Goal: Task Accomplishment & Management: Manage account settings

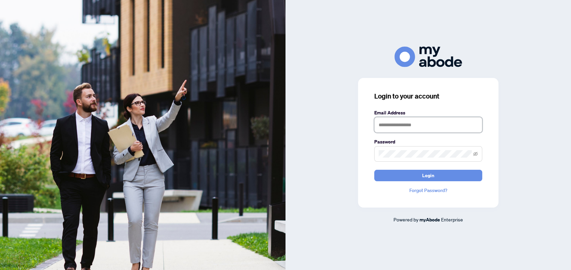
click at [402, 121] on input "text" at bounding box center [428, 125] width 108 height 16
type input "**********"
click at [374, 170] on button "Login" at bounding box center [428, 175] width 108 height 11
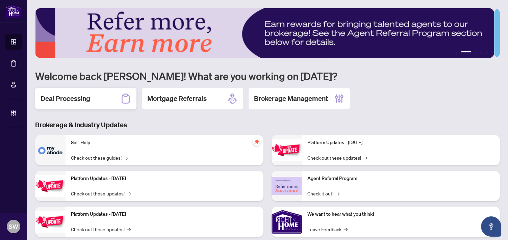
click at [76, 100] on h2 "Deal Processing" at bounding box center [66, 98] width 50 height 9
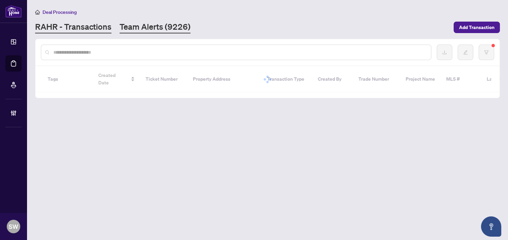
click at [125, 27] on link "Team Alerts (9226)" at bounding box center [155, 27] width 71 height 12
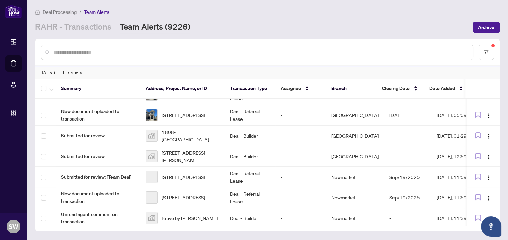
scroll to position [141, 0]
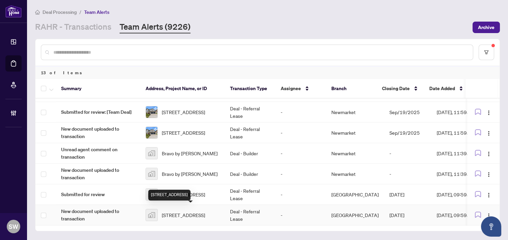
click at [199, 211] on span "18 Promenade Way, Crystal Beach, ON, Canada" at bounding box center [183, 214] width 43 height 7
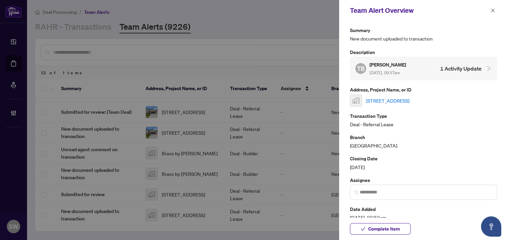
click at [405, 99] on link "18 Promenade Way, Crystal Beach, ON, Canada" at bounding box center [387, 100] width 43 height 7
click at [381, 228] on span "Complete Item" at bounding box center [384, 229] width 32 height 11
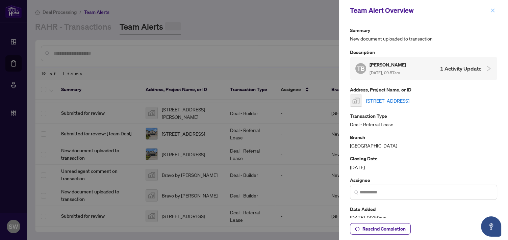
scroll to position [121, 0]
click at [493, 12] on span "button" at bounding box center [492, 10] width 5 height 11
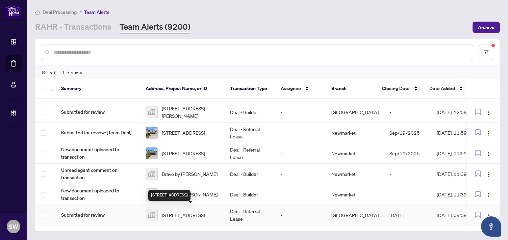
click at [190, 217] on span "18 Promenade Way, Crystal Beach, ON, Canada" at bounding box center [183, 214] width 43 height 7
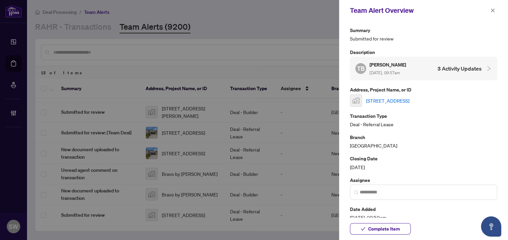
click at [409, 98] on link "18 Promenade Way, Crystal Beach, ON, Canada" at bounding box center [387, 100] width 43 height 7
click at [371, 232] on span "Complete Item" at bounding box center [384, 229] width 32 height 11
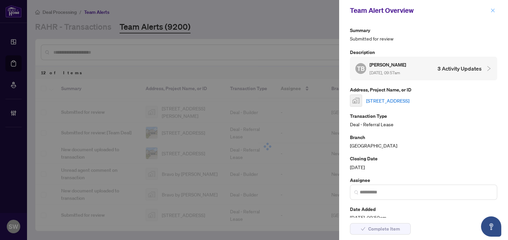
click at [492, 9] on icon "close" at bounding box center [492, 10] width 5 height 5
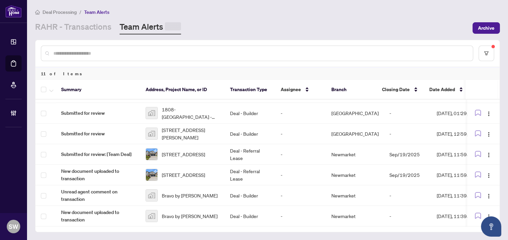
scroll to position [100, 0]
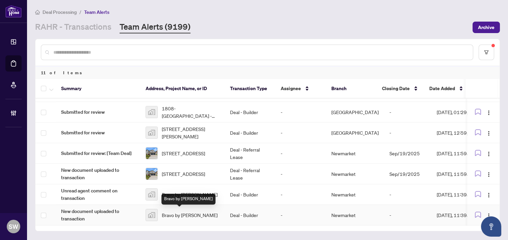
click at [195, 211] on span "Bravo by Menkes" at bounding box center [190, 214] width 56 height 7
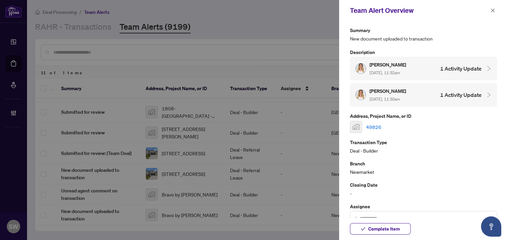
click at [371, 125] on link "49826" at bounding box center [373, 126] width 15 height 7
click at [382, 230] on span "Complete Item" at bounding box center [384, 229] width 32 height 11
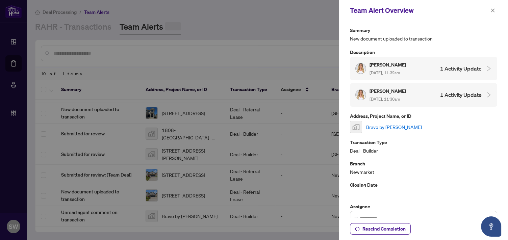
scroll to position [80, 0]
click at [492, 10] on icon "close" at bounding box center [492, 10] width 5 height 5
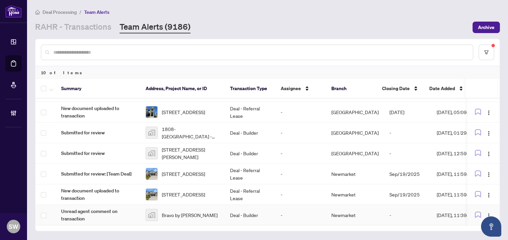
click at [190, 214] on span "Bravo by Menkes" at bounding box center [190, 214] width 56 height 7
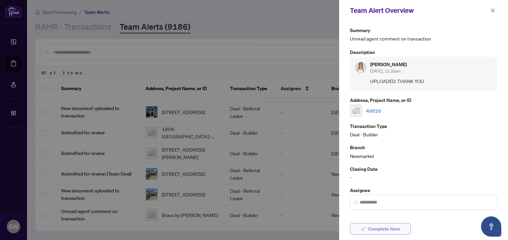
click at [400, 230] on button "Complete Item" at bounding box center [380, 228] width 61 height 11
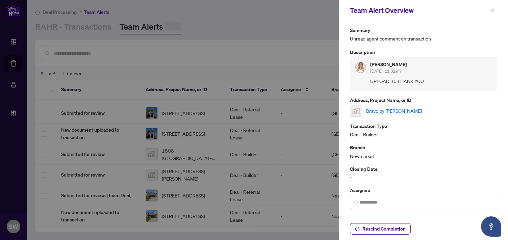
scroll to position [59, 0]
click at [491, 8] on span "button" at bounding box center [492, 10] width 5 height 11
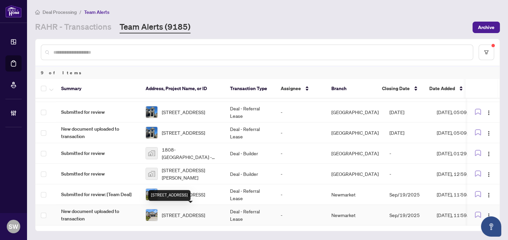
click at [199, 214] on span "[STREET_ADDRESS]" at bounding box center [183, 214] width 43 height 7
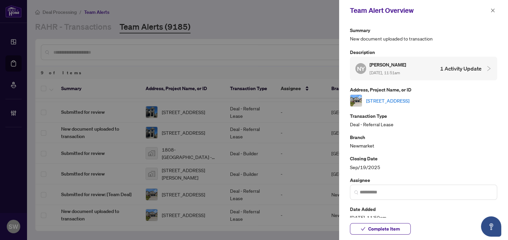
click at [402, 98] on link "[STREET_ADDRESS]" at bounding box center [387, 100] width 43 height 7
click at [393, 229] on span "Complete Item" at bounding box center [384, 229] width 32 height 11
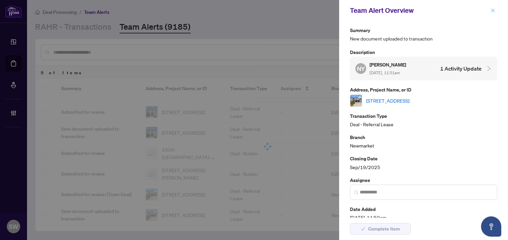
click at [489, 9] on button "button" at bounding box center [492, 10] width 9 height 8
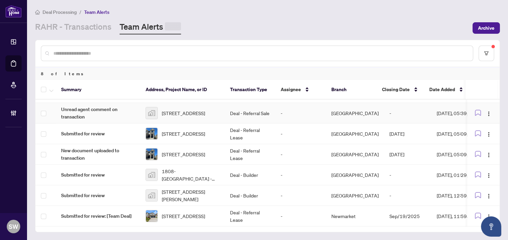
scroll to position [39, 0]
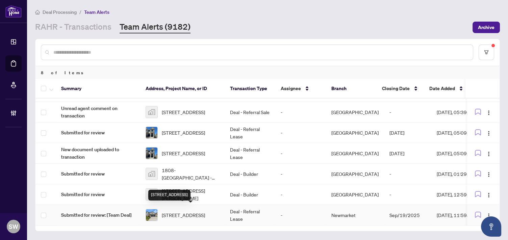
click at [181, 211] on span "[STREET_ADDRESS]" at bounding box center [183, 214] width 43 height 7
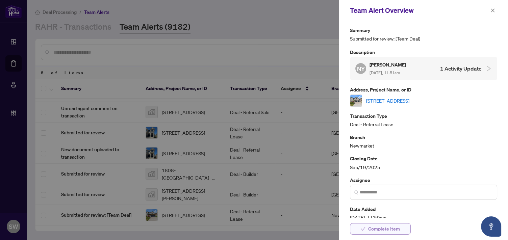
click at [388, 226] on span "Complete Item" at bounding box center [384, 229] width 32 height 11
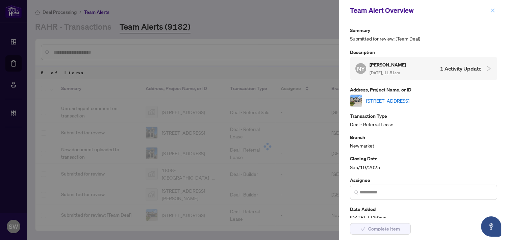
scroll to position [18, 0]
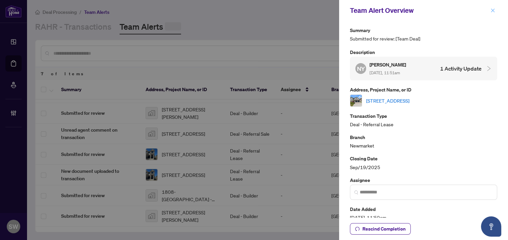
click at [491, 10] on icon "close" at bounding box center [492, 10] width 5 height 5
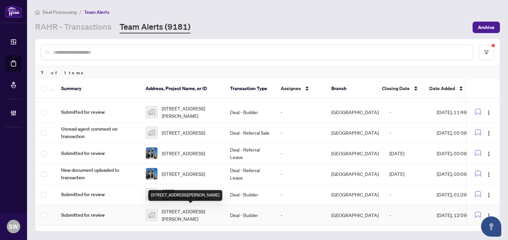
click at [181, 211] on span "[STREET_ADDRESS][PERSON_NAME]" at bounding box center [190, 215] width 57 height 15
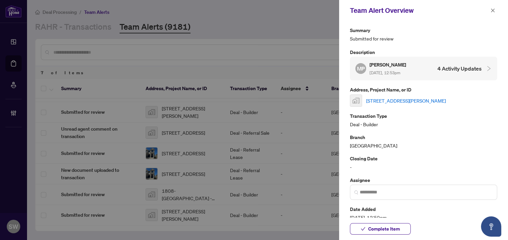
click at [402, 97] on link "[STREET_ADDRESS][PERSON_NAME]" at bounding box center [406, 100] width 80 height 7
drag, startPoint x: 390, startPoint y: 228, endPoint x: 396, endPoint y: 212, distance: 17.2
click at [390, 228] on span "Complete Item" at bounding box center [384, 229] width 32 height 11
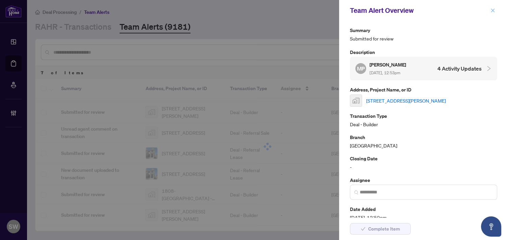
click at [493, 12] on icon "close" at bounding box center [492, 10] width 5 height 5
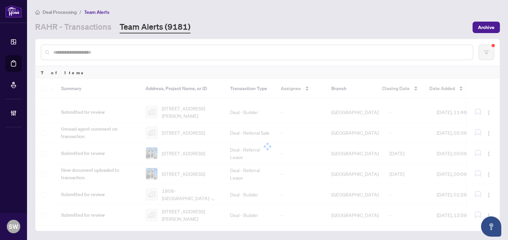
scroll to position [0, 0]
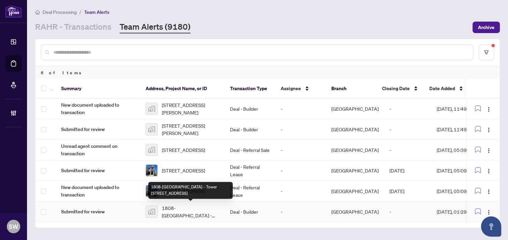
click at [191, 208] on span "1808-[GEOGRAPHIC_DATA] - Tower [STREET_ADDRESS]" at bounding box center [190, 211] width 57 height 15
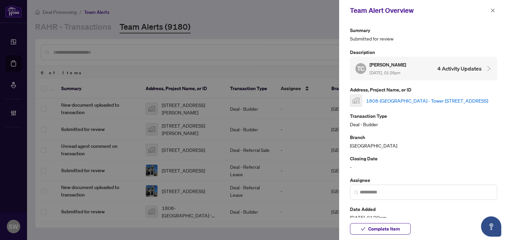
click at [401, 104] on link "1808-[GEOGRAPHIC_DATA] - Tower [STREET_ADDRESS]" at bounding box center [427, 100] width 122 height 7
click at [398, 229] on span "Complete Item" at bounding box center [384, 229] width 32 height 11
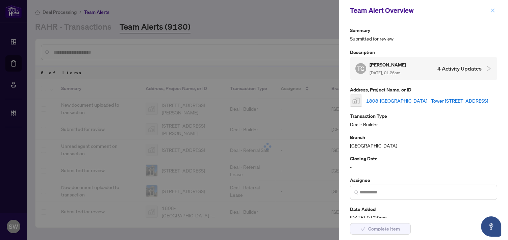
click at [491, 12] on icon "close" at bounding box center [492, 10] width 5 height 5
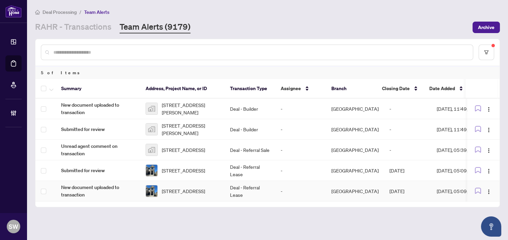
click at [194, 191] on span "463 CELANDINE Terr, Milton, Ontario L9E 1T8, Canada" at bounding box center [183, 190] width 43 height 7
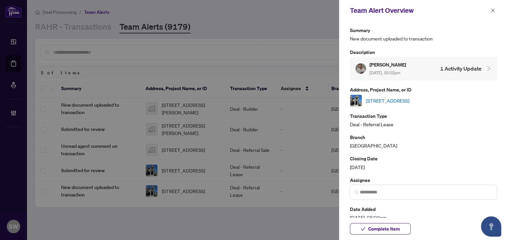
click at [439, 105] on div "463 CELANDINE Terr, Milton, Ontario L9E 1T8, Canada" at bounding box center [423, 101] width 147 height 12
click at [409, 100] on link "463 CELANDINE Terr, Milton, Ontario L9E 1T8, Canada" at bounding box center [387, 100] width 43 height 7
click at [397, 226] on span "Complete Item" at bounding box center [384, 229] width 32 height 11
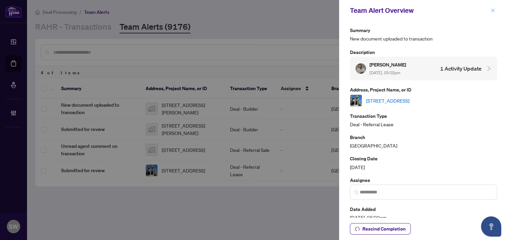
click at [493, 10] on icon "close" at bounding box center [492, 10] width 5 height 5
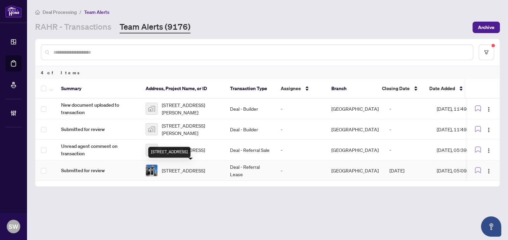
click at [199, 173] on span "463 CELANDINE Terr, Milton, Ontario L9E 1T8, Canada" at bounding box center [183, 170] width 43 height 7
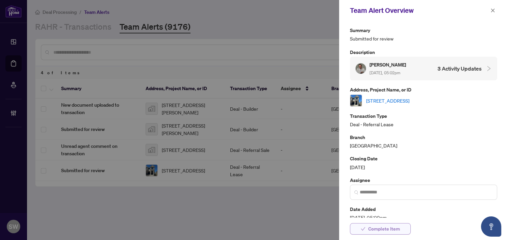
click at [384, 228] on span "Complete Item" at bounding box center [384, 229] width 32 height 11
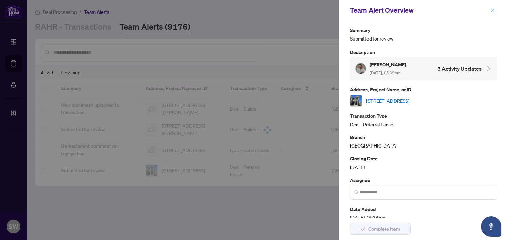
click at [492, 10] on icon "close" at bounding box center [492, 10] width 5 height 5
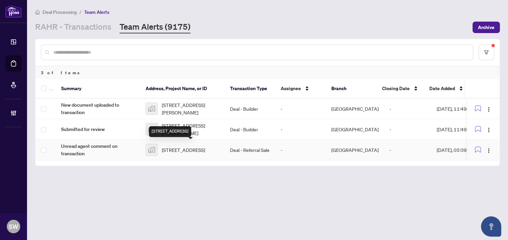
click at [205, 147] on span "933 Asleton Boulevard, Milton, ON, Canada" at bounding box center [183, 149] width 43 height 7
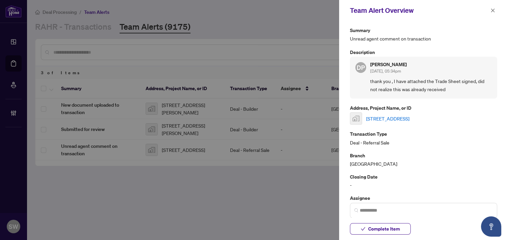
click at [406, 118] on link "933 Asleton Boulevard, Milton, ON, Canada" at bounding box center [387, 118] width 43 height 7
click at [372, 233] on span "Complete Item" at bounding box center [384, 229] width 32 height 11
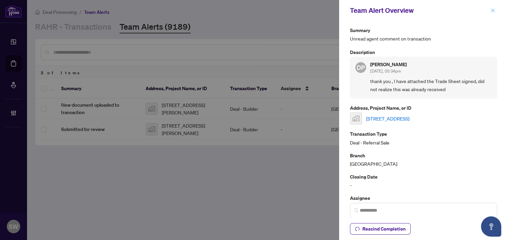
click at [491, 10] on icon "close" at bounding box center [492, 10] width 5 height 5
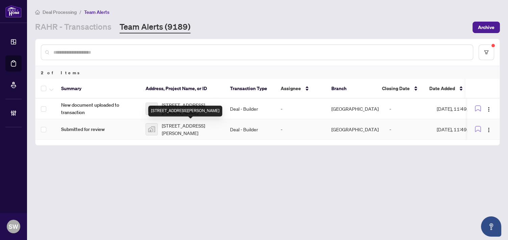
click at [199, 130] on span "[STREET_ADDRESS][PERSON_NAME]" at bounding box center [190, 129] width 57 height 15
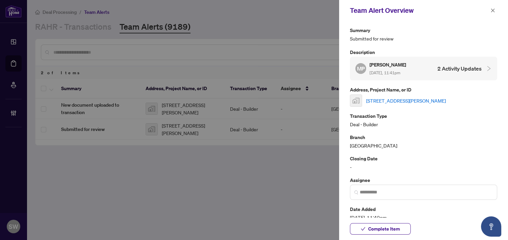
click at [369, 99] on link "[STREET_ADDRESS][PERSON_NAME]" at bounding box center [406, 100] width 80 height 7
click at [398, 229] on span "Complete Item" at bounding box center [384, 229] width 32 height 11
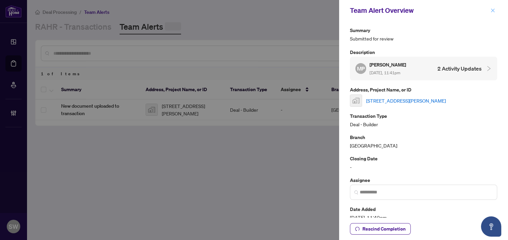
click at [492, 11] on icon "close" at bounding box center [492, 10] width 5 height 5
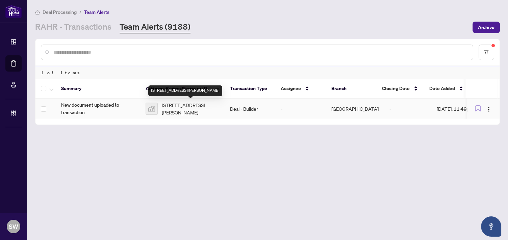
click at [214, 109] on span "[STREET_ADDRESS][PERSON_NAME]" at bounding box center [190, 108] width 57 height 15
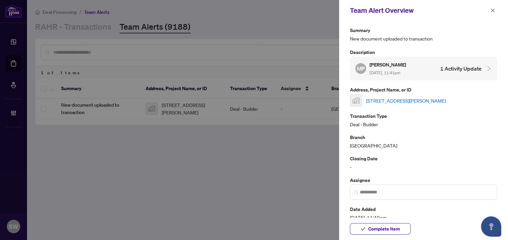
click at [391, 101] on link "[STREET_ADDRESS][PERSON_NAME]" at bounding box center [406, 100] width 80 height 7
click at [379, 233] on span "Complete Item" at bounding box center [384, 229] width 32 height 11
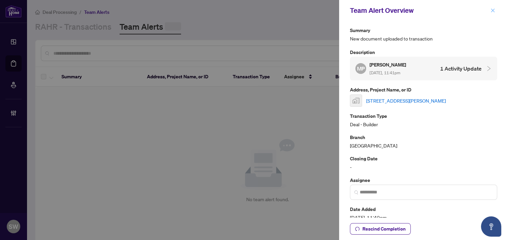
click at [496, 10] on button "button" at bounding box center [492, 10] width 9 height 8
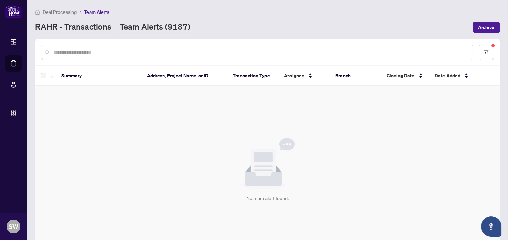
click at [79, 29] on link "RAHR - Transactions" at bounding box center [73, 27] width 76 height 12
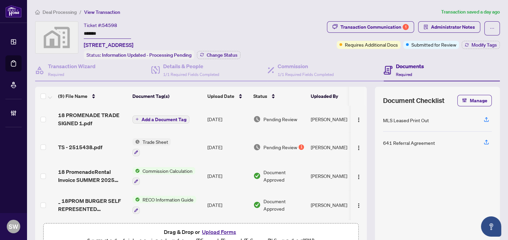
click at [236, 30] on div "Ticket #: 54598 ******* 18 Promenade Way, Crystal Beach, ON, Canada Status: Inf…" at bounding box center [162, 40] width 157 height 38
click at [92, 35] on input "*******" at bounding box center [107, 34] width 47 height 10
click at [110, 116] on span "18 PROMENADE TRADE SIGNED 1.pdf" at bounding box center [92, 119] width 69 height 16
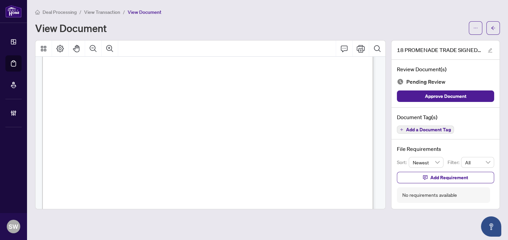
scroll to position [75, 0]
click at [430, 127] on span "Add a Document Tag" at bounding box center [428, 129] width 45 height 5
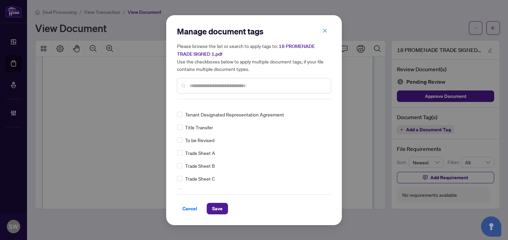
scroll to position [0, 0]
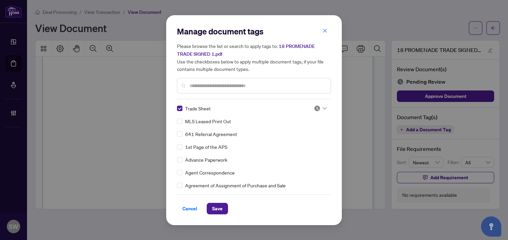
click at [314, 107] on img at bounding box center [317, 108] width 7 height 7
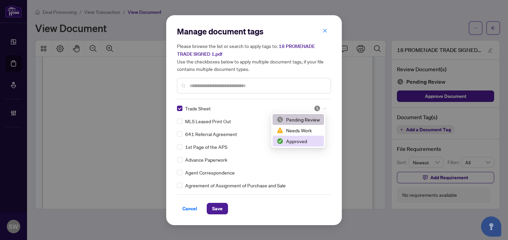
click at [300, 140] on div "Approved" at bounding box center [298, 140] width 43 height 7
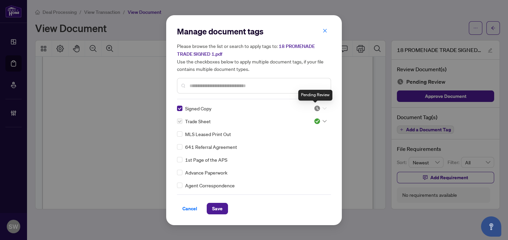
click at [314, 108] on img at bounding box center [317, 108] width 7 height 7
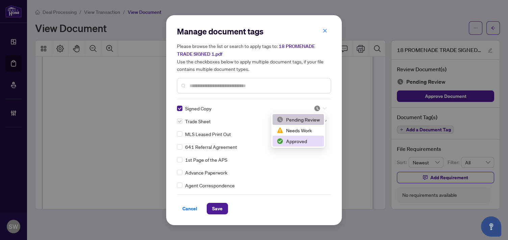
click at [295, 139] on div "Approved" at bounding box center [298, 140] width 43 height 7
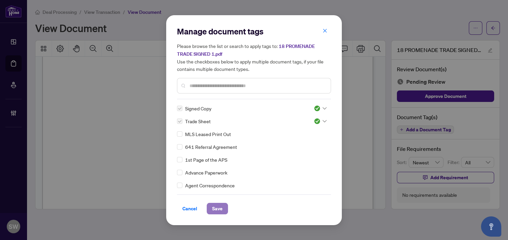
click at [217, 210] on span "Save" at bounding box center [217, 208] width 10 height 11
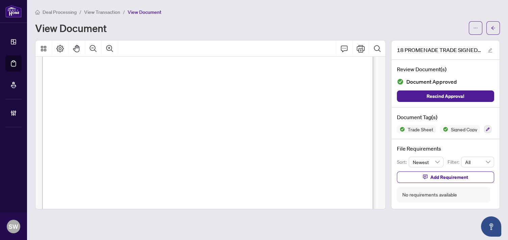
scroll to position [214, 0]
click at [492, 24] on span "button" at bounding box center [493, 28] width 5 height 11
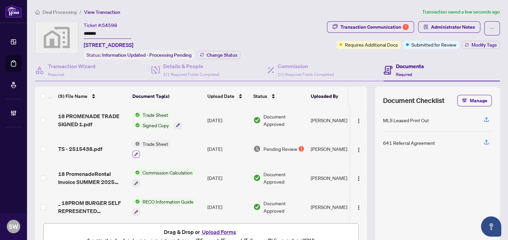
click at [137, 153] on icon "button" at bounding box center [136, 155] width 4 height 4
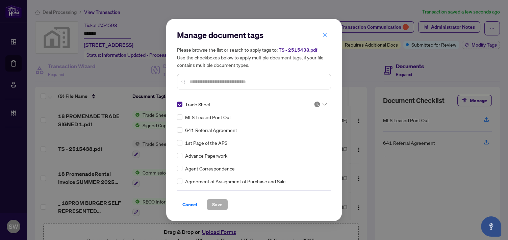
click at [314, 103] on img at bounding box center [317, 104] width 7 height 7
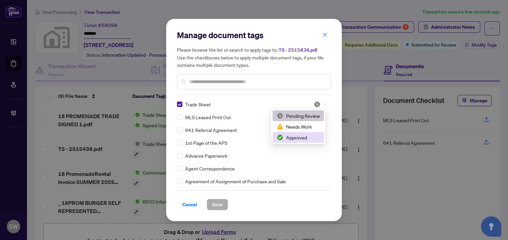
click at [293, 141] on div "Approved" at bounding box center [298, 137] width 51 height 11
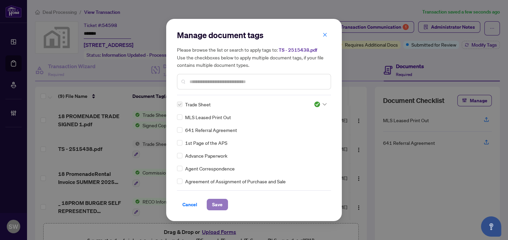
click at [225, 203] on button "Save" at bounding box center [217, 204] width 21 height 11
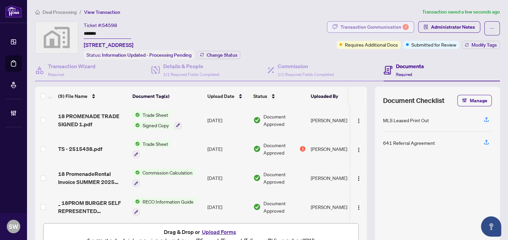
click at [389, 29] on div "Transaction Communication 1" at bounding box center [374, 27] width 68 height 11
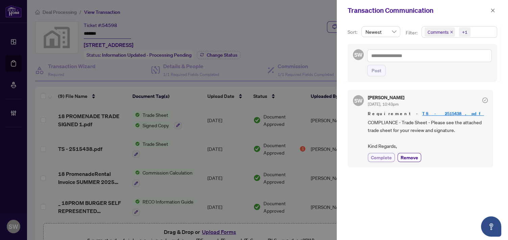
click at [383, 156] on span "Complete" at bounding box center [381, 157] width 21 height 7
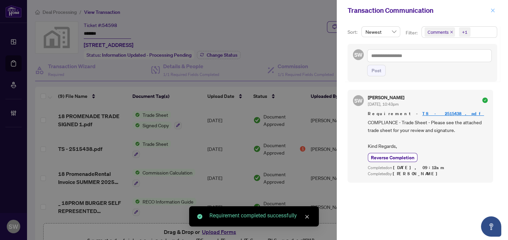
click at [491, 10] on icon "close" at bounding box center [492, 10] width 5 height 5
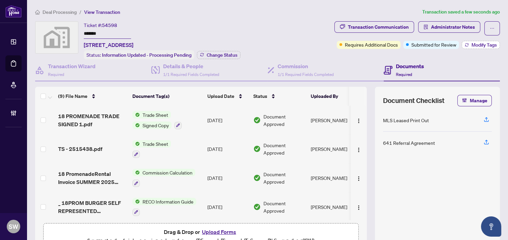
click at [472, 45] on span "Modify Tags" at bounding box center [483, 45] width 25 height 5
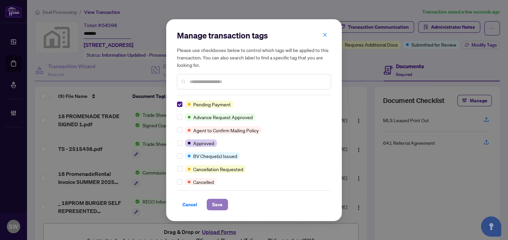
click at [220, 203] on span "Save" at bounding box center [217, 204] width 10 height 11
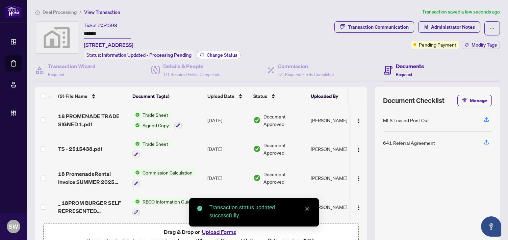
click at [233, 55] on span "Change Status" at bounding box center [222, 55] width 31 height 5
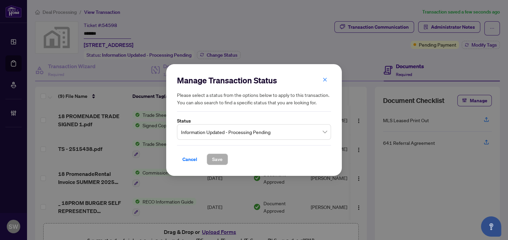
drag, startPoint x: 231, startPoint y: 129, endPoint x: 232, endPoint y: 126, distance: 3.4
click at [231, 129] on span "Information Updated - Processing Pending" at bounding box center [254, 132] width 146 height 13
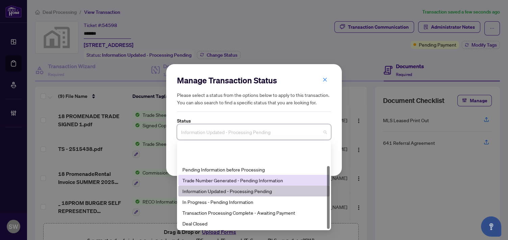
scroll to position [32, 0]
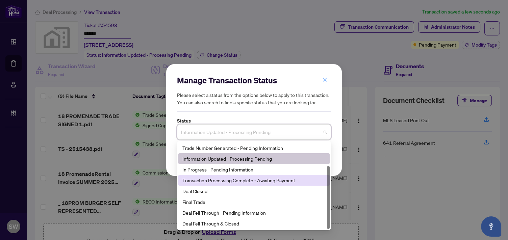
click at [225, 179] on div "Transaction Processing Complete - Awaiting Payment" at bounding box center [253, 180] width 143 height 7
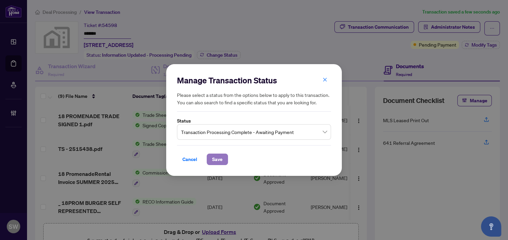
click at [220, 157] on span "Save" at bounding box center [217, 159] width 10 height 11
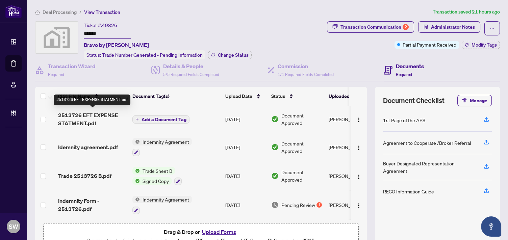
click at [104, 120] on span "2513726 EFT EXPENSE STATMENT.pdf" at bounding box center [92, 119] width 69 height 16
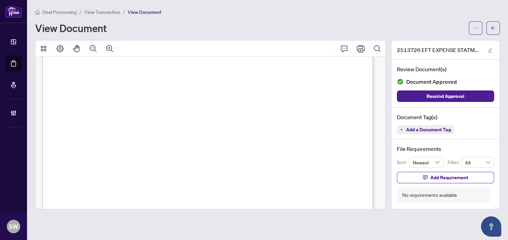
scroll to position [91, 0]
click at [498, 29] on button "button" at bounding box center [493, 28] width 14 height 14
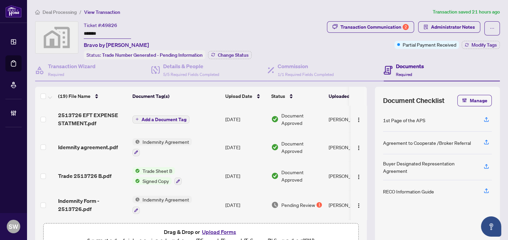
click at [97, 33] on input "*******" at bounding box center [107, 34] width 47 height 10
click at [96, 146] on span "Idemnity agreement.pdf" at bounding box center [88, 147] width 60 height 8
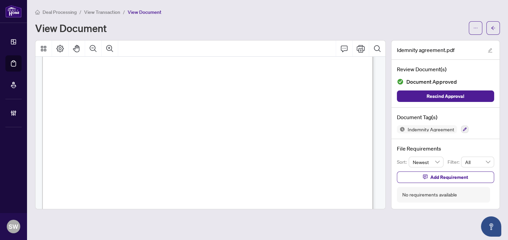
scroll to position [37, 0]
click at [466, 127] on button "button" at bounding box center [464, 129] width 7 height 7
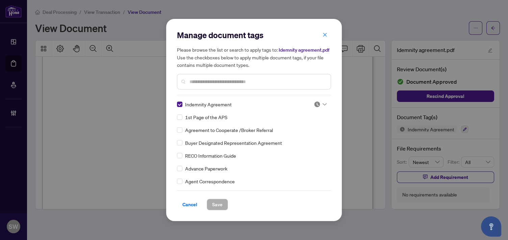
click at [314, 106] on img at bounding box center [317, 104] width 7 height 7
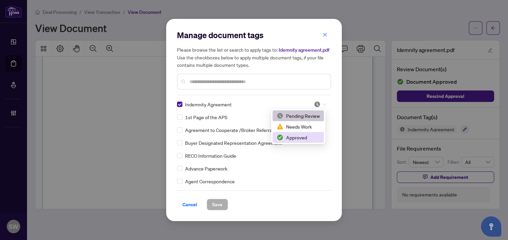
click at [298, 140] on div "Approved" at bounding box center [298, 137] width 43 height 7
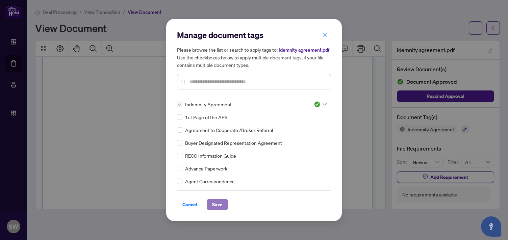
click at [221, 202] on span "Save" at bounding box center [217, 204] width 10 height 11
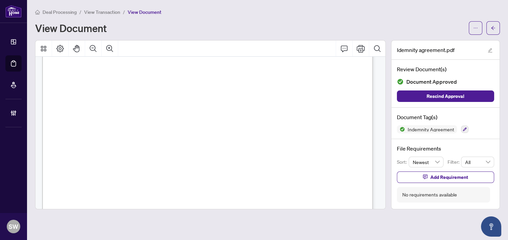
scroll to position [1811, 0]
click at [474, 25] on span "button" at bounding box center [475, 28] width 5 height 11
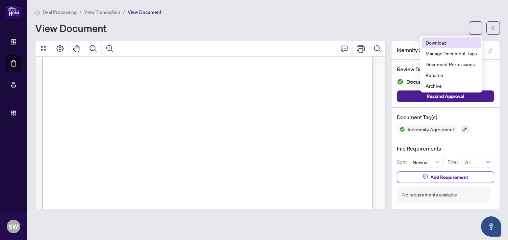
click at [448, 45] on span "Download" at bounding box center [450, 42] width 51 height 7
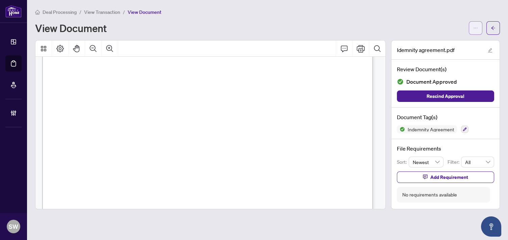
click at [474, 26] on icon "ellipsis" at bounding box center [475, 28] width 5 height 5
click at [279, 20] on div "Deal Processing / View Transaction / View Document View Document" at bounding box center [267, 21] width 465 height 27
click at [498, 30] on button "button" at bounding box center [493, 28] width 14 height 14
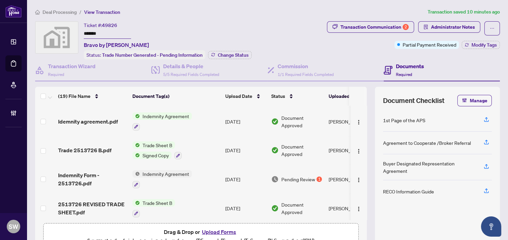
scroll to position [37, 0]
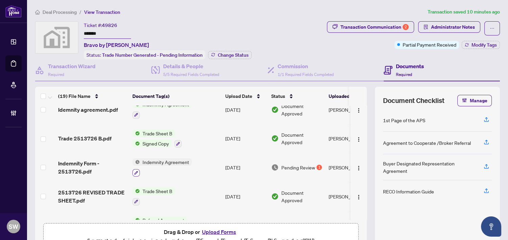
click at [136, 171] on icon "button" at bounding box center [136, 173] width 4 height 4
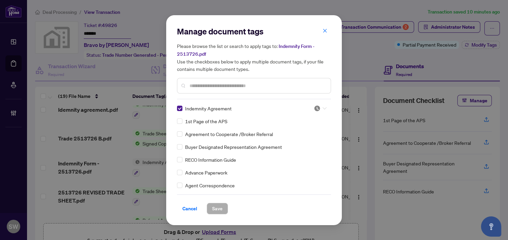
click at [322, 108] on icon at bounding box center [324, 108] width 4 height 3
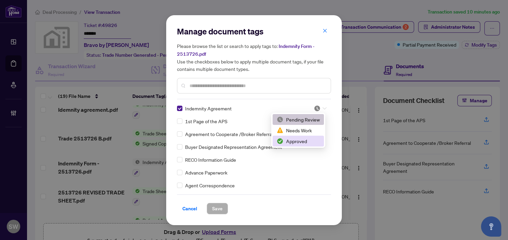
click at [305, 142] on div "Approved" at bounding box center [298, 140] width 43 height 7
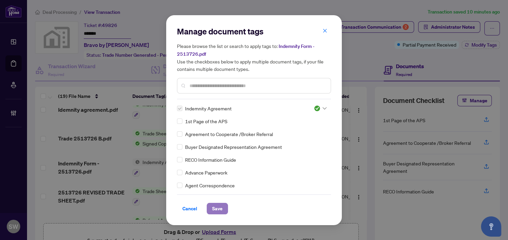
click at [219, 208] on span "Save" at bounding box center [217, 208] width 10 height 11
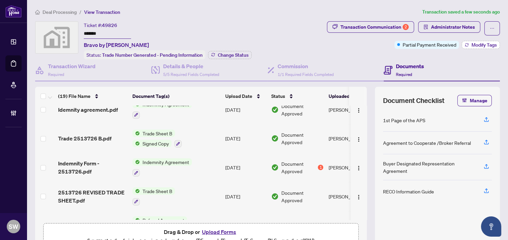
click at [471, 48] on button "Modify Tags" at bounding box center [481, 45] width 38 height 8
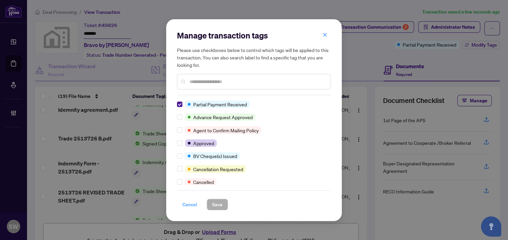
click at [189, 204] on span "Cancel" at bounding box center [189, 204] width 15 height 11
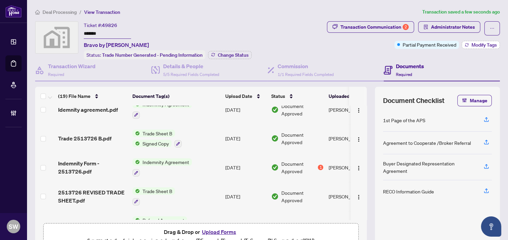
click at [478, 47] on span "Modify Tags" at bounding box center [483, 45] width 25 height 5
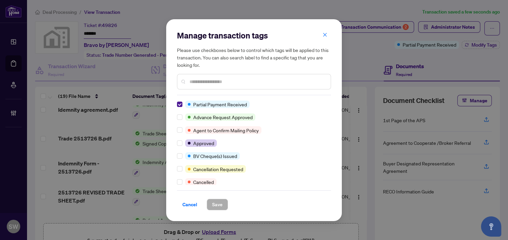
click at [212, 82] on input "text" at bounding box center [257, 81] width 136 height 7
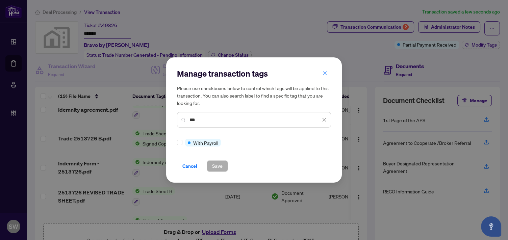
type input "***"
click at [222, 167] on span "Save" at bounding box center [217, 166] width 10 height 11
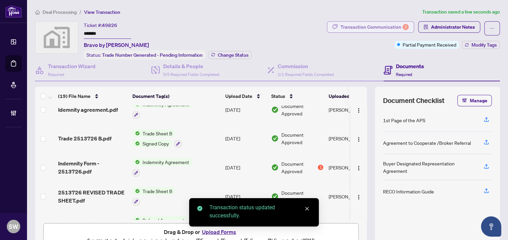
click at [378, 25] on div "Transaction Communication 2" at bounding box center [374, 27] width 68 height 11
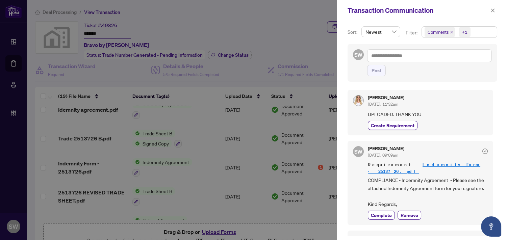
drag, startPoint x: 384, startPoint y: 207, endPoint x: 395, endPoint y: 210, distance: 11.5
click at [384, 212] on span "Complete" at bounding box center [381, 215] width 21 height 7
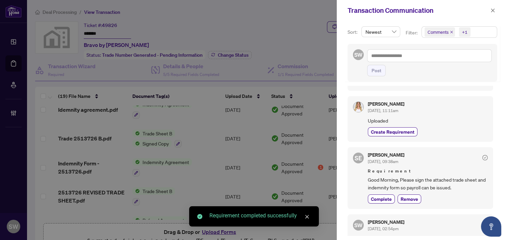
scroll to position [187, 0]
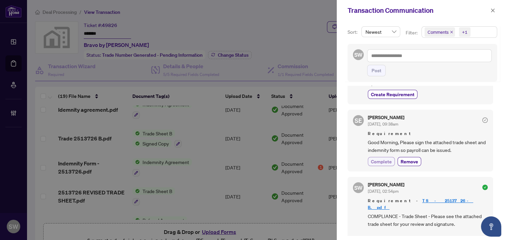
click at [386, 158] on span "Complete" at bounding box center [381, 161] width 21 height 7
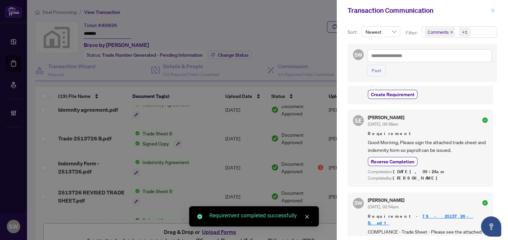
click at [493, 9] on icon "close" at bounding box center [492, 10] width 5 height 5
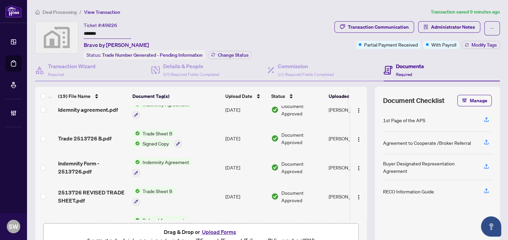
click at [69, 12] on span "Deal Processing" at bounding box center [60, 12] width 34 height 6
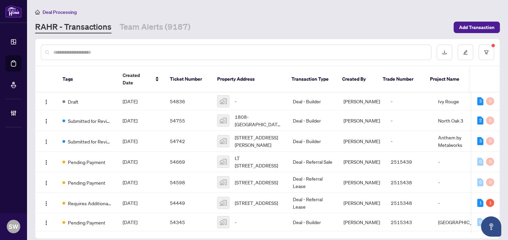
click at [123, 54] on input "text" at bounding box center [239, 52] width 372 height 7
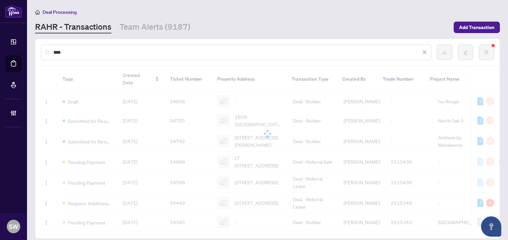
type input "****"
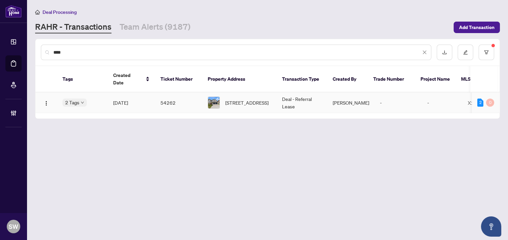
click at [296, 95] on td "Deal - Referral Lease" at bounding box center [302, 103] width 51 height 21
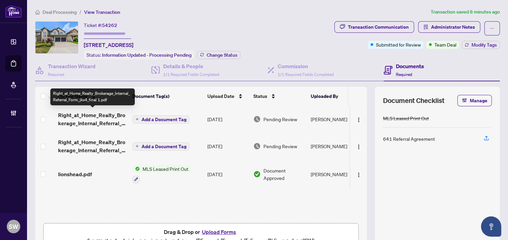
click at [101, 119] on span "Right_at_Home_Realty_Brokerage_Internal_Referral_Form_jkv4_final 1.pdf" at bounding box center [92, 119] width 69 height 16
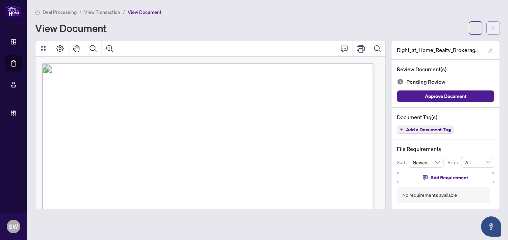
click at [495, 27] on button "button" at bounding box center [493, 28] width 14 height 14
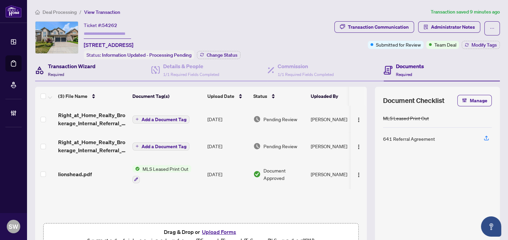
click at [75, 73] on div "Transaction Wizard Required" at bounding box center [72, 70] width 48 height 16
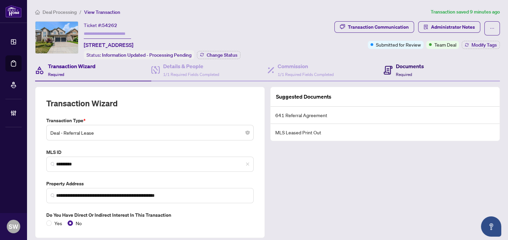
click at [406, 72] on span "Required" at bounding box center [404, 74] width 16 height 5
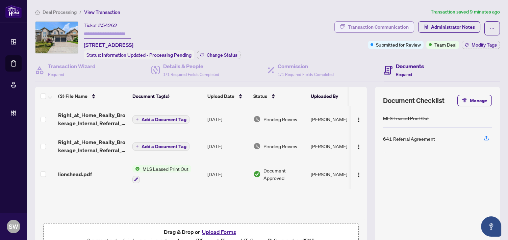
click at [385, 24] on div "Transaction Communication" at bounding box center [378, 27] width 61 height 11
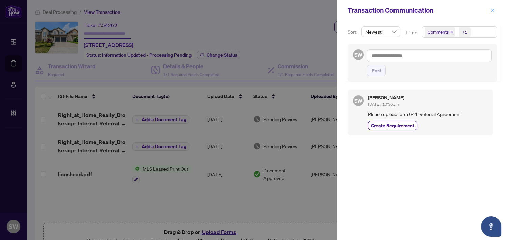
click at [493, 9] on icon "close" at bounding box center [493, 10] width 4 height 4
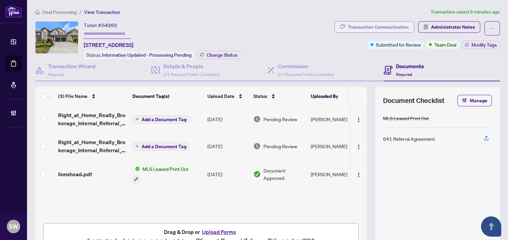
click at [358, 29] on div "Transaction Communication" at bounding box center [378, 27] width 61 height 11
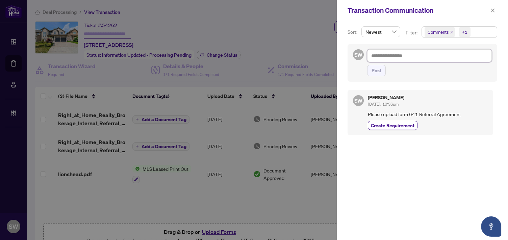
click at [393, 57] on textarea at bounding box center [429, 55] width 125 height 13
click at [491, 11] on icon "close" at bounding box center [492, 10] width 5 height 5
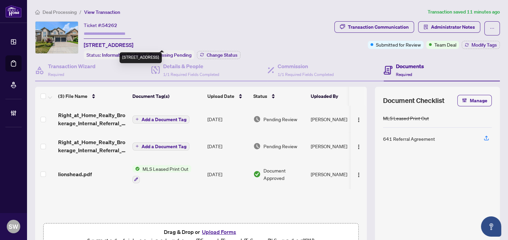
drag, startPoint x: 107, startPoint y: 44, endPoint x: 141, endPoint y: 45, distance: 34.8
click at [133, 45] on span "30-7231 Lionshead Ave, Niagara Falls, Ontario L2G 0A6, Canada" at bounding box center [109, 45] width 50 height 8
copy span "Lionshead Ave"
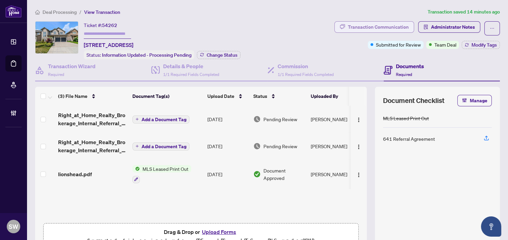
click at [357, 28] on div "Transaction Communication" at bounding box center [378, 27] width 61 height 11
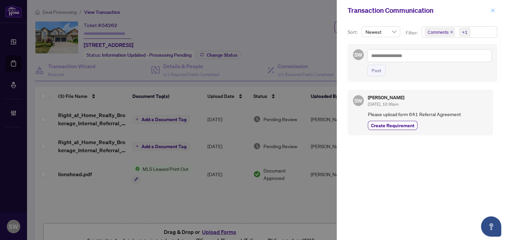
click at [492, 15] on span "button" at bounding box center [492, 10] width 5 height 11
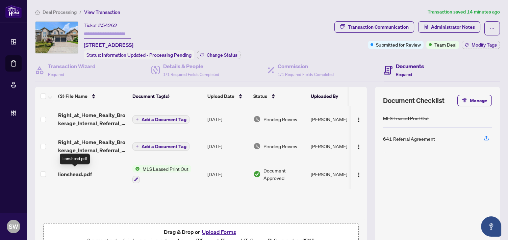
click at [73, 172] on span "lionshead.pdf" at bounding box center [75, 174] width 34 height 8
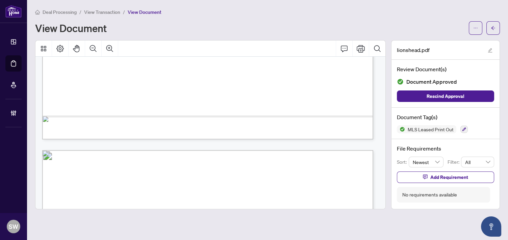
scroll to position [450, 0]
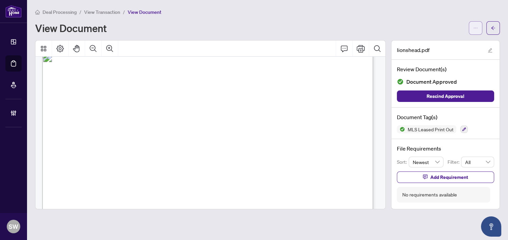
click at [476, 31] on span "button" at bounding box center [475, 28] width 5 height 11
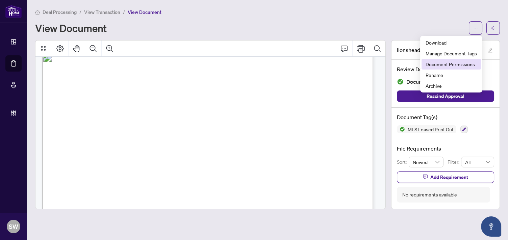
click at [454, 66] on span "Document Permissions" at bounding box center [450, 63] width 51 height 7
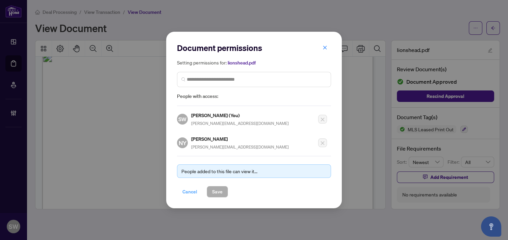
click at [194, 192] on span "Cancel" at bounding box center [189, 191] width 15 height 11
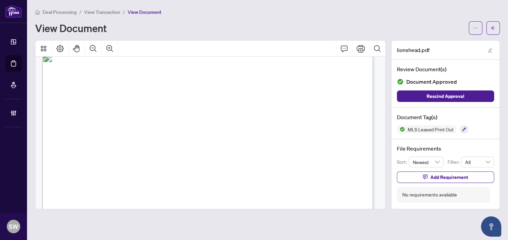
drag, startPoint x: 57, startPoint y: 143, endPoint x: 88, endPoint y: 141, distance: 31.1
click at [88, 141] on span "YANA LATORRE, Salesperson" at bounding box center [88, 143] width 63 height 6
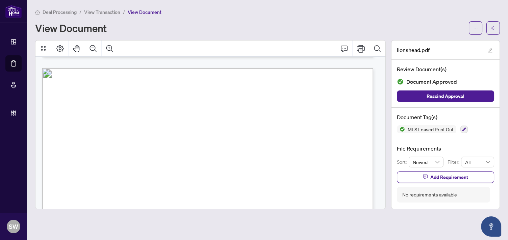
scroll to position [488, 0]
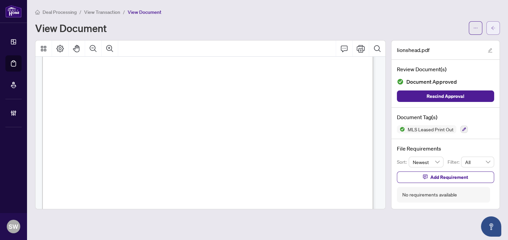
click at [493, 30] on icon "arrow-left" at bounding box center [493, 28] width 5 height 5
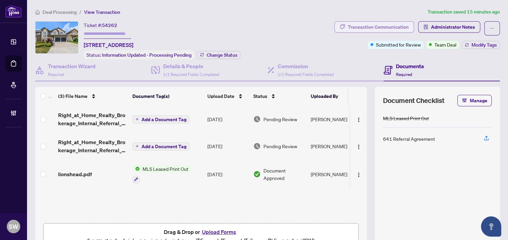
click at [389, 28] on div "Transaction Communication" at bounding box center [378, 27] width 61 height 11
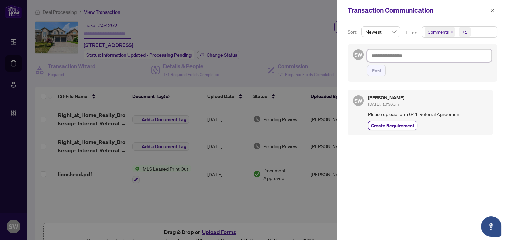
click at [382, 53] on textarea at bounding box center [429, 55] width 125 height 13
type textarea "*"
type textarea "**"
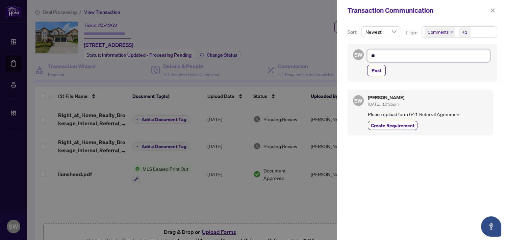
type textarea "***"
type textarea "****"
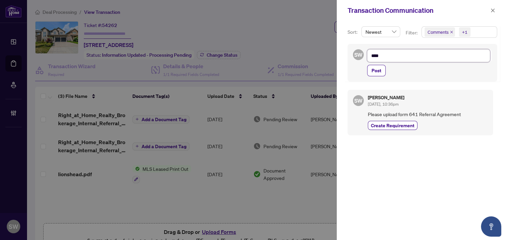
type textarea "****"
type textarea "******"
type textarea "*******"
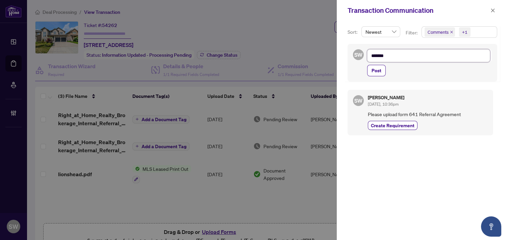
type textarea "********"
type textarea "**********"
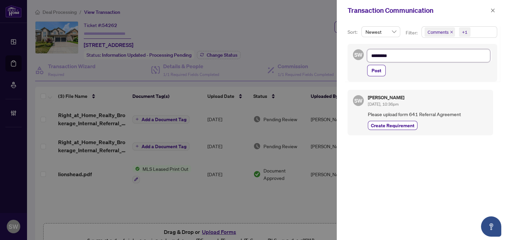
type textarea "**********"
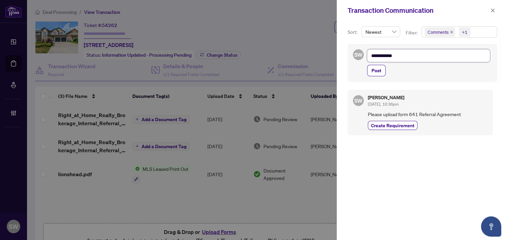
type textarea "**********"
type textarea "*"
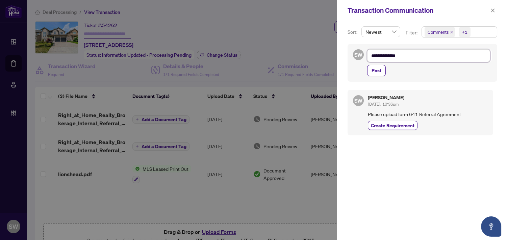
type textarea "*"
type textarea "**"
type textarea "***"
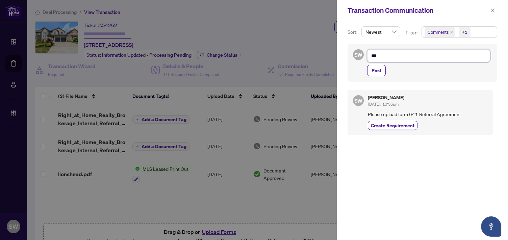
type textarea "****"
type textarea "******"
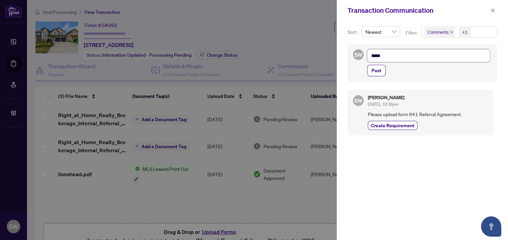
type textarea "******"
type textarea "*******"
type textarea "********"
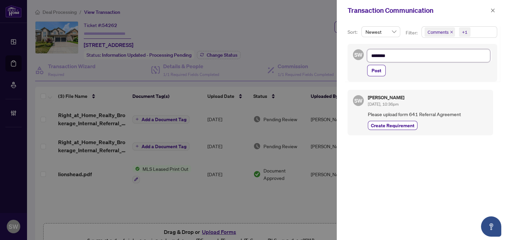
type textarea "********"
type textarea "**********"
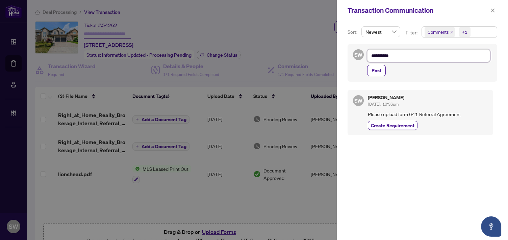
type textarea "**********"
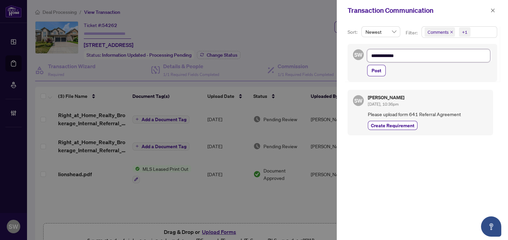
type textarea "**********"
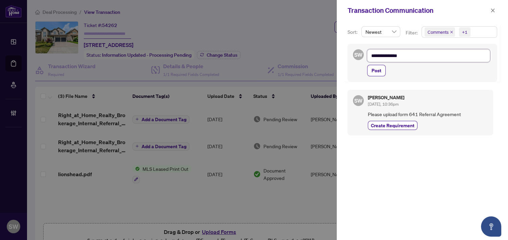
type textarea "**********"
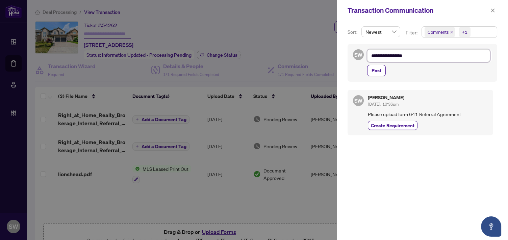
type textarea "**********"
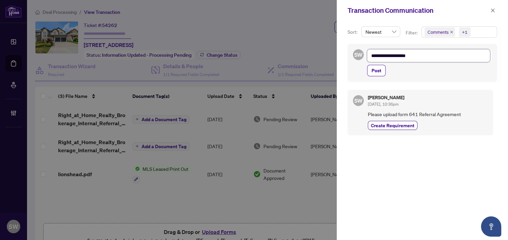
type textarea "**********"
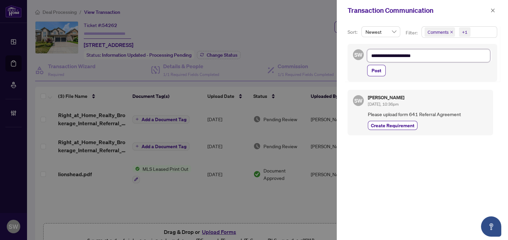
type textarea "**********"
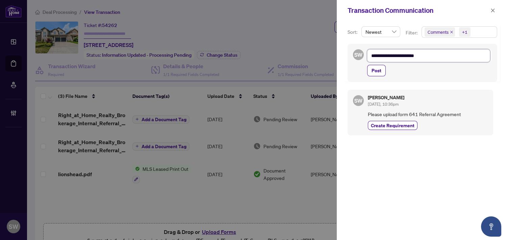
type textarea "**********"
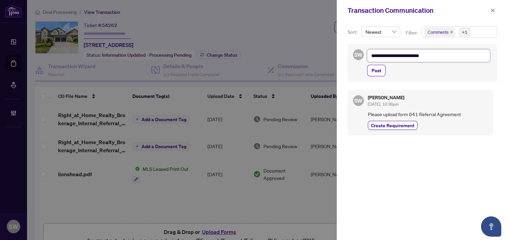
type textarea "**********"
paste textarea "**********"
type textarea "**********"
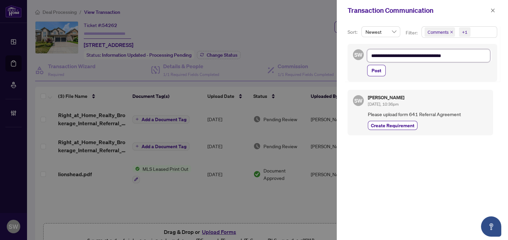
type textarea "**********"
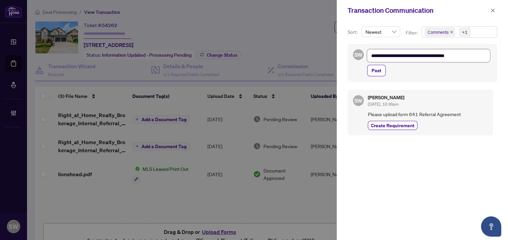
type textarea "**********"
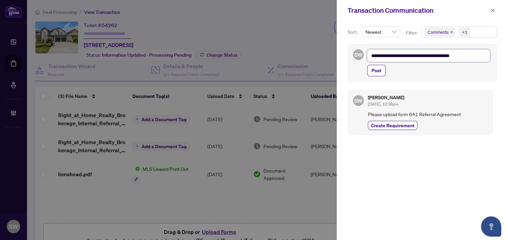
type textarea "**********"
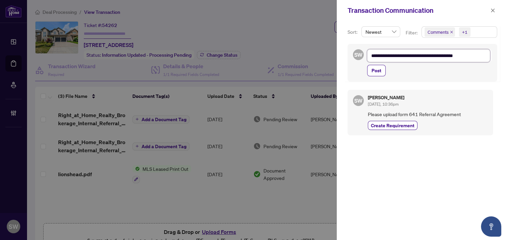
type textarea "**********"
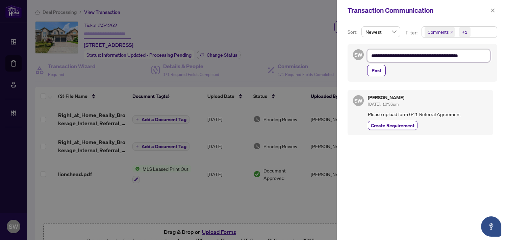
type textarea "**********"
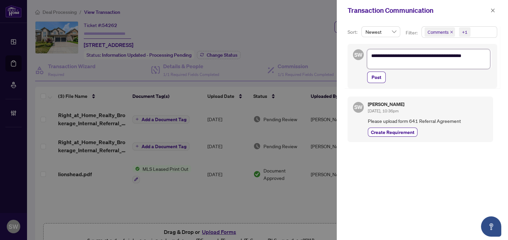
scroll to position [0, 0]
type textarea "**********"
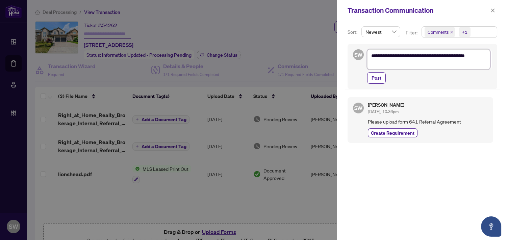
type textarea "**********"
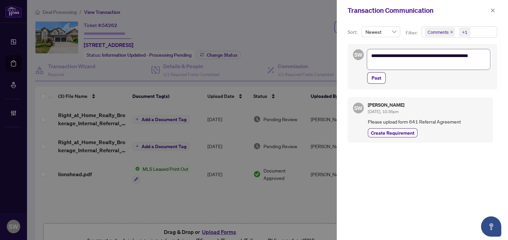
type textarea "**********"
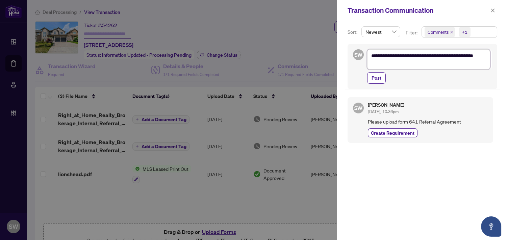
type textarea "**********"
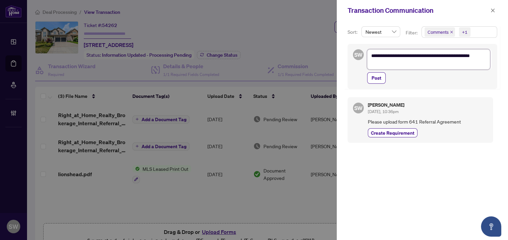
type textarea "**********"
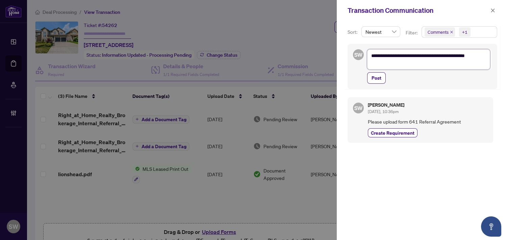
type textarea "**********"
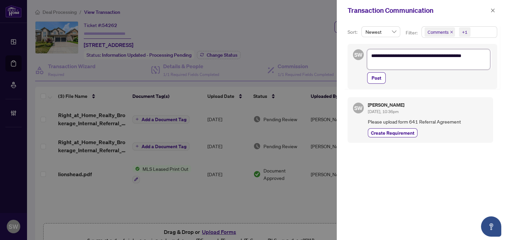
type textarea "**********"
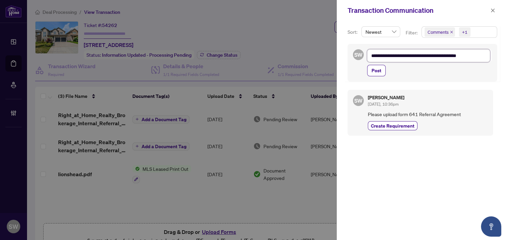
type textarea "**********"
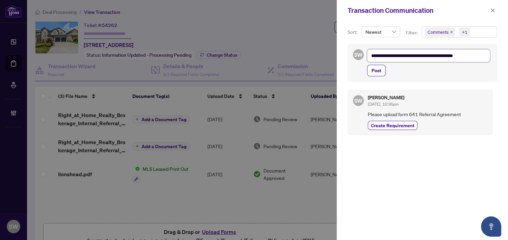
type textarea "**********"
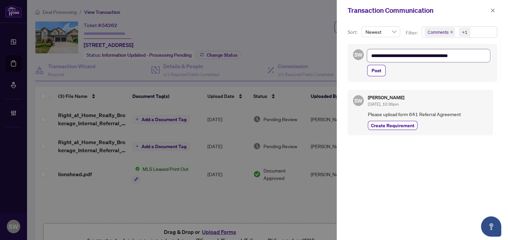
type textarea "**********"
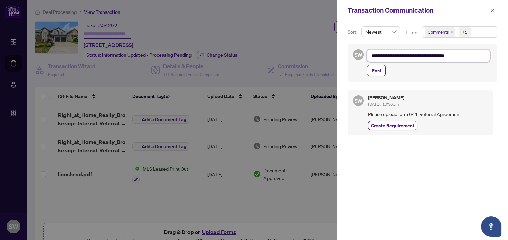
type textarea "**********"
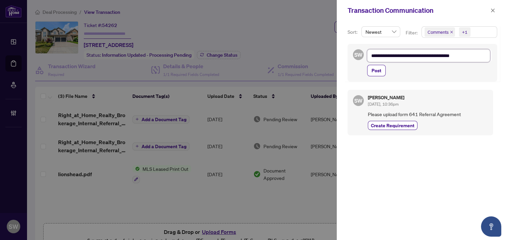
type textarea "**********"
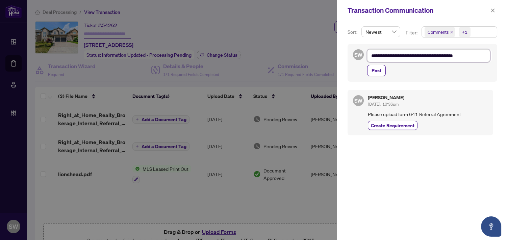
type textarea "**********"
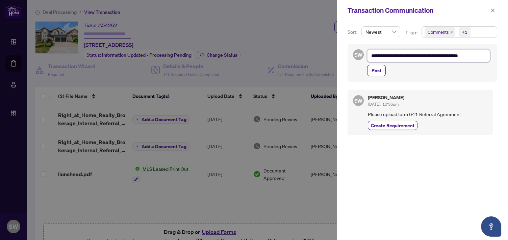
type textarea "**********"
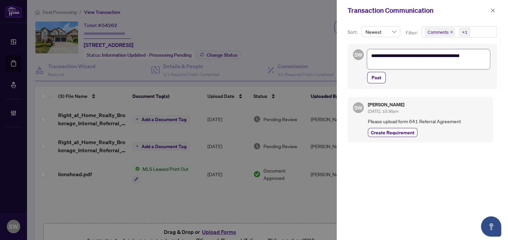
type textarea "**********"
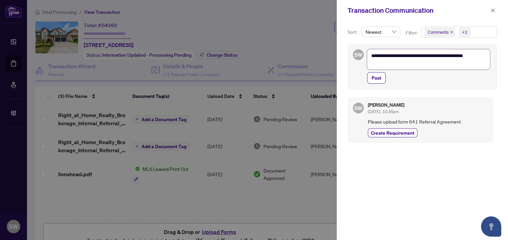
type textarea "**********"
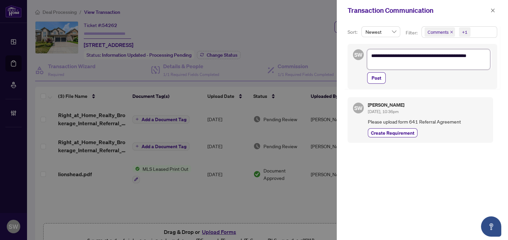
type textarea "**********"
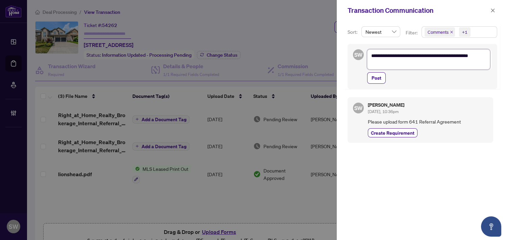
type textarea "**********"
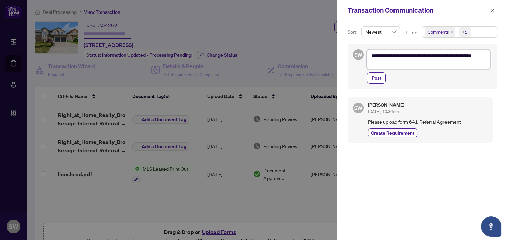
type textarea "**********"
drag, startPoint x: 378, startPoint y: 78, endPoint x: 387, endPoint y: 77, distance: 9.6
click at [378, 78] on span "Post" at bounding box center [376, 78] width 10 height 11
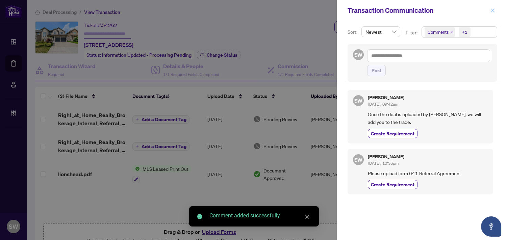
click at [492, 11] on icon "close" at bounding box center [493, 10] width 4 height 4
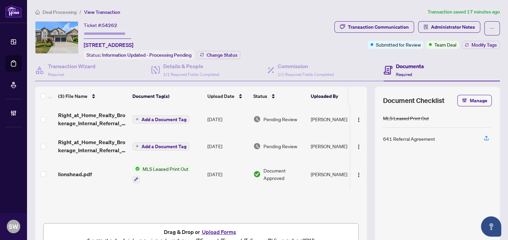
click at [108, 33] on input "text" at bounding box center [107, 34] width 47 height 10
click at [141, 143] on button "Add a Document Tag" at bounding box center [160, 147] width 57 height 8
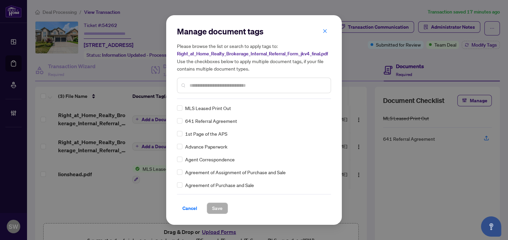
click at [217, 80] on div at bounding box center [254, 86] width 154 height 16
click at [216, 85] on input "text" at bounding box center [257, 85] width 136 height 7
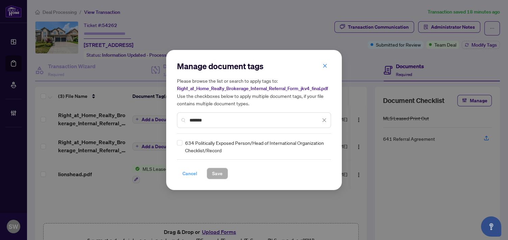
click at [188, 175] on span "Cancel" at bounding box center [189, 173] width 15 height 11
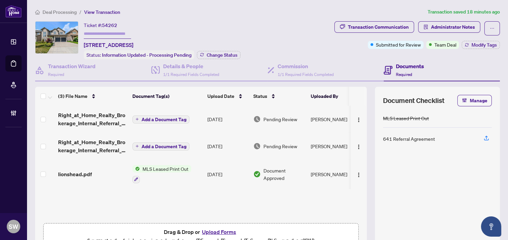
click at [107, 34] on input "text" at bounding box center [107, 34] width 47 height 10
click at [181, 147] on span "Add a Document Tag" at bounding box center [163, 146] width 45 height 5
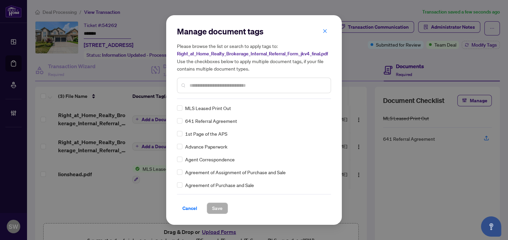
click at [211, 87] on input "text" at bounding box center [257, 85] width 136 height 7
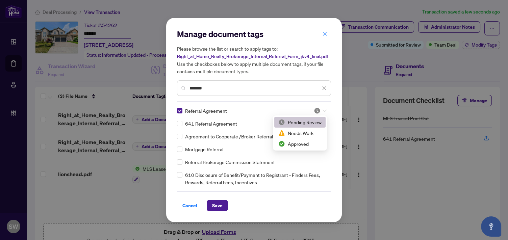
click at [325, 110] on icon at bounding box center [324, 110] width 4 height 3
click at [301, 143] on div "Approved" at bounding box center [299, 143] width 43 height 7
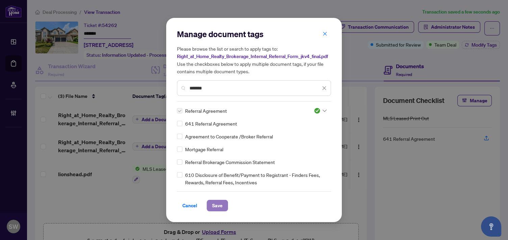
click at [220, 204] on span "Save" at bounding box center [217, 205] width 10 height 11
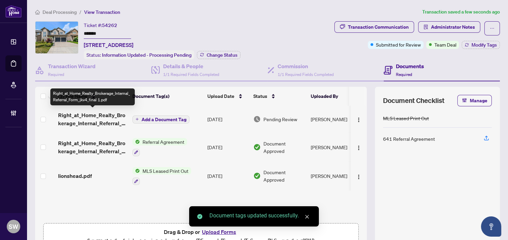
click at [105, 117] on span "Right_at_Home_Realty_Brokerage_Internal_Referral_Form_jkv4_final 1.pdf" at bounding box center [92, 119] width 69 height 16
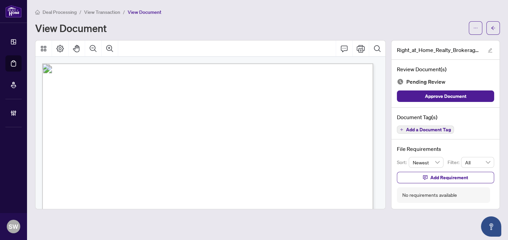
click at [412, 130] on span "Add a Document Tag" at bounding box center [428, 129] width 45 height 5
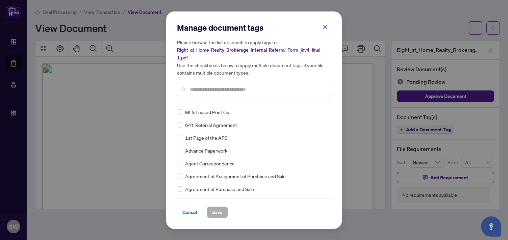
click at [218, 91] on input "text" at bounding box center [257, 89] width 136 height 7
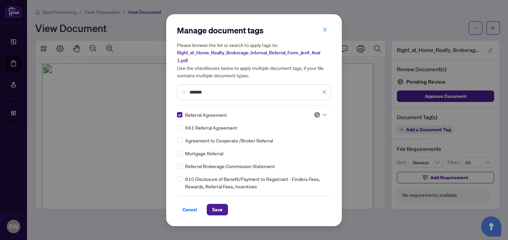
click at [317, 114] on img at bounding box center [317, 114] width 7 height 7
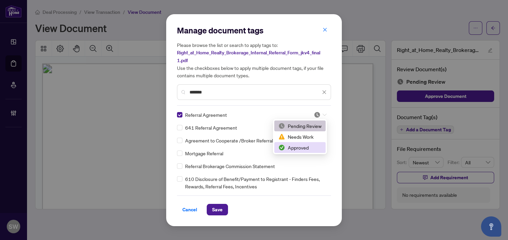
drag, startPoint x: 304, startPoint y: 147, endPoint x: 255, endPoint y: 190, distance: 65.1
click at [304, 147] on div "Approved" at bounding box center [299, 147] width 43 height 7
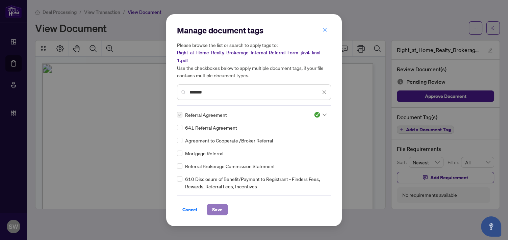
click at [217, 208] on span "Save" at bounding box center [217, 209] width 10 height 11
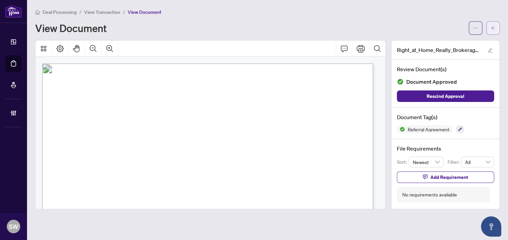
click at [493, 30] on icon "arrow-left" at bounding box center [493, 28] width 5 height 5
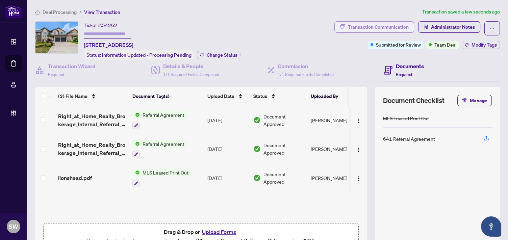
click at [379, 28] on div "Transaction Communication" at bounding box center [378, 27] width 61 height 11
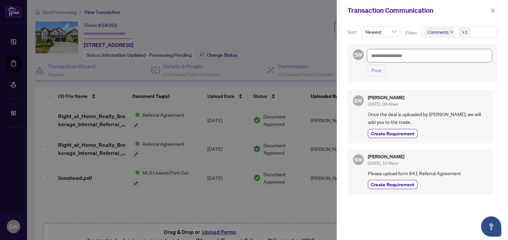
click at [404, 51] on textarea at bounding box center [429, 55] width 125 height 13
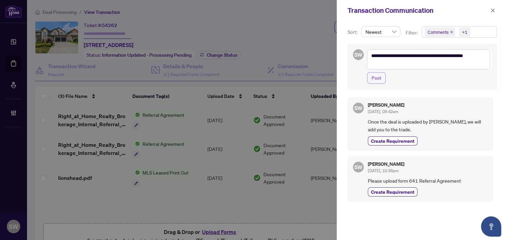
click at [379, 78] on span "Post" at bounding box center [376, 78] width 10 height 11
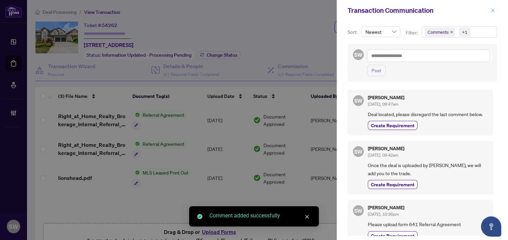
click at [493, 10] on icon "close" at bounding box center [493, 10] width 4 height 4
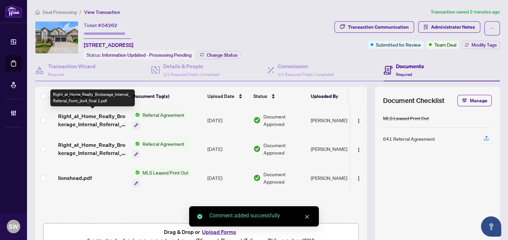
click at [111, 121] on span "Right_at_Home_Realty_Brokerage_Internal_Referral_Form_jkv4_final 1.pdf" at bounding box center [92, 120] width 69 height 16
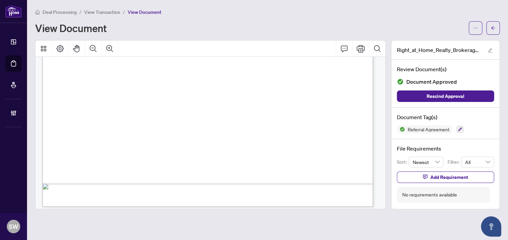
scroll to position [289, 0]
click at [495, 26] on icon "arrow-left" at bounding box center [493, 28] width 5 height 5
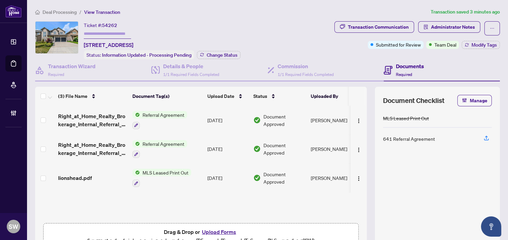
click at [111, 174] on div "lionshead.pdf" at bounding box center [92, 178] width 69 height 8
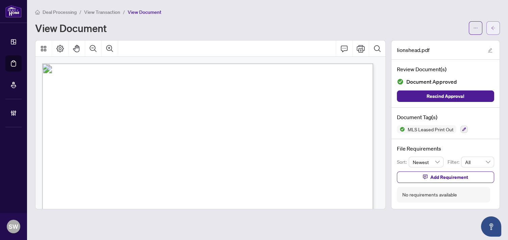
click at [492, 30] on icon "arrow-left" at bounding box center [493, 28] width 5 height 5
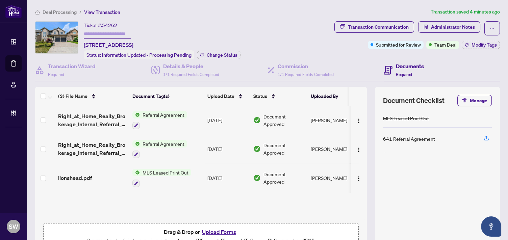
click at [118, 34] on input "text" at bounding box center [107, 34] width 47 height 10
paste input "*******"
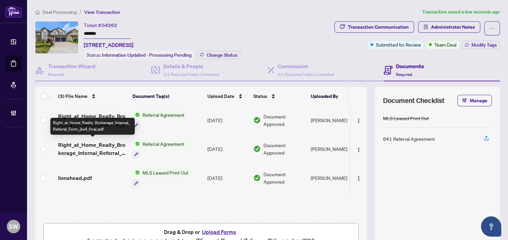
click at [115, 143] on span "Right_at_Home_Realty_Brokerage_Internal_Referral_Form_jkv4_final.pdf" at bounding box center [92, 149] width 69 height 16
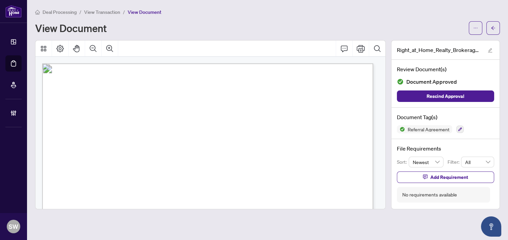
click at [140, 164] on span "ANASTASIA YAKOVLEVA" at bounding box center [123, 166] width 38 height 5
click at [494, 32] on span "button" at bounding box center [493, 28] width 5 height 11
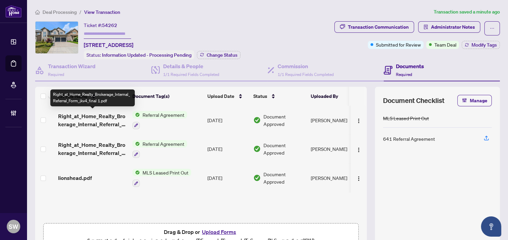
click at [115, 116] on span "Right_at_Home_Realty_Brokerage_Internal_Referral_Form_jkv4_final 1.pdf" at bounding box center [92, 120] width 69 height 16
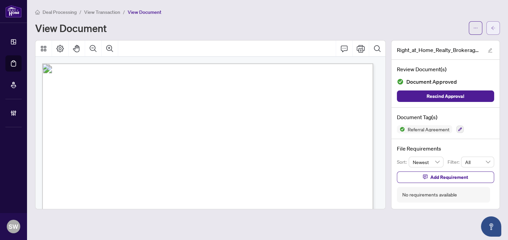
click at [491, 32] on span "button" at bounding box center [493, 28] width 5 height 11
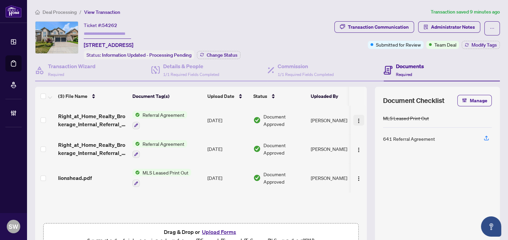
click at [356, 118] on img "button" at bounding box center [358, 120] width 5 height 5
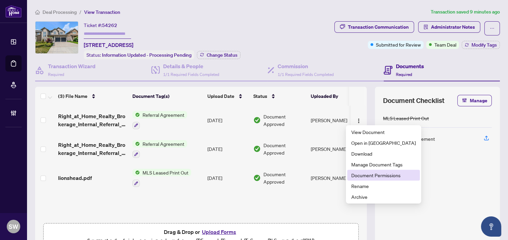
click at [368, 177] on span "Document Permissions" at bounding box center [383, 175] width 64 height 7
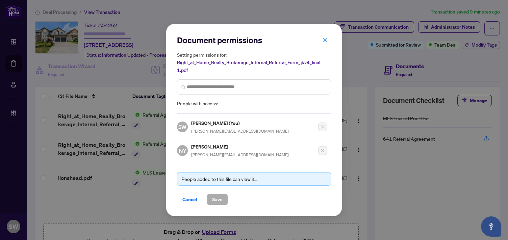
click at [195, 145] on h5 "Nastasiya Yakovleva" at bounding box center [240, 147] width 98 height 8
copy h5 "Nastasiya"
click at [325, 40] on icon "close" at bounding box center [324, 39] width 5 height 5
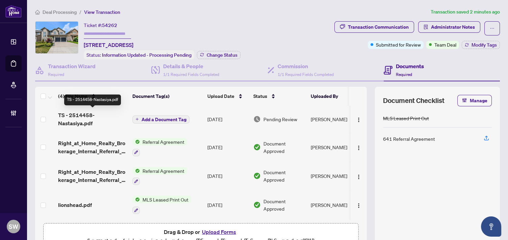
click at [98, 117] on span "TS - 2514458-Nastasiya.pdf" at bounding box center [92, 119] width 69 height 16
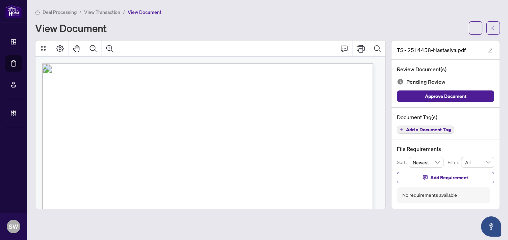
click at [437, 130] on span "Add a Document Tag" at bounding box center [428, 129] width 45 height 5
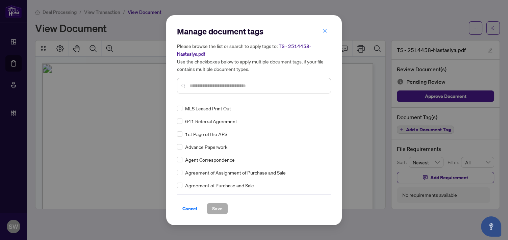
click at [237, 97] on div "Manage document tags Please browse the list or search to apply tags to: TS - 25…" at bounding box center [254, 62] width 154 height 73
click at [235, 91] on div at bounding box center [254, 86] width 154 height 16
click at [235, 85] on input "text" at bounding box center [257, 85] width 136 height 7
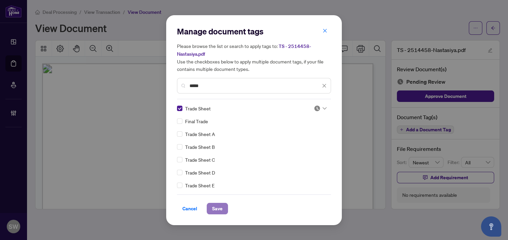
click at [218, 207] on span "Save" at bounding box center [217, 208] width 10 height 11
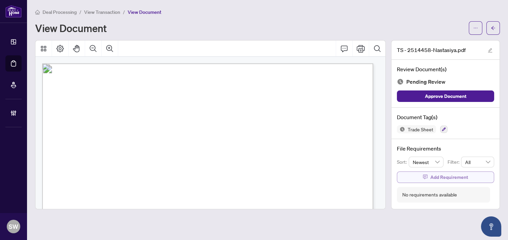
click at [435, 180] on span "Add Requirement" at bounding box center [449, 177] width 38 height 11
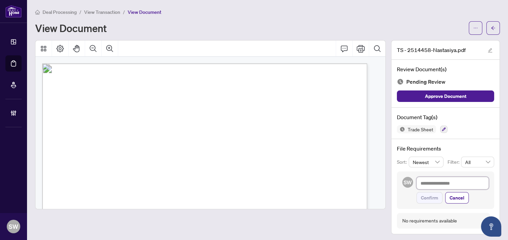
click at [424, 184] on textarea at bounding box center [452, 183] width 72 height 13
paste textarea "**********"
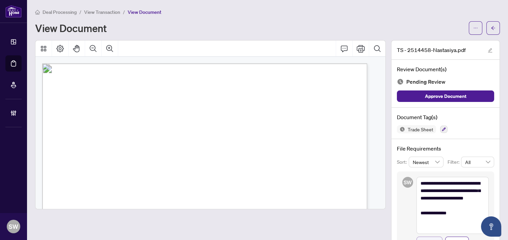
click at [426, 237] on span "Confirm" at bounding box center [429, 242] width 17 height 11
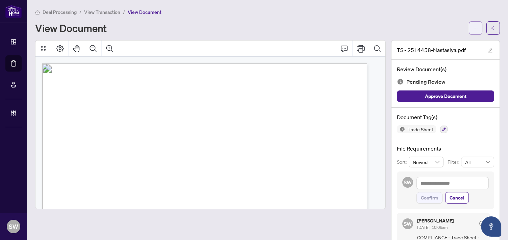
click at [473, 26] on icon "ellipsis" at bounding box center [475, 28] width 5 height 5
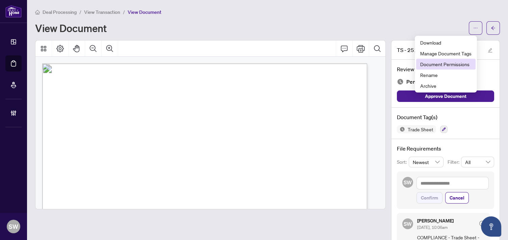
click at [445, 65] on span "Document Permissions" at bounding box center [445, 63] width 51 height 7
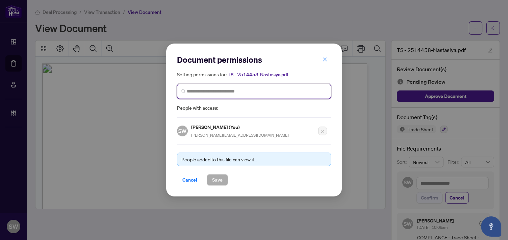
click at [234, 89] on input "search" at bounding box center [257, 91] width 140 height 7
paste input "*********"
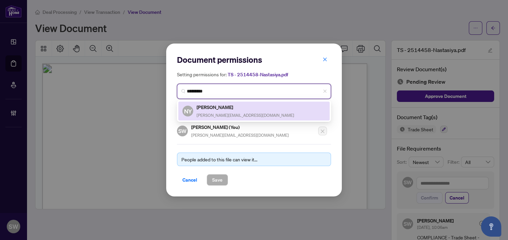
click at [237, 110] on h5 "Nastasiya Yakovleva" at bounding box center [246, 107] width 98 height 8
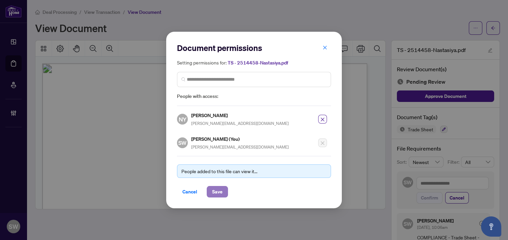
click at [214, 189] on span "Save" at bounding box center [217, 191] width 10 height 11
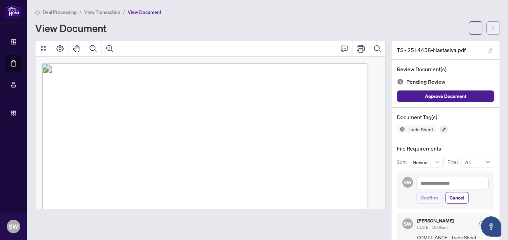
click at [491, 27] on icon "arrow-left" at bounding box center [493, 28] width 5 height 5
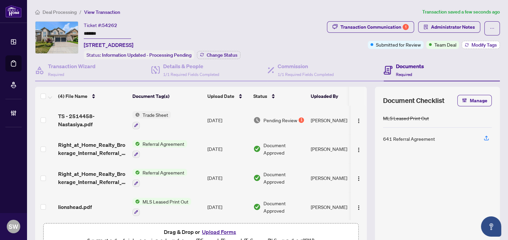
click at [481, 46] on span "Modify Tags" at bounding box center [483, 45] width 25 height 5
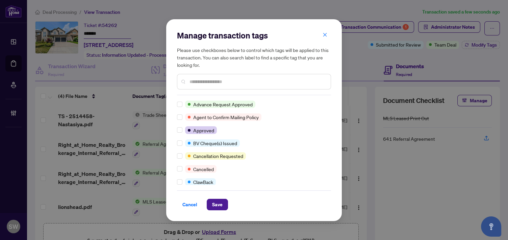
click at [196, 83] on input "text" at bounding box center [257, 81] width 136 height 7
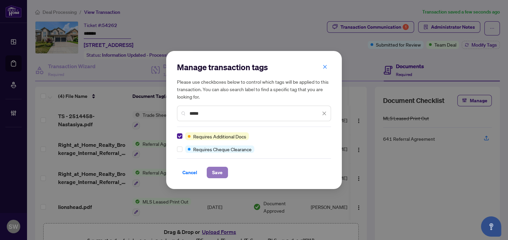
click at [215, 171] on span "Save" at bounding box center [217, 172] width 10 height 11
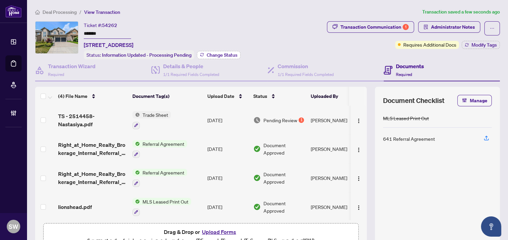
click at [223, 54] on span "Change Status" at bounding box center [222, 55] width 31 height 5
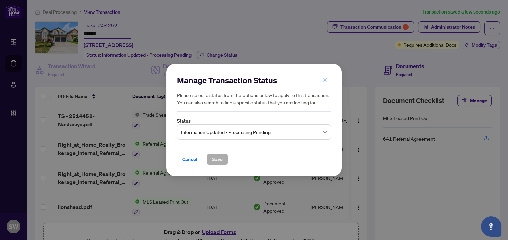
click at [236, 131] on span "Information Updated - Processing Pending" at bounding box center [254, 132] width 146 height 13
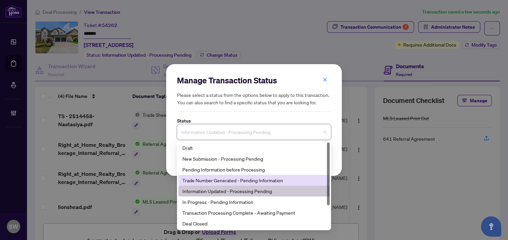
click at [202, 181] on div "Trade Number Generated - Pending Information" at bounding box center [253, 180] width 143 height 7
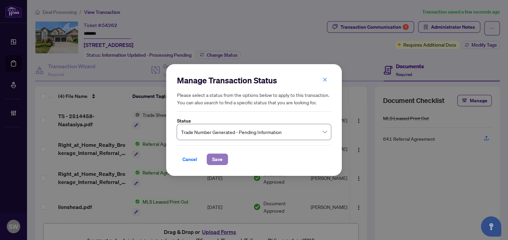
click at [220, 159] on span "Save" at bounding box center [217, 159] width 10 height 11
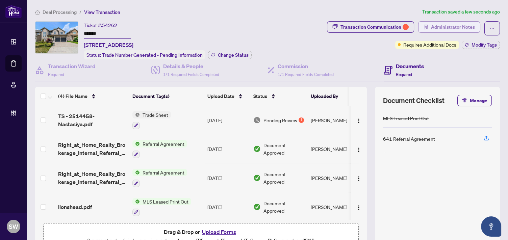
click at [462, 25] on span "Administrator Notes" at bounding box center [453, 27] width 44 height 11
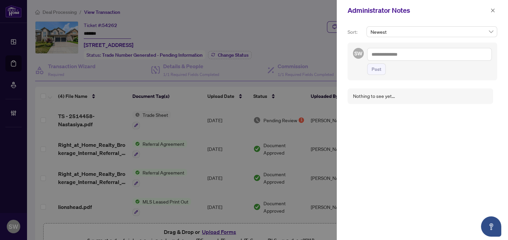
click at [408, 56] on textarea at bounding box center [429, 54] width 125 height 13
click at [374, 71] on span "Post" at bounding box center [376, 69] width 10 height 11
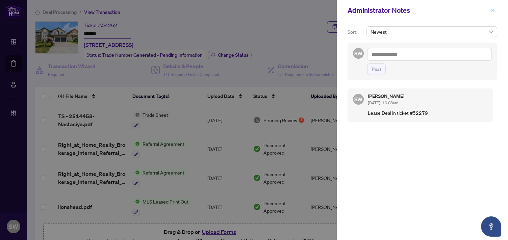
click at [493, 10] on icon "close" at bounding box center [492, 10] width 5 height 5
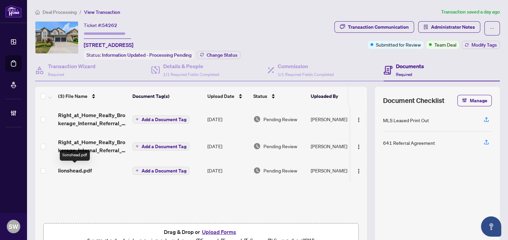
click at [80, 171] on span "lionshead.pdf" at bounding box center [75, 170] width 34 height 8
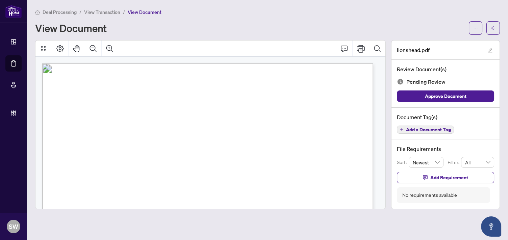
click at [437, 130] on span "Add a Document Tag" at bounding box center [428, 129] width 45 height 5
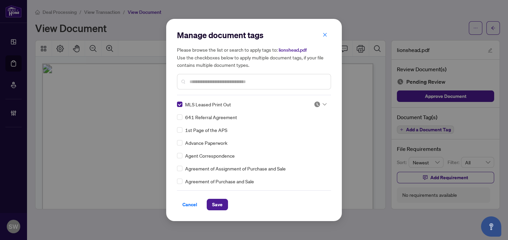
click at [315, 104] on img at bounding box center [317, 104] width 7 height 7
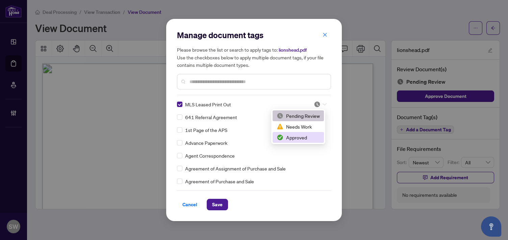
click at [298, 136] on div "Approved" at bounding box center [298, 137] width 43 height 7
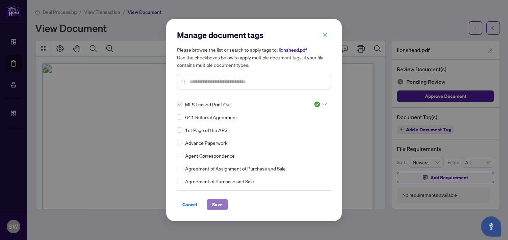
click at [221, 205] on span "Save" at bounding box center [217, 204] width 10 height 11
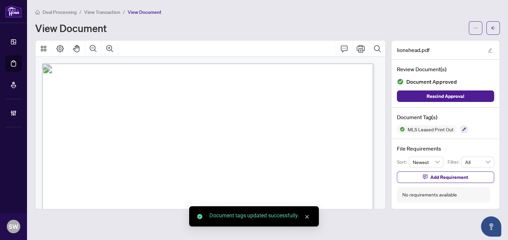
click at [491, 27] on icon "arrow-left" at bounding box center [493, 28] width 5 height 5
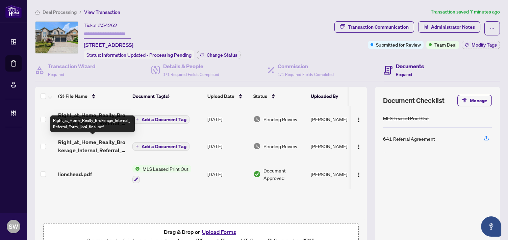
click at [96, 148] on span "Right_at_Home_Realty_Brokerage_Internal_Referral_Form_jkv4_final.pdf" at bounding box center [92, 146] width 69 height 16
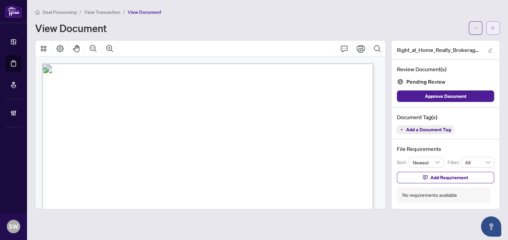
click at [498, 27] on button "button" at bounding box center [493, 28] width 14 height 14
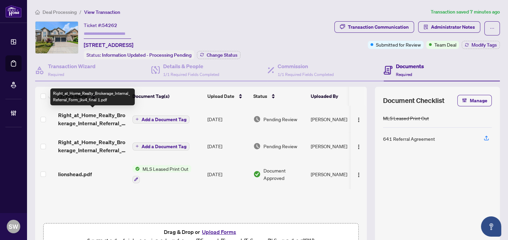
click at [86, 118] on span "Right_at_Home_Realty_Brokerage_Internal_Referral_Form_jkv4_final 1.pdf" at bounding box center [92, 119] width 69 height 16
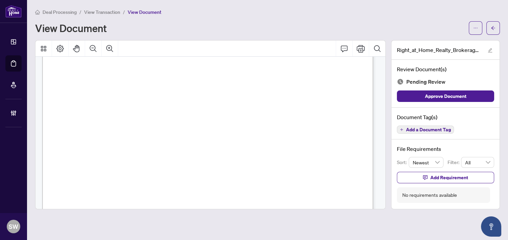
scroll to position [37, 0]
click at [492, 26] on icon "arrow-left" at bounding box center [493, 28] width 4 height 4
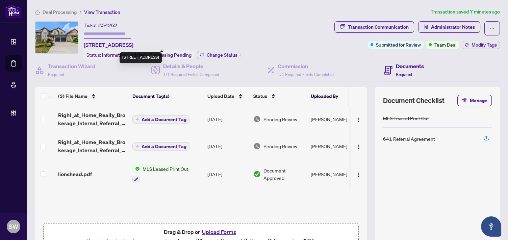
click at [114, 43] on span "30-7231 Lionshead Ave, Niagara Falls, Ontario L2G 0A6, Canada" at bounding box center [109, 45] width 50 height 8
copy span "Lionshead"
click at [58, 14] on span "Deal Processing" at bounding box center [60, 12] width 34 height 6
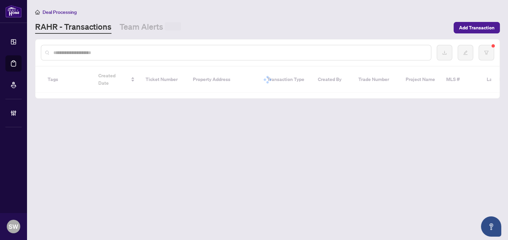
click at [90, 53] on input "text" at bounding box center [239, 52] width 372 height 7
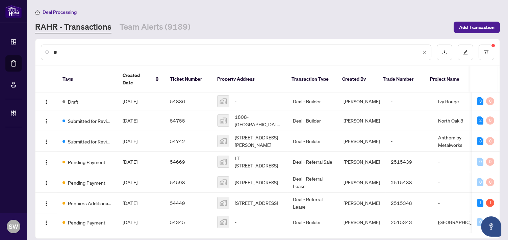
type input "*"
paste input "**********"
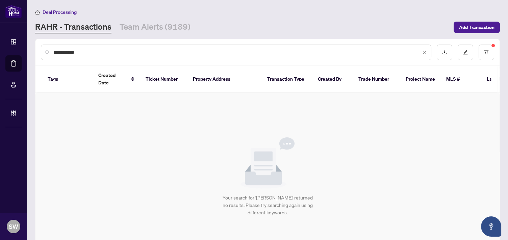
drag, startPoint x: 99, startPoint y: 52, endPoint x: 52, endPoint y: 46, distance: 47.3
click at [52, 46] on div "**********" at bounding box center [236, 53] width 390 height 16
type input "*****"
click at [484, 55] on button "button" at bounding box center [487, 53] width 16 height 16
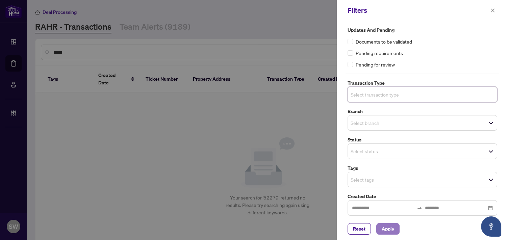
click at [383, 231] on span "Apply" at bounding box center [388, 229] width 12 height 11
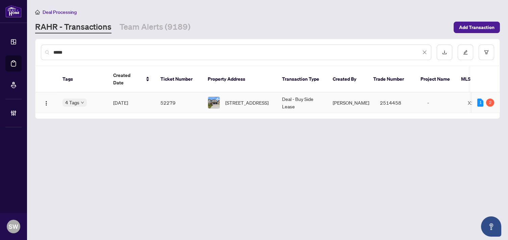
click at [168, 95] on td "52279" at bounding box center [178, 103] width 47 height 21
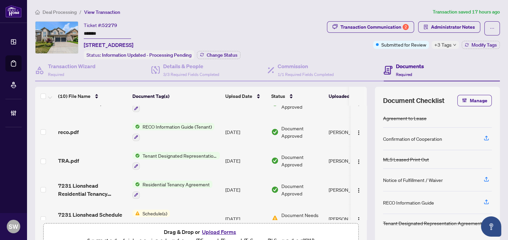
scroll to position [112, 0]
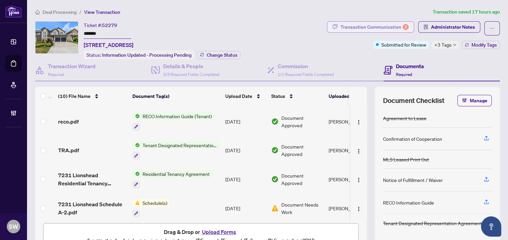
click at [359, 27] on div "Transaction Communication 2" at bounding box center [374, 27] width 68 height 11
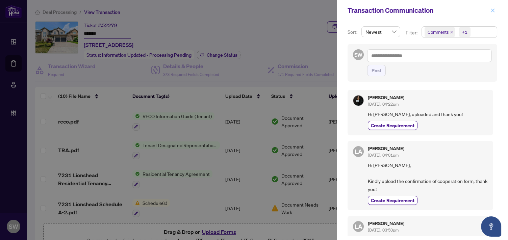
click at [493, 10] on icon "close" at bounding box center [493, 10] width 4 height 4
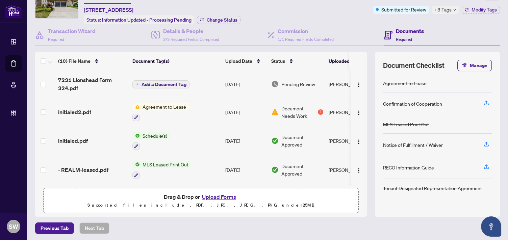
scroll to position [0, 0]
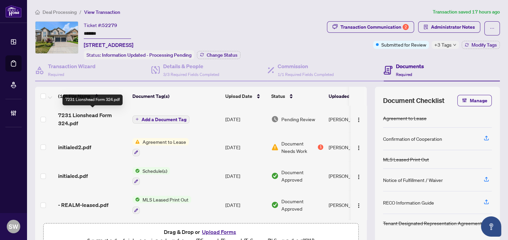
click at [109, 116] on span "7231 Lionshead Form 324.pdf" at bounding box center [92, 119] width 69 height 16
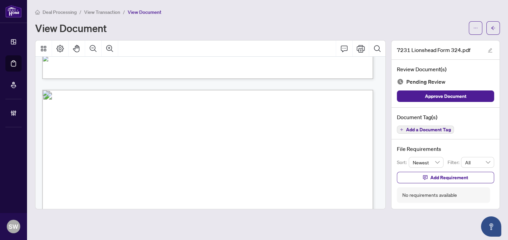
scroll to position [450, 0]
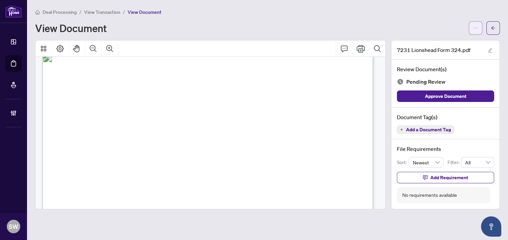
click at [479, 28] on button "button" at bounding box center [476, 28] width 14 height 14
click at [442, 29] on div "View Document" at bounding box center [250, 28] width 430 height 11
click at [493, 28] on icon "arrow-left" at bounding box center [493, 28] width 5 height 5
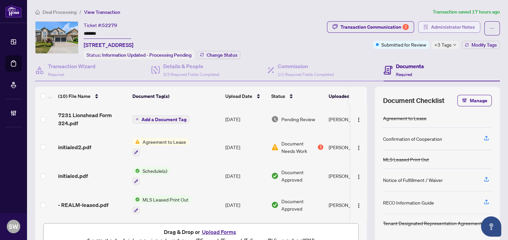
click at [443, 30] on span "Administrator Notes" at bounding box center [453, 27] width 44 height 11
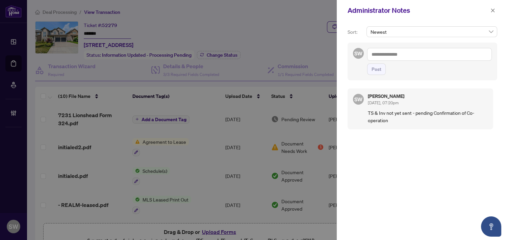
click at [410, 52] on textarea at bounding box center [429, 54] width 125 height 13
paste textarea "**********"
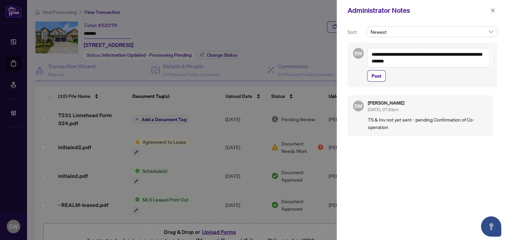
drag, startPoint x: 406, startPoint y: 54, endPoint x: 473, endPoint y: 51, distance: 67.9
click at [473, 51] on textarea "**********" at bounding box center [428, 58] width 123 height 20
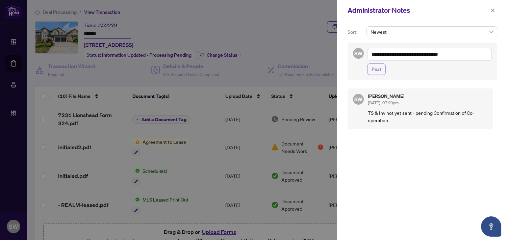
type textarea "**********"
click at [377, 69] on span "Post" at bounding box center [376, 69] width 10 height 11
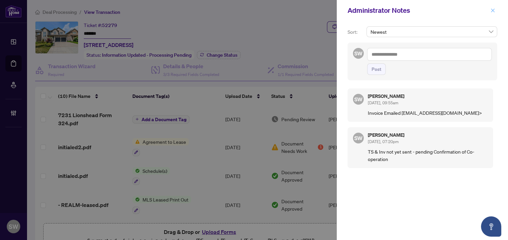
click at [491, 11] on icon "close" at bounding box center [492, 10] width 5 height 5
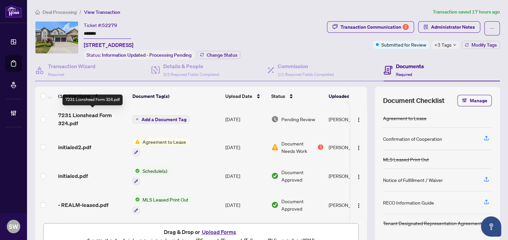
click at [125, 118] on span "7231 Lionshead Form 324.pdf" at bounding box center [92, 119] width 69 height 16
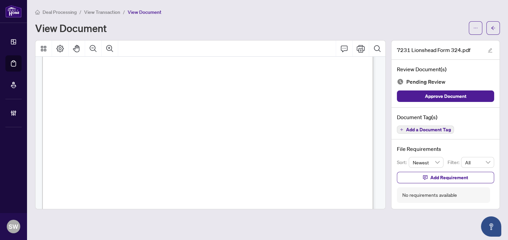
scroll to position [488, 0]
click at [472, 26] on button "button" at bounding box center [476, 28] width 14 height 14
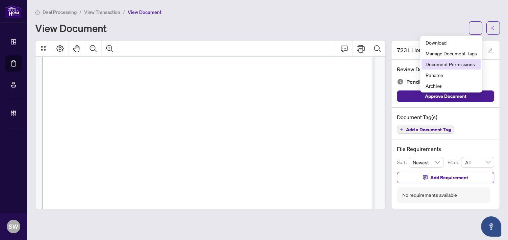
click at [459, 64] on span "Document Permissions" at bounding box center [450, 63] width 51 height 7
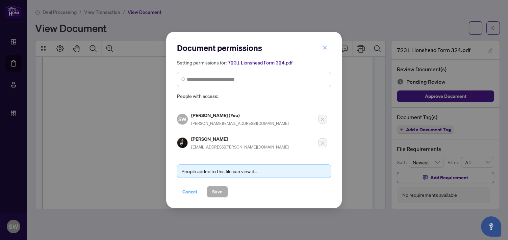
click at [192, 191] on span "Cancel" at bounding box center [189, 191] width 15 height 11
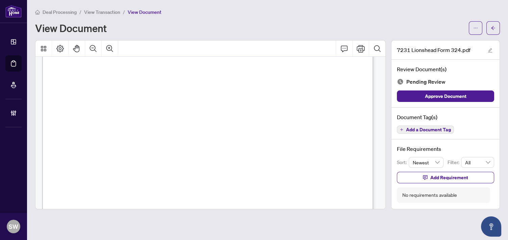
click at [440, 131] on span "Add a Document Tag" at bounding box center [428, 129] width 45 height 5
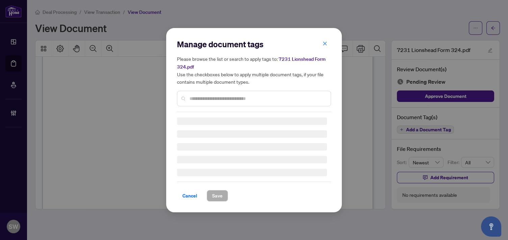
click at [228, 96] on input "text" at bounding box center [257, 98] width 136 height 7
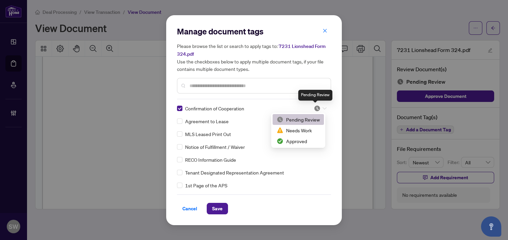
click at [317, 108] on img at bounding box center [317, 108] width 7 height 7
click at [308, 132] on div "Needs Work" at bounding box center [298, 130] width 43 height 7
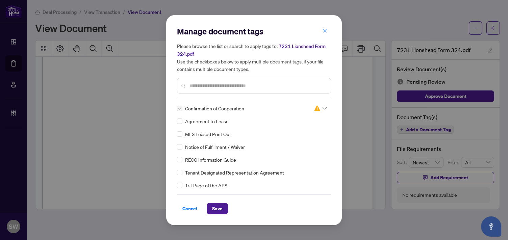
click at [238, 108] on span "Confirmation of Cooperation" at bounding box center [214, 108] width 59 height 7
copy div "Confirmation of Cooperation"
click at [220, 207] on span "Save" at bounding box center [217, 208] width 10 height 11
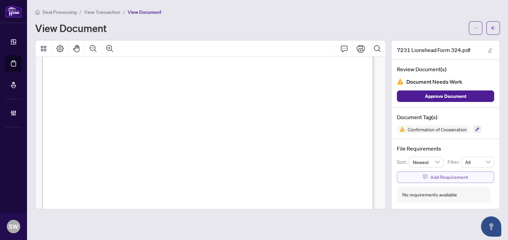
click at [463, 178] on span "Add Requirement" at bounding box center [449, 177] width 38 height 11
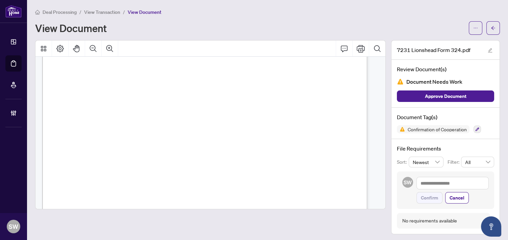
scroll to position [479, 0]
click at [438, 183] on textarea at bounding box center [452, 183] width 72 height 13
paste textarea "**********"
type textarea "**********"
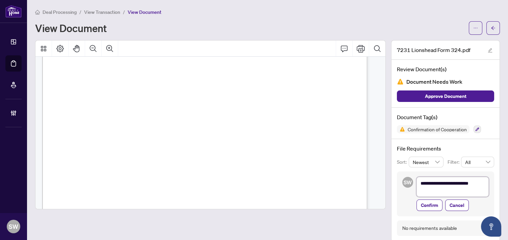
scroll to position [0, 0]
click at [476, 184] on textarea "**********" at bounding box center [452, 187] width 72 height 20
type textarea "**********"
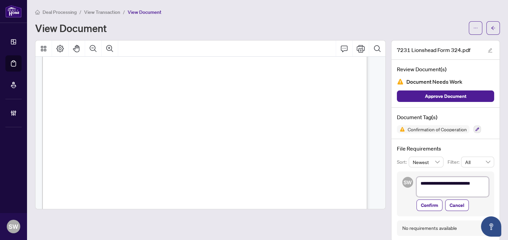
type textarea "**********"
click at [479, 182] on textarea "**********" at bounding box center [452, 187] width 72 height 20
paste textarea "**********"
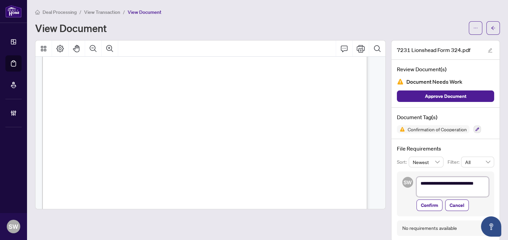
type textarea "**********"
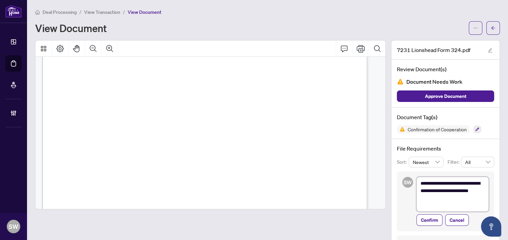
scroll to position [179, 0]
type textarea "**********"
click at [424, 217] on span "Confirm" at bounding box center [429, 220] width 17 height 11
type textarea "**********"
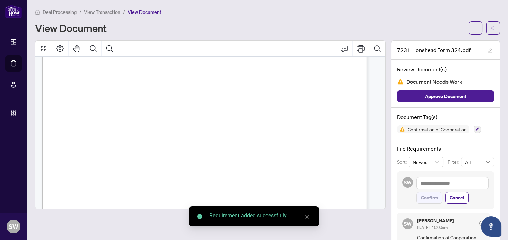
click at [491, 29] on icon "arrow-left" at bounding box center [493, 28] width 5 height 5
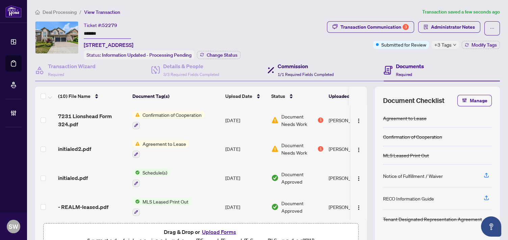
click at [306, 72] on span "1/1 Required Fields Completed" at bounding box center [306, 74] width 56 height 5
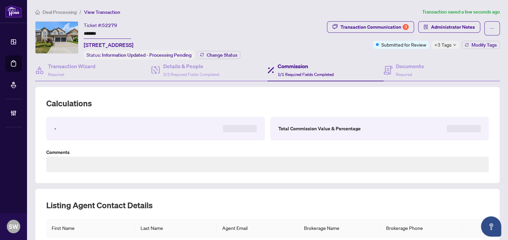
type textarea "**********"
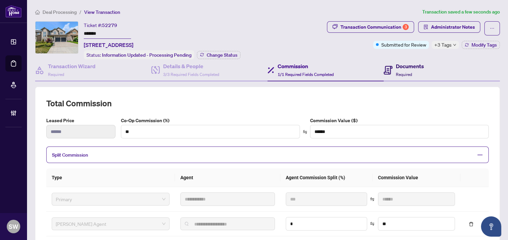
click at [390, 70] on div "Documents Required" at bounding box center [404, 70] width 40 height 16
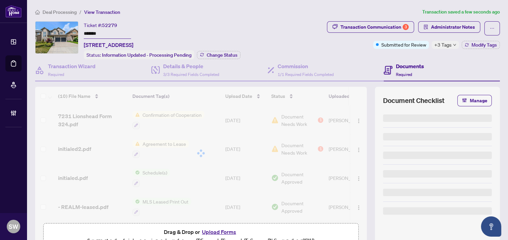
scroll to position [35, 0]
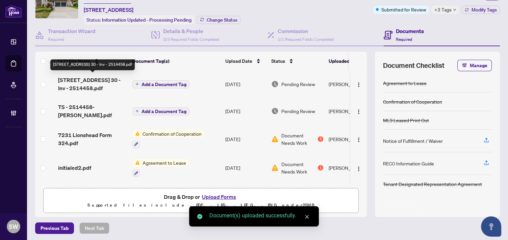
click at [95, 83] on span "7231 Lionshead Ave 30 - Inv - 2514458.pdf" at bounding box center [92, 84] width 69 height 16
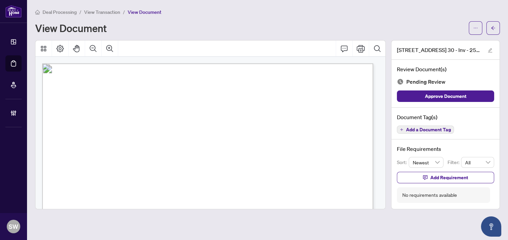
click at [434, 127] on span "Add a Document Tag" at bounding box center [428, 129] width 45 height 5
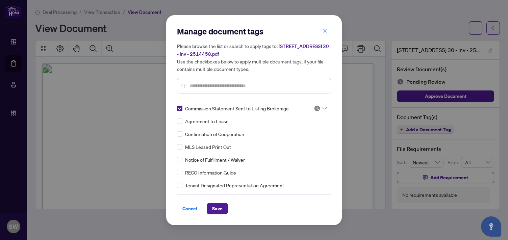
click at [319, 110] on div at bounding box center [320, 108] width 13 height 7
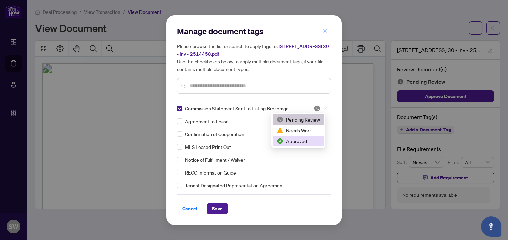
click at [305, 139] on div "Approved" at bounding box center [298, 140] width 43 height 7
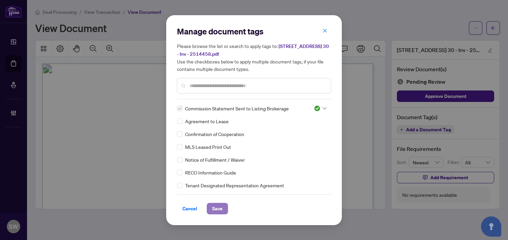
click at [220, 207] on span "Save" at bounding box center [217, 208] width 10 height 11
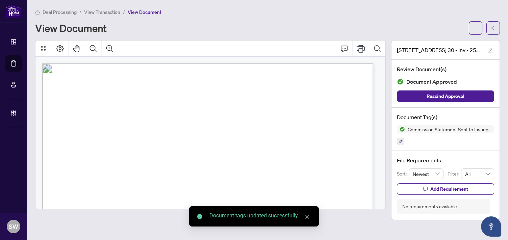
click at [477, 31] on span "button" at bounding box center [475, 28] width 5 height 11
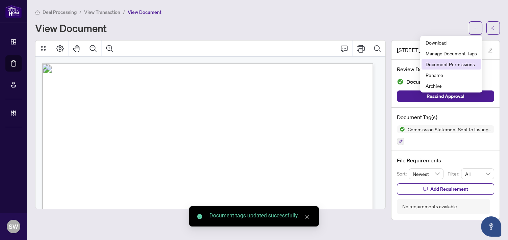
click at [467, 64] on span "Document Permissions" at bounding box center [450, 63] width 51 height 7
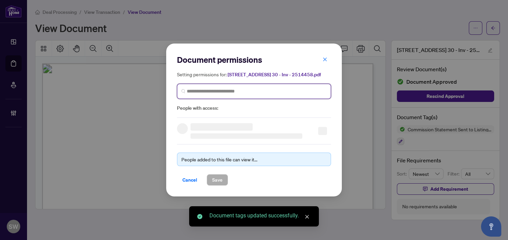
click at [235, 92] on input "search" at bounding box center [257, 91] width 140 height 7
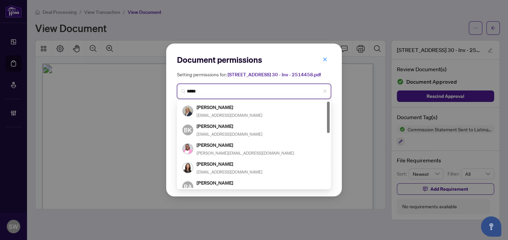
type input "******"
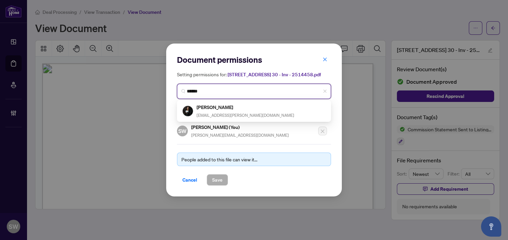
click at [234, 105] on h5 "Yana Latorre" at bounding box center [246, 107] width 98 height 8
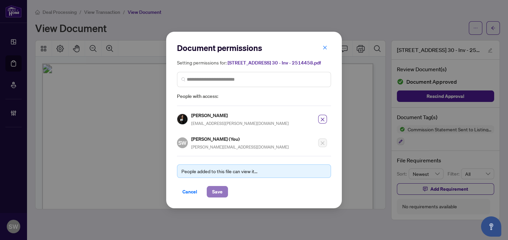
click at [218, 190] on span "Save" at bounding box center [217, 191] width 10 height 11
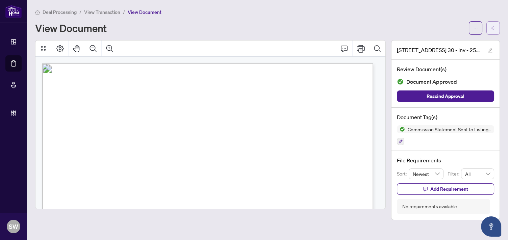
click at [493, 31] on span "button" at bounding box center [493, 28] width 5 height 11
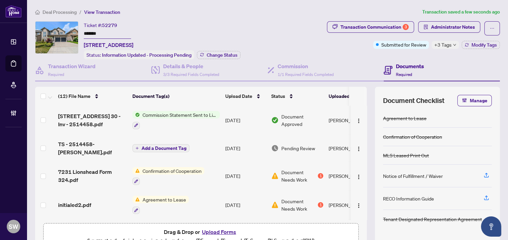
click at [112, 147] on span "TS - 2514458-Yana.pdf" at bounding box center [92, 148] width 69 height 16
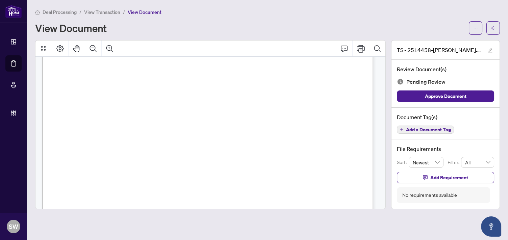
scroll to position [37, 0]
click at [424, 130] on span "Add a Document Tag" at bounding box center [428, 129] width 45 height 5
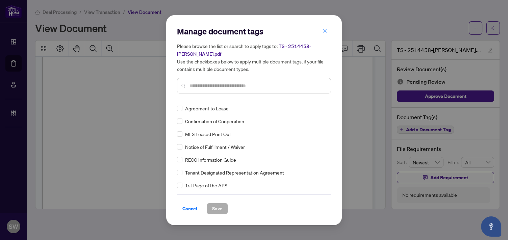
click at [219, 84] on input "text" at bounding box center [257, 85] width 136 height 7
paste input "**********"
type input "**********"
click at [250, 82] on input "text" at bounding box center [257, 85] width 136 height 7
paste input "*********"
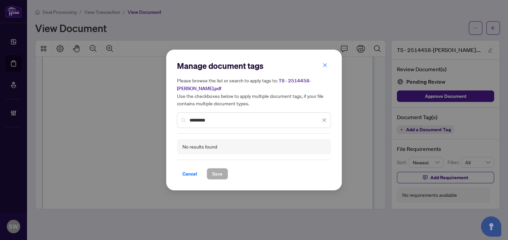
drag, startPoint x: 210, startPoint y: 116, endPoint x: 186, endPoint y: 115, distance: 23.6
click at [186, 115] on div "*********" at bounding box center [254, 120] width 154 height 16
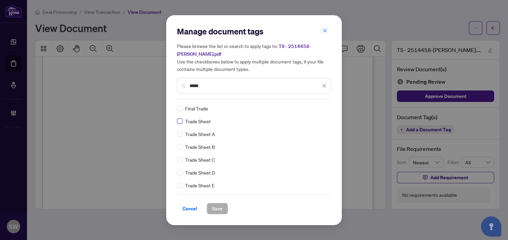
type input "*****"
click at [216, 203] on span "Save" at bounding box center [217, 208] width 10 height 11
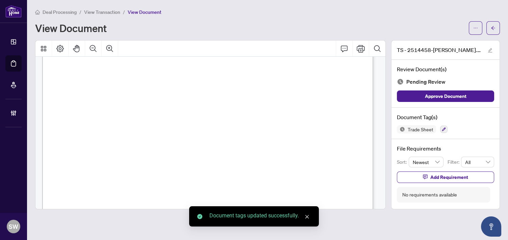
scroll to position [187, 0]
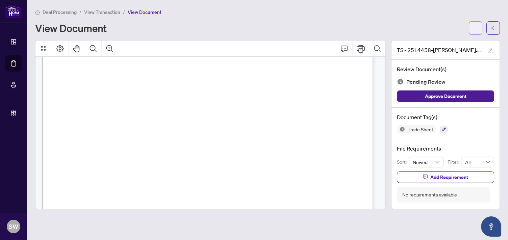
click at [474, 31] on span "button" at bounding box center [475, 28] width 5 height 11
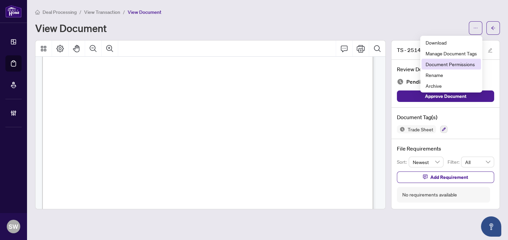
click at [465, 62] on span "Document Permissions" at bounding box center [450, 63] width 51 height 7
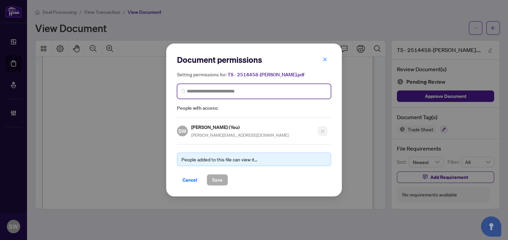
click at [215, 92] on input "search" at bounding box center [257, 91] width 140 height 7
type input "******"
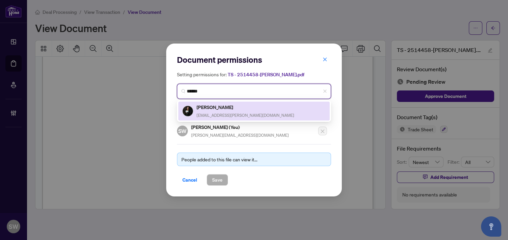
click at [215, 106] on h5 "Yana Latorre" at bounding box center [246, 107] width 98 height 8
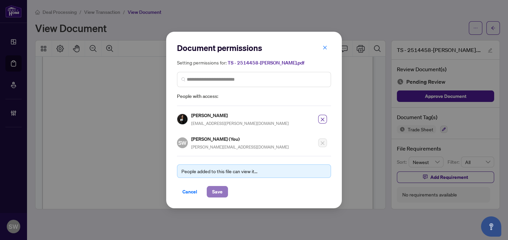
click at [219, 189] on span "Save" at bounding box center [217, 191] width 10 height 11
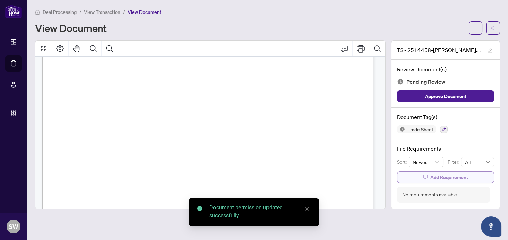
click at [435, 177] on span "Add Requirement" at bounding box center [449, 177] width 38 height 11
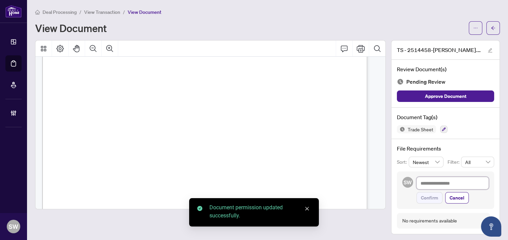
click at [434, 183] on textarea at bounding box center [452, 183] width 72 height 13
paste textarea "**********"
type textarea "**********"
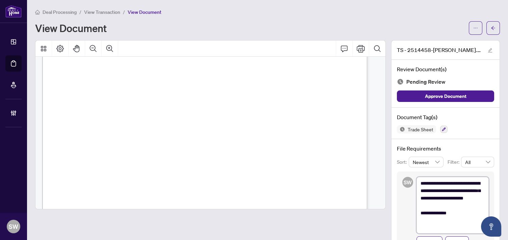
scroll to position [0, 0]
type textarea "**********"
drag, startPoint x: 432, startPoint y: 237, endPoint x: 452, endPoint y: 195, distance: 46.2
click at [432, 237] on span "Confirm" at bounding box center [429, 242] width 17 height 11
type textarea "**********"
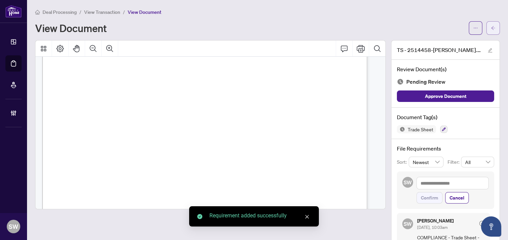
click at [486, 33] on button "button" at bounding box center [493, 28] width 14 height 14
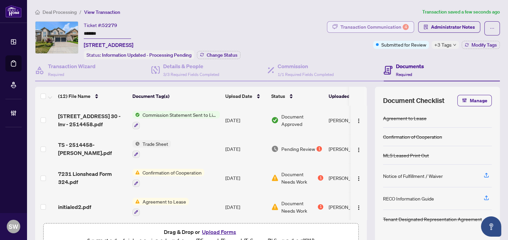
click at [380, 29] on div "Transaction Communication 4" at bounding box center [374, 27] width 68 height 11
type textarea "**********"
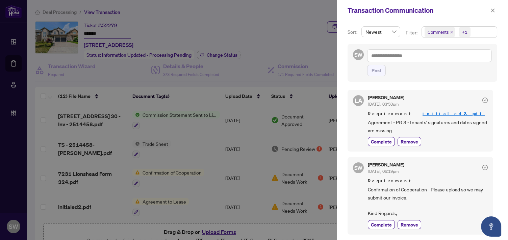
scroll to position [300, 0]
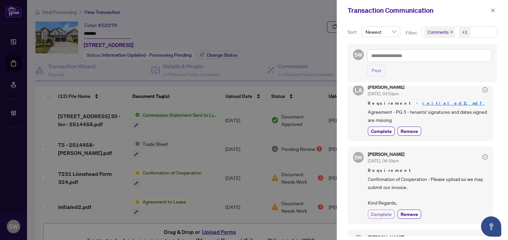
click at [383, 211] on span "Complete" at bounding box center [381, 214] width 21 height 7
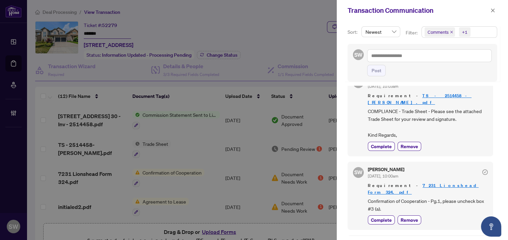
scroll to position [0, 0]
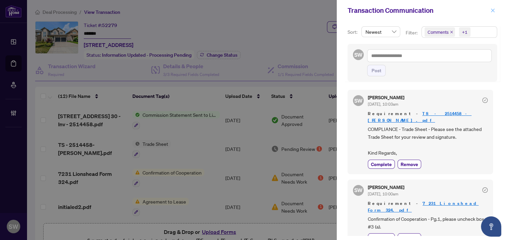
click at [492, 9] on icon "close" at bounding box center [492, 10] width 5 height 5
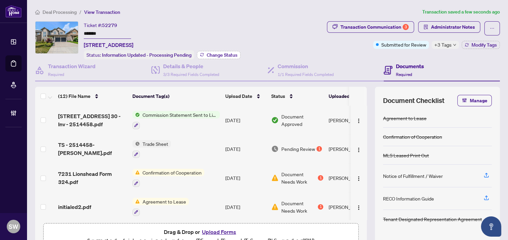
click at [222, 56] on span "Change Status" at bounding box center [222, 55] width 31 height 5
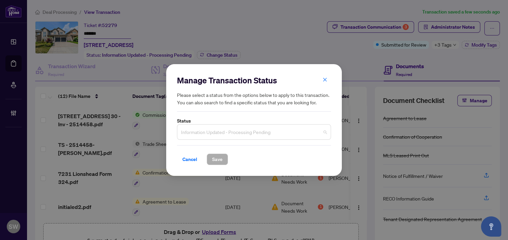
click at [223, 129] on span "Information Updated - Processing Pending" at bounding box center [254, 132] width 146 height 13
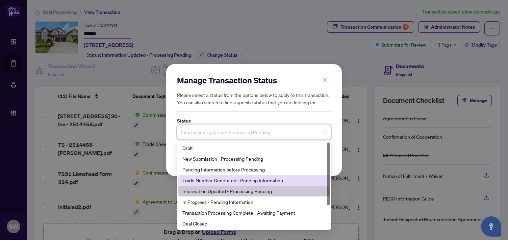
click at [211, 179] on div "Trade Number Generated - Pending Information" at bounding box center [253, 180] width 143 height 7
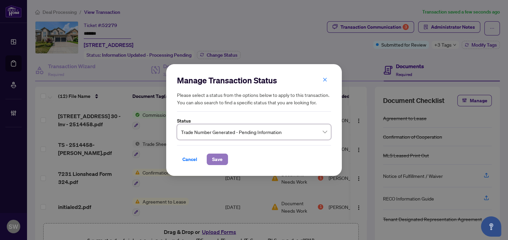
click at [222, 158] on button "Save" at bounding box center [217, 159] width 21 height 11
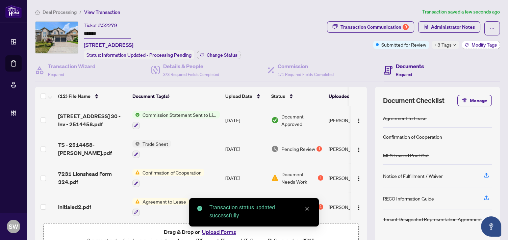
click at [483, 47] on span "Modify Tags" at bounding box center [483, 45] width 25 height 5
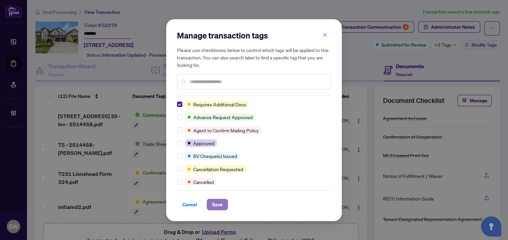
click at [219, 204] on span "Save" at bounding box center [217, 204] width 10 height 11
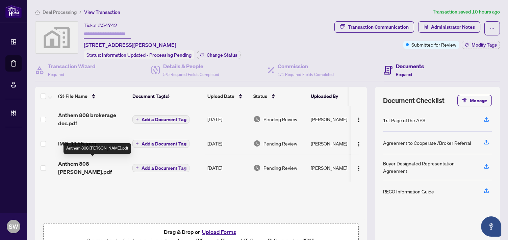
click at [88, 165] on span "Anthem 808 [PERSON_NAME].pdf" at bounding box center [92, 168] width 69 height 16
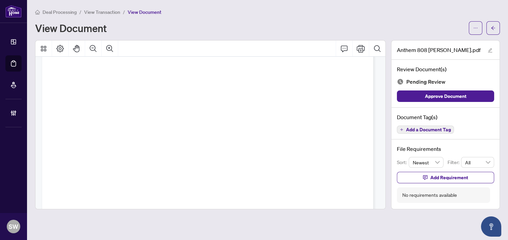
scroll to position [13421, 0]
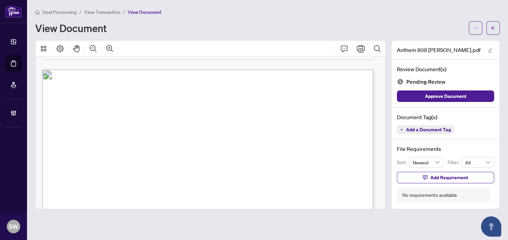
click at [418, 130] on span "Add a Document Tag" at bounding box center [428, 129] width 45 height 5
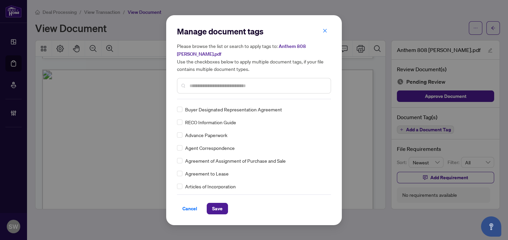
scroll to position [0, 0]
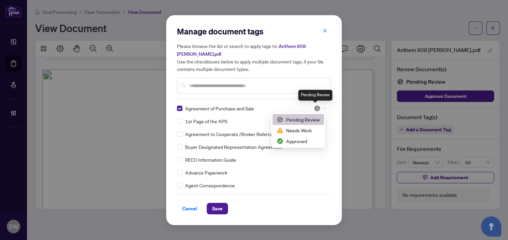
click at [316, 108] on img at bounding box center [317, 108] width 7 height 7
click at [300, 143] on div "Approved" at bounding box center [298, 140] width 43 height 7
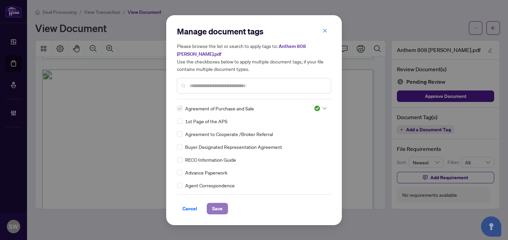
click at [222, 206] on button "Save" at bounding box center [217, 208] width 21 height 11
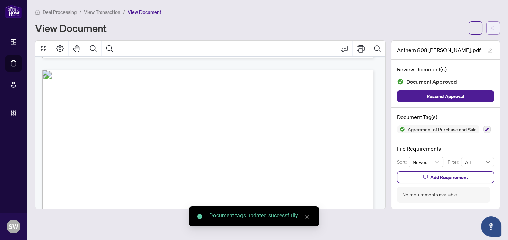
click at [494, 29] on icon "arrow-left" at bounding box center [493, 28] width 5 height 5
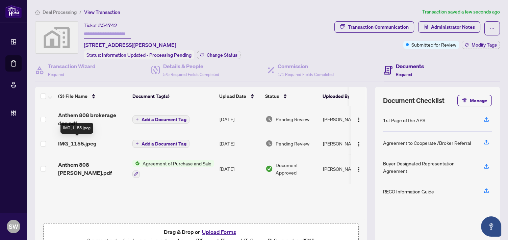
click at [76, 143] on span "IMG_1155.jpeg" at bounding box center [77, 143] width 38 height 8
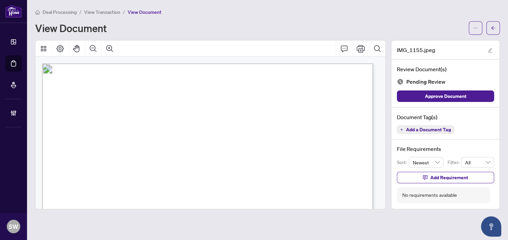
click at [437, 130] on span "Add a Document Tag" at bounding box center [428, 129] width 45 height 5
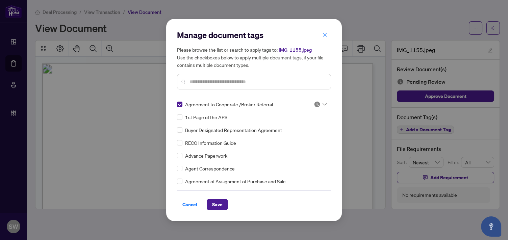
click at [315, 103] on img at bounding box center [317, 104] width 7 height 7
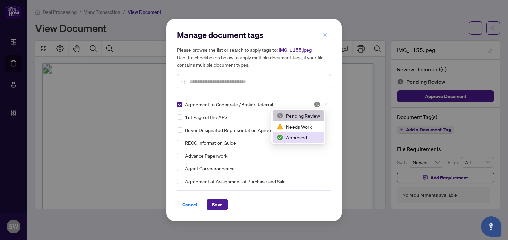
click at [293, 137] on div "Approved" at bounding box center [298, 137] width 43 height 7
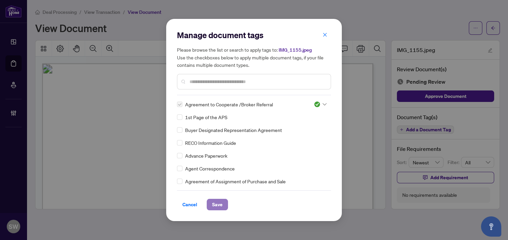
click at [217, 204] on span "Save" at bounding box center [217, 204] width 10 height 11
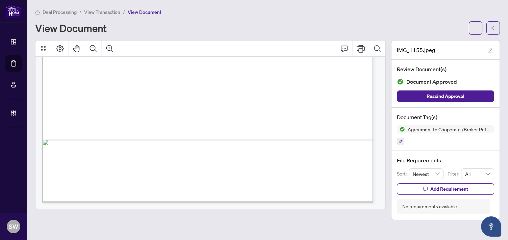
scroll to position [216, 0]
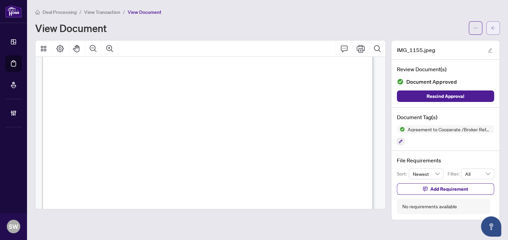
click at [495, 31] on span "button" at bounding box center [493, 28] width 5 height 11
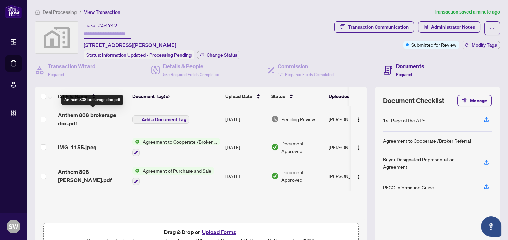
click at [81, 117] on span "Anthem 808 brokerage doc.pdf" at bounding box center [92, 119] width 69 height 16
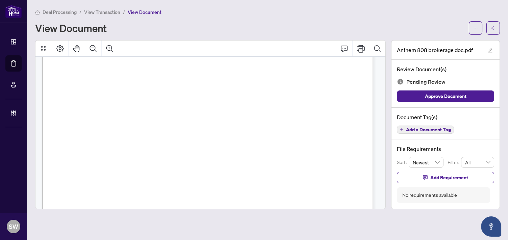
scroll to position [7491, 0]
click at [96, 96] on span "[PERSON_NAME]" at bounding box center [89, 96] width 38 height 5
click at [133, 119] on span "[PERSON_NAME]" at bounding box center [117, 120] width 42 height 6
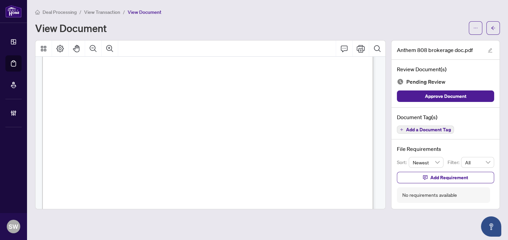
click at [133, 119] on span "[PERSON_NAME]" at bounding box center [117, 120] width 42 height 6
click at [444, 131] on span "Add a Document Tag" at bounding box center [428, 129] width 45 height 5
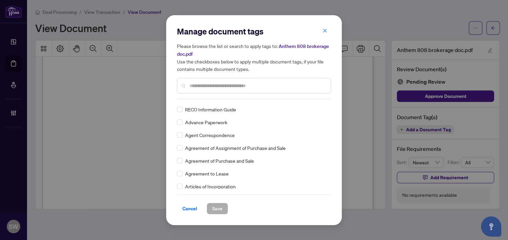
scroll to position [0, 0]
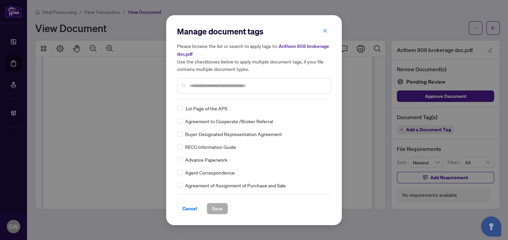
click at [176, 134] on div "Manage document tags Please browse the list or search to apply tags to: Anthem …" at bounding box center [254, 120] width 176 height 210
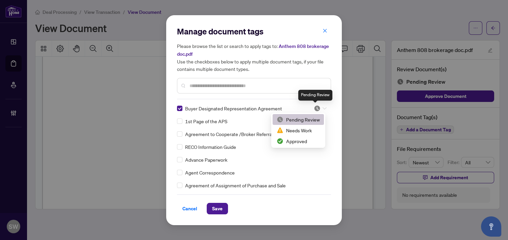
click at [316, 110] on img at bounding box center [317, 108] width 7 height 7
click at [302, 141] on div "Approved" at bounding box center [298, 140] width 43 height 7
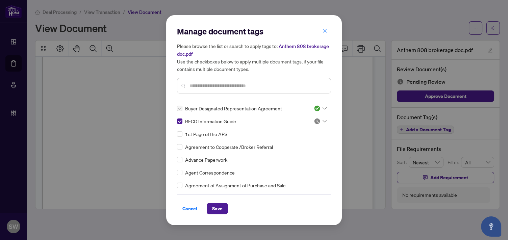
click at [319, 120] on div at bounding box center [320, 121] width 13 height 7
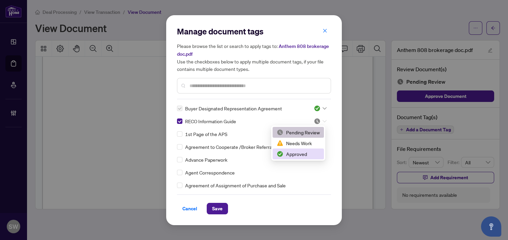
click at [302, 154] on div "Approved" at bounding box center [298, 153] width 43 height 7
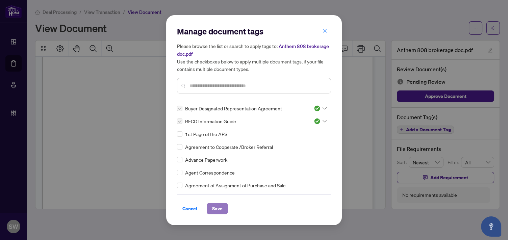
click at [226, 208] on button "Save" at bounding box center [217, 208] width 21 height 11
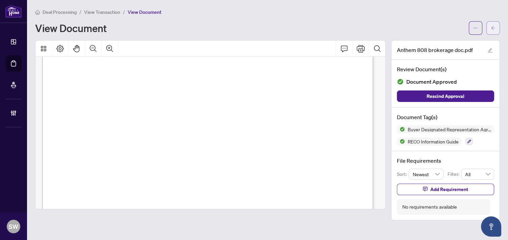
click at [498, 29] on button "button" at bounding box center [493, 28] width 14 height 14
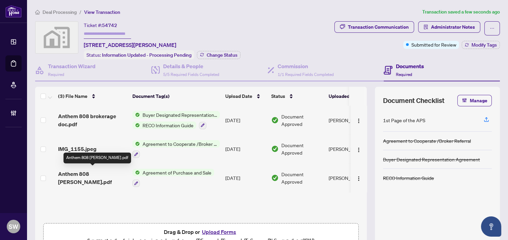
click at [102, 172] on span "Anthem 808 Bert Oliveria.pdf" at bounding box center [92, 178] width 69 height 16
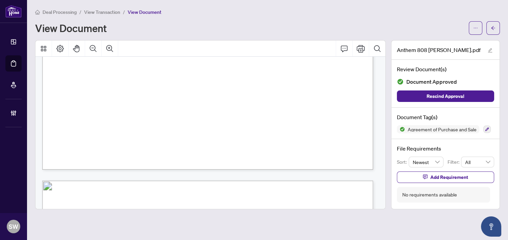
scroll to position [4615, 0]
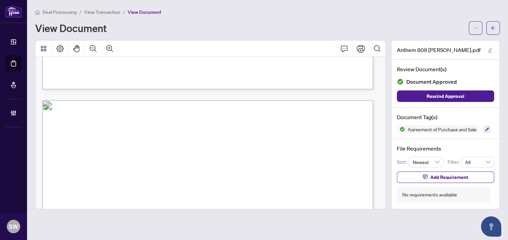
click at [205, 149] on span "TMW040808" at bounding box center [213, 151] width 35 height 6
drag, startPoint x: 295, startPoint y: 140, endPoint x: 332, endPoint y: 144, distance: 37.3
click at [332, 144] on span "(the “Purchaser(s)”) agrees to purchase from 2278560 Ontario" at bounding box center [267, 143] width 189 height 6
drag, startPoint x: 338, startPoint y: 143, endPoint x: 293, endPoint y: 141, distance: 44.3
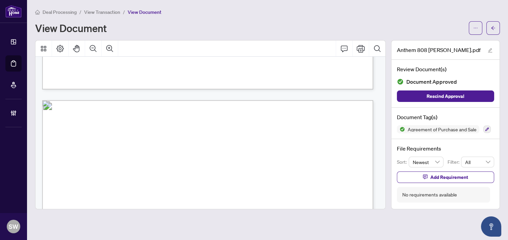
click at [293, 141] on span "(the “Purchaser(s)”) agrees to purchase from 2278560 Ontario" at bounding box center [267, 143] width 189 height 6
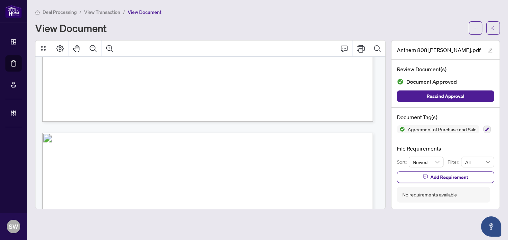
scroll to position [34583, 0]
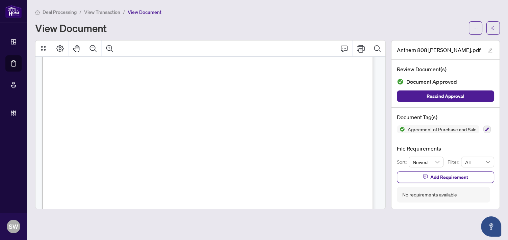
drag, startPoint x: 183, startPoint y: 172, endPoint x: 214, endPoint y: 171, distance: 30.4
click at [214, 171] on span ", 93 Arthur Street, South, Guelph" at bounding box center [231, 173] width 102 height 6
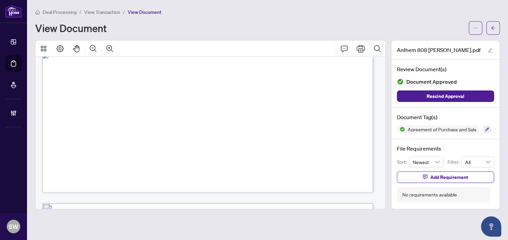
scroll to position [1538, 0]
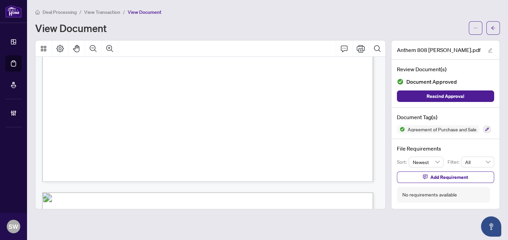
click at [295, 151] on div "Purchaser Profile Metalworks - Anthem Kenzie Boles April 29, 2022 Base Price $ …" at bounding box center [307, 73] width 530 height 873
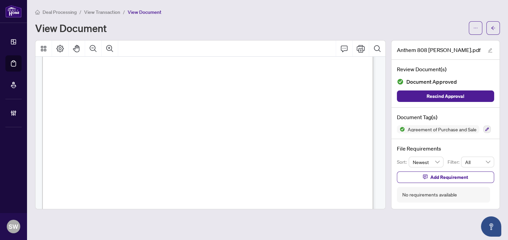
scroll to position [4713, 0]
click at [495, 28] on button "button" at bounding box center [493, 28] width 14 height 14
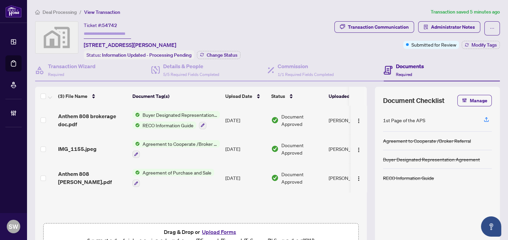
click at [85, 149] on span "IMG_1155.jpeg" at bounding box center [77, 149] width 38 height 8
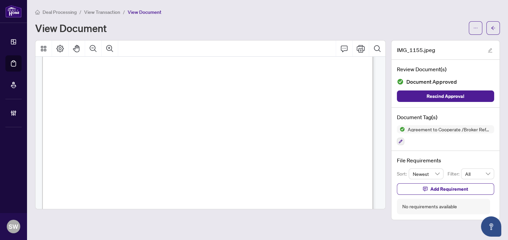
scroll to position [75, 0]
click at [98, 12] on span "View Transaction" at bounding box center [102, 12] width 36 height 6
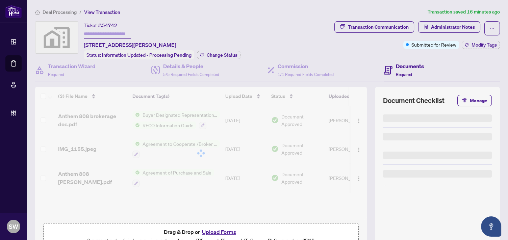
click at [107, 23] on span "54742" at bounding box center [109, 25] width 15 height 6
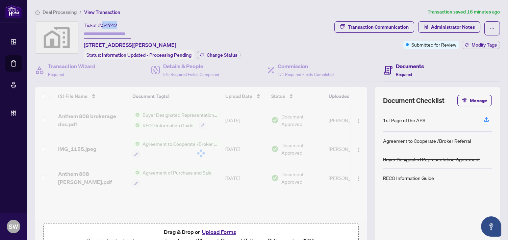
click at [107, 23] on span "54742" at bounding box center [109, 25] width 15 height 6
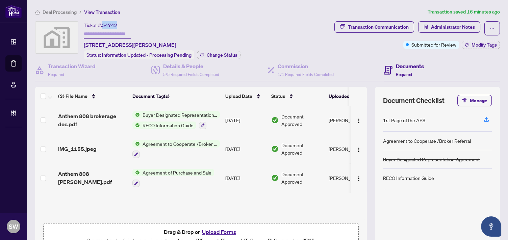
copy span "54742"
click at [93, 179] on span "Anthem 808 Bert Oliveria.pdf" at bounding box center [92, 178] width 69 height 16
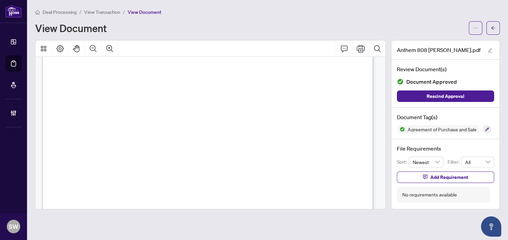
scroll to position [11002, 0]
click at [231, 162] on span "Carmela Oliveira" at bounding box center [229, 159] width 46 height 6
click at [231, 159] on span "Carmela Oliveira" at bounding box center [229, 159] width 46 height 6
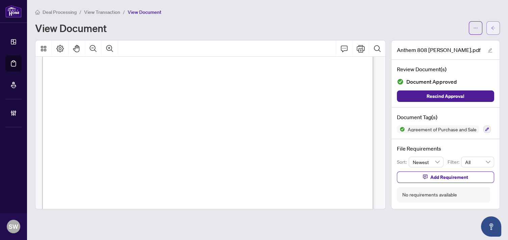
click at [491, 30] on span "button" at bounding box center [493, 28] width 5 height 11
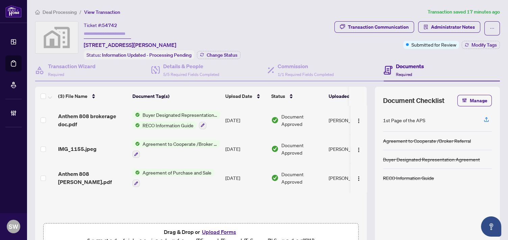
click at [108, 145] on div "IMG_1155.jpeg" at bounding box center [92, 149] width 69 height 8
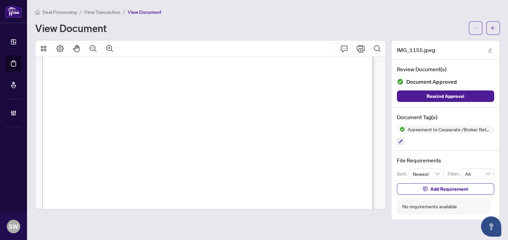
scroll to position [75, 0]
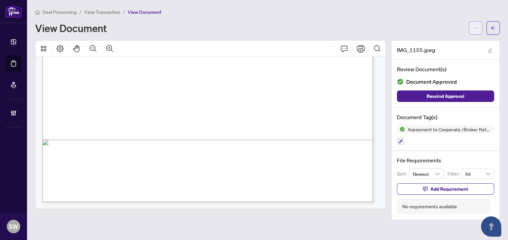
click at [472, 26] on button "button" at bounding box center [476, 28] width 14 height 14
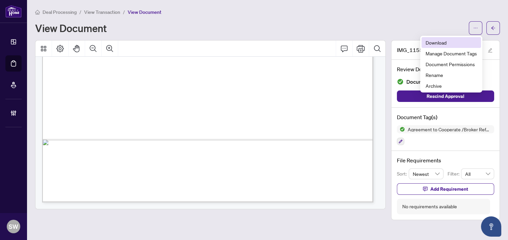
click at [442, 45] on span "Download" at bounding box center [450, 42] width 51 height 7
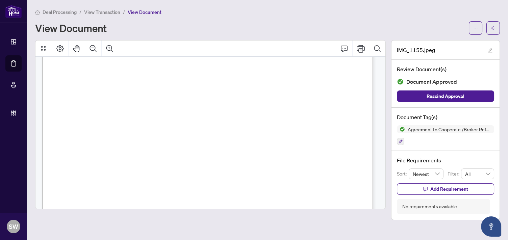
scroll to position [104, 0]
click at [495, 25] on button "button" at bounding box center [493, 28] width 14 height 14
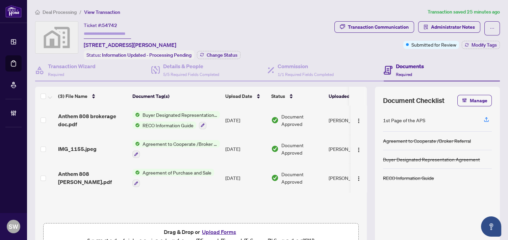
click at [93, 32] on input "text" at bounding box center [107, 34] width 47 height 10
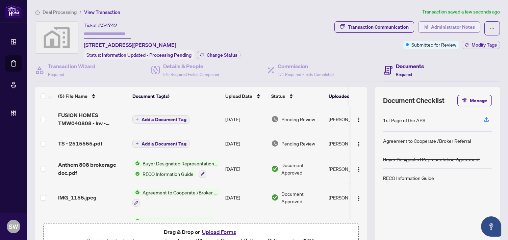
click at [444, 25] on span "Administrator Notes" at bounding box center [453, 27] width 44 height 11
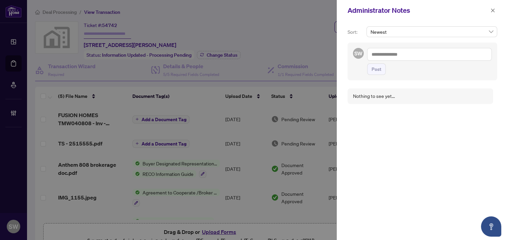
click at [387, 56] on textarea at bounding box center [429, 54] width 125 height 13
paste textarea "**********"
type textarea "**********"
click at [381, 67] on button "Post" at bounding box center [376, 68] width 19 height 11
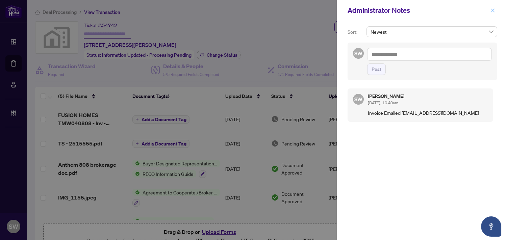
click at [494, 11] on icon "close" at bounding box center [492, 10] width 5 height 5
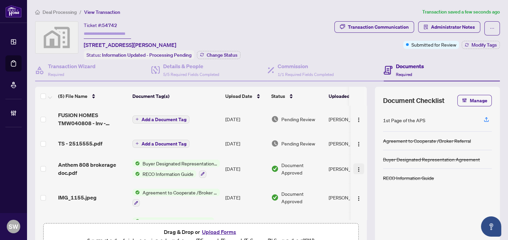
click at [356, 169] on img "button" at bounding box center [358, 169] width 5 height 5
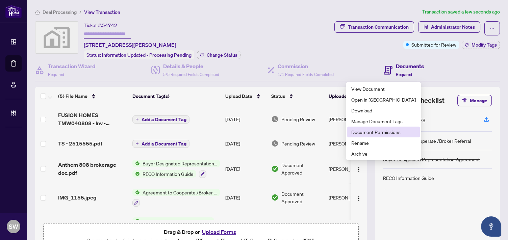
click at [368, 134] on span "Document Permissions" at bounding box center [383, 131] width 64 height 7
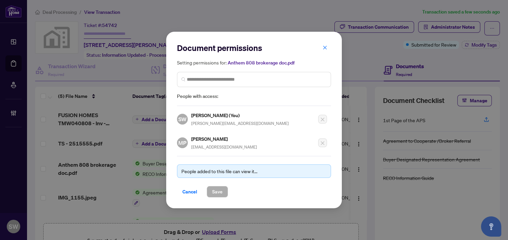
click at [208, 138] on h5 "Milli Pajpani" at bounding box center [224, 139] width 66 height 8
copy h5 "Milli Pajpani"
click at [192, 191] on span "Cancel" at bounding box center [189, 191] width 15 height 11
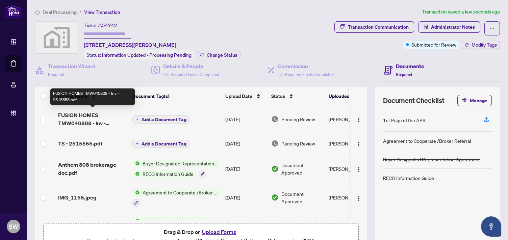
click at [108, 119] on span "FUSION HOMES TMW040808 - Inv - 2515555.pdf" at bounding box center [92, 119] width 69 height 16
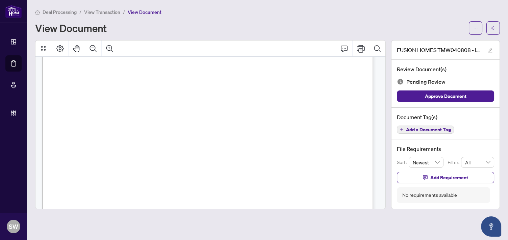
scroll to position [37, 0]
click at [415, 130] on span "Add a Document Tag" at bounding box center [428, 129] width 45 height 5
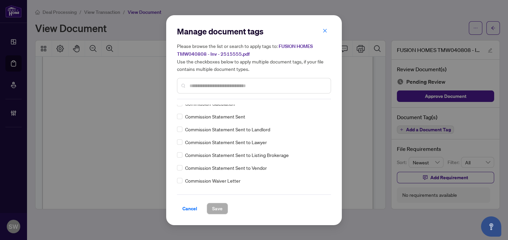
scroll to position [0, 0]
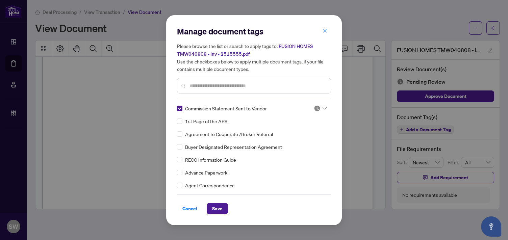
click at [315, 110] on img at bounding box center [317, 108] width 7 height 7
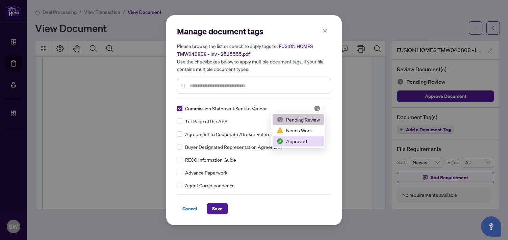
click at [306, 139] on div "Approved" at bounding box center [298, 140] width 43 height 7
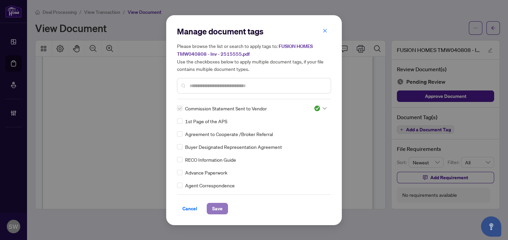
click at [226, 206] on button "Save" at bounding box center [217, 208] width 21 height 11
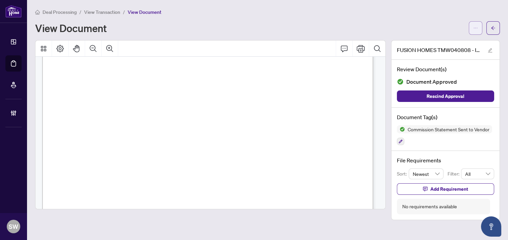
click at [474, 32] on span "button" at bounding box center [475, 28] width 5 height 11
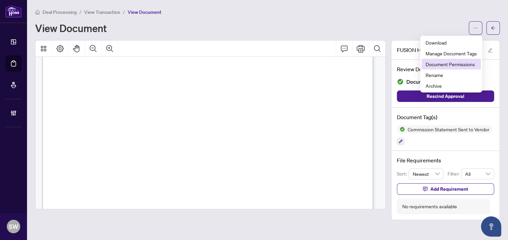
click at [465, 66] on span "Document Permissions" at bounding box center [450, 63] width 51 height 7
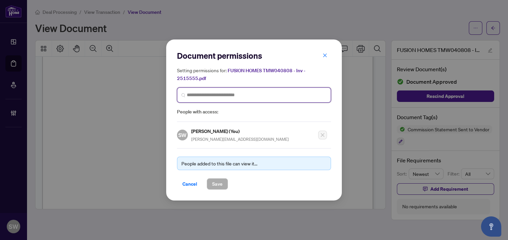
click at [257, 98] on input "search" at bounding box center [257, 95] width 140 height 7
paste input "**********"
type input "**********"
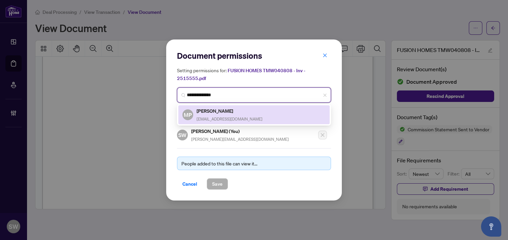
click at [214, 118] on span "mpajpani@gmail.com" at bounding box center [230, 119] width 66 height 5
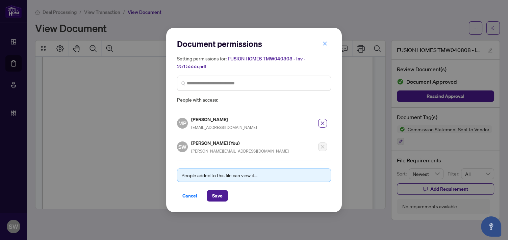
click at [212, 203] on div "Document permissions Setting permissions for: FUSION HOMES TMW040808 - Inv - 25…" at bounding box center [254, 120] width 176 height 184
click at [213, 195] on span "Save" at bounding box center [217, 195] width 10 height 11
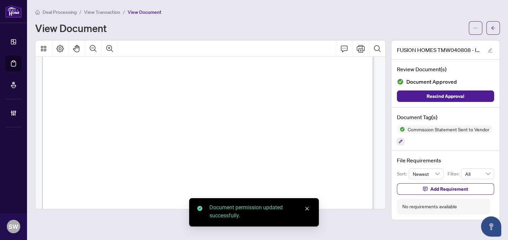
click at [494, 32] on span "button" at bounding box center [493, 28] width 5 height 11
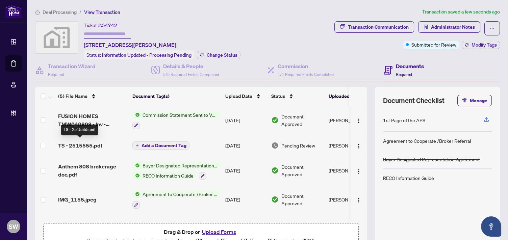
click at [97, 144] on span "TS - 2515555.pdf" at bounding box center [80, 145] width 44 height 8
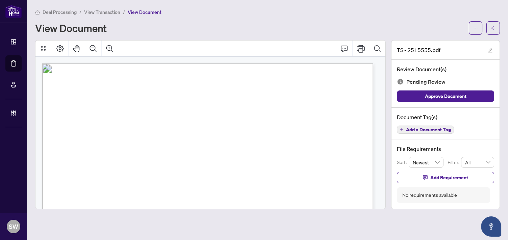
click at [424, 134] on div "Document Tag(s) Add a Document Tag" at bounding box center [445, 124] width 108 height 32
click at [424, 130] on span "Add a Document Tag" at bounding box center [428, 129] width 45 height 5
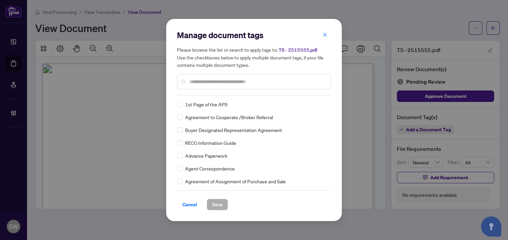
click at [202, 84] on input "text" at bounding box center [257, 81] width 136 height 7
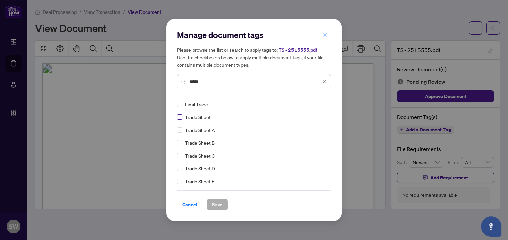
type input "*****"
click at [314, 104] on img at bounding box center [317, 104] width 7 height 7
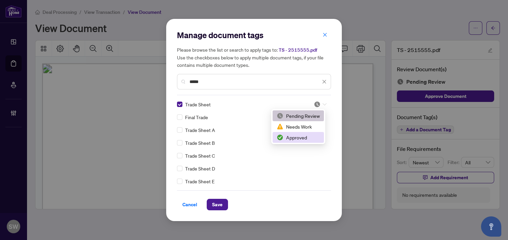
click at [296, 139] on div "Approved" at bounding box center [298, 137] width 43 height 7
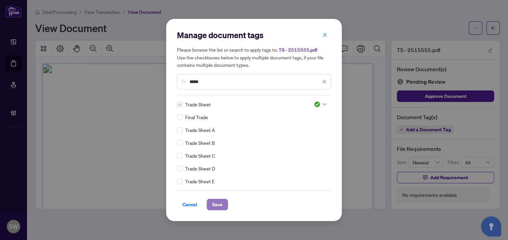
click at [226, 200] on button "Save" at bounding box center [217, 204] width 21 height 11
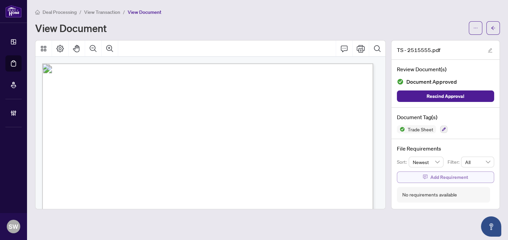
click at [452, 177] on span "Add Requirement" at bounding box center [449, 177] width 38 height 11
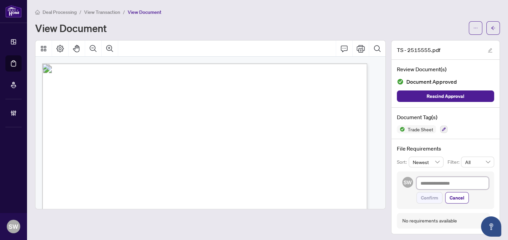
click at [446, 185] on textarea at bounding box center [452, 183] width 72 height 13
paste textarea "**********"
type textarea "**********"
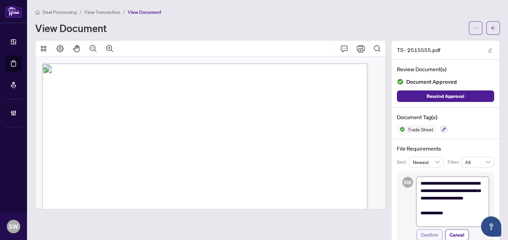
type textarea "**********"
click at [424, 233] on span "Confirm" at bounding box center [429, 235] width 17 height 11
type textarea "**********"
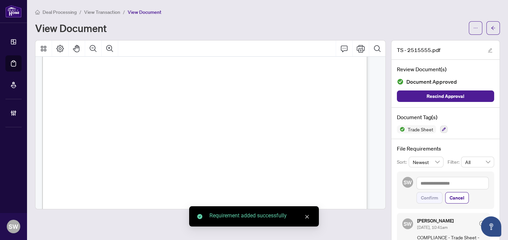
scroll to position [187, 0]
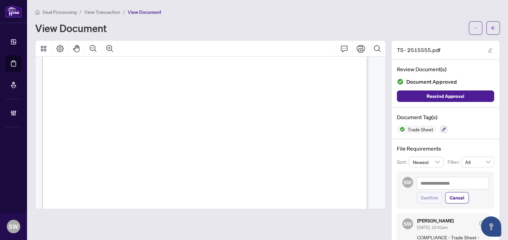
click at [491, 30] on span "button" at bounding box center [493, 28] width 5 height 11
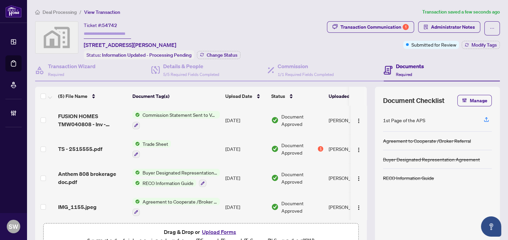
click at [113, 30] on input "text" at bounding box center [107, 34] width 47 height 10
paste input "*******"
type input "*******"
click at [218, 54] on span "Change Status" at bounding box center [222, 55] width 31 height 5
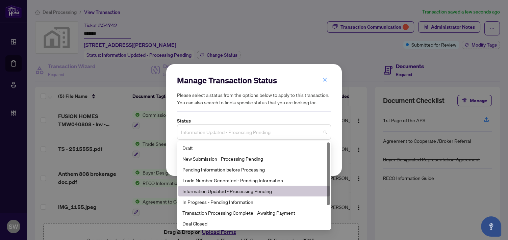
click at [226, 133] on span "Information Updated - Processing Pending" at bounding box center [254, 132] width 146 height 13
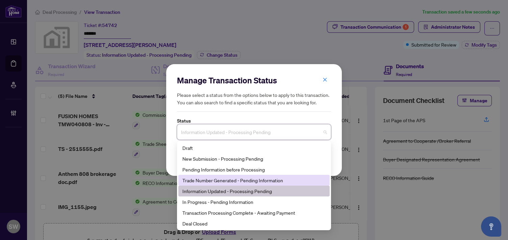
click at [238, 181] on div "Trade Number Generated - Pending Information" at bounding box center [253, 180] width 143 height 7
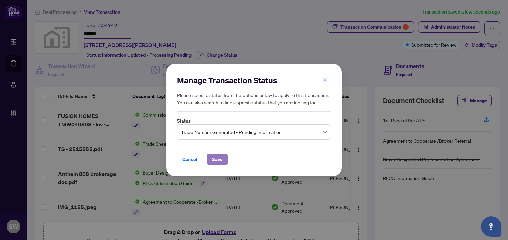
click at [222, 163] on span "Save" at bounding box center [217, 159] width 10 height 11
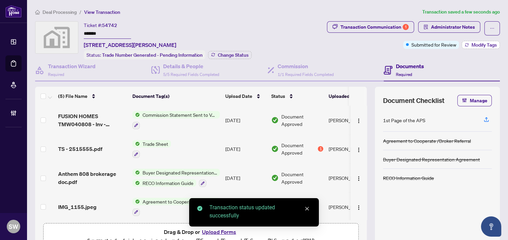
click at [471, 45] on span "Modify Tags" at bounding box center [483, 45] width 25 height 5
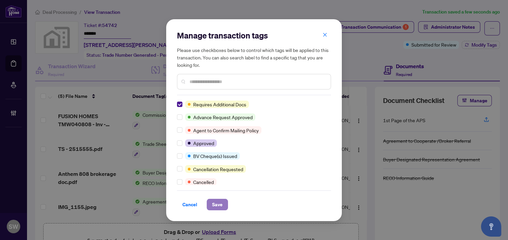
click at [220, 202] on span "Save" at bounding box center [217, 204] width 10 height 11
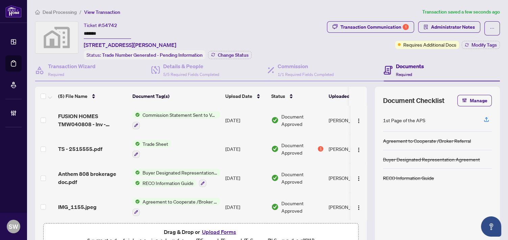
click at [91, 33] on input "*******" at bounding box center [107, 34] width 47 height 10
click at [135, 153] on icon "button" at bounding box center [136, 155] width 4 height 4
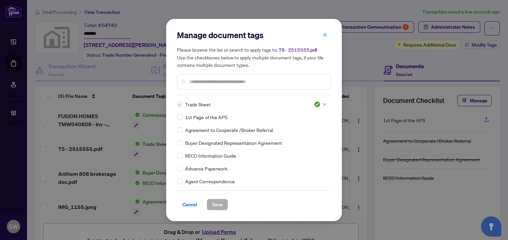
click at [322, 105] on icon at bounding box center [324, 104] width 4 height 3
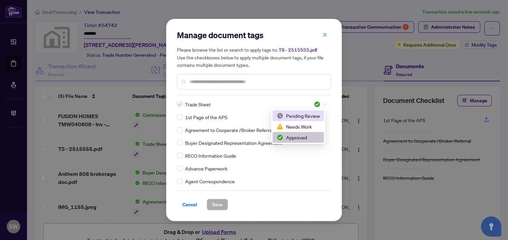
click at [308, 119] on div "Pending Review" at bounding box center [298, 115] width 43 height 7
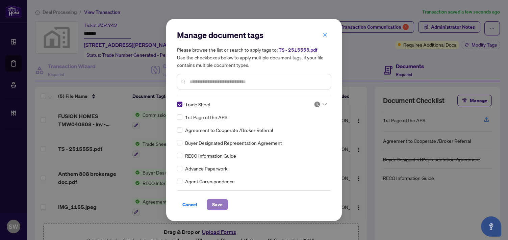
click at [222, 205] on span "Save" at bounding box center [217, 204] width 10 height 11
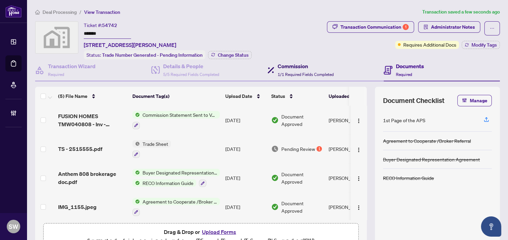
click at [307, 72] on span "1/1 Required Fields Completed" at bounding box center [306, 74] width 56 height 5
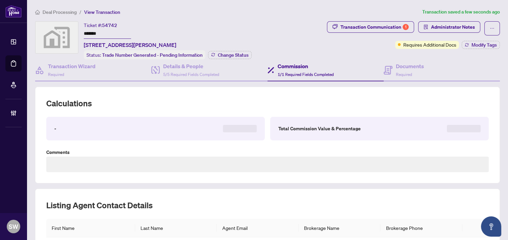
type textarea "**********"
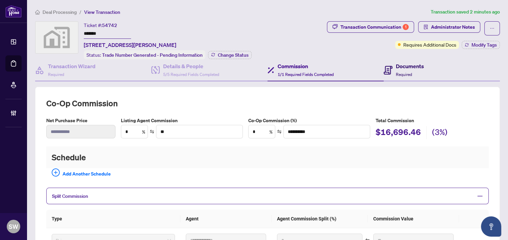
click at [409, 72] on div "Documents Required" at bounding box center [410, 70] width 28 height 16
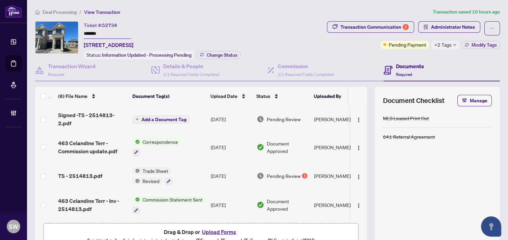
click at [93, 32] on input "*******" at bounding box center [107, 34] width 47 height 10
click at [118, 113] on span "Signed -TS - 2514813-2.pdf" at bounding box center [92, 119] width 69 height 16
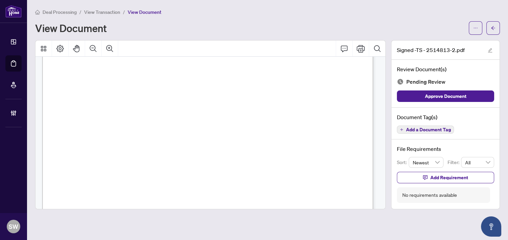
scroll to position [187, 0]
click at [447, 130] on span "Add a Document Tag" at bounding box center [428, 129] width 45 height 5
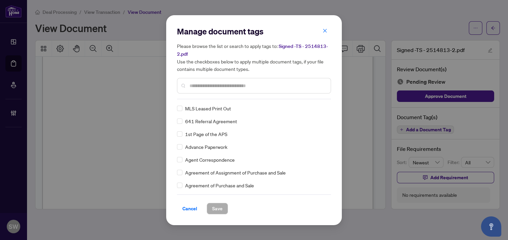
click at [204, 87] on input "text" at bounding box center [257, 85] width 136 height 7
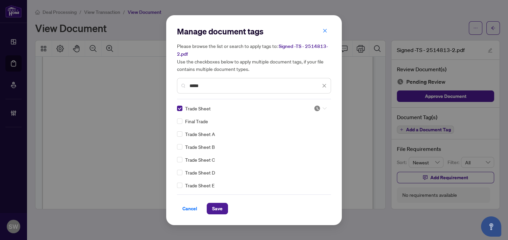
click at [319, 109] on div at bounding box center [320, 108] width 13 height 7
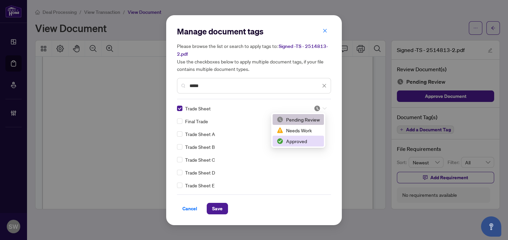
click at [306, 143] on div "Approved" at bounding box center [298, 140] width 43 height 7
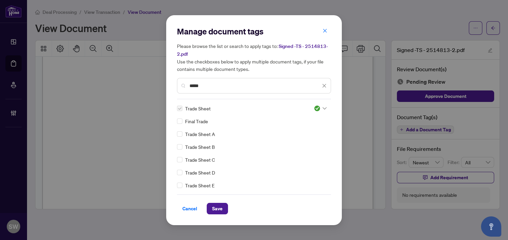
drag, startPoint x: 203, startPoint y: 84, endPoint x: 171, endPoint y: 87, distance: 32.3
click at [171, 87] on div "Manage document tags Please browse the list or search to apply tags to: Signed …" at bounding box center [254, 120] width 176 height 210
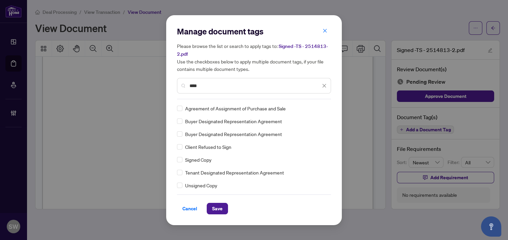
type input "****"
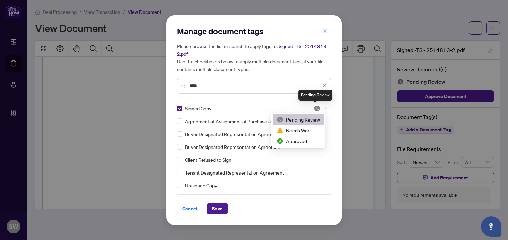
click at [314, 108] on img at bounding box center [317, 108] width 7 height 7
click at [291, 145] on div "Approved" at bounding box center [298, 141] width 51 height 11
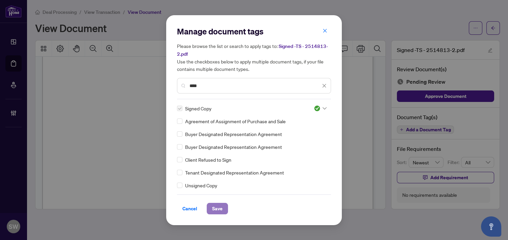
click at [217, 208] on span "Save" at bounding box center [217, 208] width 10 height 11
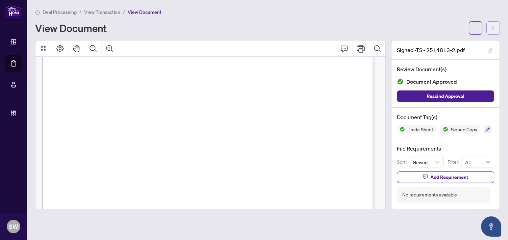
click at [494, 27] on icon "arrow-left" at bounding box center [493, 28] width 4 height 4
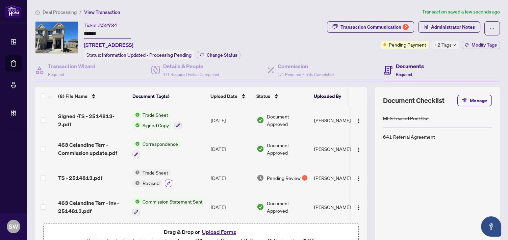
click at [167, 181] on icon "button" at bounding box center [169, 183] width 4 height 4
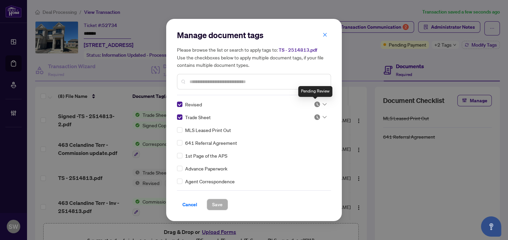
click at [317, 105] on img at bounding box center [317, 104] width 7 height 7
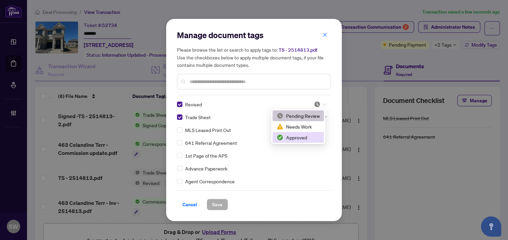
click at [299, 139] on div "Approved" at bounding box center [298, 137] width 43 height 7
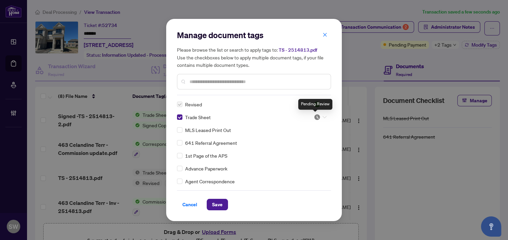
click at [314, 118] on img at bounding box center [317, 117] width 7 height 7
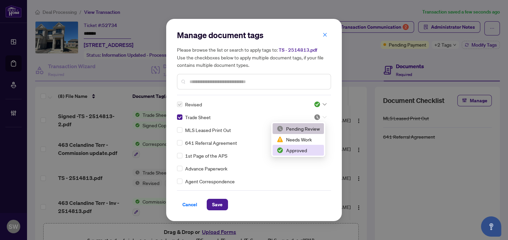
click at [295, 153] on div "Approved" at bounding box center [298, 150] width 43 height 7
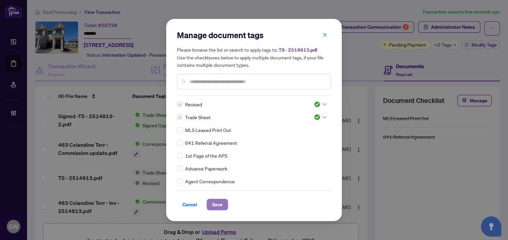
click at [223, 203] on button "Save" at bounding box center [217, 204] width 21 height 11
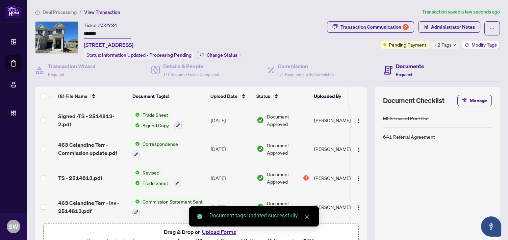
click at [473, 46] on span "Modify Tags" at bounding box center [483, 45] width 25 height 5
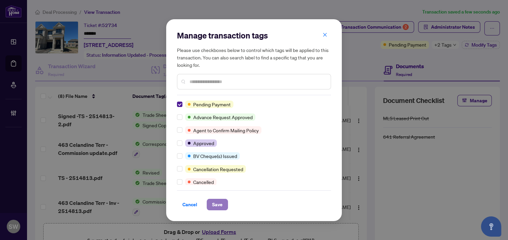
click at [215, 204] on span "Save" at bounding box center [217, 204] width 10 height 11
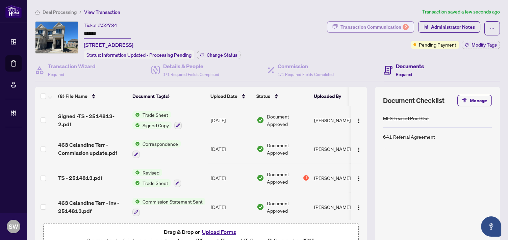
click at [363, 26] on div "Transaction Communication 2" at bounding box center [374, 27] width 68 height 11
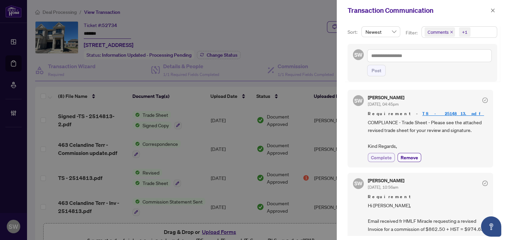
click at [384, 157] on span "Complete" at bounding box center [381, 157] width 21 height 7
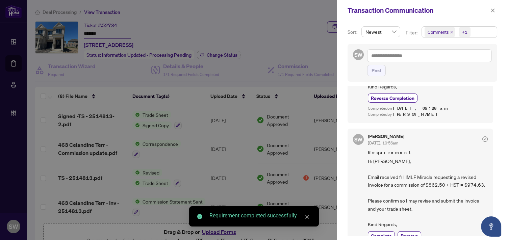
scroll to position [75, 0]
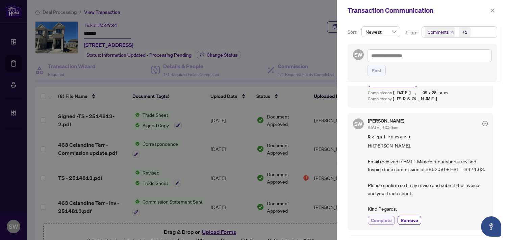
click at [380, 218] on span "Complete" at bounding box center [381, 220] width 21 height 7
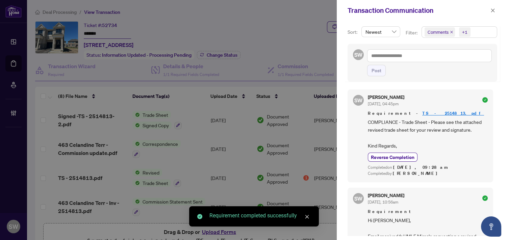
scroll to position [0, 0]
click at [492, 7] on span "button" at bounding box center [492, 10] width 5 height 11
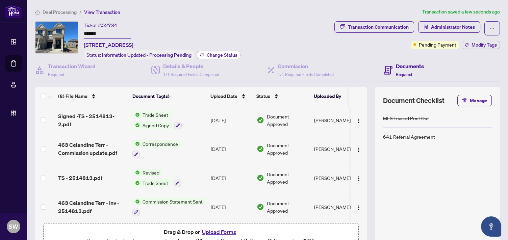
click at [235, 53] on span "Change Status" at bounding box center [222, 55] width 31 height 5
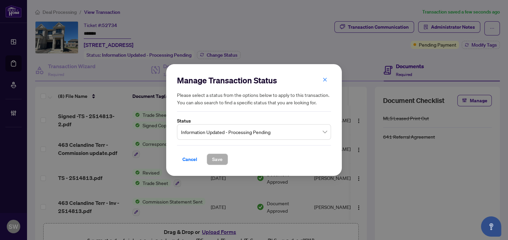
click at [227, 132] on span "Information Updated - Processing Pending" at bounding box center [254, 132] width 146 height 13
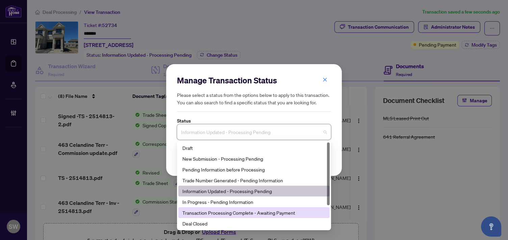
click at [261, 216] on div "Transaction Processing Complete - Awaiting Payment" at bounding box center [253, 212] width 143 height 7
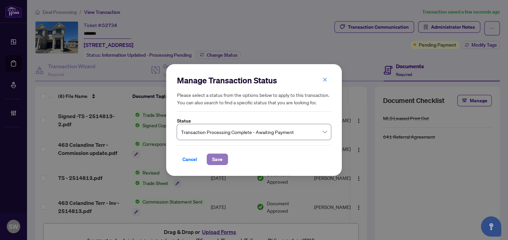
click at [222, 162] on button "Save" at bounding box center [217, 159] width 21 height 11
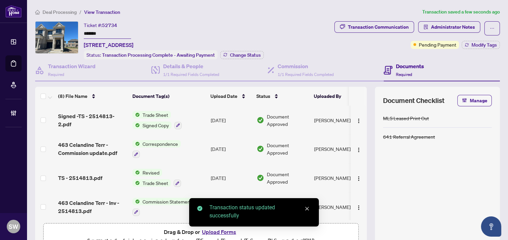
click at [242, 20] on div "Deal Processing / View Transaction Transaction saved a few seconds ago Ticket #…" at bounding box center [267, 138] width 470 height 261
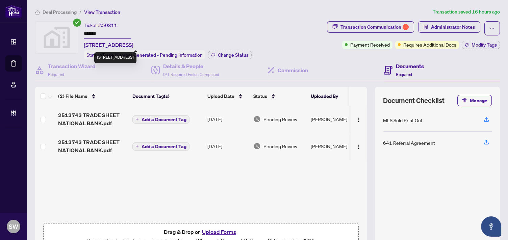
click at [99, 31] on input "*******" at bounding box center [107, 34] width 47 height 10
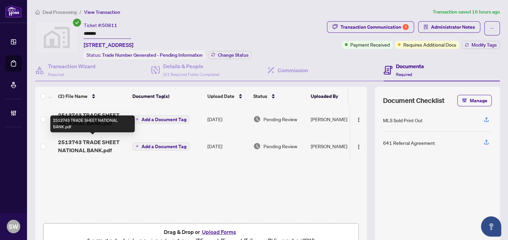
click at [73, 122] on div "2513743 TRADE SHEET NATIONAL BANK.pdf" at bounding box center [92, 123] width 84 height 17
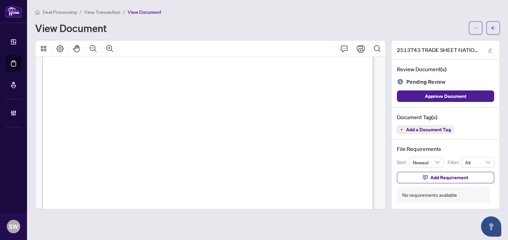
scroll to position [112, 0]
click at [432, 129] on span "Add a Document Tag" at bounding box center [428, 129] width 45 height 5
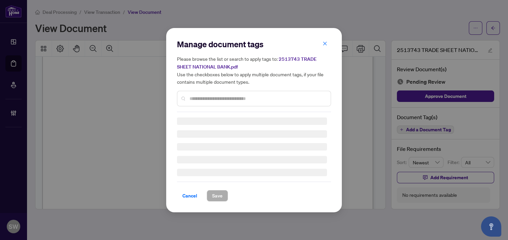
click at [256, 101] on div "Manage document tags Please browse the list or search to apply tags to: 2513743…" at bounding box center [254, 120] width 154 height 163
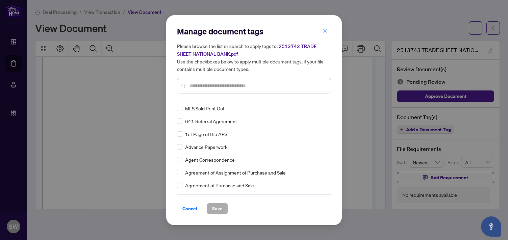
click at [237, 89] on input "text" at bounding box center [257, 85] width 136 height 7
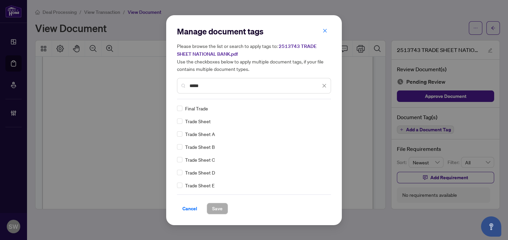
type input "*****"
click at [315, 108] on img at bounding box center [317, 108] width 7 height 7
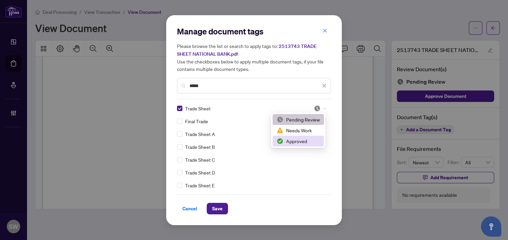
click at [308, 140] on div "Approved" at bounding box center [298, 140] width 43 height 7
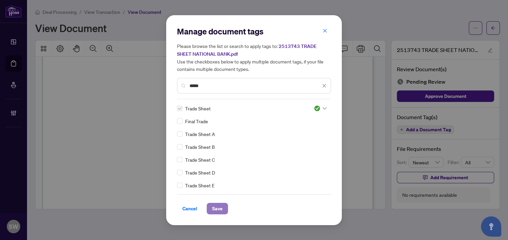
click at [221, 208] on span "Save" at bounding box center [217, 208] width 10 height 11
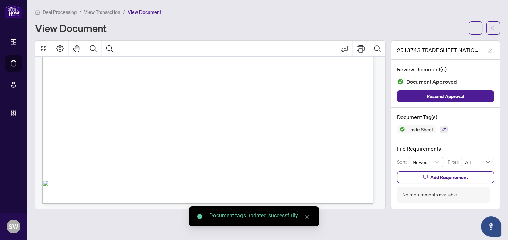
scroll to position [289, 0]
click at [494, 30] on icon "arrow-left" at bounding box center [493, 28] width 5 height 5
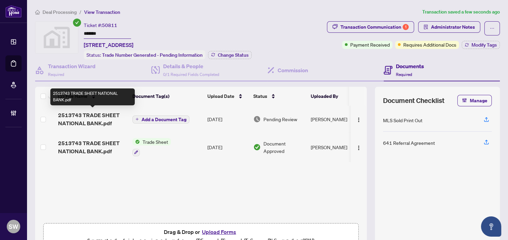
click at [110, 119] on span "2513743 TRADE SHEET NATIONAL BANK.pdf" at bounding box center [92, 119] width 69 height 16
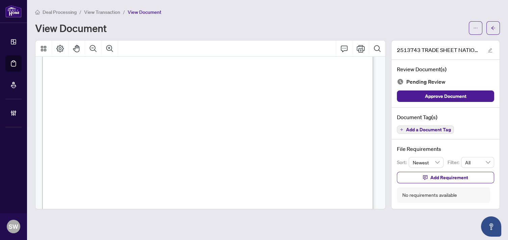
scroll to position [225, 0]
click at [414, 129] on span "Add a Document Tag" at bounding box center [428, 129] width 45 height 5
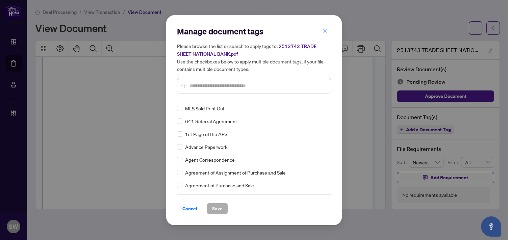
click at [217, 88] on input "text" at bounding box center [257, 85] width 136 height 7
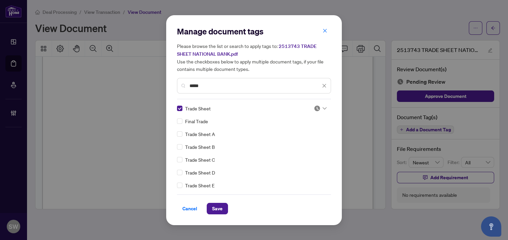
click at [317, 109] on img at bounding box center [317, 108] width 7 height 7
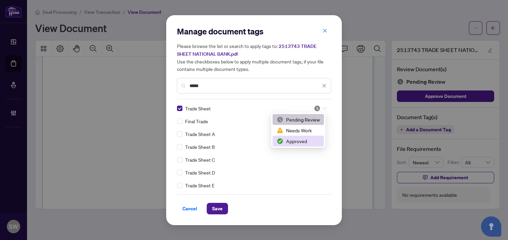
click at [311, 140] on div "Approved" at bounding box center [298, 140] width 43 height 7
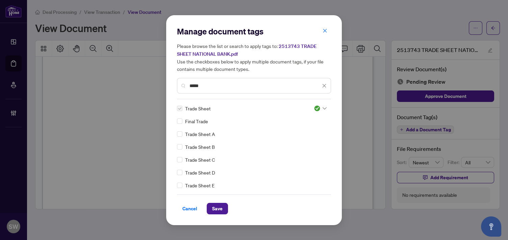
drag, startPoint x: 216, startPoint y: 85, endPoint x: 172, endPoint y: 85, distance: 44.2
click at [172, 85] on div "Manage document tags Please browse the list or search to apply tags to: 2513743…" at bounding box center [254, 120] width 176 height 210
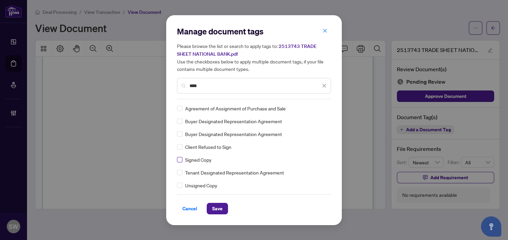
type input "****"
click at [314, 107] on img at bounding box center [317, 108] width 7 height 7
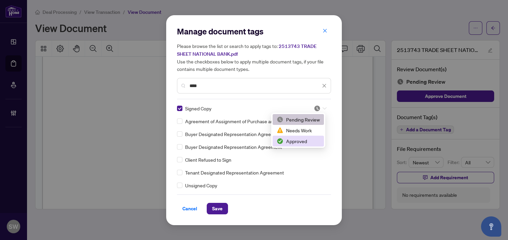
click at [300, 137] on div "Approved" at bounding box center [298, 140] width 43 height 7
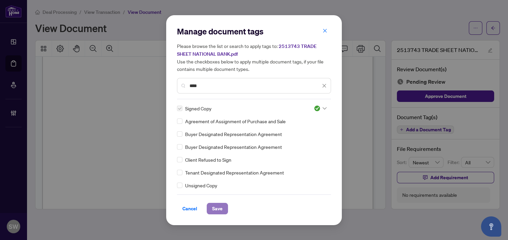
click at [225, 206] on button "Save" at bounding box center [217, 208] width 21 height 11
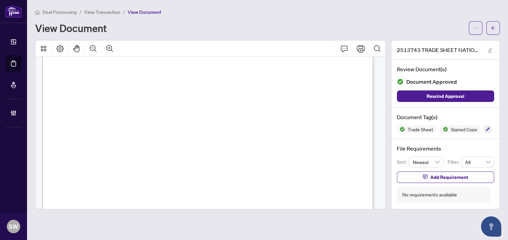
scroll to position [37, 0]
click at [492, 31] on span "button" at bounding box center [493, 28] width 5 height 11
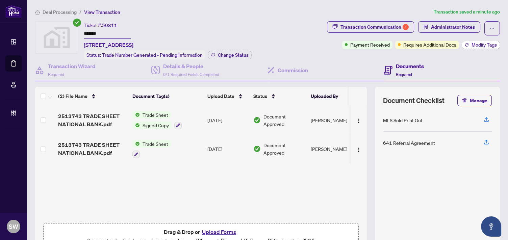
click at [471, 44] on span "Modify Tags" at bounding box center [483, 45] width 25 height 5
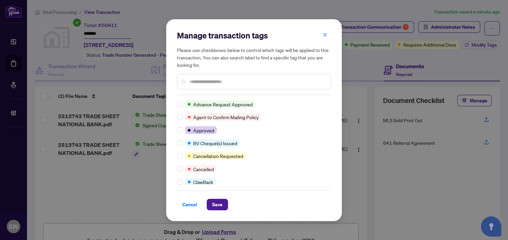
click at [203, 84] on input "text" at bounding box center [257, 81] width 136 height 7
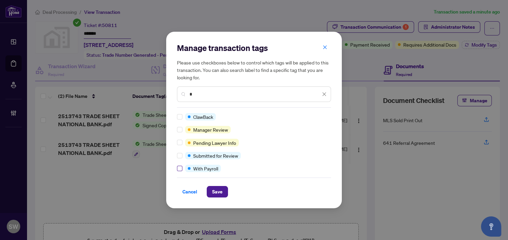
type input "*"
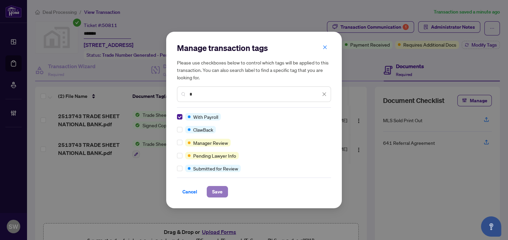
click at [214, 194] on span "Save" at bounding box center [217, 191] width 10 height 11
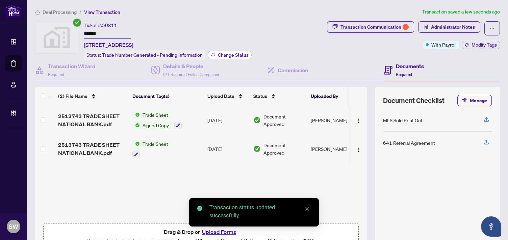
click at [229, 55] on span "Change Status" at bounding box center [233, 55] width 31 height 5
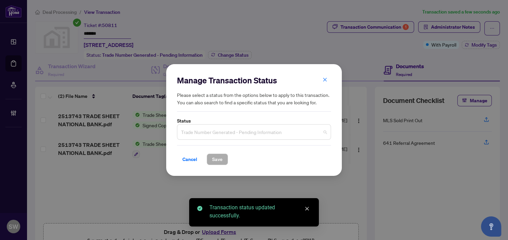
click at [262, 139] on input "search" at bounding box center [251, 133] width 140 height 15
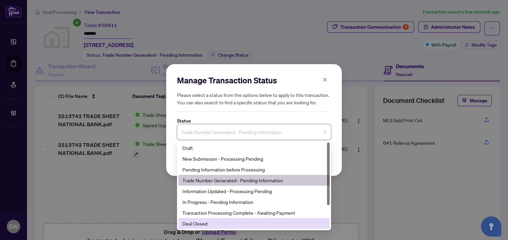
click at [198, 225] on div "Deal Closed" at bounding box center [253, 223] width 143 height 7
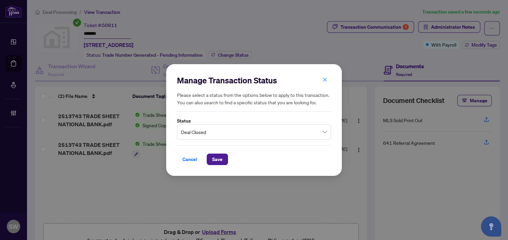
click at [223, 165] on div "Manage Transaction Status Please select a status from the options below to appl…" at bounding box center [254, 120] width 176 height 112
click at [374, 29] on div "Manage Transaction Status Please select a status from the options below to appl…" at bounding box center [254, 120] width 508 height 240
click at [213, 159] on span "Save" at bounding box center [217, 159] width 10 height 11
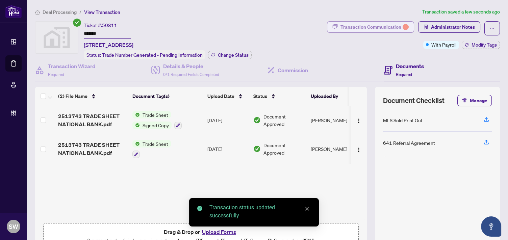
click at [378, 25] on div "Transaction Communication 1" at bounding box center [374, 27] width 68 height 11
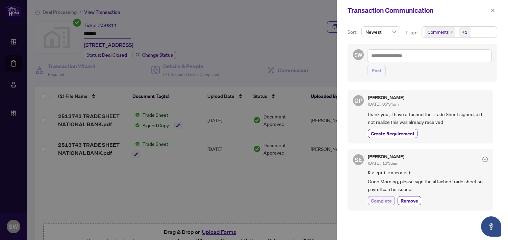
click at [385, 203] on button "Complete" at bounding box center [381, 200] width 27 height 9
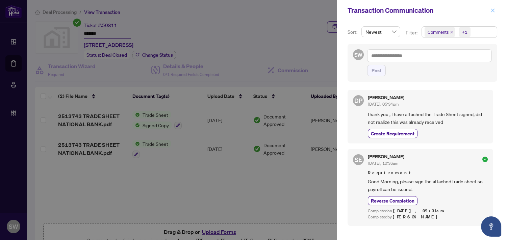
click icon "close"
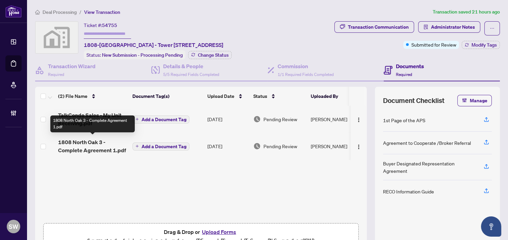
click at [109, 147] on span "1808 North Oak 3 - Complete Agreement 1.pdf" at bounding box center [92, 146] width 69 height 16
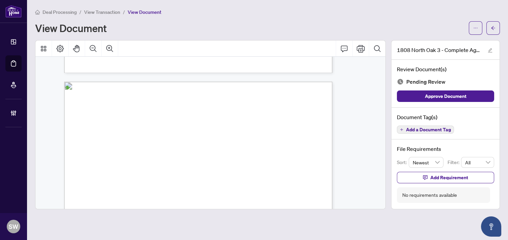
scroll to position [3622, 35]
click at [419, 129] on span "Add a Document Tag" at bounding box center [428, 129] width 45 height 5
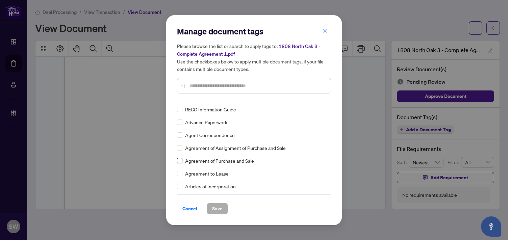
scroll to position [0, 0]
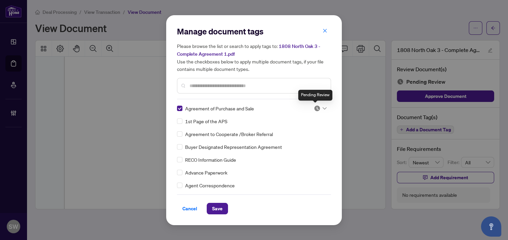
click at [315, 108] on img at bounding box center [317, 108] width 7 height 7
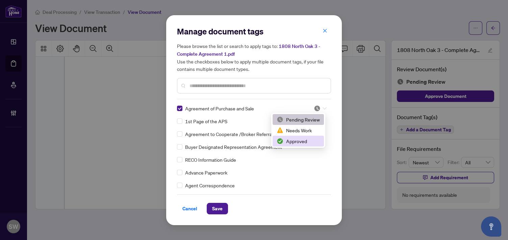
click at [281, 140] on img at bounding box center [280, 141] width 7 height 7
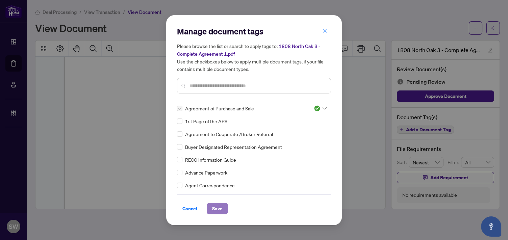
click at [223, 210] on button "Save" at bounding box center [217, 208] width 21 height 11
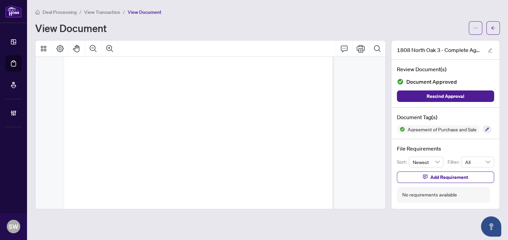
scroll to position [11845, 35]
click at [496, 28] on button "button" at bounding box center [493, 28] width 14 height 14
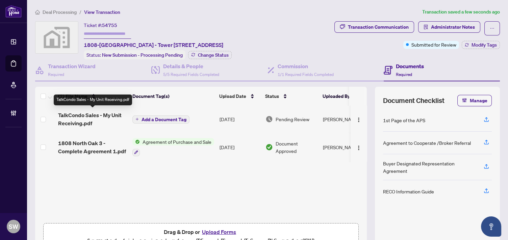
click at [76, 118] on span "TalkCondo Sales - My Unit Receiving.pdf" at bounding box center [92, 119] width 69 height 16
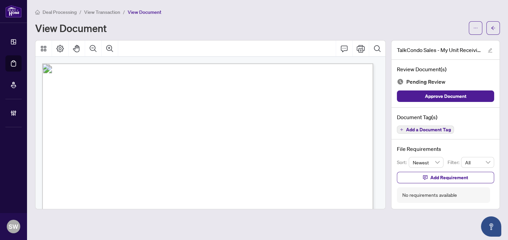
click at [157, 124] on span "[PERSON_NAME] [PERSON_NAME]" at bounding box center [172, 123] width 77 height 5
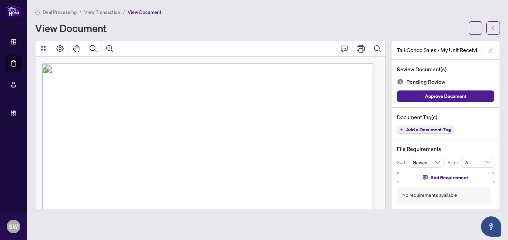
click at [157, 124] on span "[PERSON_NAME] [PERSON_NAME]" at bounding box center [172, 123] width 77 height 5
click at [152, 145] on span "$559,203.54" at bounding box center [146, 145] width 25 height 5
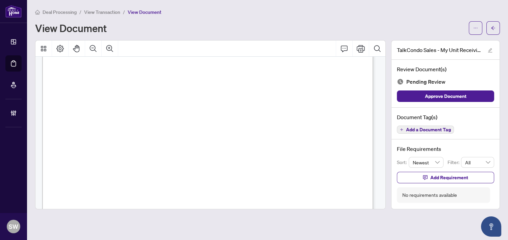
scroll to position [187, 0]
click at [442, 130] on span "Add a Document Tag" at bounding box center [428, 129] width 45 height 5
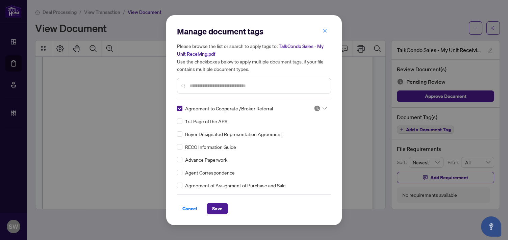
click at [315, 108] on img at bounding box center [317, 108] width 7 height 7
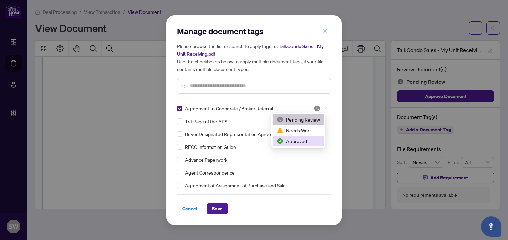
click at [307, 143] on div "Approved" at bounding box center [298, 140] width 43 height 7
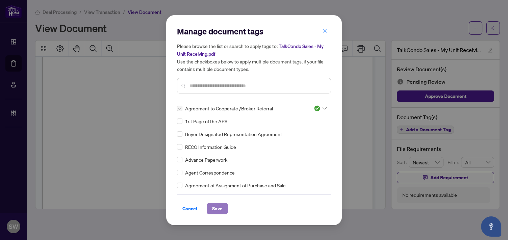
click at [222, 207] on button "Save" at bounding box center [217, 208] width 21 height 11
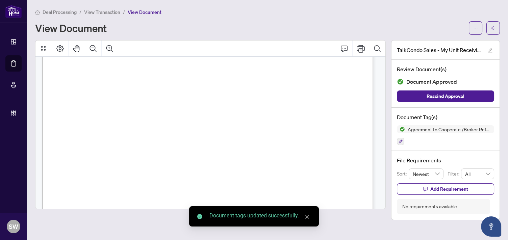
click at [493, 29] on icon "arrow-left" at bounding box center [493, 28] width 5 height 5
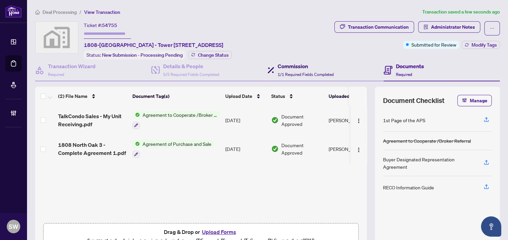
click at [286, 70] on div "Commission 1/1 Required Fields Completed" at bounding box center [306, 70] width 56 height 16
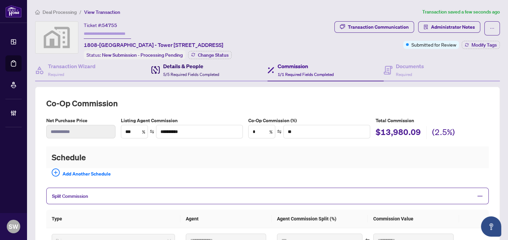
click at [179, 72] on span "5/5 Required Fields Completed" at bounding box center [191, 74] width 56 height 5
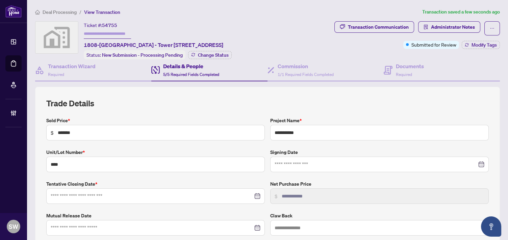
type input "**********"
click at [403, 72] on span "Required" at bounding box center [404, 74] width 16 height 5
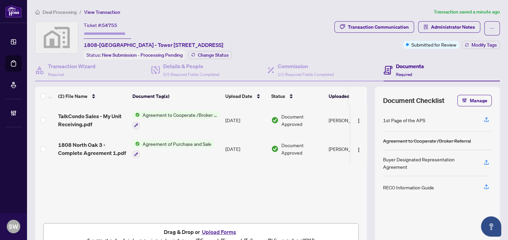
click at [96, 32] on input "text" at bounding box center [107, 34] width 47 height 10
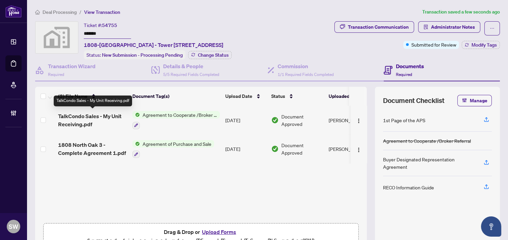
type input "*******"
click at [105, 116] on span "TalkCondo Sales - My Unit Receiving.pdf" at bounding box center [92, 120] width 69 height 16
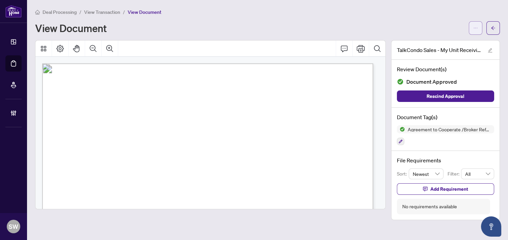
click at [470, 31] on button "button" at bounding box center [476, 28] width 14 height 14
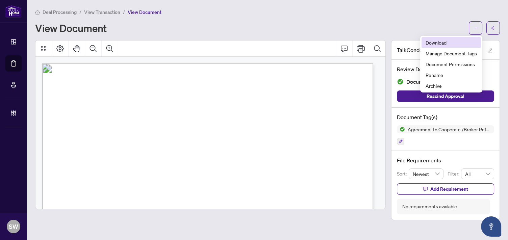
click at [454, 43] on span "Download" at bounding box center [450, 42] width 51 height 7
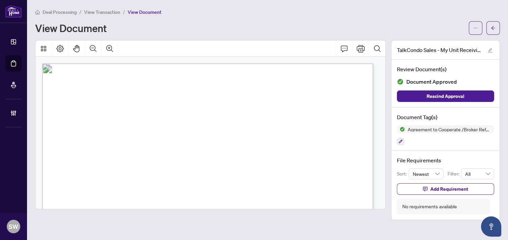
click at [111, 14] on span "View Transaction" at bounding box center [102, 12] width 36 height 6
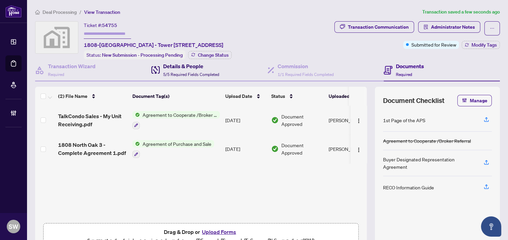
click at [186, 72] on span "5/5 Required Fields Completed" at bounding box center [191, 74] width 56 height 5
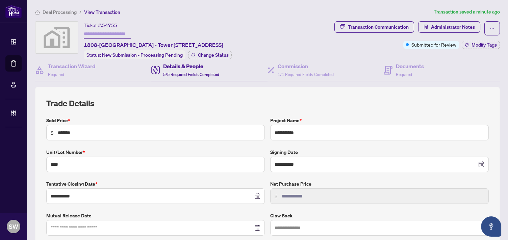
drag, startPoint x: 284, startPoint y: 91, endPoint x: 201, endPoint y: 85, distance: 83.7
click at [284, 91] on div "**********" at bounding box center [267, 167] width 465 height 160
click at [113, 22] on span "54755" at bounding box center [109, 25] width 15 height 6
copy span "54755"
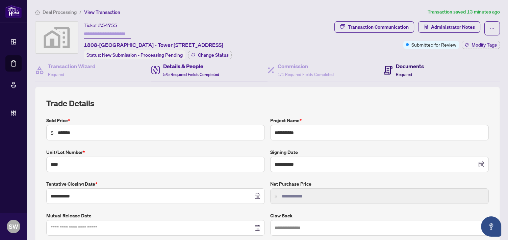
click at [412, 69] on h4 "Documents" at bounding box center [410, 66] width 28 height 8
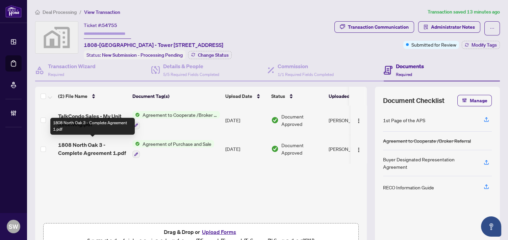
click at [79, 152] on span "1808 North Oak 3 - Complete Agreement 1.pdf" at bounding box center [92, 149] width 69 height 16
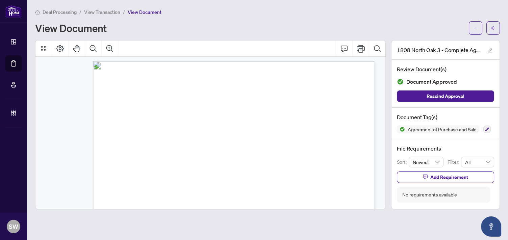
scroll to position [12, 44]
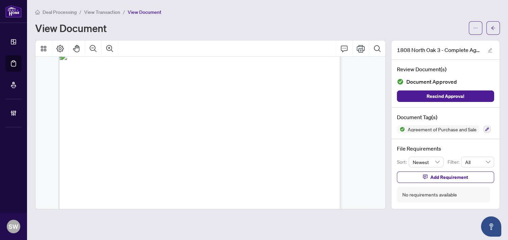
drag, startPoint x: 123, startPoint y: 78, endPoint x: 175, endPoint y: 79, distance: 52.0
click at [175, 79] on span "MC OAKVILLAGE LP INC., BY ITS GENERAL PARTNER MC OAKVILLAGE GP INC." at bounding box center [201, 79] width 154 height 5
drag, startPoint x: 163, startPoint y: 126, endPoint x: 173, endPoint y: 126, distance: 9.8
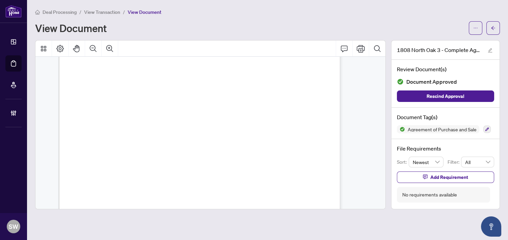
click at [492, 28] on icon "arrow-left" at bounding box center [493, 28] width 5 height 5
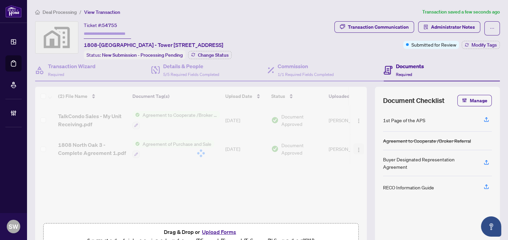
click at [353, 148] on div at bounding box center [201, 153] width 332 height 133
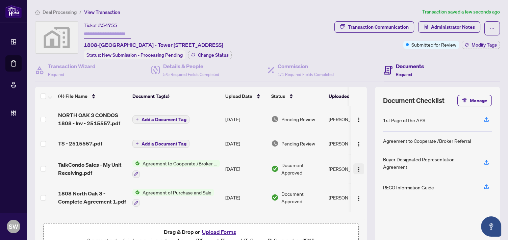
click at [356, 169] on img "button" at bounding box center [358, 169] width 5 height 5
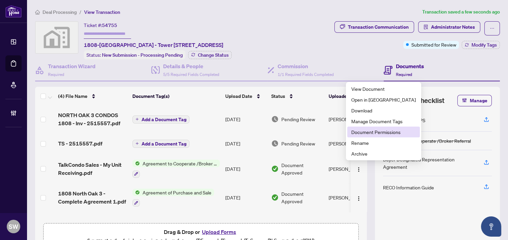
click at [370, 135] on span "Document Permissions" at bounding box center [383, 131] width 64 height 7
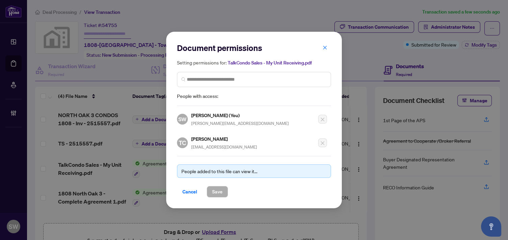
click at [204, 141] on h5 "Tushar Chadha" at bounding box center [224, 139] width 66 height 8
click at [204, 140] on h5 "Tushar Chadha" at bounding box center [224, 139] width 66 height 8
copy h5 "Tushar Chadha"
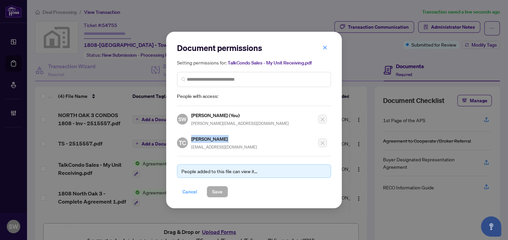
click at [187, 189] on span "Cancel" at bounding box center [189, 191] width 15 height 11
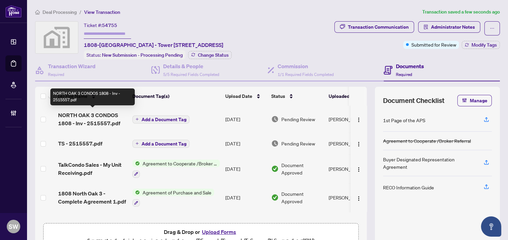
click at [108, 116] on span "NORTH OAK 3 CONDOS 1808 - Inv - 2515557.pdf" at bounding box center [92, 119] width 69 height 16
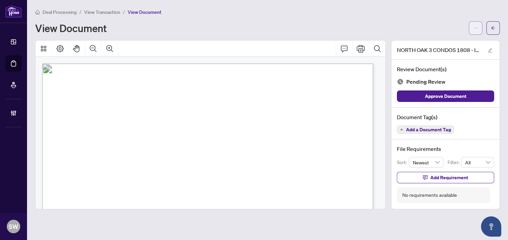
click at [473, 31] on span "button" at bounding box center [475, 28] width 5 height 11
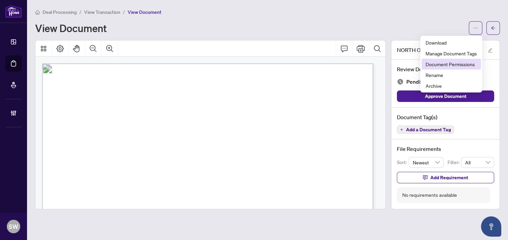
click at [468, 69] on li "Document Permissions" at bounding box center [450, 64] width 59 height 11
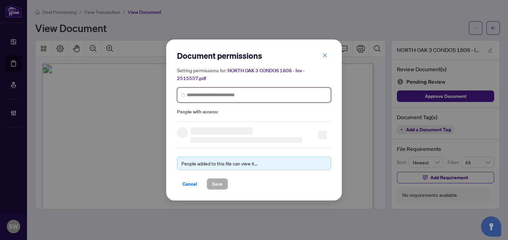
click at [226, 94] on input "search" at bounding box center [257, 95] width 140 height 7
paste input "**********"
type input "**********"
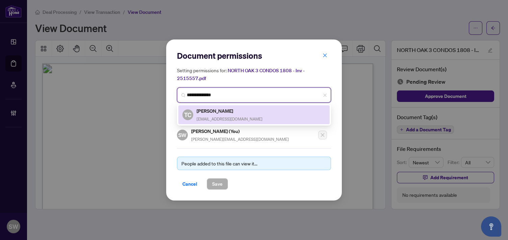
click at [222, 118] on span "tusharchadha@gmail.com" at bounding box center [230, 119] width 66 height 5
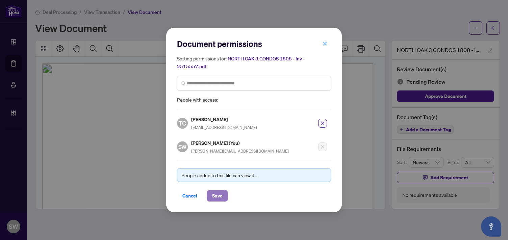
click at [221, 195] on span "Save" at bounding box center [217, 195] width 10 height 11
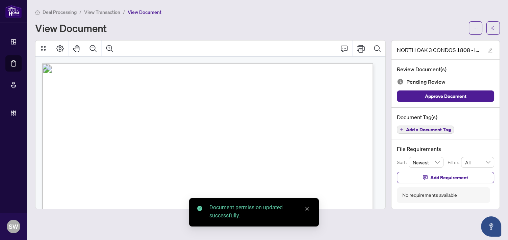
click at [432, 128] on span "Add a Document Tag" at bounding box center [428, 129] width 45 height 5
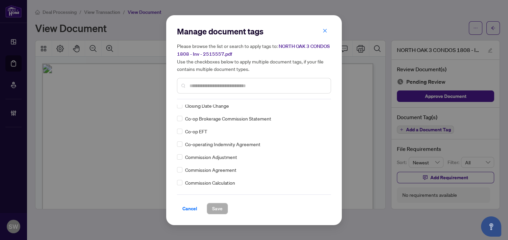
scroll to position [295, 0]
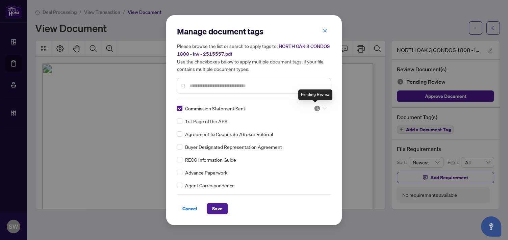
click at [318, 108] on img at bounding box center [317, 108] width 7 height 7
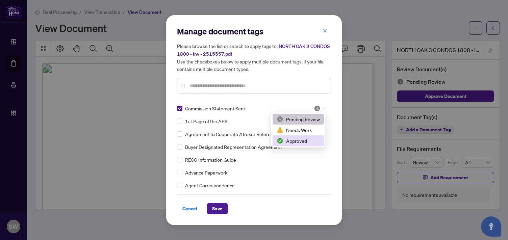
click at [301, 144] on div "Approved" at bounding box center [298, 140] width 43 height 7
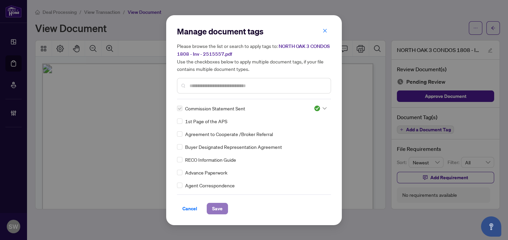
click at [216, 209] on span "Save" at bounding box center [217, 208] width 10 height 11
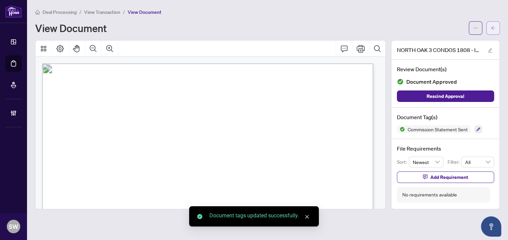
click at [494, 33] on button "button" at bounding box center [493, 28] width 14 height 14
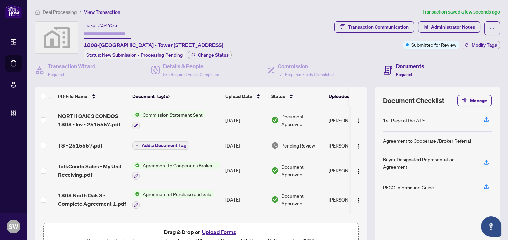
click at [92, 149] on td "TS - 2515557.pdf" at bounding box center [92, 146] width 74 height 22
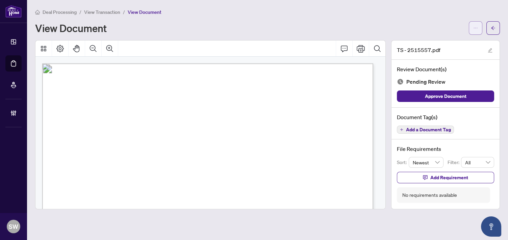
click at [476, 31] on span "button" at bounding box center [475, 28] width 5 height 11
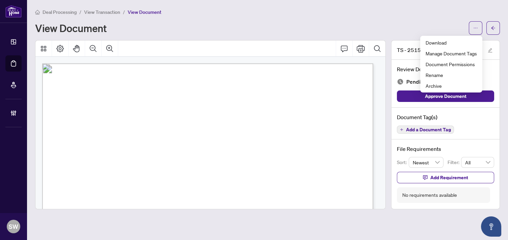
click at [425, 130] on span "Add a Document Tag" at bounding box center [428, 129] width 45 height 5
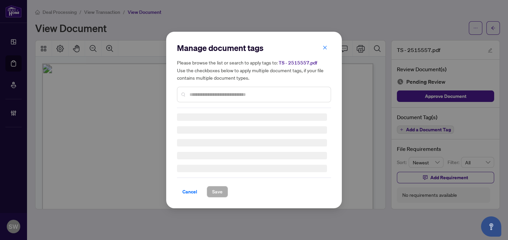
click at [240, 93] on input "text" at bounding box center [257, 94] width 136 height 7
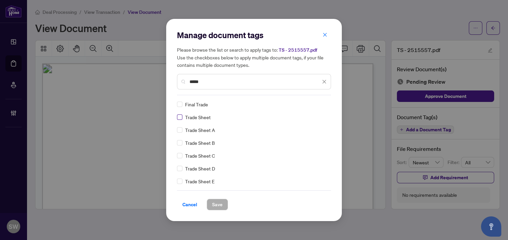
type input "*****"
click at [222, 202] on button "Save" at bounding box center [217, 204] width 21 height 11
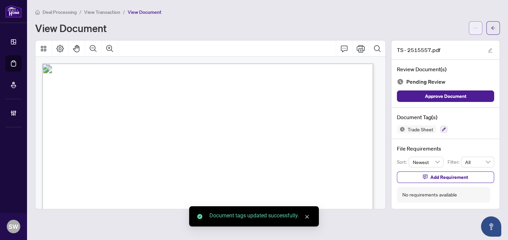
click at [472, 30] on button "button" at bounding box center [476, 28] width 14 height 14
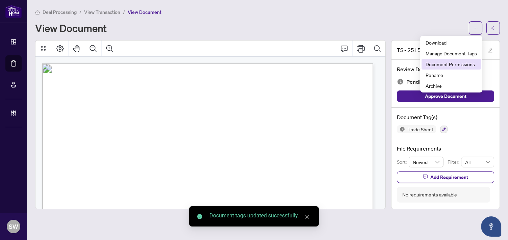
click at [450, 66] on span "Document Permissions" at bounding box center [450, 63] width 51 height 7
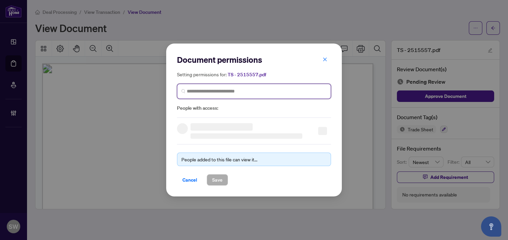
click at [244, 91] on input "search" at bounding box center [257, 91] width 140 height 7
paste input "**********"
type input "**********"
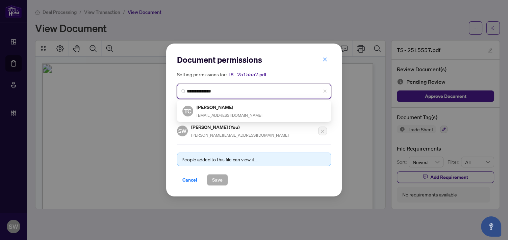
click at [224, 110] on h5 "[PERSON_NAME]" at bounding box center [230, 107] width 66 height 8
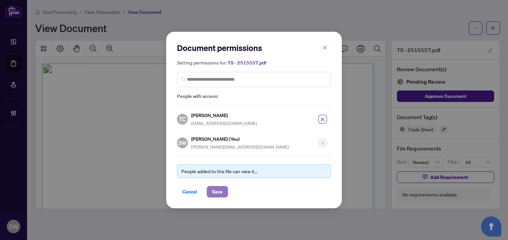
click at [217, 192] on span "Save" at bounding box center [217, 191] width 10 height 11
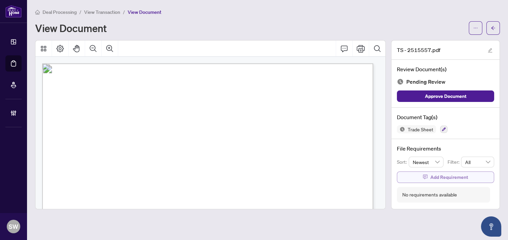
click at [469, 177] on button "Add Requirement" at bounding box center [445, 177] width 97 height 11
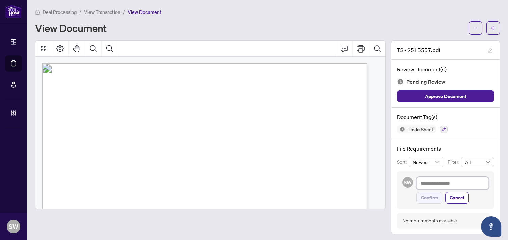
click at [419, 180] on textarea at bounding box center [452, 183] width 72 height 13
paste textarea "**********"
type textarea "**********"
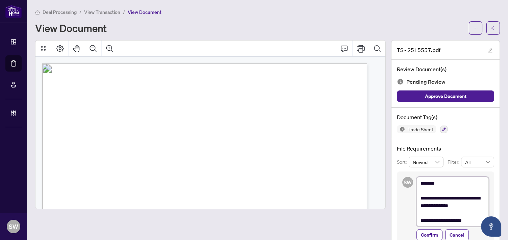
type textarea "**********"
click at [443, 205] on textarea "**********" at bounding box center [452, 202] width 72 height 50
paste textarea "**********"
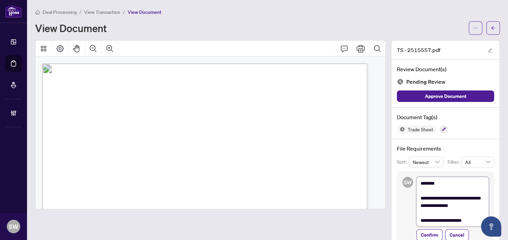
type textarea "**********"
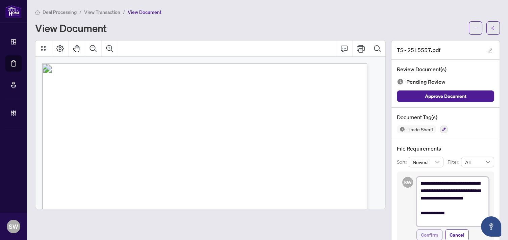
type textarea "**********"
click at [424, 232] on span "Confirm" at bounding box center [429, 235] width 17 height 11
type textarea "**********"
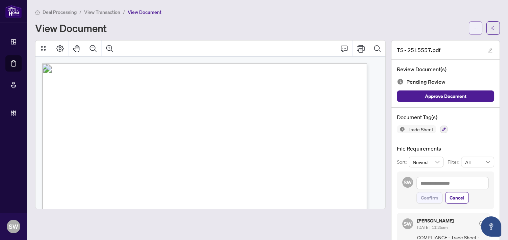
click at [473, 27] on button "button" at bounding box center [476, 28] width 14 height 14
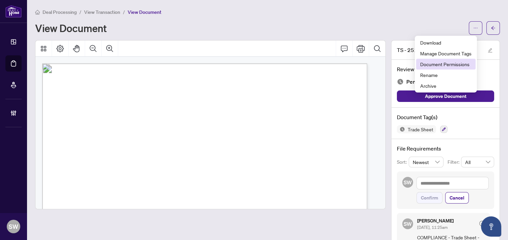
click at [460, 63] on span "Document Permissions" at bounding box center [445, 63] width 51 height 7
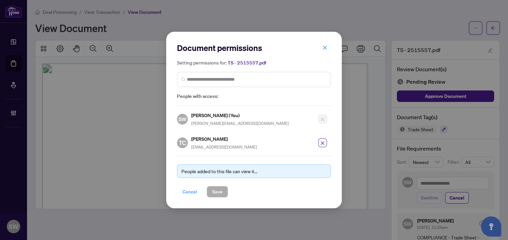
click at [192, 190] on span "Cancel" at bounding box center [189, 191] width 15 height 11
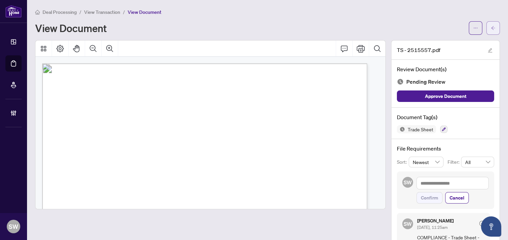
click at [491, 29] on icon "arrow-left" at bounding box center [493, 28] width 5 height 5
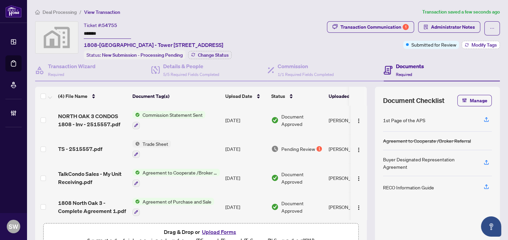
click at [473, 48] on button "Modify Tags" at bounding box center [481, 45] width 38 height 8
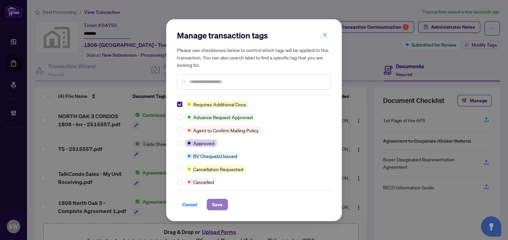
click at [223, 202] on button "Save" at bounding box center [217, 204] width 21 height 11
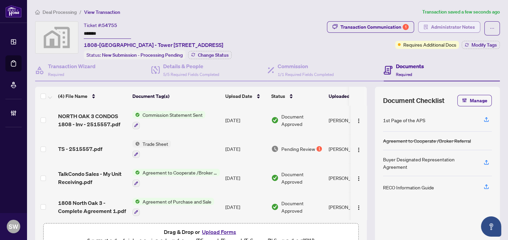
click at [454, 30] on span "Administrator Notes" at bounding box center [453, 27] width 44 height 11
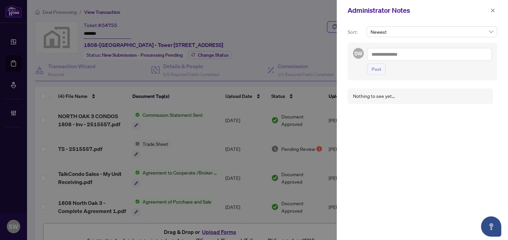
click at [382, 55] on textarea at bounding box center [429, 54] width 125 height 13
paste textarea "**********"
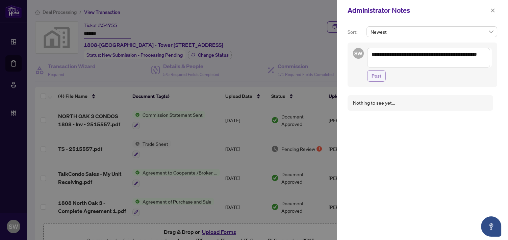
type textarea "**********"
click at [379, 76] on span "Post" at bounding box center [376, 76] width 10 height 11
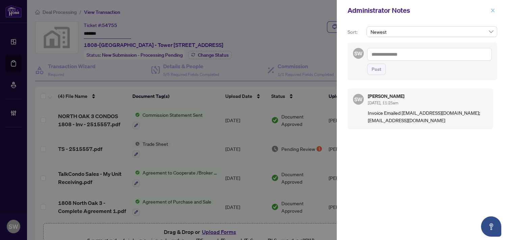
click at [493, 12] on icon "close" at bounding box center [492, 10] width 5 height 5
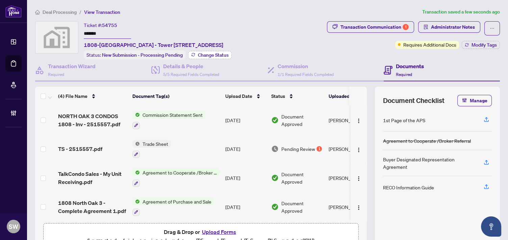
click at [220, 55] on span "Change Status" at bounding box center [213, 55] width 31 height 5
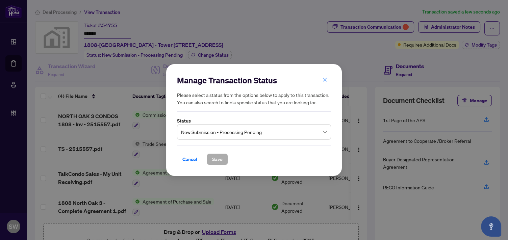
click at [226, 136] on span "New Submission - Processing Pending" at bounding box center [254, 132] width 146 height 13
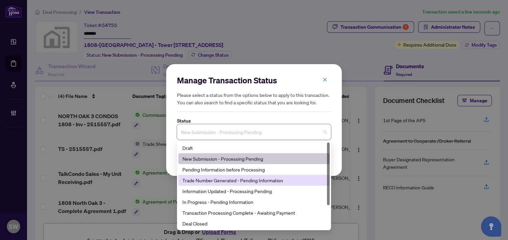
click at [239, 179] on div "Trade Number Generated - Pending Information" at bounding box center [253, 180] width 143 height 7
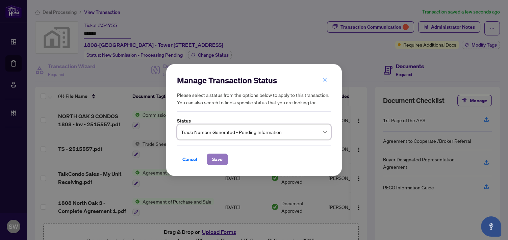
click at [221, 160] on span "Save" at bounding box center [217, 159] width 10 height 11
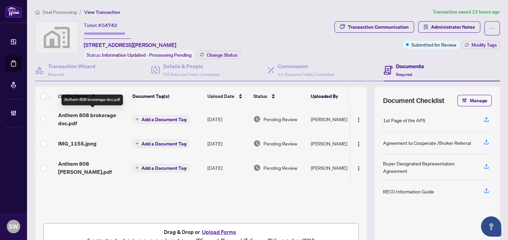
click at [86, 117] on span "Anthem 808 brokerage doc.pdf" at bounding box center [92, 119] width 69 height 16
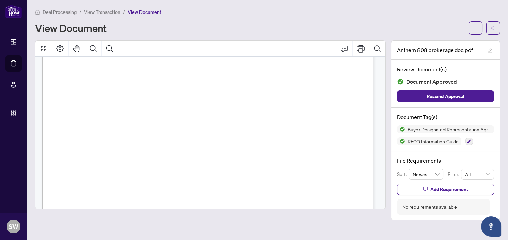
scroll to position [7668, 0]
click at [491, 29] on icon "arrow-left" at bounding box center [493, 28] width 5 height 5
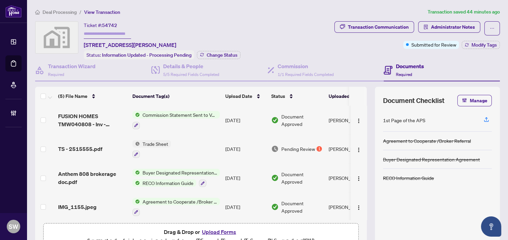
click at [91, 145] on span "TS - 2515555.pdf" at bounding box center [80, 149] width 44 height 8
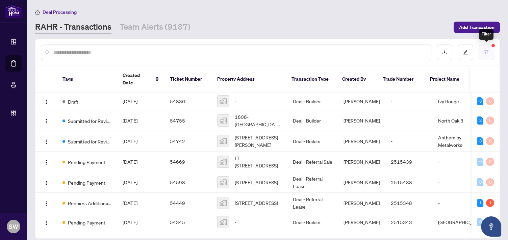
click at [487, 51] on icon "filter" at bounding box center [486, 52] width 5 height 5
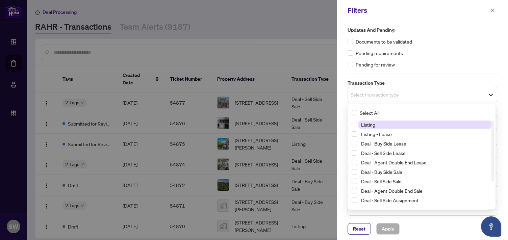
click at [405, 96] on span "Select transaction type" at bounding box center [422, 94] width 149 height 9
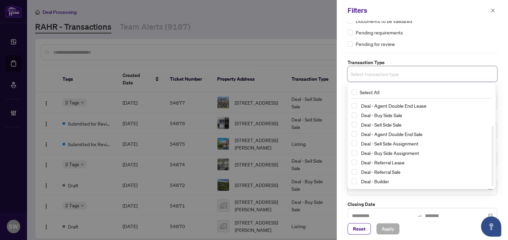
scroll to position [30, 0]
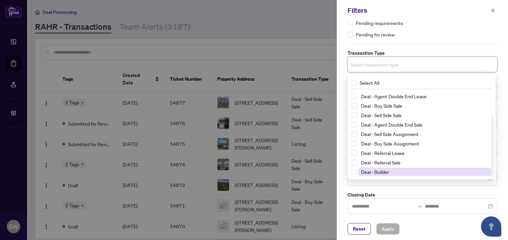
click at [385, 170] on span "Deal - Builder" at bounding box center [375, 172] width 28 height 6
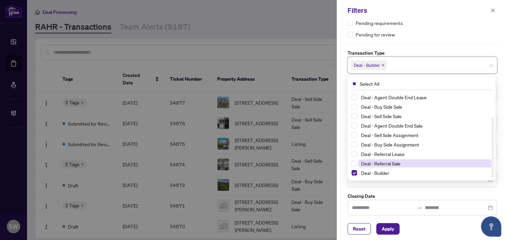
click at [388, 161] on span "Deal - Referral Sale" at bounding box center [381, 163] width 40 height 6
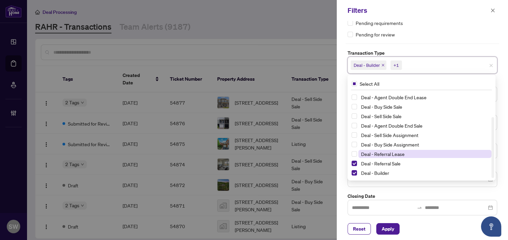
click at [391, 154] on span "Deal - Referral Lease" at bounding box center [383, 154] width 44 height 6
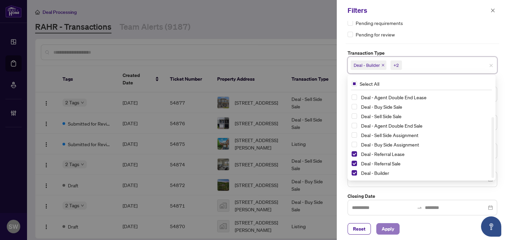
click at [385, 229] on span "Apply" at bounding box center [388, 229] width 12 height 11
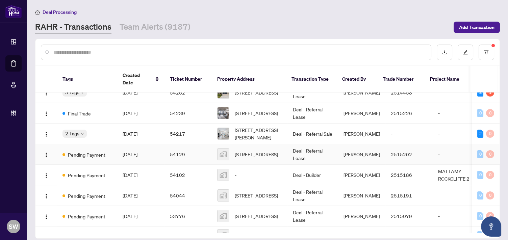
scroll to position [262, 0]
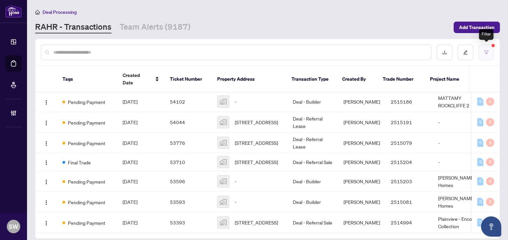
click at [488, 52] on icon "filter" at bounding box center [486, 52] width 5 height 5
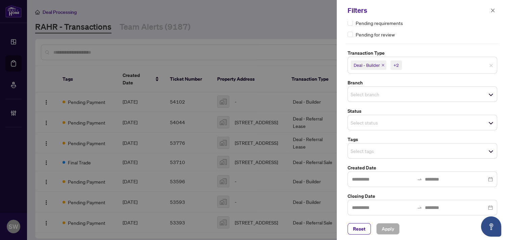
click at [379, 120] on div "Select status" at bounding box center [422, 123] width 150 height 16
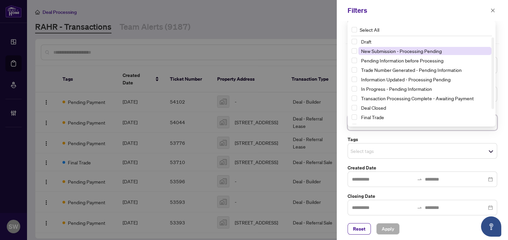
click at [397, 49] on span "New Submission - Processing Pending" at bounding box center [401, 51] width 81 height 6
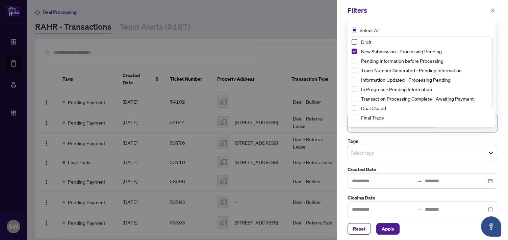
click at [354, 39] on span "Select Draft" at bounding box center [354, 41] width 5 height 5
click at [392, 229] on span "Apply" at bounding box center [388, 229] width 12 height 11
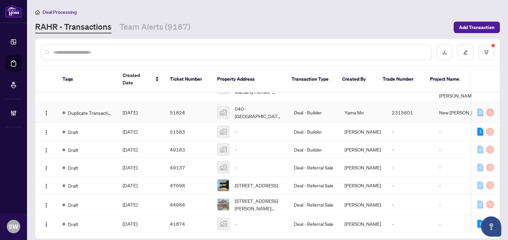
scroll to position [135, 0]
click at [134, 129] on span "[DATE]" at bounding box center [130, 132] width 15 height 6
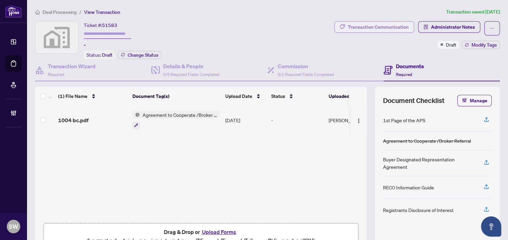
click at [392, 28] on div "Transaction Communication" at bounding box center [378, 27] width 61 height 11
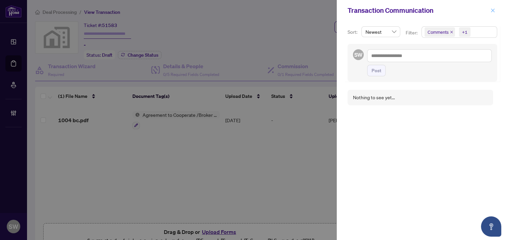
click at [494, 12] on icon "close" at bounding box center [492, 10] width 5 height 5
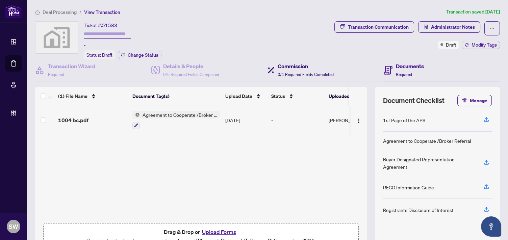
click at [296, 70] on div "Commission 0/1 Required Fields Completed" at bounding box center [306, 70] width 56 height 16
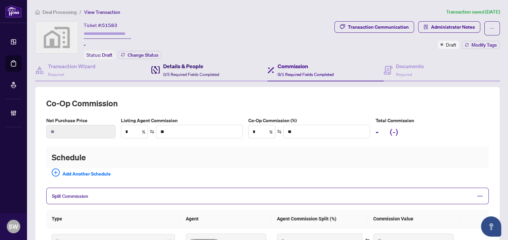
click at [192, 66] on h4 "Details & People" at bounding box center [191, 66] width 56 height 8
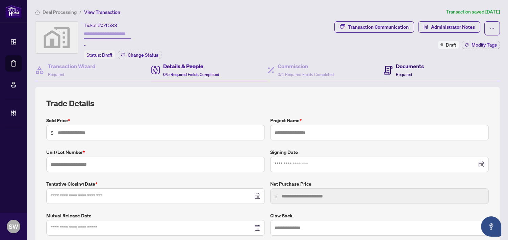
click at [406, 68] on h4 "Documents" at bounding box center [410, 66] width 28 height 8
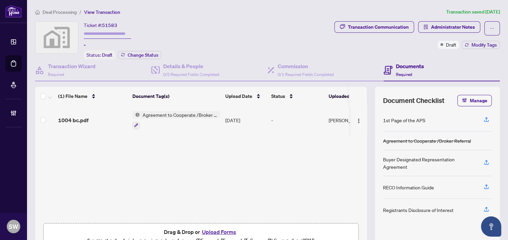
click at [160, 114] on span "Agreement to Cooperate /Broker Referral" at bounding box center [180, 114] width 80 height 7
click at [180, 111] on span "Agreement to Cooperate /Broker Referral" at bounding box center [180, 114] width 80 height 7
click at [180, 114] on span "Agreement to Cooperate /Broker Referral" at bounding box center [180, 114] width 80 height 7
click at [71, 118] on span "1004 bc.pdf" at bounding box center [73, 120] width 30 height 8
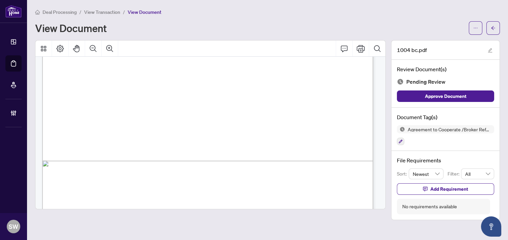
scroll to position [3741, 0]
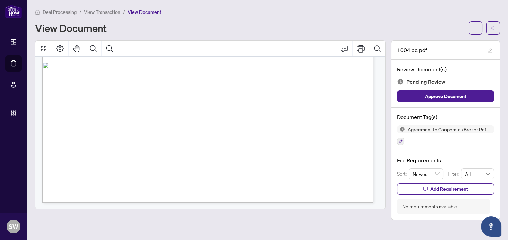
click at [68, 14] on span "Deal Processing" at bounding box center [60, 12] width 34 height 6
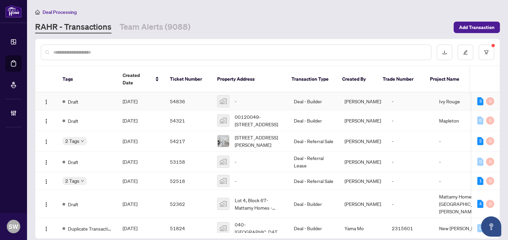
click at [137, 98] on span "[DATE]" at bounding box center [130, 101] width 15 height 6
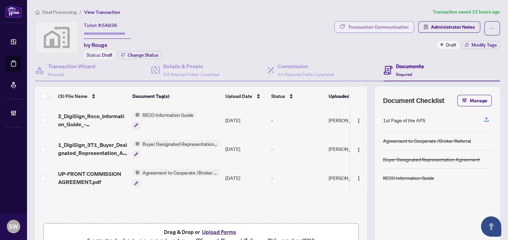
click at [379, 26] on div "Transaction Communication" at bounding box center [378, 27] width 61 height 11
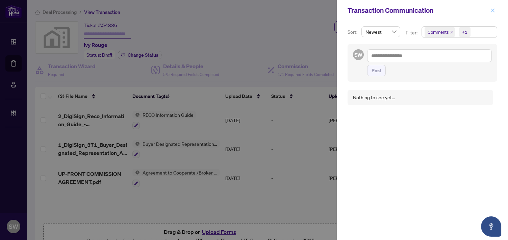
click at [493, 12] on icon "close" at bounding box center [492, 10] width 5 height 5
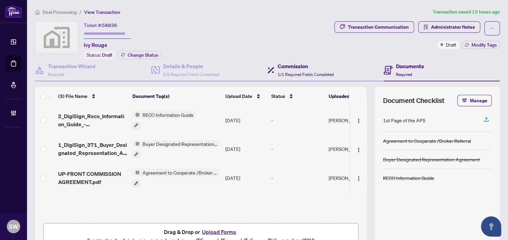
click at [301, 69] on h4 "Commission" at bounding box center [306, 66] width 56 height 8
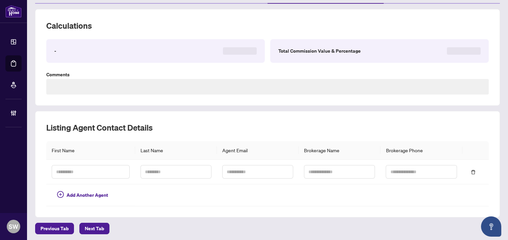
type textarea "**********"
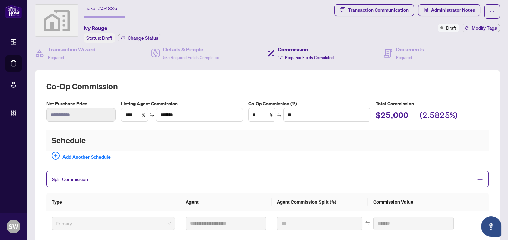
scroll to position [12, 0]
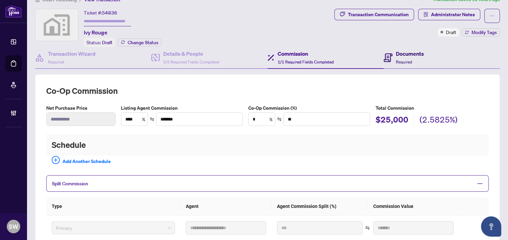
click at [391, 56] on div "Documents Required" at bounding box center [404, 58] width 40 height 16
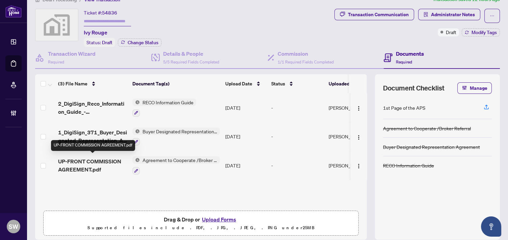
click at [105, 163] on span "UP-FRONT COMMISSION AGREEMENT.pdf" at bounding box center [92, 165] width 69 height 16
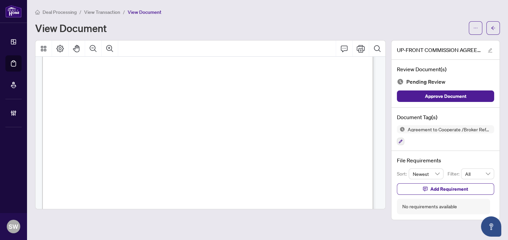
scroll to position [112, 0]
click at [495, 31] on span "button" at bounding box center [493, 28] width 5 height 11
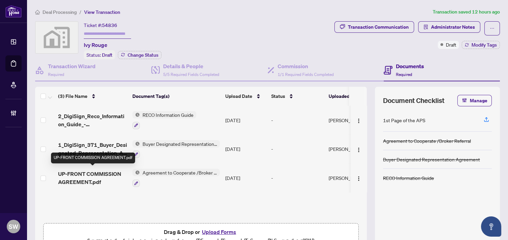
click at [110, 170] on span "UP-FRONT COMMISSION AGREEMENT.pdf" at bounding box center [92, 178] width 69 height 16
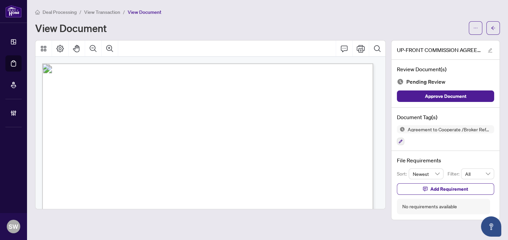
click at [143, 150] on span "PRESERVE DRIVE" at bounding box center [137, 149] width 35 height 6
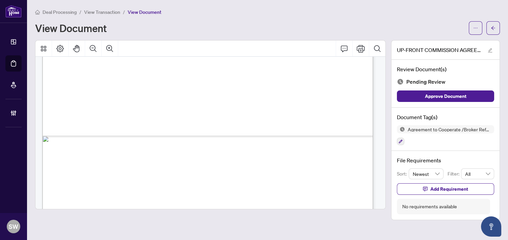
scroll to position [331, 0]
click at [402, 140] on icon "button" at bounding box center [401, 142] width 4 height 4
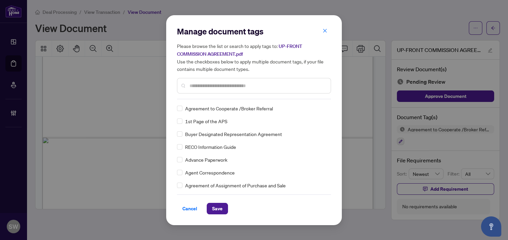
click at [196, 87] on input "text" at bounding box center [257, 85] width 136 height 7
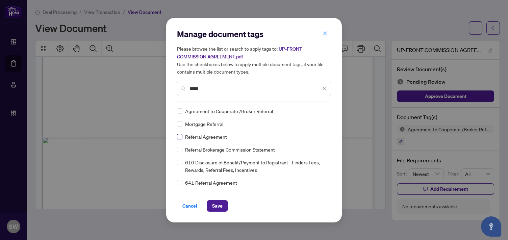
type input "*****"
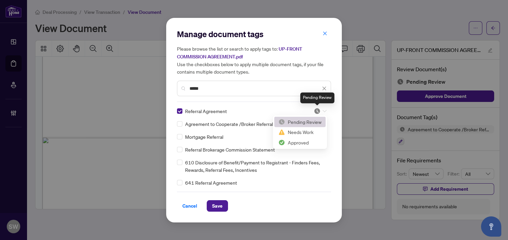
click at [318, 111] on img at bounding box center [317, 111] width 7 height 7
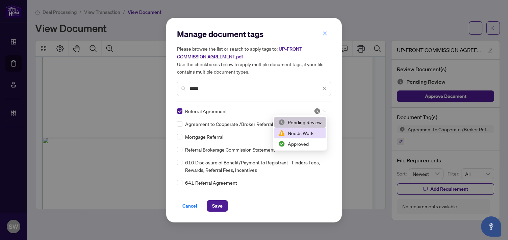
click at [304, 134] on div "Needs Work" at bounding box center [299, 132] width 43 height 7
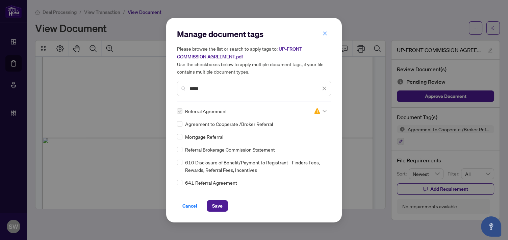
click at [218, 111] on span "Referral Agreement" at bounding box center [206, 110] width 42 height 7
copy div "Referral Agreement"
click at [223, 205] on button "Save" at bounding box center [217, 205] width 21 height 11
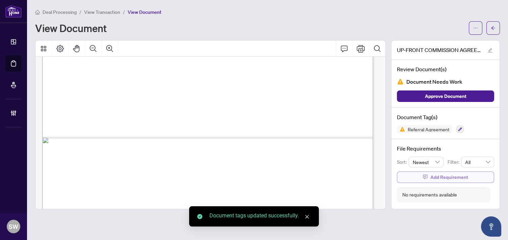
click at [451, 180] on span "Add Requirement" at bounding box center [449, 177] width 38 height 11
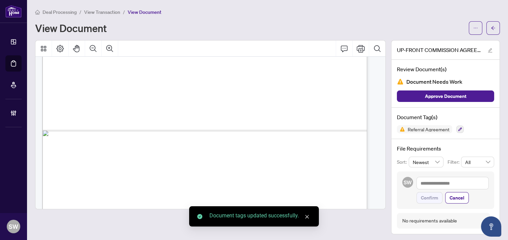
scroll to position [325, 0]
click at [445, 183] on textarea at bounding box center [452, 183] width 72 height 13
paste textarea "**********"
type textarea "**********"
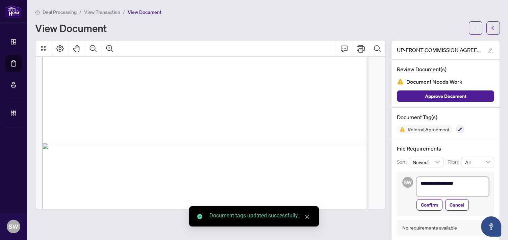
scroll to position [0, 0]
click at [457, 183] on textarea "**********" at bounding box center [452, 187] width 72 height 20
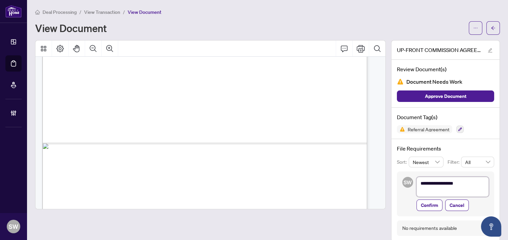
type textarea "**********"
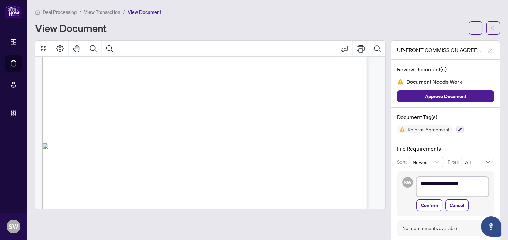
type textarea "**********"
drag, startPoint x: 170, startPoint y: 174, endPoint x: 229, endPoint y: 175, distance: 58.8
click at [229, 175] on span "SPECTRUM REALTY SERVICES INC." at bounding box center [203, 175] width 66 height 5
click at [466, 183] on textarea "**********" at bounding box center [452, 187] width 72 height 20
type textarea "**********"
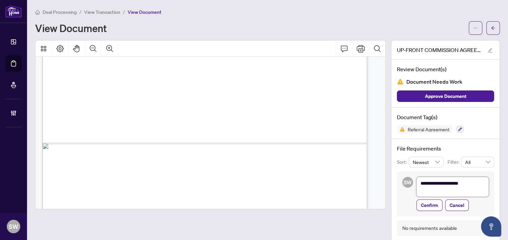
type textarea "**********"
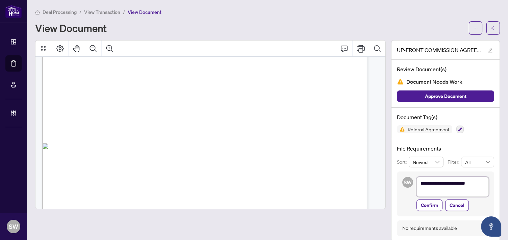
type textarea "**********"
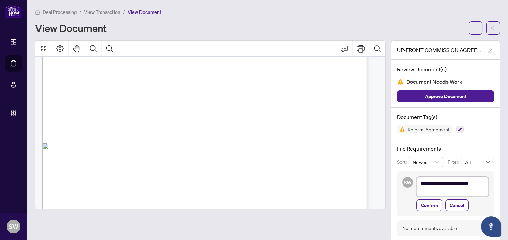
type textarea "**********"
click at [469, 181] on textarea "**********" at bounding box center [452, 187] width 72 height 20
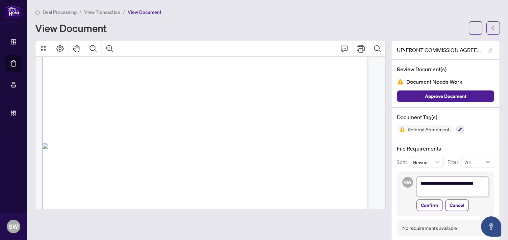
type textarea "**********"
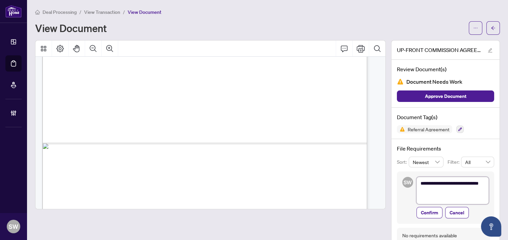
type textarea "**********"
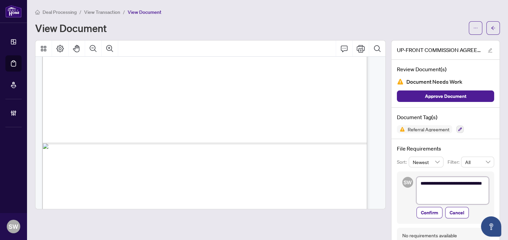
type textarea "**********"
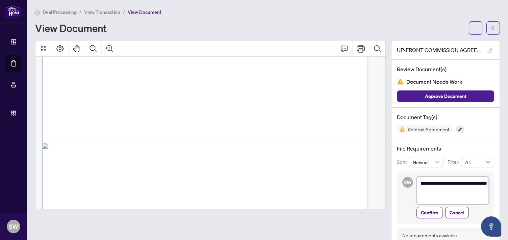
type textarea "**********"
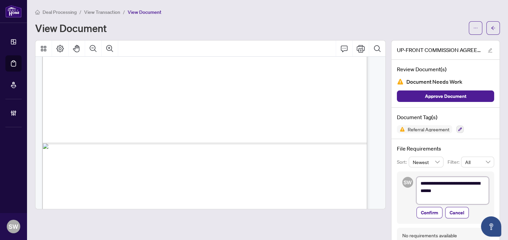
type textarea "**********"
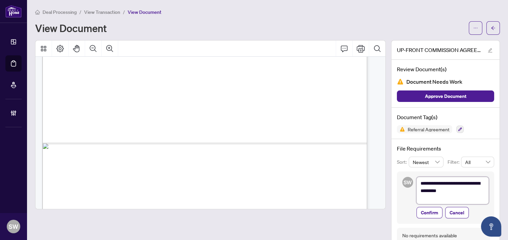
paste textarea "**********"
type textarea "**********"
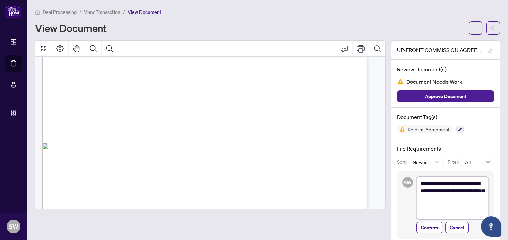
type textarea "**********"
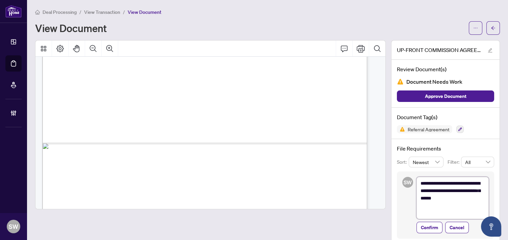
type textarea "**********"
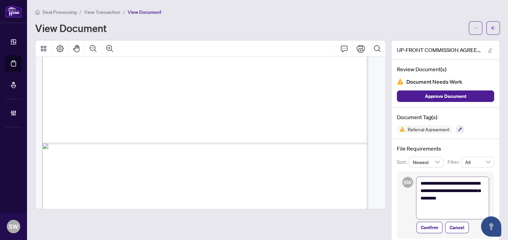
type textarea "**********"
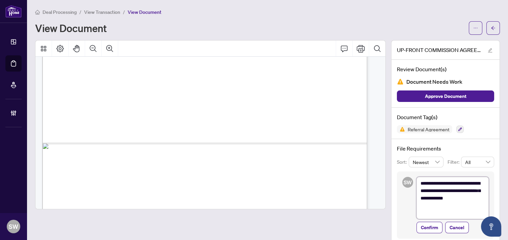
type textarea "**********"
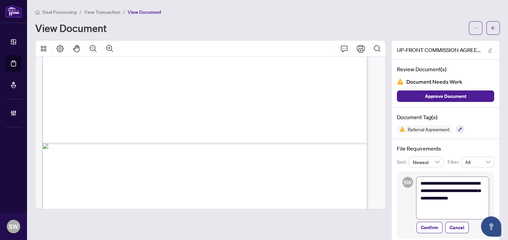
type textarea "**********"
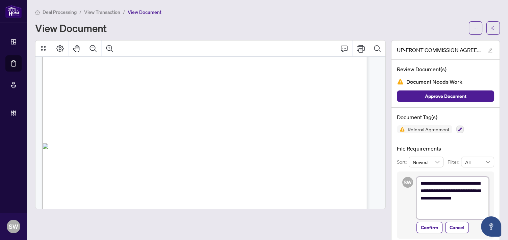
type textarea "**********"
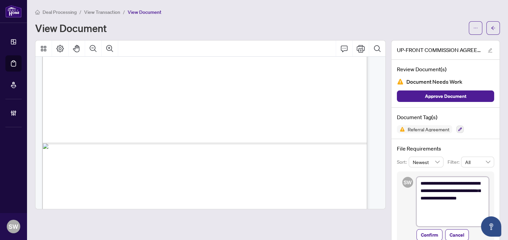
type textarea "**********"
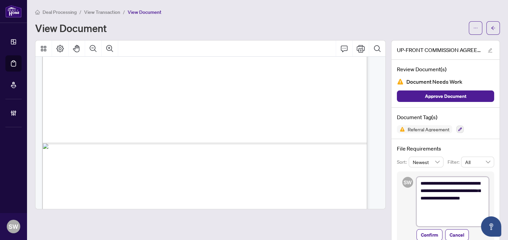
type textarea "**********"
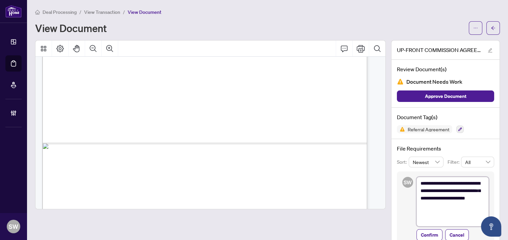
type textarea "**********"
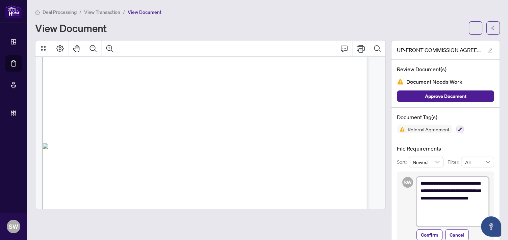
type textarea "**********"
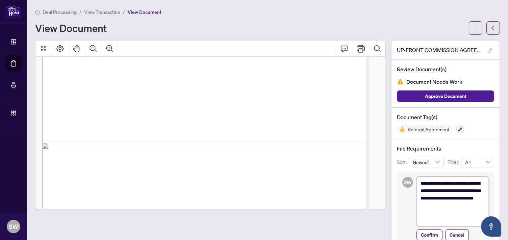
type textarea "**********"
click at [426, 233] on span "Confirm" at bounding box center [429, 235] width 17 height 11
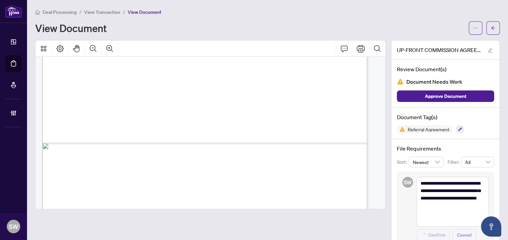
type textarea "**********"
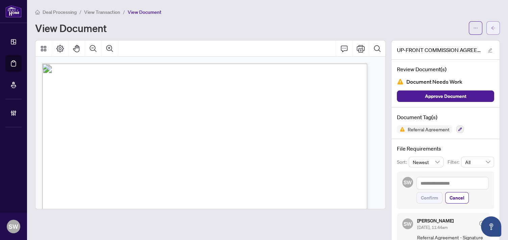
click at [492, 26] on button "button" at bounding box center [493, 28] width 14 height 14
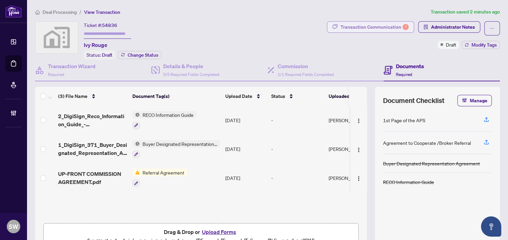
click at [370, 30] on div "Transaction Communication 1" at bounding box center [374, 27] width 68 height 11
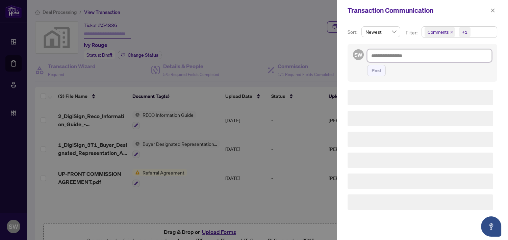
click at [384, 56] on textarea at bounding box center [429, 55] width 125 height 13
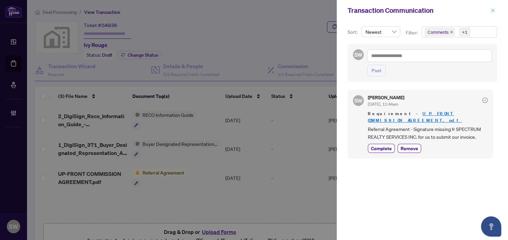
click at [493, 10] on icon "close" at bounding box center [493, 10] width 4 height 4
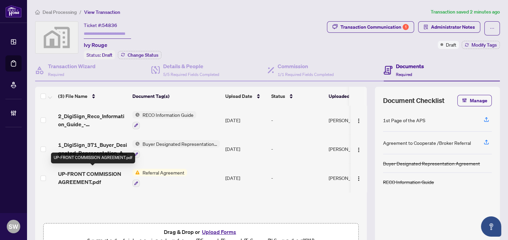
click at [121, 172] on span "UP-FRONT COMMISSION AGREEMENT.pdf" at bounding box center [92, 178] width 69 height 16
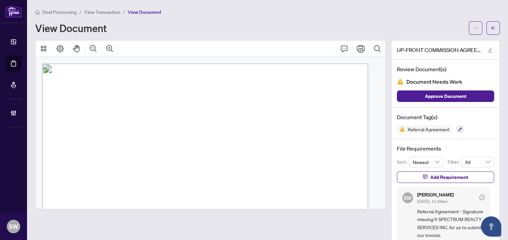
click at [137, 148] on span "PRESERVE DRIVE" at bounding box center [136, 148] width 35 height 6
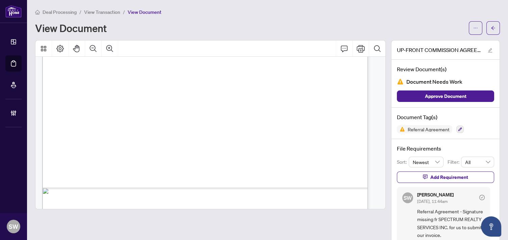
scroll to position [290, 0]
click at [473, 25] on span "button" at bounding box center [475, 28] width 5 height 11
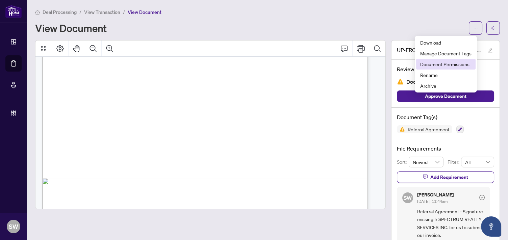
click at [447, 66] on span "Document Permissions" at bounding box center [445, 63] width 51 height 7
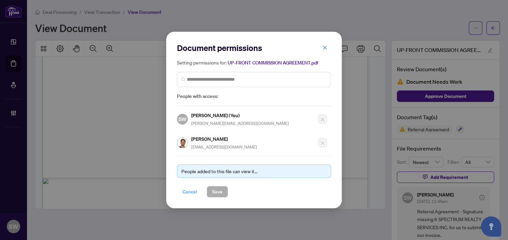
click at [188, 192] on span "Cancel" at bounding box center [189, 191] width 15 height 11
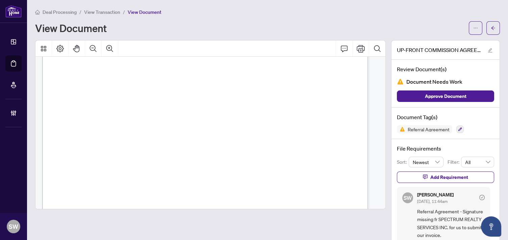
scroll to position [28, 0]
drag, startPoint x: 119, startPoint y: 137, endPoint x: 169, endPoint y: 139, distance: 49.7
click at [169, 36] on p "UP-FRONT COMMISSION AGREEMENT LOT #: 127 Block 83 PLAN #: STREET: [GEOGRAPHIC_D…" at bounding box center [298, 36] width 513 height 0
click at [253, 120] on span "OAKVILLE" at bounding box center [264, 121] width 22 height 6
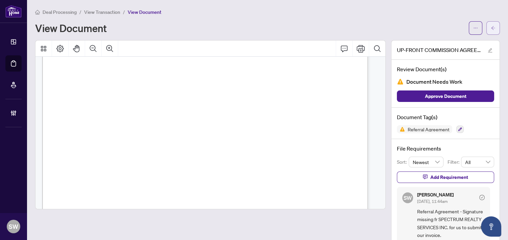
click at [491, 27] on icon "arrow-left" at bounding box center [493, 28] width 4 height 4
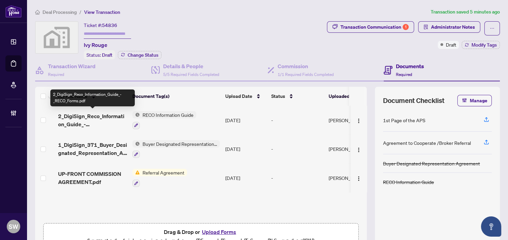
click at [103, 114] on span "2_DigiSign_Reco_Information_Guide_-_RECO_Forms.pdf" at bounding box center [92, 120] width 69 height 16
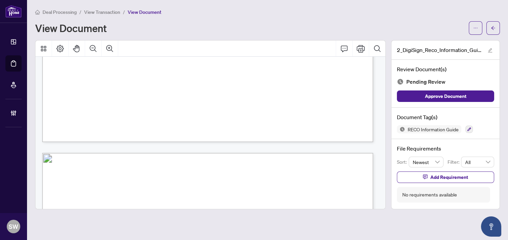
scroll to position [128, 0]
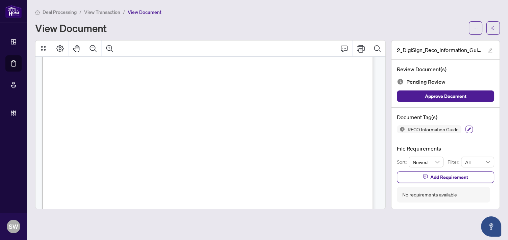
click at [468, 127] on icon "button" at bounding box center [469, 129] width 4 height 4
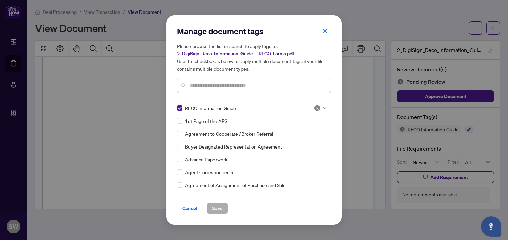
click at [319, 108] on div at bounding box center [320, 108] width 13 height 7
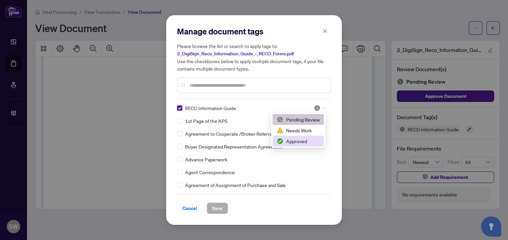
click at [298, 140] on div "Approved" at bounding box center [298, 140] width 43 height 7
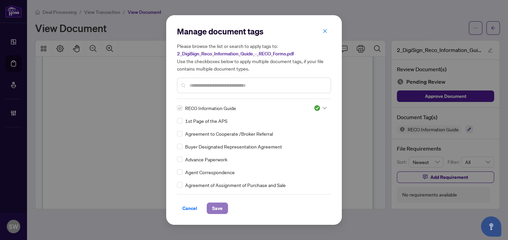
click at [224, 209] on button "Save" at bounding box center [217, 208] width 21 height 11
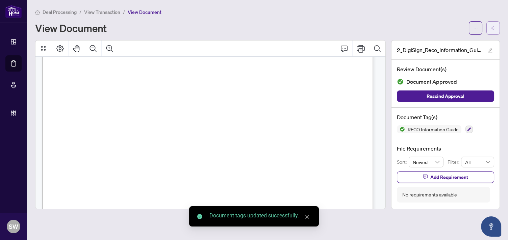
click at [495, 28] on button "button" at bounding box center [493, 28] width 14 height 14
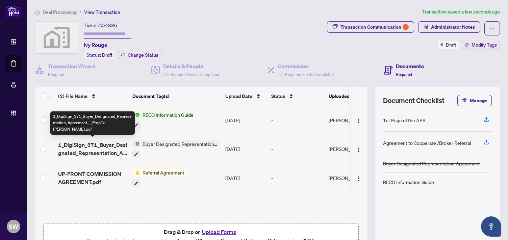
click at [101, 148] on span "1_DigiSign_371_Buyer_Designated_Representation_Agreement_-_PropTx-[PERSON_NAME]…" at bounding box center [92, 149] width 69 height 16
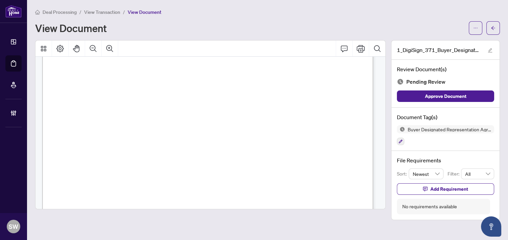
scroll to position [2045, 0]
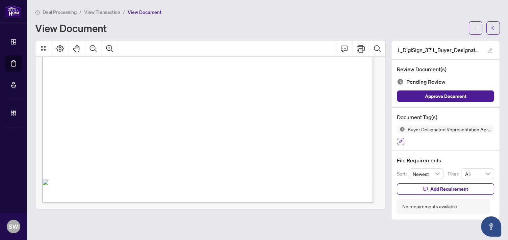
click at [402, 139] on icon "button" at bounding box center [400, 141] width 4 height 4
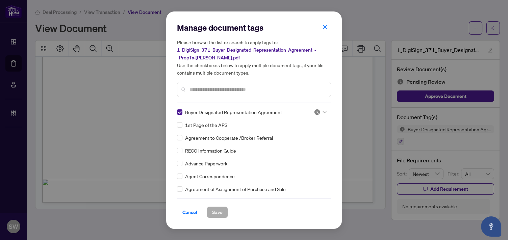
click at [319, 112] on div at bounding box center [320, 112] width 13 height 7
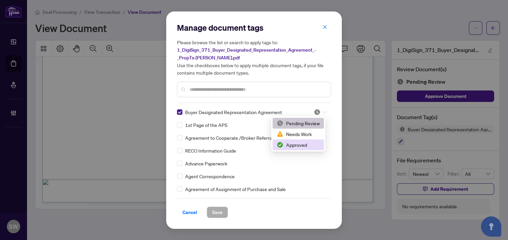
click at [301, 145] on div "Approved" at bounding box center [298, 144] width 43 height 7
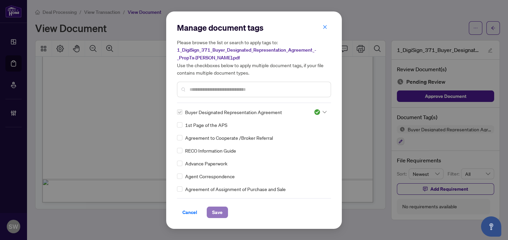
click at [224, 212] on button "Save" at bounding box center [217, 212] width 21 height 11
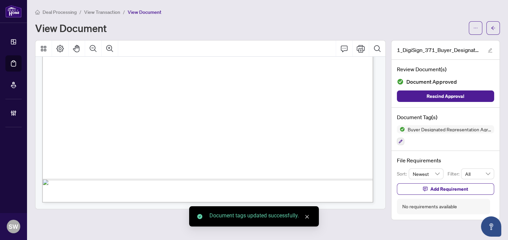
click at [493, 31] on span "button" at bounding box center [493, 28] width 5 height 11
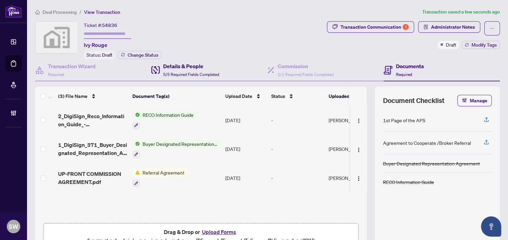
click at [182, 67] on h4 "Details & People" at bounding box center [191, 66] width 56 height 8
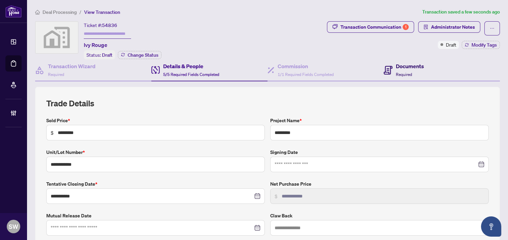
click at [400, 76] on span "Required" at bounding box center [404, 74] width 16 height 5
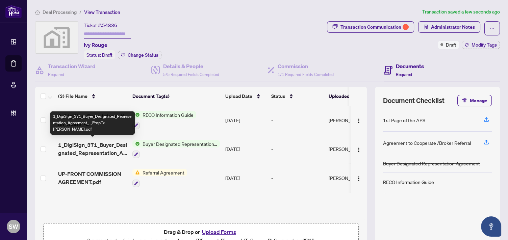
click at [108, 147] on span "1_DigiSign_371_Buyer_Designated_Representation_Agreement_-_PropTx-[PERSON_NAME]…" at bounding box center [92, 149] width 69 height 16
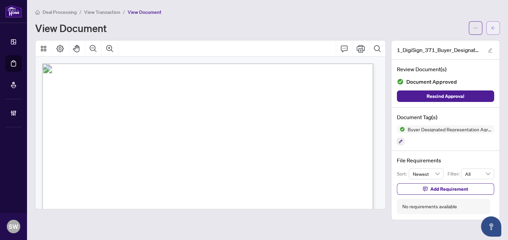
click at [492, 23] on span "button" at bounding box center [493, 28] width 5 height 11
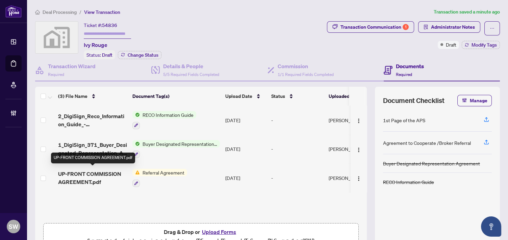
click at [103, 173] on span "UP-FRONT COMMISSION AGREEMENT.pdf" at bounding box center [92, 178] width 69 height 16
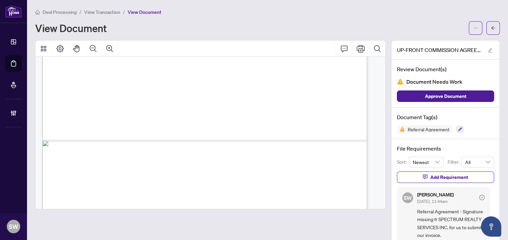
scroll to position [338, 0]
click at [491, 27] on icon "arrow-left" at bounding box center [493, 28] width 4 height 4
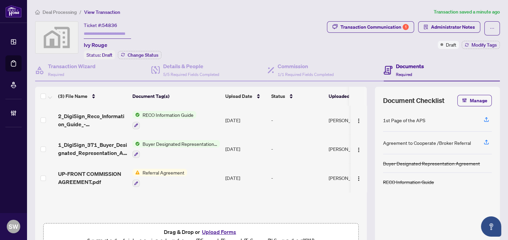
click at [93, 32] on input "text" at bounding box center [107, 34] width 47 height 10
click at [104, 25] on span "54836" at bounding box center [109, 25] width 15 height 6
copy span "54836"
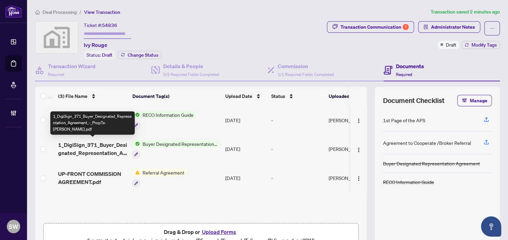
click at [101, 143] on span "1_DigiSign_371_Buyer_Designated_Representation_Agreement_-_PropTx-[PERSON_NAME]…" at bounding box center [92, 149] width 69 height 16
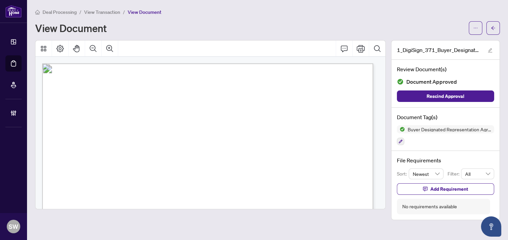
drag, startPoint x: 158, startPoint y: 160, endPoint x: 195, endPoint y: 159, distance: 37.2
click at [195, 159] on span "[PERSON_NAME] [PERSON_NAME], [PERSON_NAME]" at bounding box center [146, 161] width 124 height 5
click at [496, 31] on button "button" at bounding box center [493, 28] width 14 height 14
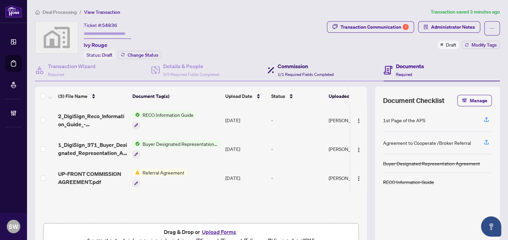
click at [292, 67] on h4 "Commission" at bounding box center [306, 66] width 56 height 8
type textarea "**********"
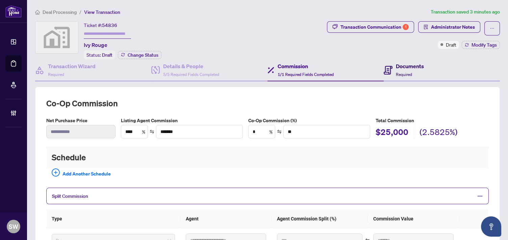
click at [401, 74] on span "Required" at bounding box center [404, 74] width 16 height 5
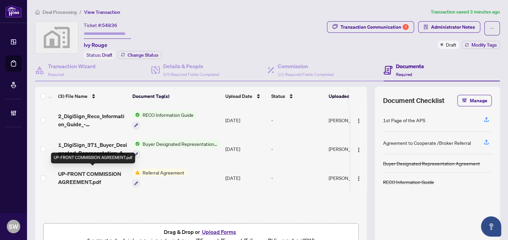
click at [111, 174] on span "UP-FRONT COMMISSION AGREEMENT.pdf" at bounding box center [92, 178] width 69 height 16
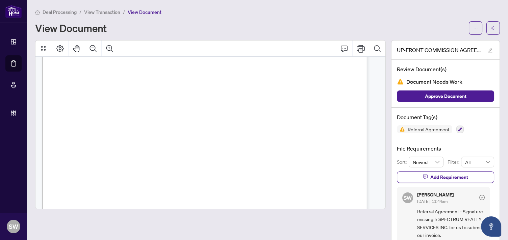
scroll to position [225, 0]
drag, startPoint x: 121, startPoint y: 114, endPoint x: 179, endPoint y: 116, distance: 58.1
click at [179, 116] on span "The Vendor will pay Spectrum Realty Services Inc. the commissions owed to the r…" at bounding box center [166, 116] width 172 height 6
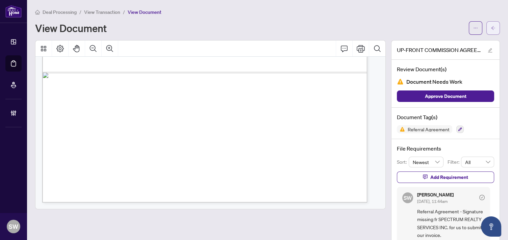
click at [491, 29] on icon "arrow-left" at bounding box center [493, 28] width 5 height 5
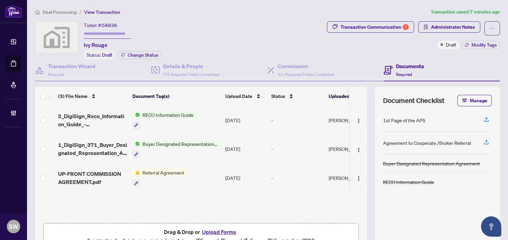
click at [206, 38] on div "Ticket #: 54836 Ivy Rouge Status: Draft Change Status" at bounding box center [179, 40] width 289 height 38
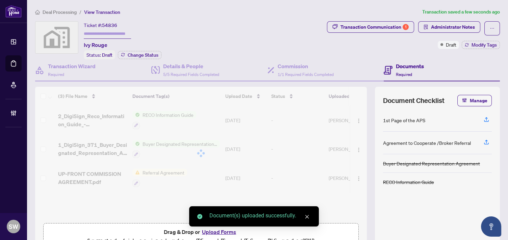
click at [99, 32] on input "text" at bounding box center [107, 34] width 47 height 10
paste input "*******"
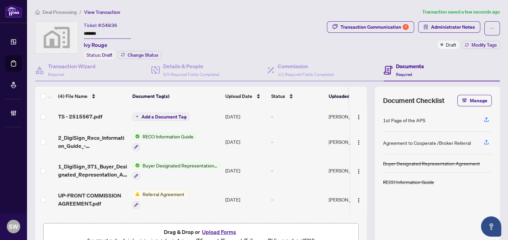
type input "*******"
click at [98, 117] on span "TS - 2515567.pdf" at bounding box center [80, 116] width 44 height 8
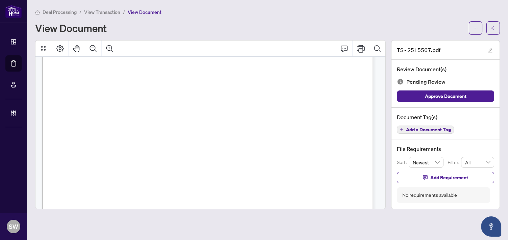
scroll to position [150, 0]
click at [429, 130] on span "Add a Document Tag" at bounding box center [428, 129] width 45 height 5
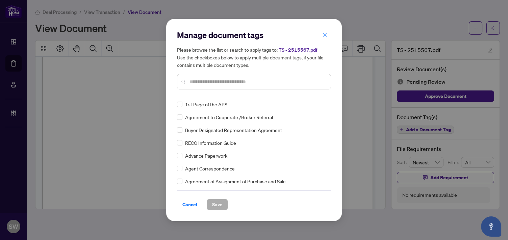
click at [229, 94] on div "Manage document tags Please browse the list or search to apply tags to: TS - 25…" at bounding box center [254, 63] width 154 height 66
click at [227, 85] on input "text" at bounding box center [257, 81] width 136 height 7
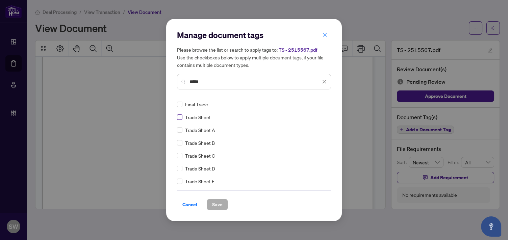
type input "*****"
click at [221, 206] on span "Save" at bounding box center [217, 204] width 10 height 11
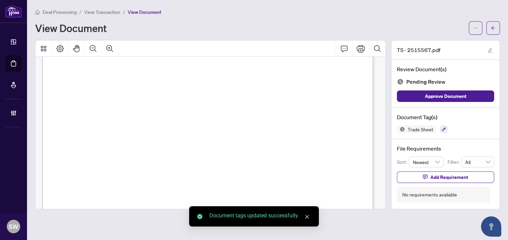
click at [475, 30] on icon "ellipsis" at bounding box center [475, 28] width 5 height 5
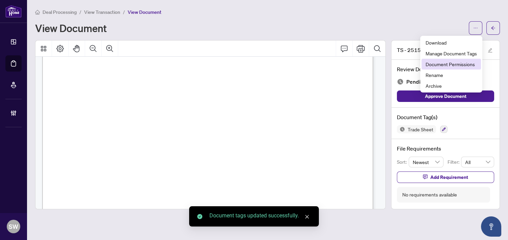
click at [446, 66] on span "Document Permissions" at bounding box center [450, 63] width 51 height 7
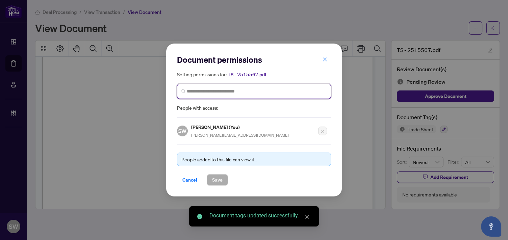
click at [235, 92] on input "search" at bounding box center [257, 91] width 140 height 7
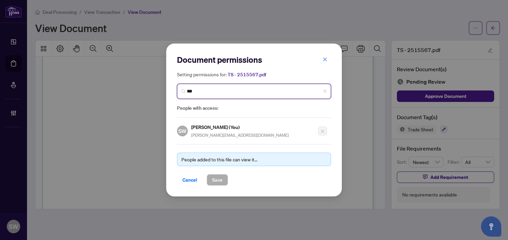
type input "****"
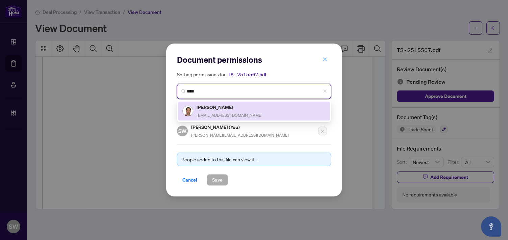
click at [245, 114] on div "[PERSON_NAME] [PERSON_NAME][EMAIL_ADDRESS][DOMAIN_NAME]" at bounding box center [230, 111] width 66 height 16
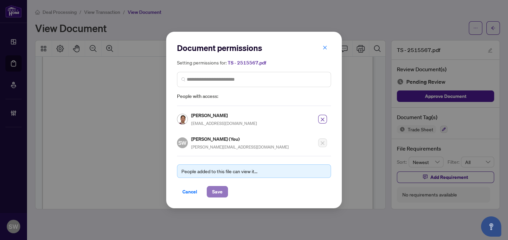
click at [221, 191] on span "Save" at bounding box center [217, 191] width 10 height 11
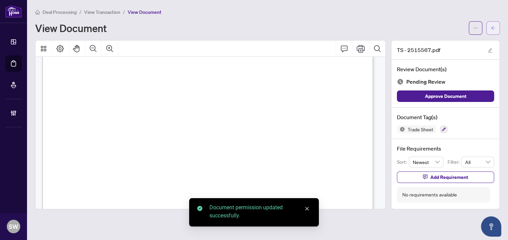
click at [495, 30] on button "button" at bounding box center [493, 28] width 14 height 14
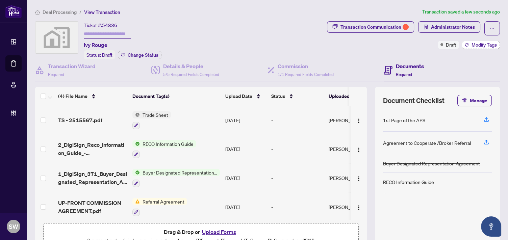
click at [466, 48] on button "Modify Tags" at bounding box center [481, 45] width 38 height 8
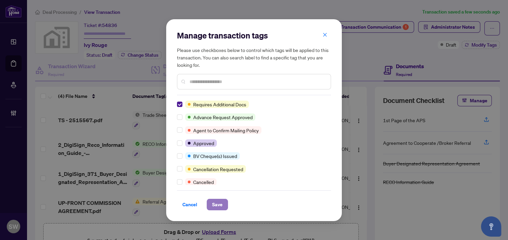
click at [215, 204] on span "Save" at bounding box center [217, 204] width 10 height 11
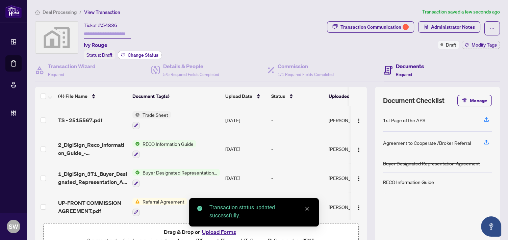
click at [146, 57] on button "Change Status" at bounding box center [140, 55] width 44 height 8
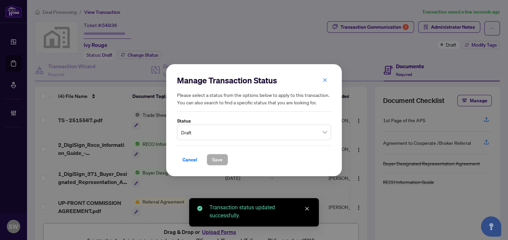
type input "*******"
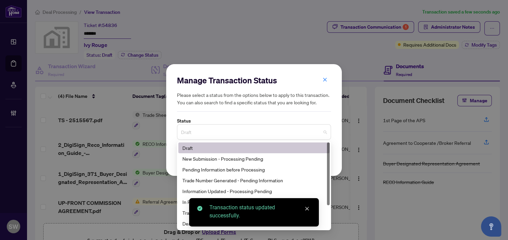
click at [206, 134] on span "Draft" at bounding box center [254, 132] width 146 height 13
click at [206, 183] on div "Trade Number Generated - Pending Information" at bounding box center [253, 180] width 143 height 7
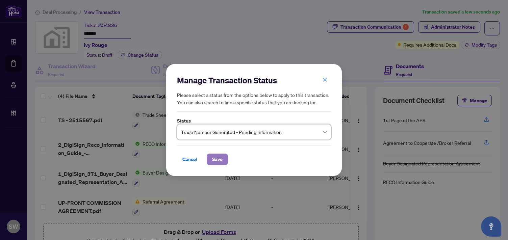
click at [215, 158] on span "Save" at bounding box center [217, 159] width 10 height 11
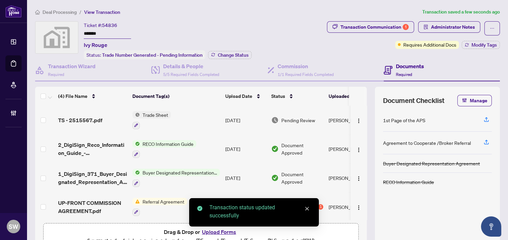
click at [59, 11] on span "Deal Processing" at bounding box center [60, 12] width 34 height 6
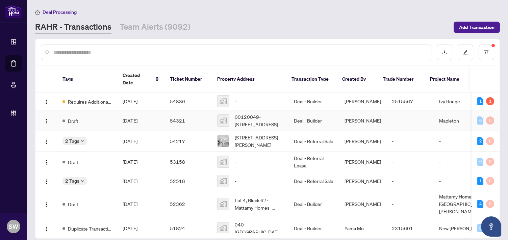
click at [137, 118] on span "[DATE]" at bounding box center [130, 121] width 15 height 6
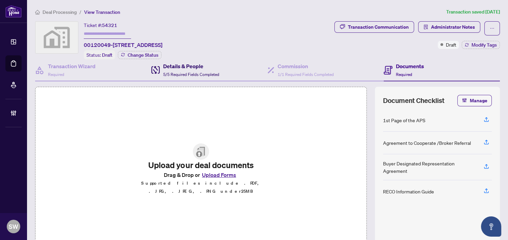
click at [168, 72] on span "5/5 Required Fields Completed" at bounding box center [191, 74] width 56 height 5
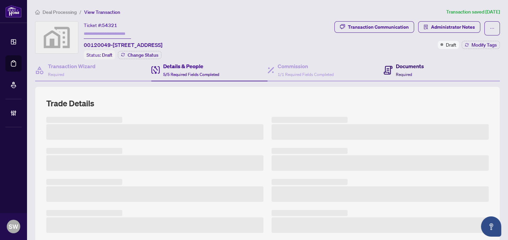
click at [415, 72] on div "Documents Required" at bounding box center [410, 70] width 28 height 16
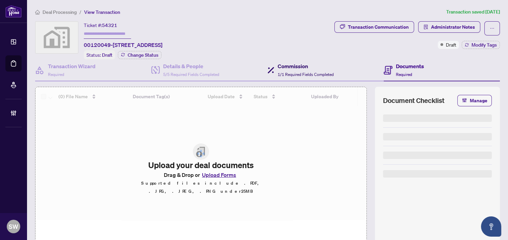
click at [284, 69] on div "Commission 1/1 Required Fields Completed" at bounding box center [306, 70] width 56 height 16
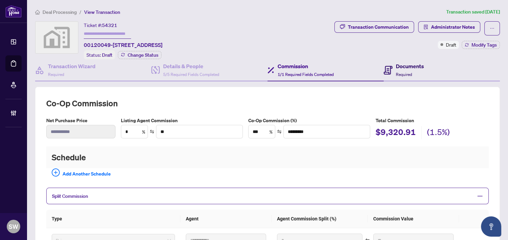
click at [396, 69] on h4 "Documents" at bounding box center [410, 66] width 28 height 8
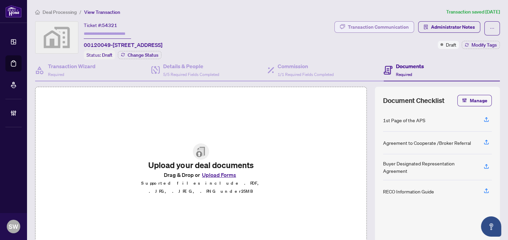
click at [358, 25] on div "Transaction Communication" at bounding box center [378, 27] width 61 height 11
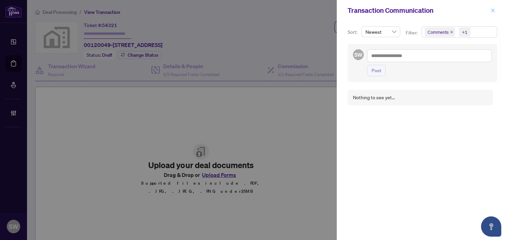
click at [493, 11] on icon "close" at bounding box center [492, 10] width 5 height 5
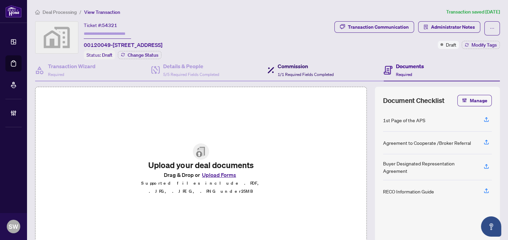
click at [300, 69] on h4 "Commission" at bounding box center [306, 66] width 56 height 8
type textarea "**********"
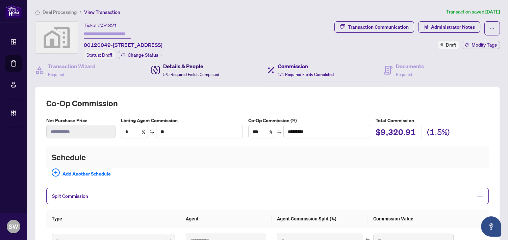
click at [195, 74] on span "5/5 Required Fields Completed" at bounding box center [191, 74] width 56 height 5
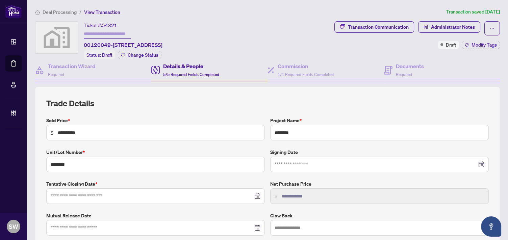
type input "**********"
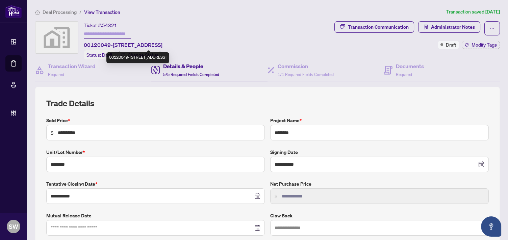
drag, startPoint x: 120, startPoint y: 43, endPoint x: 157, endPoint y: 44, distance: 37.2
click at [157, 44] on span "00120049-[STREET_ADDRESS]" at bounding box center [123, 45] width 79 height 8
copy span "Corn Husk Lane"
drag, startPoint x: 84, startPoint y: 43, endPoint x: 109, endPoint y: 44, distance: 25.0
click at [109, 44] on span "00120049-[STREET_ADDRESS]" at bounding box center [123, 45] width 79 height 8
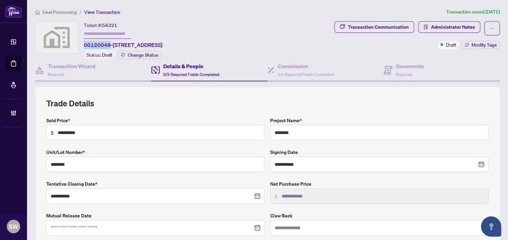
copy span "00120049"
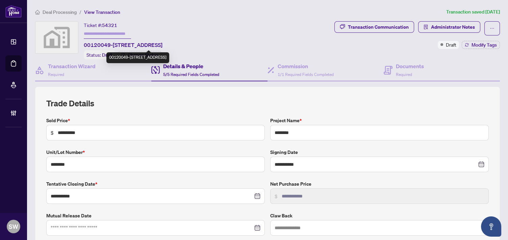
click at [162, 43] on span "00120049-[STREET_ADDRESS]" at bounding box center [123, 45] width 79 height 8
copy span "Stittsville"
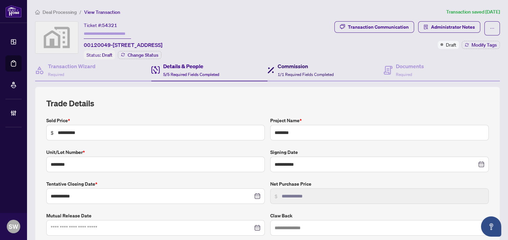
click at [299, 70] on div "Commission 1/1 Required Fields Completed" at bounding box center [306, 70] width 56 height 16
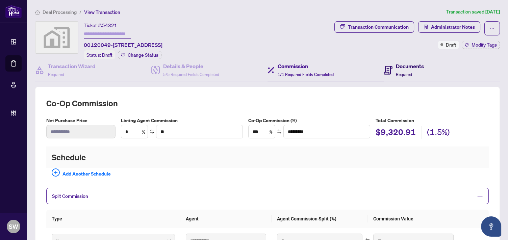
click at [410, 72] on div "Documents Required" at bounding box center [410, 70] width 28 height 16
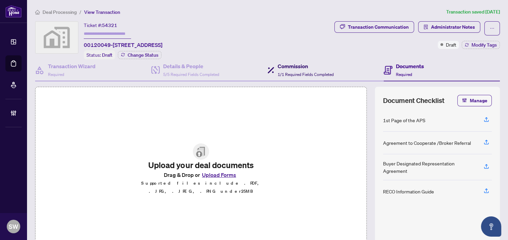
click at [286, 67] on h4 "Commission" at bounding box center [306, 66] width 56 height 8
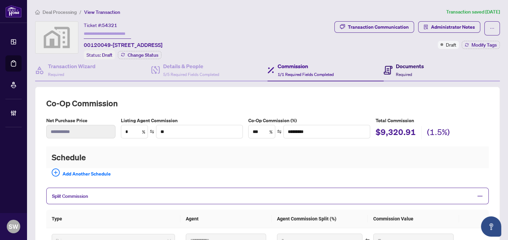
click at [406, 70] on div "Documents Required" at bounding box center [410, 70] width 28 height 16
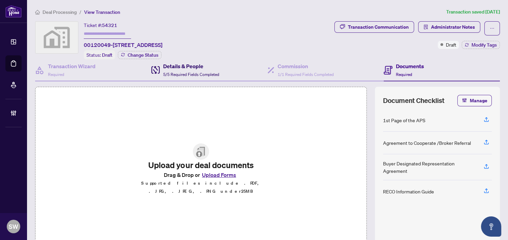
click at [180, 69] on div "Details & People 5/5 Required Fields Completed" at bounding box center [191, 70] width 56 height 16
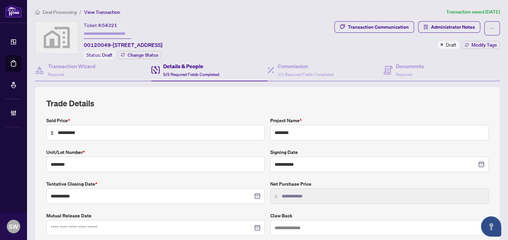
click at [126, 34] on input "text" at bounding box center [107, 34] width 47 height 10
paste input "*******"
type input "*******"
click at [113, 23] on span "54321" at bounding box center [109, 25] width 15 height 6
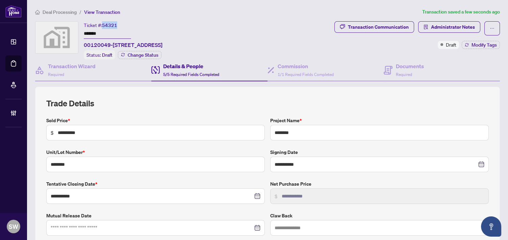
copy span "54321"
click at [66, 68] on h4 "Transaction Wizard" at bounding box center [72, 66] width 48 height 8
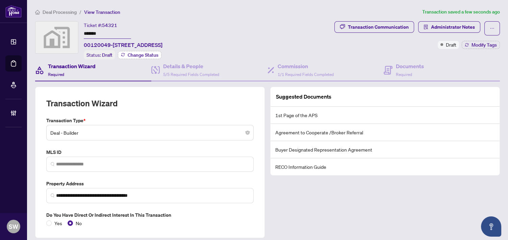
click at [149, 53] on span "Change Status" at bounding box center [143, 55] width 31 height 5
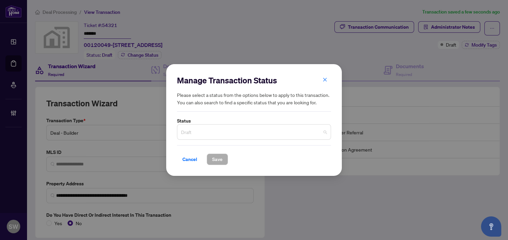
click at [199, 130] on span "Draft" at bounding box center [254, 132] width 146 height 13
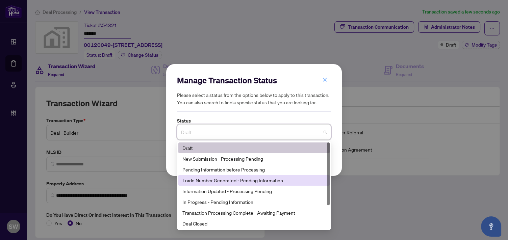
click at [206, 183] on div "Trade Number Generated - Pending Information" at bounding box center [253, 180] width 143 height 7
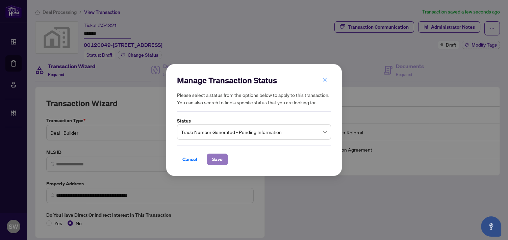
click at [224, 160] on button "Save" at bounding box center [217, 159] width 21 height 11
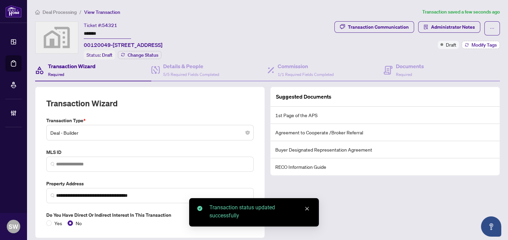
click at [479, 44] on span "Modify Tags" at bounding box center [483, 45] width 25 height 5
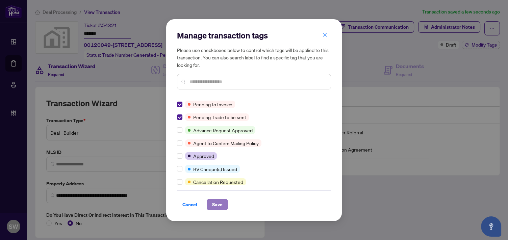
click at [213, 207] on span "Save" at bounding box center [217, 204] width 10 height 11
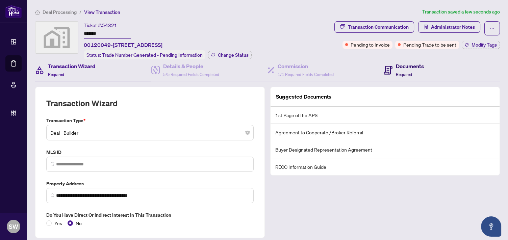
drag, startPoint x: 408, startPoint y: 70, endPoint x: 383, endPoint y: 37, distance: 41.0
click at [408, 70] on div "Documents Required" at bounding box center [410, 70] width 28 height 16
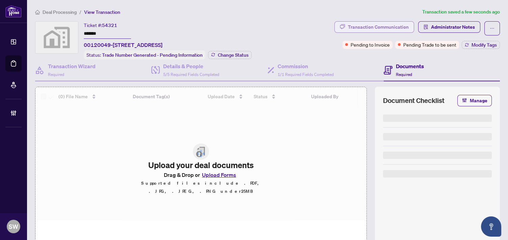
click at [381, 28] on div "Transaction Communication" at bounding box center [378, 27] width 61 height 11
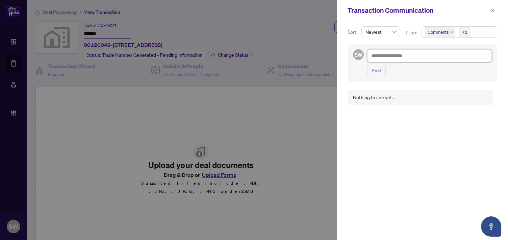
click at [386, 58] on textarea at bounding box center [429, 55] width 125 height 13
type textarea "*"
type textarea "**"
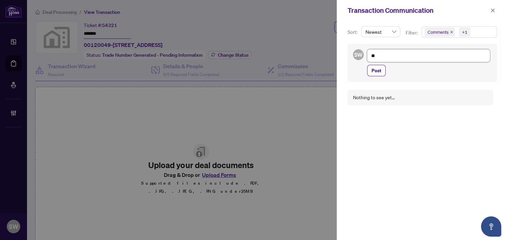
type textarea "***"
type textarea "****"
type textarea "*****"
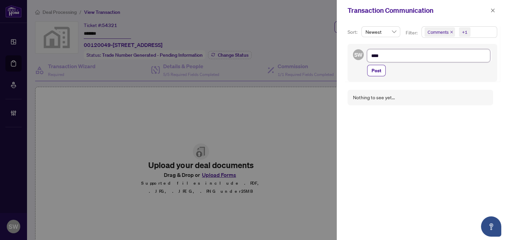
type textarea "*****"
type textarea "******"
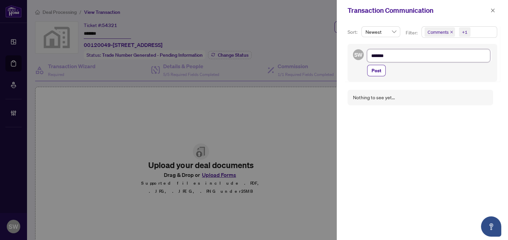
type textarea "********"
type textarea "*********"
type textarea "**********"
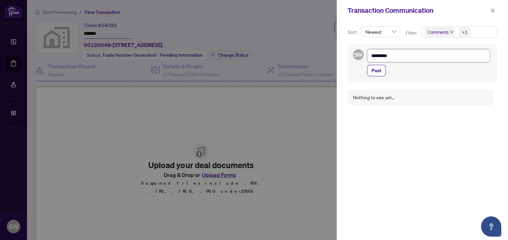
type textarea "**********"
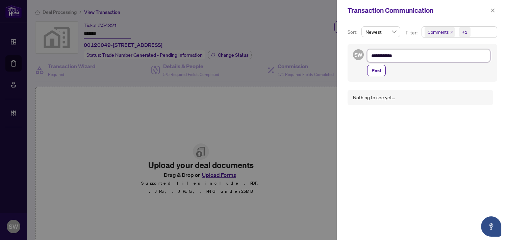
type textarea "**********"
drag, startPoint x: 497, startPoint y: 11, endPoint x: 248, endPoint y: 37, distance: 250.2
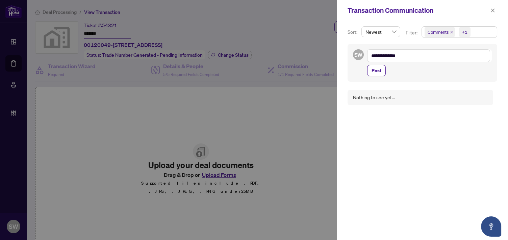
click at [496, 11] on button "button" at bounding box center [492, 10] width 9 height 8
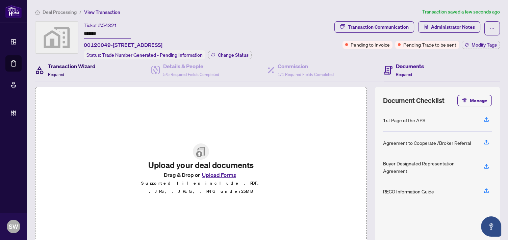
click at [61, 73] on span "Required" at bounding box center [56, 74] width 16 height 5
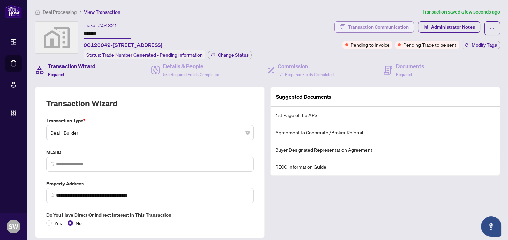
click at [383, 24] on div "Transaction Communication" at bounding box center [378, 27] width 61 height 11
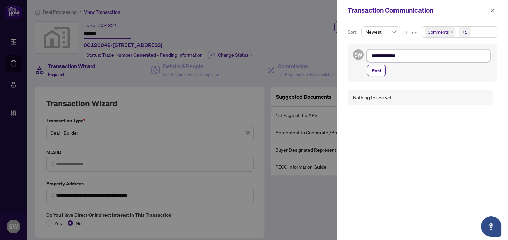
click at [405, 53] on textarea "**********" at bounding box center [428, 55] width 123 height 13
type textarea "**********"
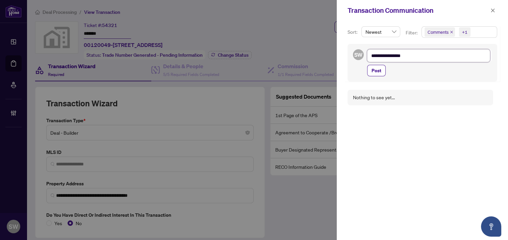
type textarea "**********"
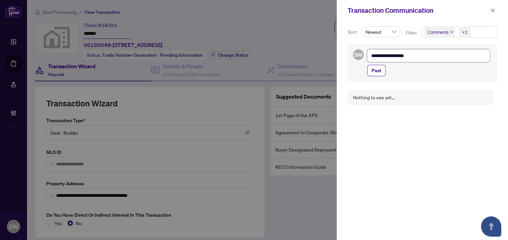
type textarea "**********"
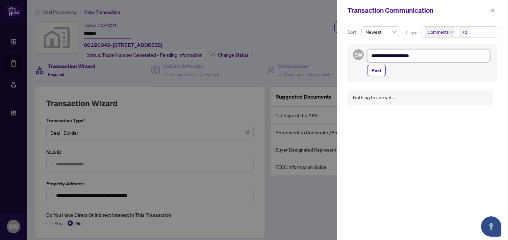
type textarea "**********"
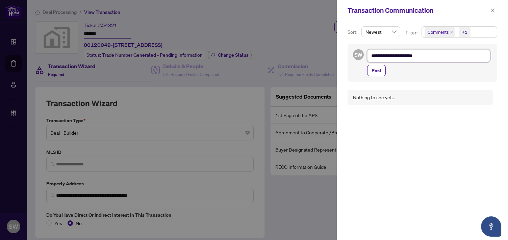
type textarea "**********"
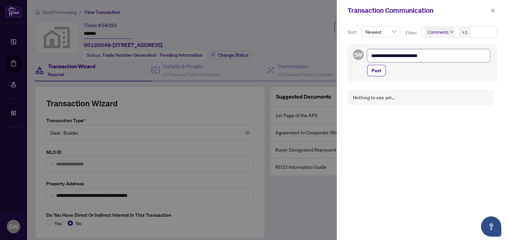
type textarea "**********"
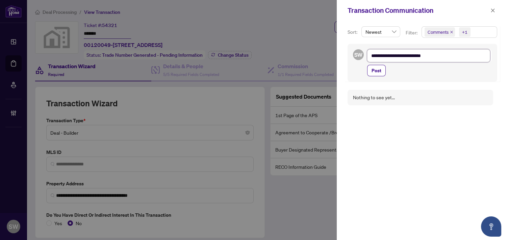
type textarea "**********"
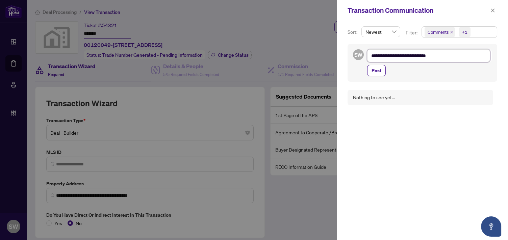
type textarea "**********"
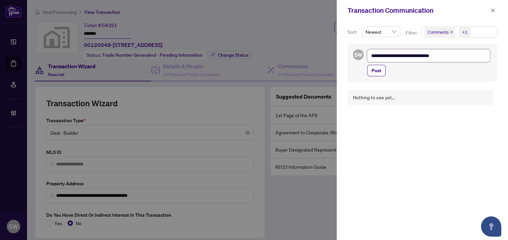
type textarea "**********"
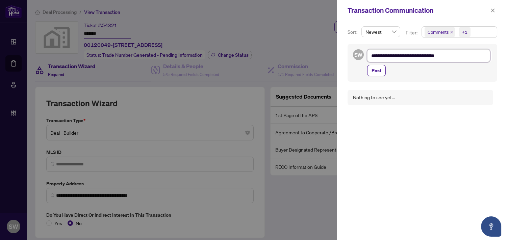
type textarea "**********"
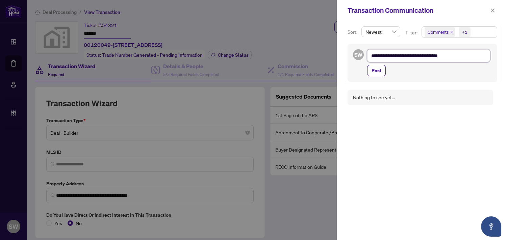
type textarea "**********"
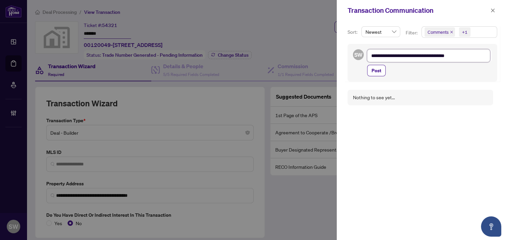
click at [414, 55] on textarea "**********" at bounding box center [428, 55] width 123 height 13
click at [435, 55] on textarea "**********" at bounding box center [428, 55] width 123 height 13
click at [370, 70] on button "Post" at bounding box center [376, 70] width 19 height 11
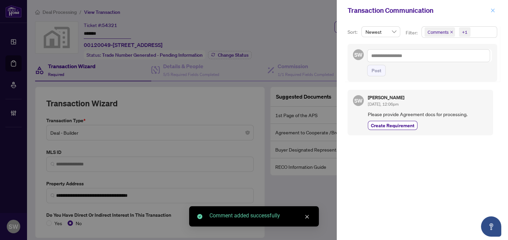
click at [491, 10] on icon "close" at bounding box center [492, 10] width 5 height 5
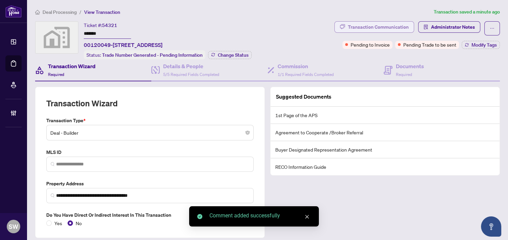
click at [393, 29] on div "Transaction Communication" at bounding box center [378, 27] width 61 height 11
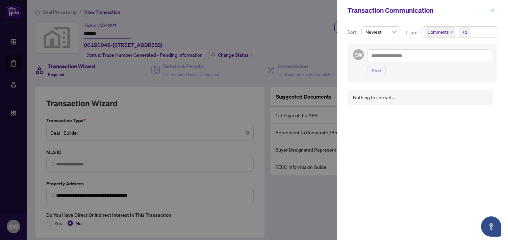
click at [491, 8] on icon "close" at bounding box center [492, 10] width 5 height 5
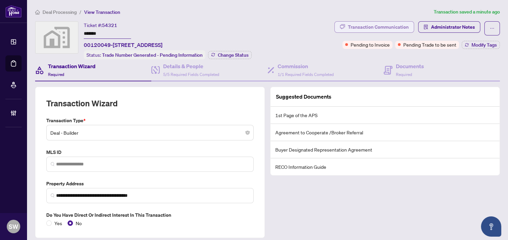
click at [387, 27] on div "Transaction Communication" at bounding box center [378, 27] width 61 height 11
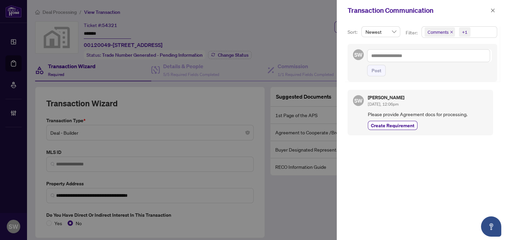
drag, startPoint x: 388, startPoint y: 124, endPoint x: 502, endPoint y: 51, distance: 135.5
click at [388, 125] on span "Create Requirement" at bounding box center [393, 125] width 44 height 7
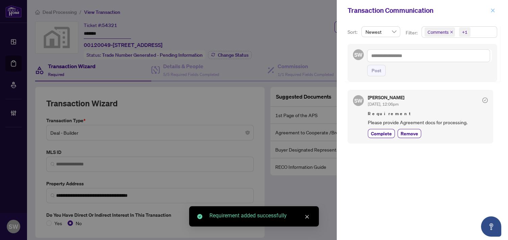
click at [493, 11] on icon "close" at bounding box center [492, 10] width 5 height 5
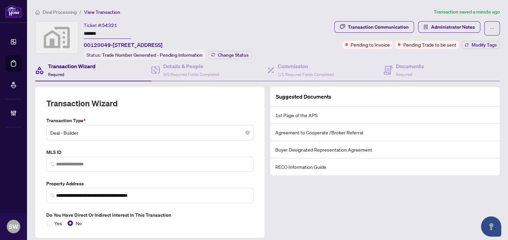
click at [52, 14] on span "Deal Processing" at bounding box center [60, 12] width 34 height 6
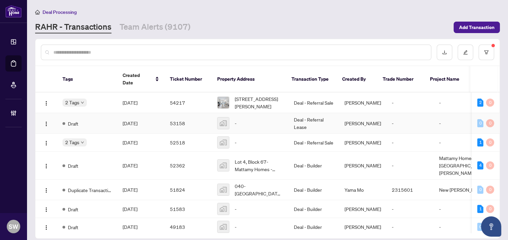
click at [137, 120] on span "[DATE]" at bounding box center [130, 123] width 15 height 6
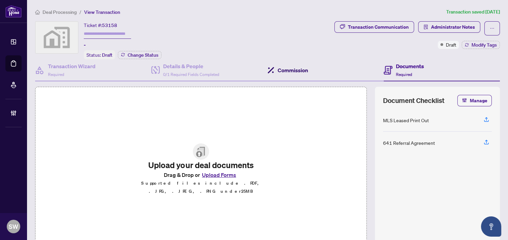
click at [294, 67] on h4 "Commission" at bounding box center [293, 70] width 30 height 8
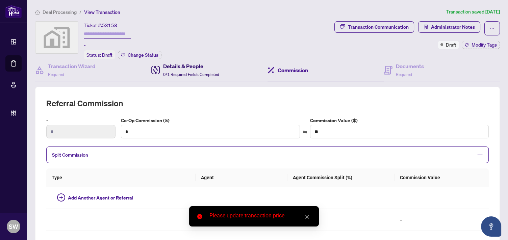
click at [187, 68] on h4 "Details & People" at bounding box center [191, 66] width 56 height 8
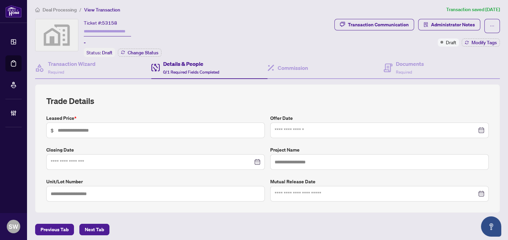
scroll to position [3, 0]
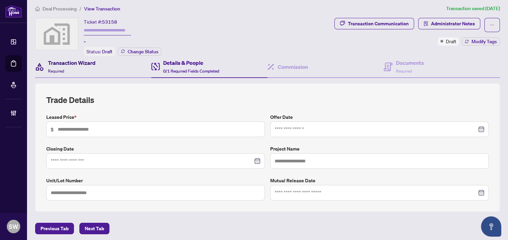
click at [70, 62] on h4 "Transaction Wizard" at bounding box center [72, 63] width 48 height 8
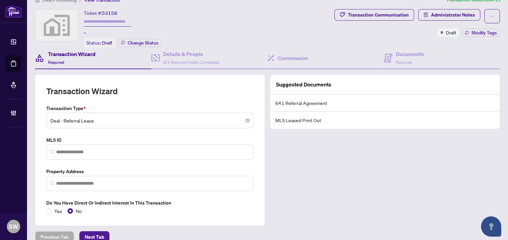
scroll to position [21, 0]
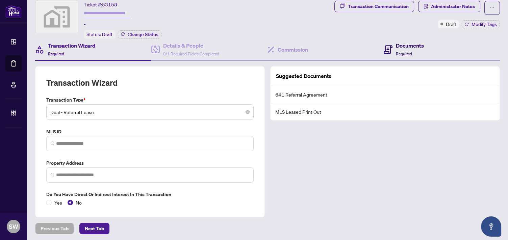
click at [402, 47] on h4 "Documents" at bounding box center [410, 46] width 28 height 8
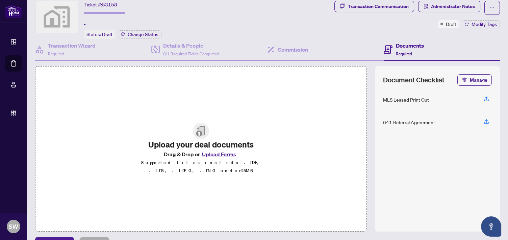
click at [405, 121] on div "641 Referral Agreement" at bounding box center [409, 122] width 52 height 7
copy div "641 Referral Agreement"
click at [386, 4] on div "Transaction Communication" at bounding box center [378, 6] width 61 height 11
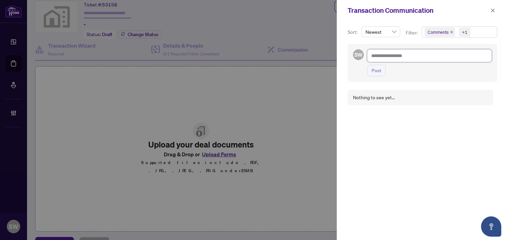
click at [392, 55] on textarea at bounding box center [429, 55] width 125 height 13
paste textarea "**********"
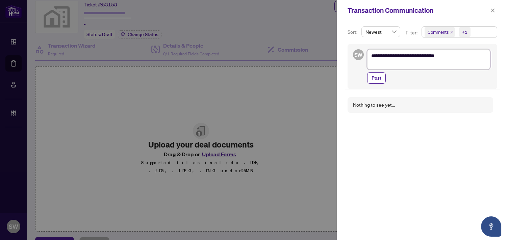
click at [403, 55] on textarea "**********" at bounding box center [428, 59] width 123 height 20
click at [447, 56] on textarea "**********" at bounding box center [428, 59] width 123 height 20
click at [386, 55] on textarea "**********" at bounding box center [428, 59] width 123 height 20
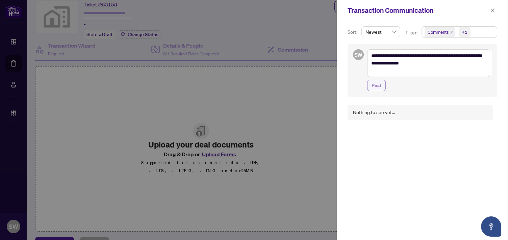
click at [377, 83] on span "Post" at bounding box center [376, 85] width 10 height 11
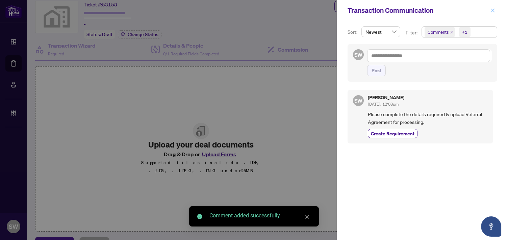
click at [493, 12] on span "button" at bounding box center [492, 10] width 5 height 11
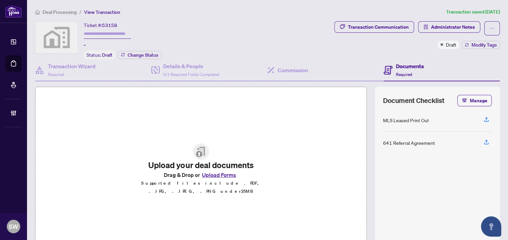
click at [72, 12] on span "Deal Processing" at bounding box center [60, 12] width 34 height 6
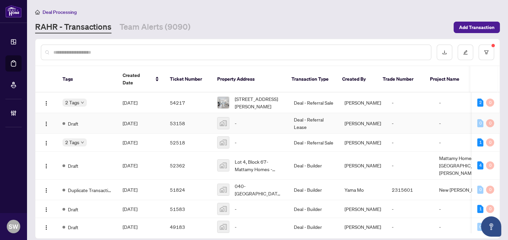
click at [137, 120] on span "[DATE]" at bounding box center [130, 123] width 15 height 6
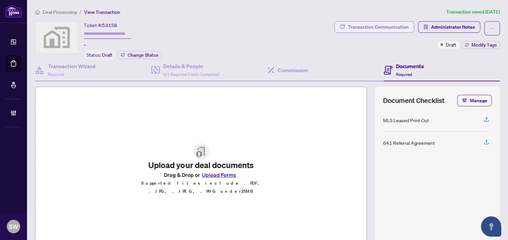
click at [367, 28] on div "Transaction Communication" at bounding box center [378, 27] width 61 height 11
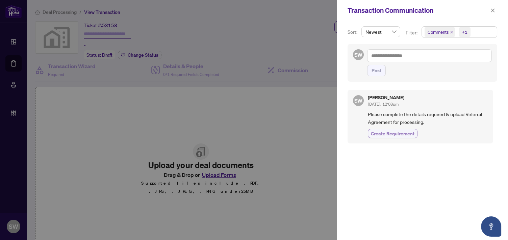
click at [405, 133] on span "Create Requirement" at bounding box center [393, 133] width 44 height 7
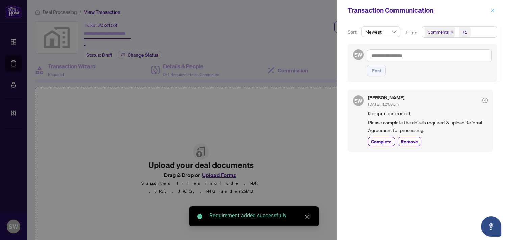
click at [492, 11] on icon "close" at bounding box center [492, 10] width 5 height 5
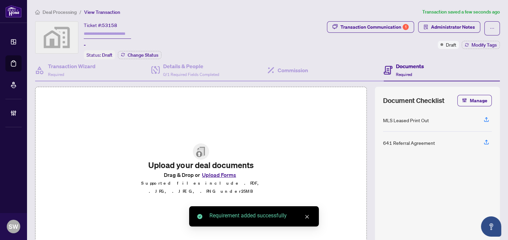
click at [61, 14] on span "Deal Processing" at bounding box center [60, 12] width 34 height 6
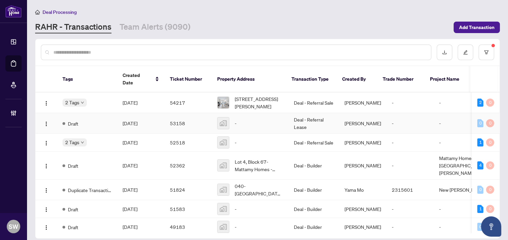
click at [134, 120] on span "[DATE]" at bounding box center [130, 123] width 15 height 6
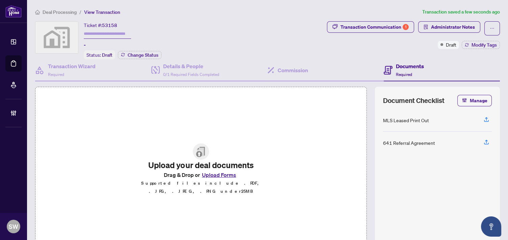
click at [59, 12] on span "Deal Processing" at bounding box center [60, 12] width 34 height 6
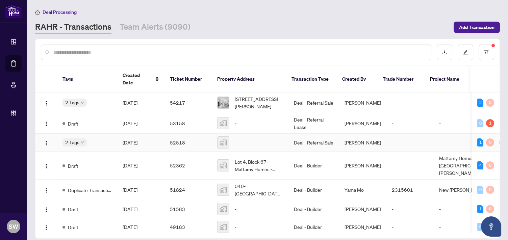
click at [142, 139] on td "[DATE]" at bounding box center [140, 143] width 47 height 18
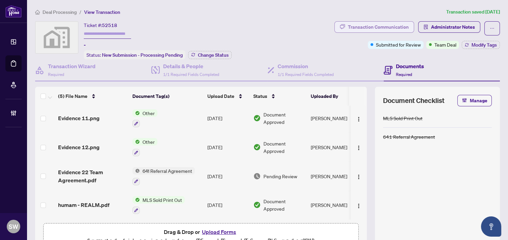
click at [369, 29] on div "Transaction Communication" at bounding box center [378, 27] width 61 height 11
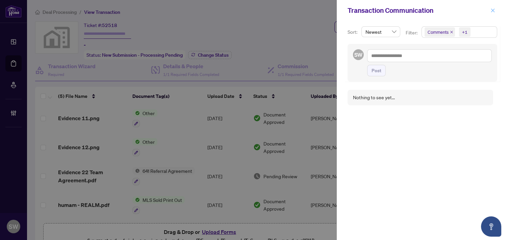
click at [491, 11] on icon "close" at bounding box center [492, 10] width 5 height 5
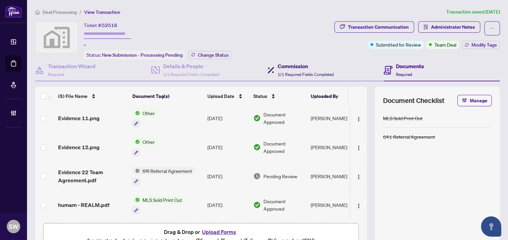
click at [295, 68] on h4 "Commission" at bounding box center [306, 66] width 56 height 8
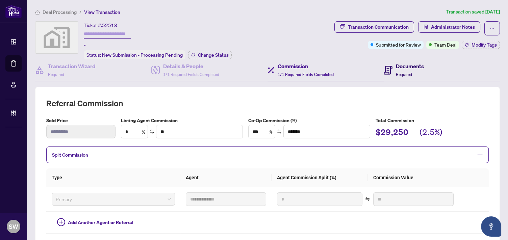
click at [399, 72] on span "Required" at bounding box center [404, 74] width 16 height 5
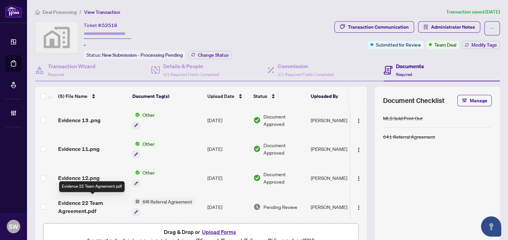
click at [94, 201] on span "Evidence 22 Team Agreement.pdf" at bounding box center [92, 207] width 69 height 16
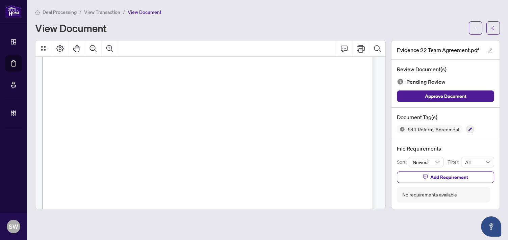
scroll to position [150, 0]
click at [491, 29] on icon "arrow-left" at bounding box center [493, 28] width 5 height 5
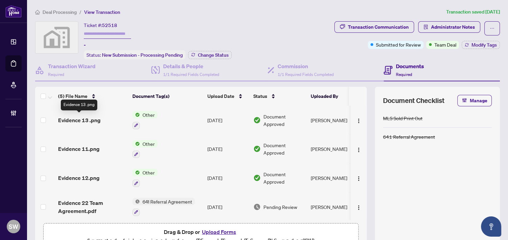
click at [77, 120] on span "Evidence 13 .png" at bounding box center [79, 120] width 43 height 8
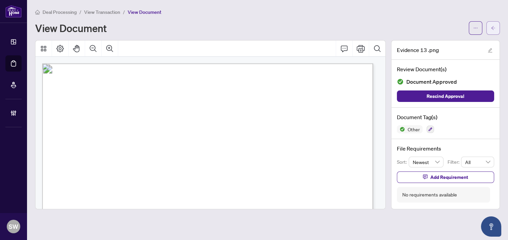
click at [489, 26] on button "button" at bounding box center [493, 28] width 14 height 14
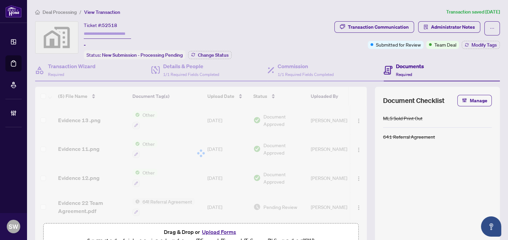
click at [53, 14] on span "Deal Processing" at bounding box center [60, 12] width 34 height 6
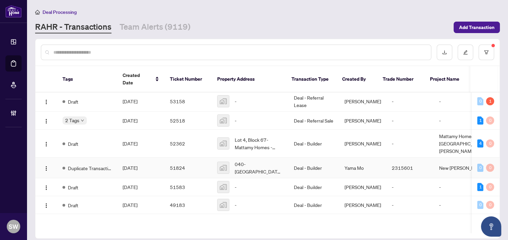
scroll to position [37, 0]
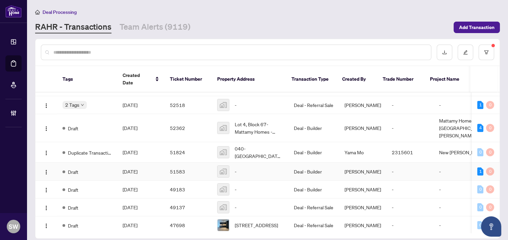
click at [137, 169] on span "[DATE]" at bounding box center [130, 172] width 15 height 6
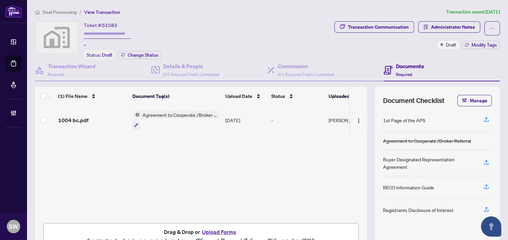
click at [158, 114] on span "Agreement to Cooperate /Broker Referral" at bounding box center [180, 114] width 80 height 7
click at [102, 116] on div "1004 bc.pdf" at bounding box center [92, 120] width 69 height 8
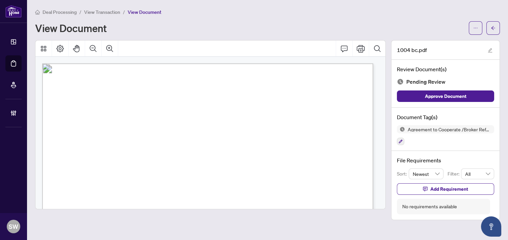
click at [72, 12] on span "Deal Processing" at bounding box center [60, 12] width 34 height 6
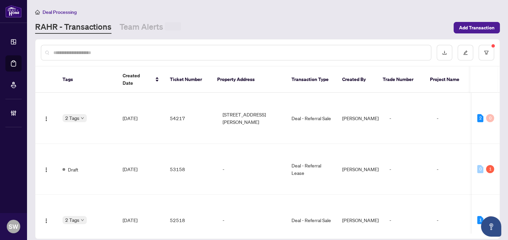
click at [102, 53] on input "text" at bounding box center [239, 52] width 372 height 7
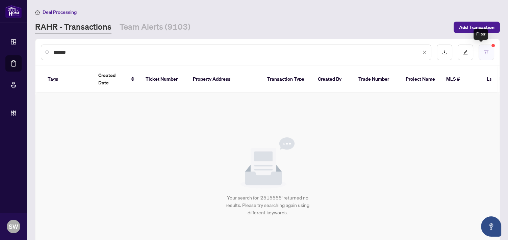
click at [484, 53] on button "button" at bounding box center [487, 53] width 16 height 16
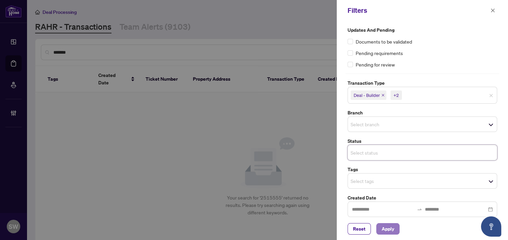
click at [390, 229] on span "Apply" at bounding box center [388, 229] width 12 height 11
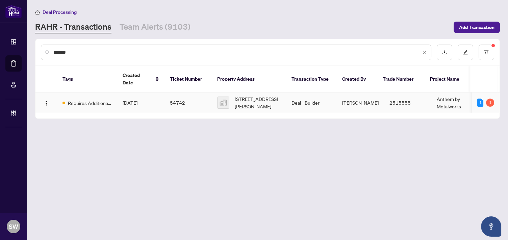
drag, startPoint x: 178, startPoint y: 93, endPoint x: 12, endPoint y: 75, distance: 167.1
click at [179, 93] on td "54742" at bounding box center [187, 103] width 47 height 21
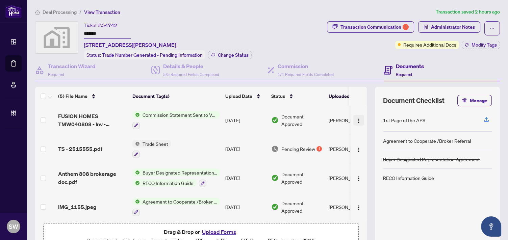
click at [353, 118] on button "button" at bounding box center [358, 120] width 11 height 11
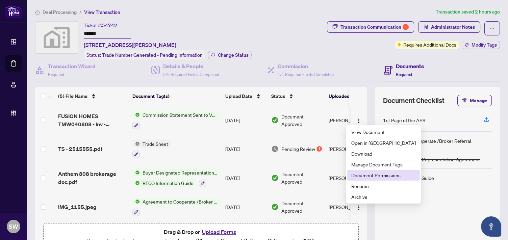
click at [381, 175] on span "Document Permissions" at bounding box center [383, 175] width 64 height 7
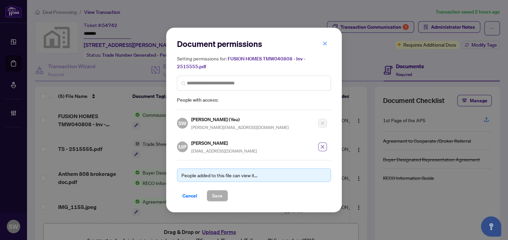
click at [322, 145] on icon "close" at bounding box center [322, 147] width 5 height 5
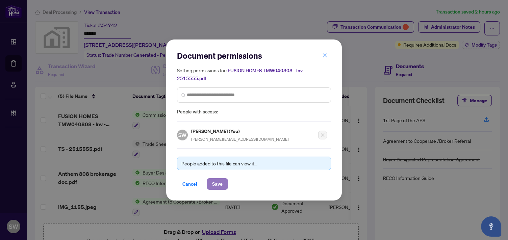
click at [218, 181] on span "Save" at bounding box center [217, 184] width 10 height 11
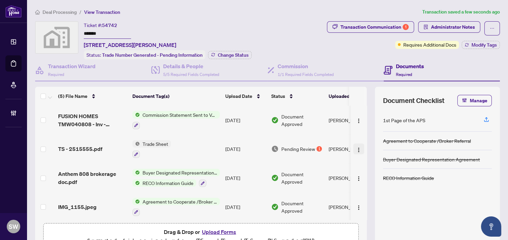
click at [356, 147] on img "button" at bounding box center [358, 149] width 5 height 5
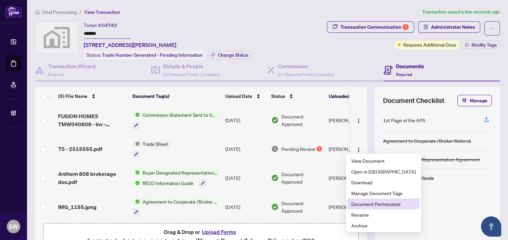
click at [380, 207] on span "Document Permissions" at bounding box center [383, 203] width 64 height 7
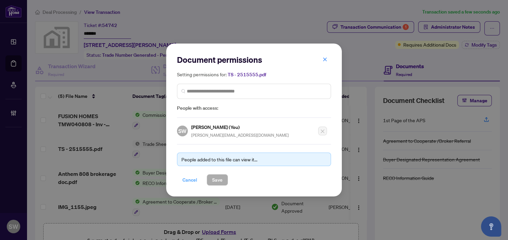
click at [184, 180] on span "Cancel" at bounding box center [189, 180] width 15 height 11
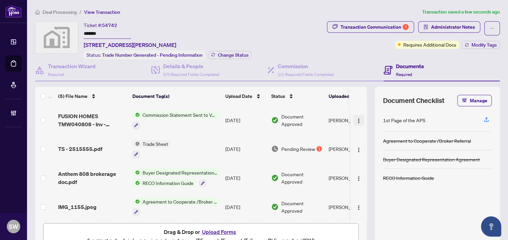
click at [356, 120] on img "button" at bounding box center [358, 120] width 5 height 5
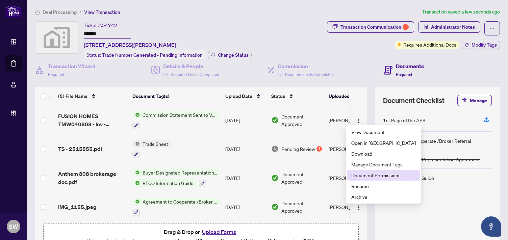
click at [359, 173] on span "Document Permissions" at bounding box center [383, 175] width 64 height 7
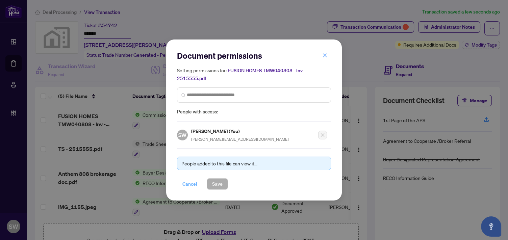
click at [186, 185] on span "Cancel" at bounding box center [189, 184] width 15 height 11
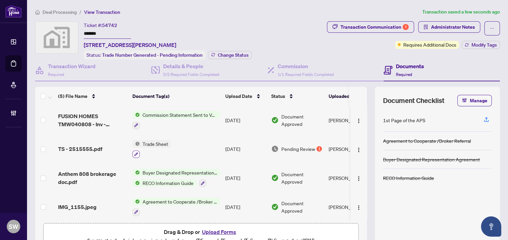
click at [136, 153] on icon "button" at bounding box center [136, 155] width 4 height 4
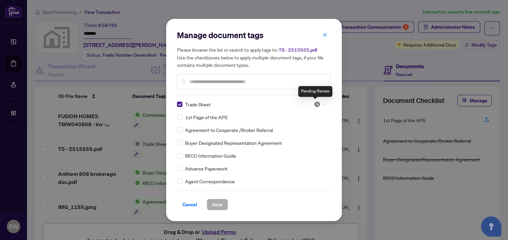
click at [318, 106] on img at bounding box center [317, 104] width 7 height 7
click at [192, 207] on span "Cancel" at bounding box center [189, 204] width 15 height 11
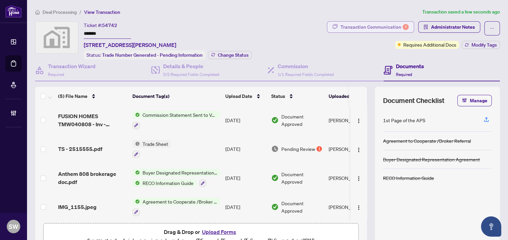
click at [375, 29] on div "Transaction Communication 1" at bounding box center [374, 27] width 68 height 11
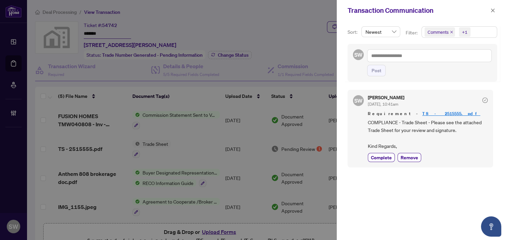
click at [407, 152] on div "[PERSON_NAME] [DATE], 10:41am Requirement - TS - 2515555.pdf COMPLIANCE - Trade…" at bounding box center [428, 128] width 120 height 67
click at [410, 155] on span "Remove" at bounding box center [409, 157] width 18 height 7
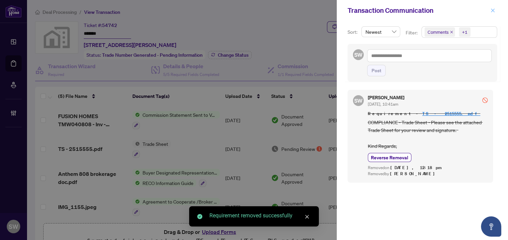
click at [492, 11] on icon "close" at bounding box center [492, 10] width 5 height 5
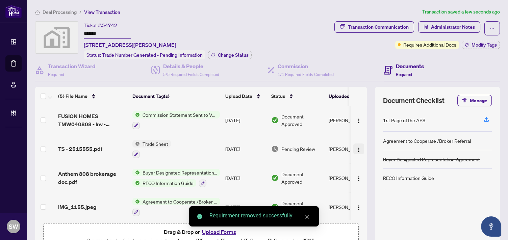
click at [356, 149] on img "button" at bounding box center [358, 149] width 5 height 5
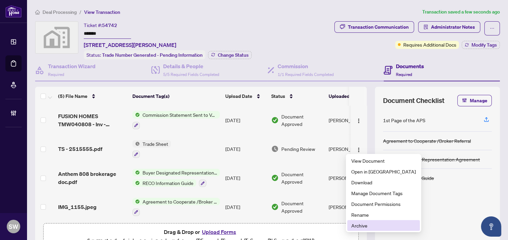
click at [370, 226] on span "Archive" at bounding box center [383, 225] width 64 height 7
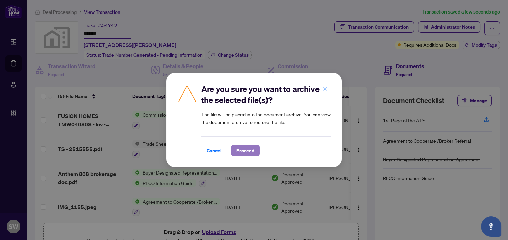
click at [245, 156] on span "Proceed" at bounding box center [245, 150] width 18 height 11
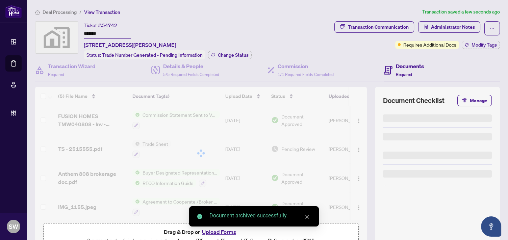
click at [352, 120] on div at bounding box center [201, 153] width 332 height 133
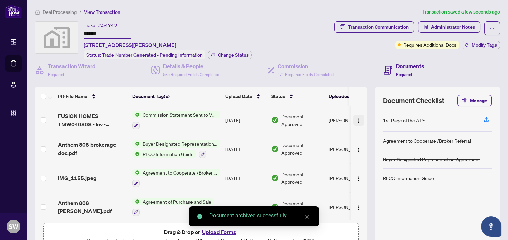
click at [356, 119] on img "button" at bounding box center [358, 120] width 5 height 5
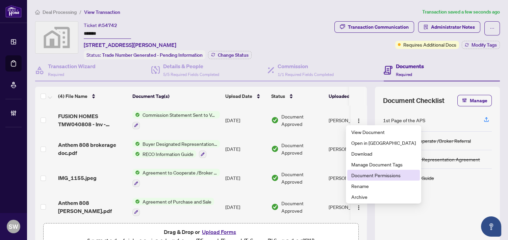
click at [374, 176] on span "Document Permissions" at bounding box center [383, 175] width 64 height 7
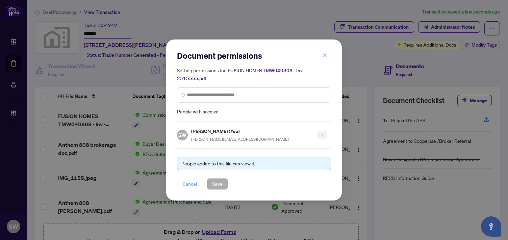
click at [190, 183] on span "Cancel" at bounding box center [189, 184] width 15 height 11
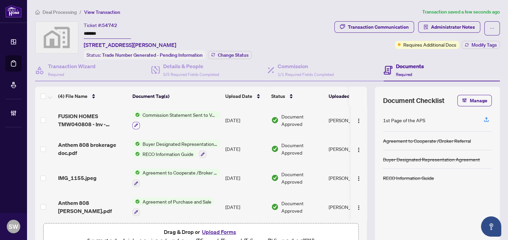
click at [132, 123] on button "button" at bounding box center [135, 125] width 7 height 7
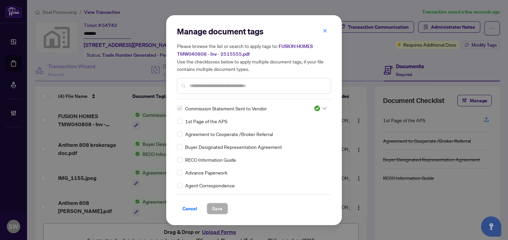
click at [315, 107] on img at bounding box center [317, 108] width 7 height 7
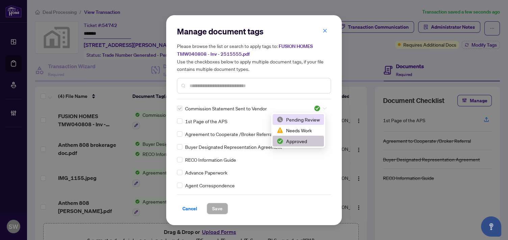
drag, startPoint x: 300, startPoint y: 120, endPoint x: 292, endPoint y: 121, distance: 7.5
click at [300, 120] on div "Pending Review" at bounding box center [298, 119] width 43 height 7
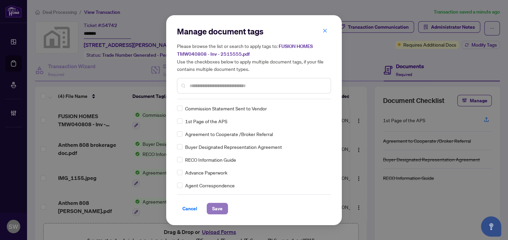
click at [220, 203] on span "Save" at bounding box center [217, 208] width 10 height 11
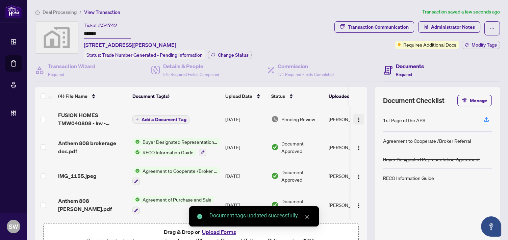
click at [353, 122] on button "button" at bounding box center [358, 119] width 11 height 11
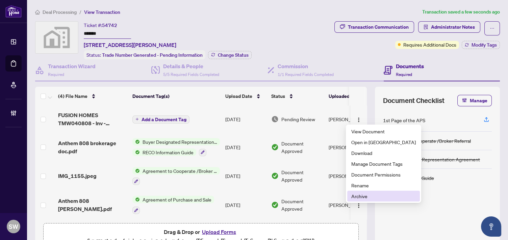
click at [364, 197] on span "Archive" at bounding box center [383, 195] width 64 height 7
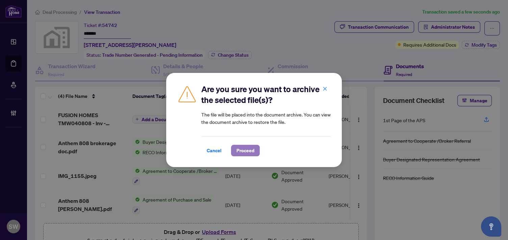
click at [259, 152] on button "Proceed" at bounding box center [245, 150] width 29 height 11
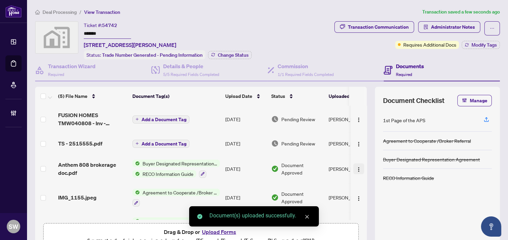
click at [356, 167] on img "button" at bounding box center [358, 169] width 5 height 5
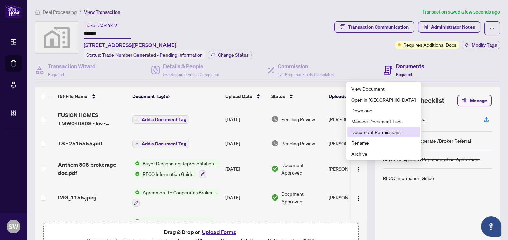
click at [378, 132] on span "Document Permissions" at bounding box center [383, 131] width 64 height 7
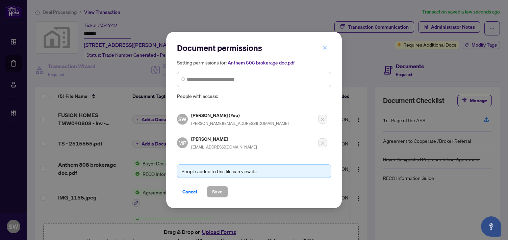
click at [212, 139] on h5 "[PERSON_NAME]" at bounding box center [224, 139] width 66 height 8
copy h5 "[PERSON_NAME]"
click at [184, 190] on span "Cancel" at bounding box center [189, 191] width 15 height 11
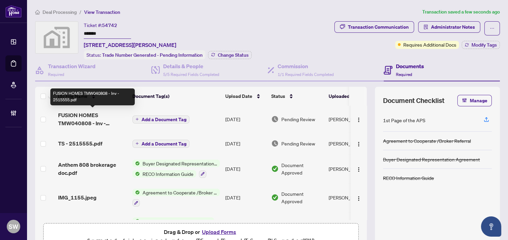
click at [108, 116] on span "FUSION HOMES TMW040808 - Inv - 2515555.pdf" at bounding box center [92, 119] width 69 height 16
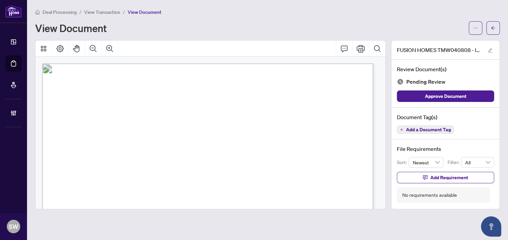
click at [432, 130] on span "Add a Document Tag" at bounding box center [428, 129] width 45 height 5
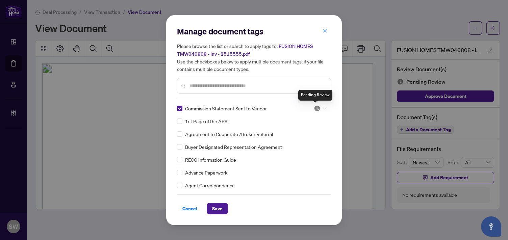
click at [314, 108] on img at bounding box center [317, 108] width 7 height 7
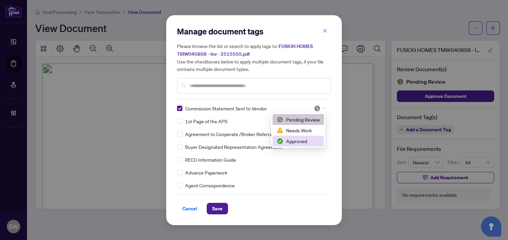
drag, startPoint x: 302, startPoint y: 140, endPoint x: 264, endPoint y: 172, distance: 48.6
click at [301, 141] on div "Approved" at bounding box center [298, 140] width 43 height 7
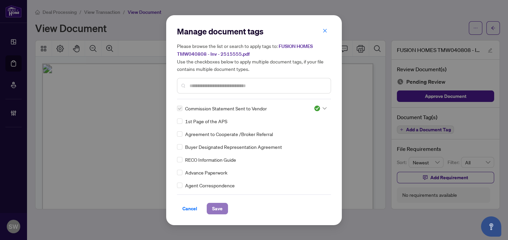
click at [224, 208] on button "Save" at bounding box center [217, 208] width 21 height 11
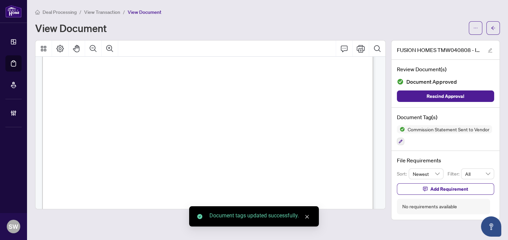
scroll to position [187, 0]
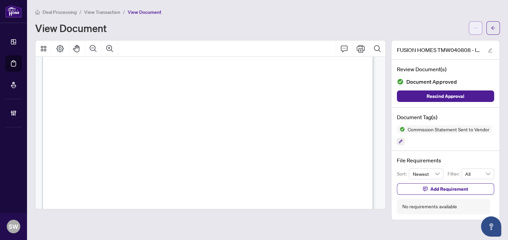
click at [473, 26] on icon "ellipsis" at bounding box center [475, 28] width 5 height 5
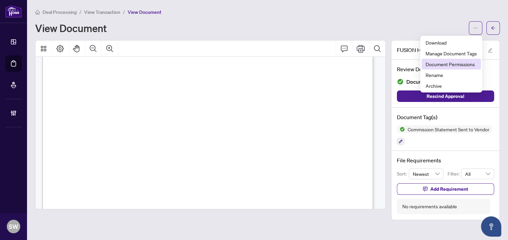
click at [465, 65] on span "Document Permissions" at bounding box center [450, 63] width 51 height 7
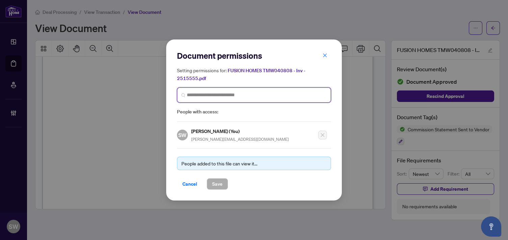
click at [257, 94] on input "search" at bounding box center [257, 95] width 140 height 7
paste input "**********"
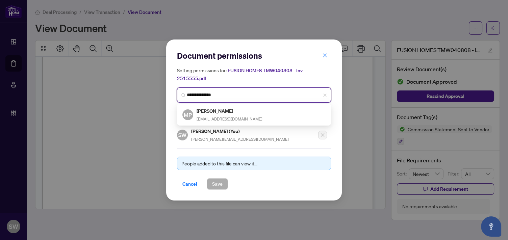
click at [226, 115] on div "[PERSON_NAME] [EMAIL_ADDRESS][DOMAIN_NAME]" at bounding box center [230, 115] width 66 height 16
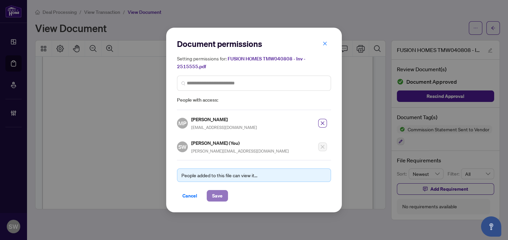
click at [223, 192] on button "Save" at bounding box center [217, 195] width 21 height 11
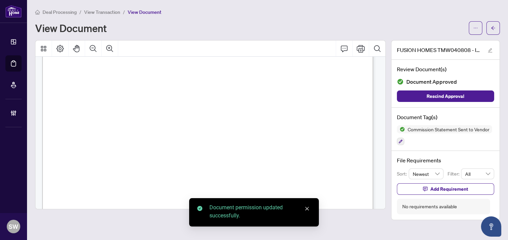
click at [495, 30] on span "button" at bounding box center [493, 28] width 5 height 11
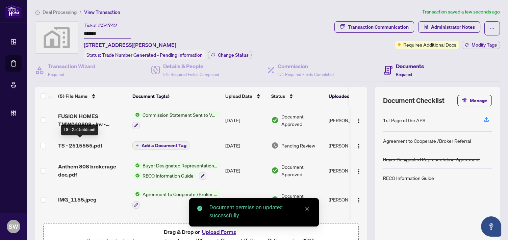
click at [93, 145] on span "TS - 2515555.pdf" at bounding box center [80, 145] width 44 height 8
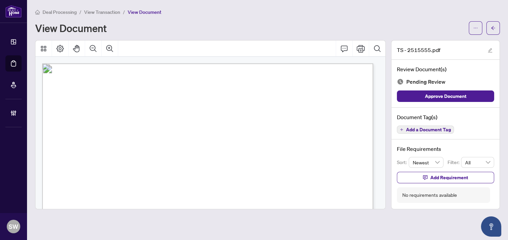
click at [414, 127] on span "Add a Document Tag" at bounding box center [428, 129] width 45 height 5
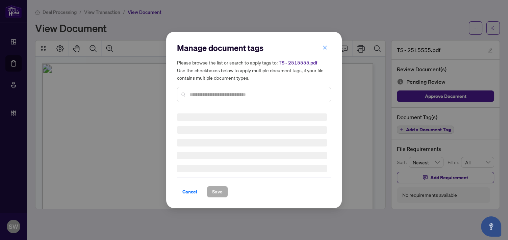
click at [201, 93] on div "Manage document tags Please browse the list or search to apply tags to: TS - 25…" at bounding box center [254, 76] width 154 height 66
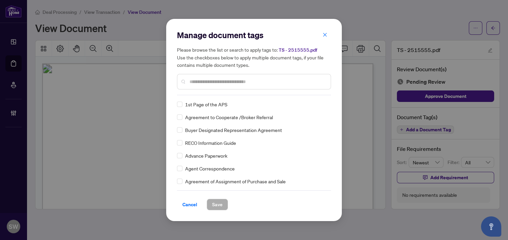
click at [202, 82] on input "text" at bounding box center [257, 81] width 136 height 7
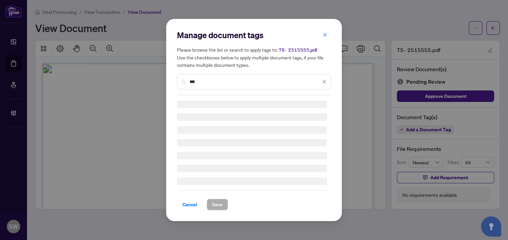
drag, startPoint x: 202, startPoint y: 82, endPoint x: 192, endPoint y: 85, distance: 10.1
click at [192, 85] on input "***" at bounding box center [254, 81] width 131 height 7
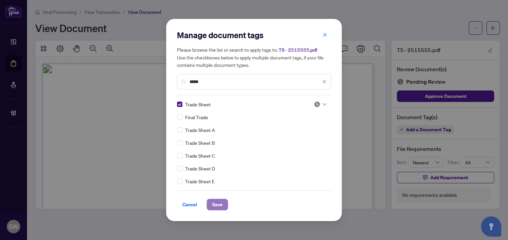
click at [218, 203] on span "Save" at bounding box center [217, 204] width 10 height 11
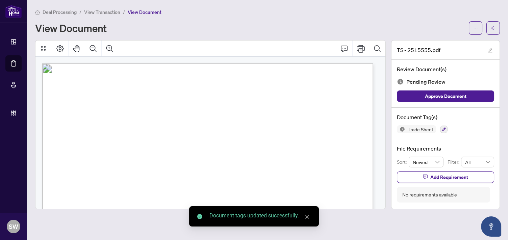
click at [476, 31] on span "button" at bounding box center [475, 28] width 5 height 11
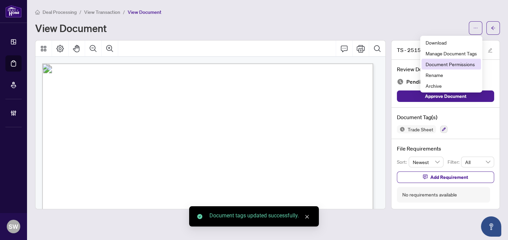
click at [467, 66] on span "Document Permissions" at bounding box center [450, 63] width 51 height 7
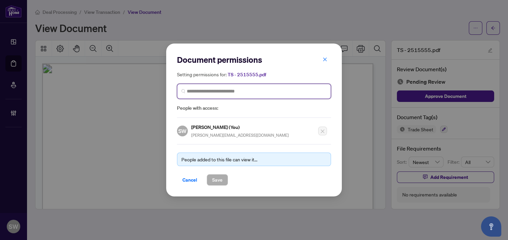
click at [205, 92] on input "search" at bounding box center [257, 91] width 140 height 7
paste input "**********"
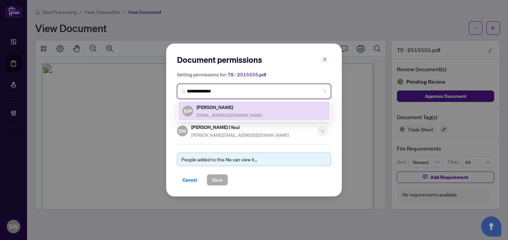
click at [216, 111] on h5 "[PERSON_NAME]" at bounding box center [230, 107] width 66 height 8
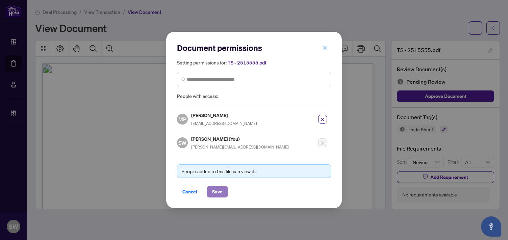
click at [217, 188] on span "Save" at bounding box center [217, 191] width 10 height 11
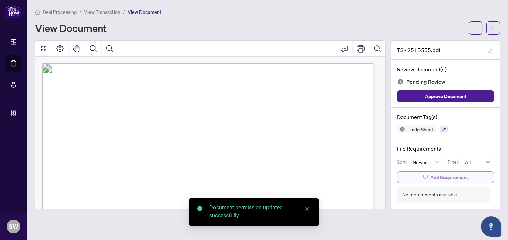
click at [442, 179] on span "Add Requirement" at bounding box center [449, 177] width 38 height 11
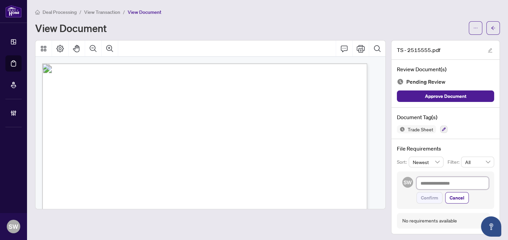
click at [444, 179] on textarea at bounding box center [452, 183] width 72 height 13
paste textarea "**********"
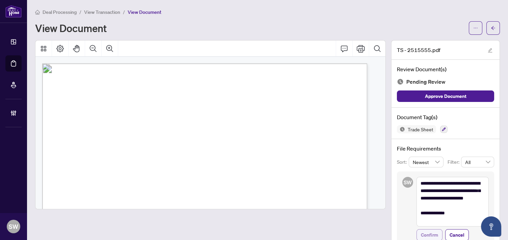
click at [430, 234] on span "Confirm" at bounding box center [429, 235] width 17 height 11
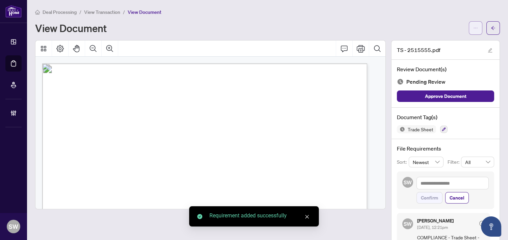
click at [469, 31] on button "button" at bounding box center [476, 28] width 14 height 14
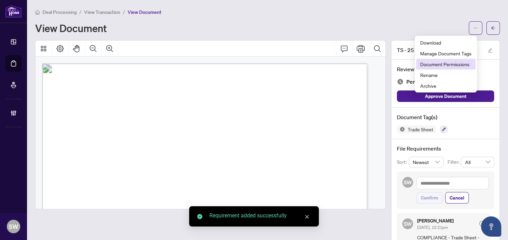
click at [452, 62] on span "Document Permissions" at bounding box center [445, 63] width 51 height 7
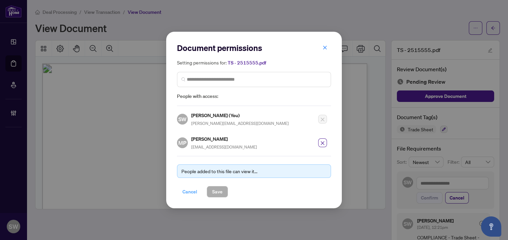
click at [190, 191] on span "Cancel" at bounding box center [189, 191] width 15 height 11
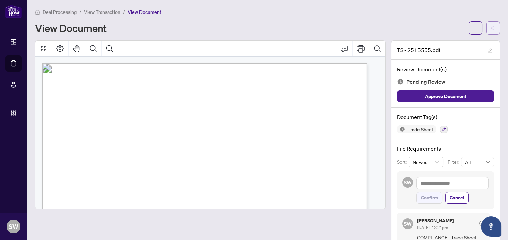
click at [491, 31] on span "button" at bounding box center [493, 28] width 5 height 11
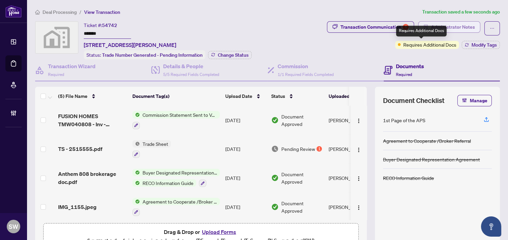
click at [458, 28] on span "Administrator Notes" at bounding box center [453, 27] width 44 height 11
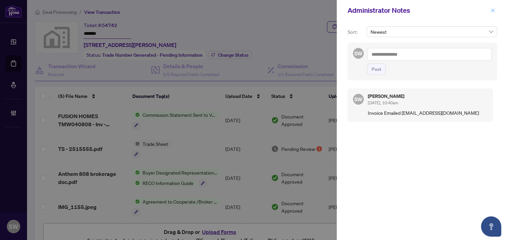
click at [493, 12] on icon "close" at bounding box center [492, 10] width 5 height 5
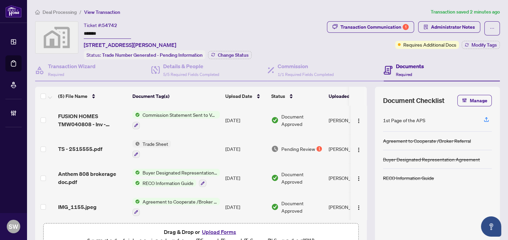
click at [70, 12] on span "Deal Processing" at bounding box center [60, 12] width 34 height 6
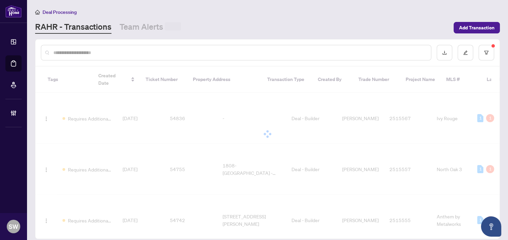
click at [95, 53] on input "text" at bounding box center [239, 52] width 372 height 7
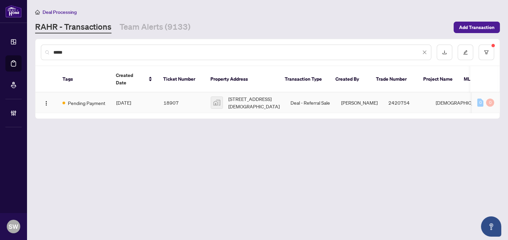
click at [176, 95] on td "18907" at bounding box center [181, 103] width 47 height 21
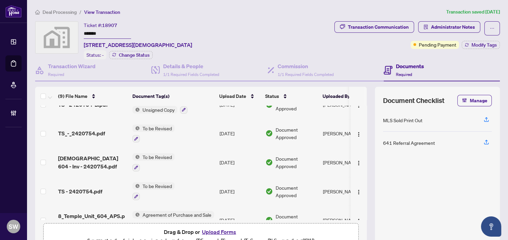
scroll to position [112, 0]
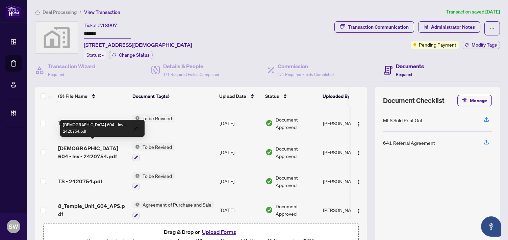
click at [98, 147] on span "[DEMOGRAPHIC_DATA] 604 - Inv - 2420754.pdf" at bounding box center [92, 152] width 69 height 16
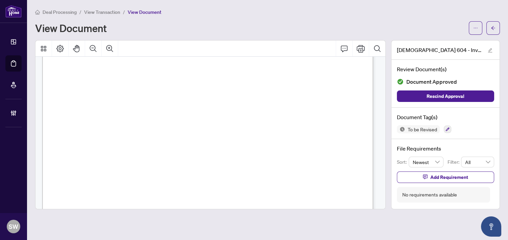
scroll to position [112, 0]
click at [475, 29] on icon "ellipsis" at bounding box center [475, 28] width 5 height 5
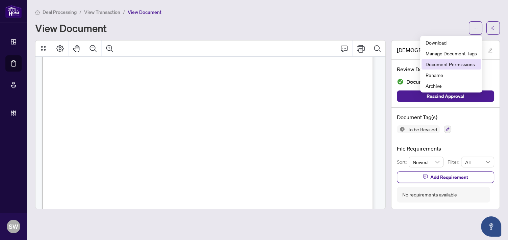
click at [469, 63] on span "Document Permissions" at bounding box center [450, 63] width 51 height 7
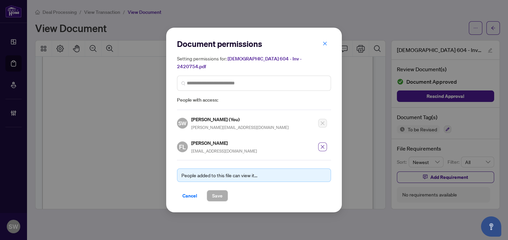
click at [323, 145] on icon "close" at bounding box center [322, 147] width 5 height 5
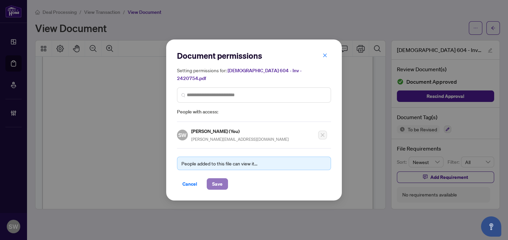
click at [222, 179] on span "Save" at bounding box center [217, 184] width 10 height 11
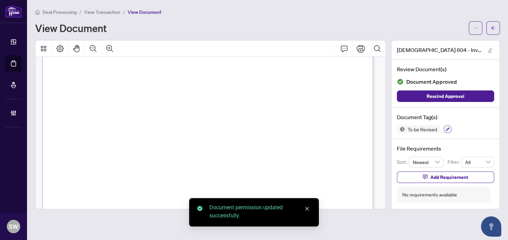
click at [446, 130] on icon "button" at bounding box center [447, 129] width 4 height 4
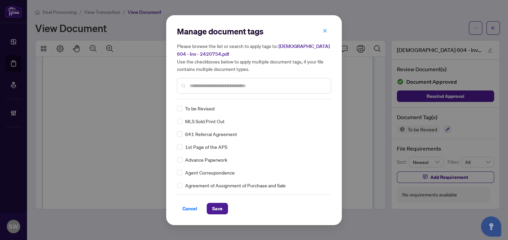
drag, startPoint x: 224, startPoint y: 206, endPoint x: 271, endPoint y: 181, distance: 52.6
click at [225, 206] on button "Save" at bounding box center [217, 208] width 21 height 11
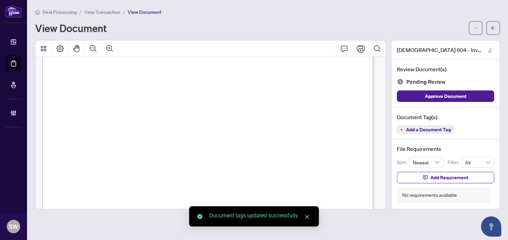
click at [477, 26] on icon "ellipsis" at bounding box center [475, 28] width 5 height 5
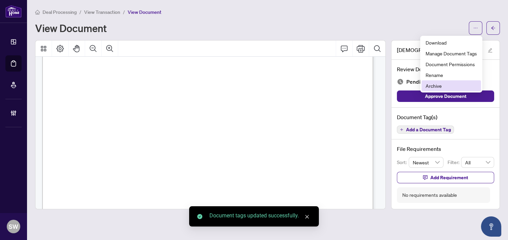
click at [447, 87] on span "Archive" at bounding box center [450, 85] width 51 height 7
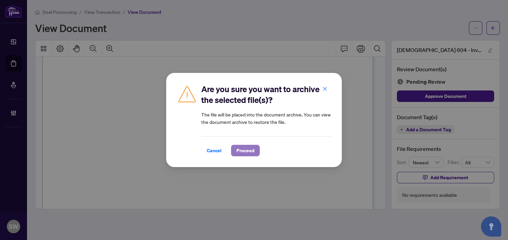
click at [252, 151] on span "Proceed" at bounding box center [245, 150] width 18 height 11
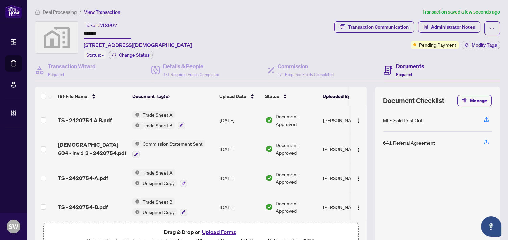
click at [176, 140] on span "Commission Statement Sent" at bounding box center [173, 143] width 66 height 7
click at [150, 143] on span "Commission Statement Sent" at bounding box center [173, 143] width 66 height 7
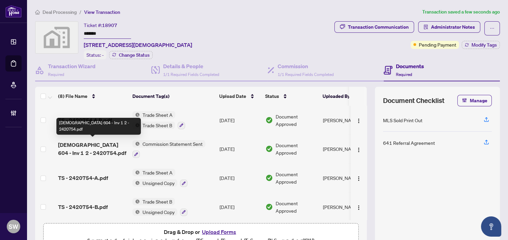
click at [89, 146] on span "[DEMOGRAPHIC_DATA] 604 - Inv 1 2 - 2420754.pdf" at bounding box center [92, 149] width 69 height 16
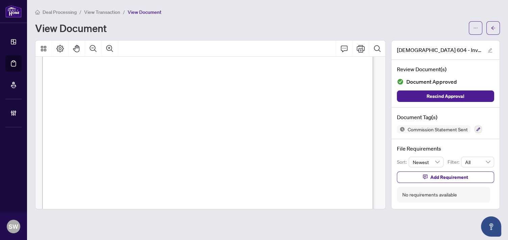
scroll to position [150, 0]
click at [479, 129] on icon "button" at bounding box center [478, 129] width 4 height 4
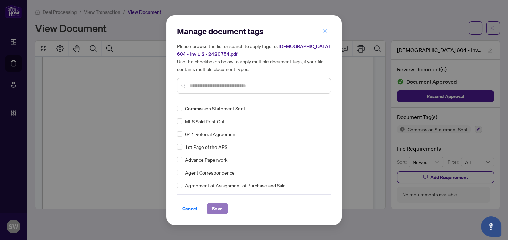
click at [219, 212] on span "Save" at bounding box center [217, 208] width 10 height 11
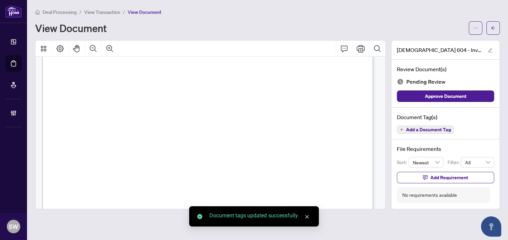
click at [476, 32] on span "button" at bounding box center [475, 28] width 5 height 11
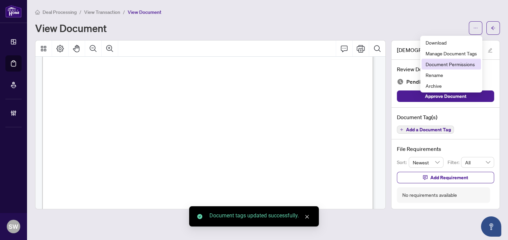
click at [461, 69] on li "Document Permissions" at bounding box center [450, 64] width 59 height 11
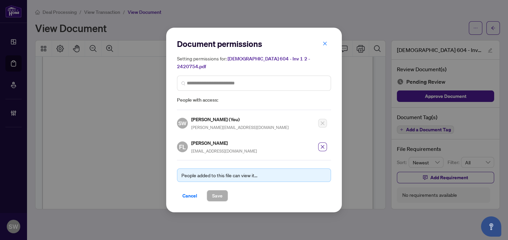
click at [201, 139] on h5 "[PERSON_NAME]" at bounding box center [224, 143] width 66 height 8
copy h5 "[PERSON_NAME]"
click at [322, 145] on icon "close" at bounding box center [323, 147] width 4 height 4
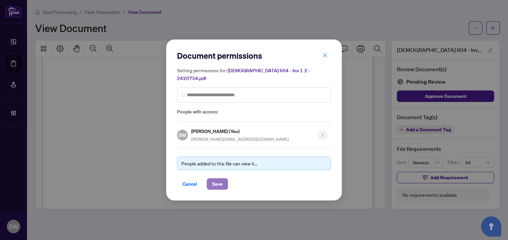
click at [218, 179] on span "Save" at bounding box center [217, 184] width 10 height 11
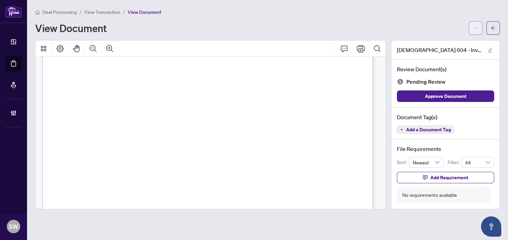
click at [477, 29] on icon "ellipsis" at bounding box center [475, 28] width 5 height 5
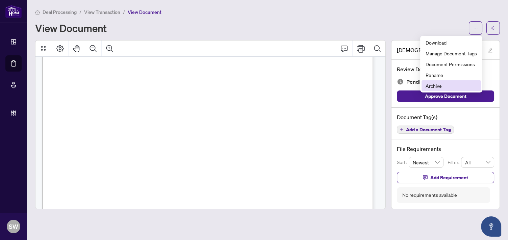
click at [442, 87] on span "Archive" at bounding box center [450, 85] width 51 height 7
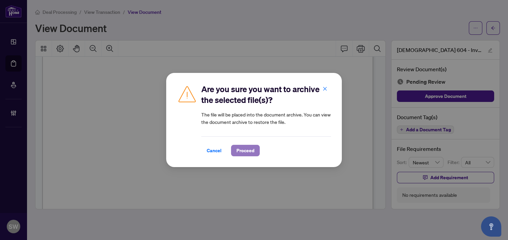
click at [241, 151] on span "Proceed" at bounding box center [245, 150] width 18 height 11
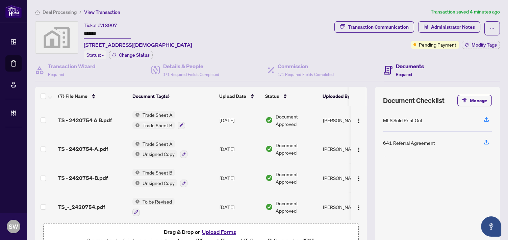
click at [194, 5] on main "Deal Processing / View Transaction Transaction saved 4 minutes ago Ticket #: 18…" at bounding box center [267, 120] width 481 height 240
click at [301, 63] on h4 "Commission" at bounding box center [306, 66] width 56 height 8
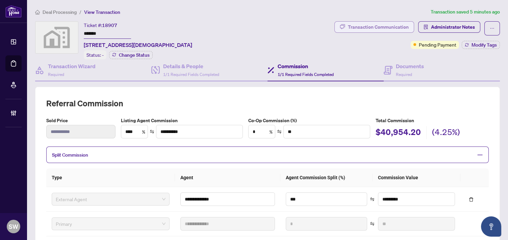
click at [396, 26] on div "Transaction Communication" at bounding box center [378, 27] width 61 height 11
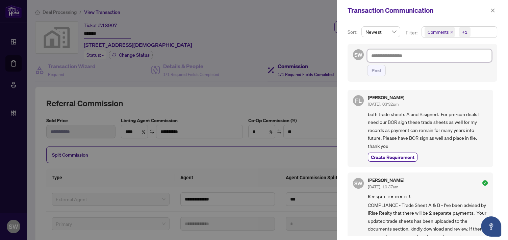
click at [407, 56] on textarea at bounding box center [429, 55] width 125 height 13
paste textarea "**********"
click at [398, 56] on textarea at bounding box center [428, 55] width 123 height 13
paste textarea "**********"
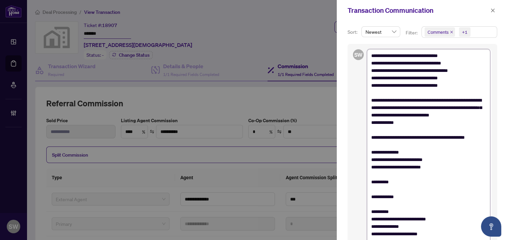
drag, startPoint x: 385, startPoint y: 121, endPoint x: 354, endPoint y: 101, distance: 37.3
click at [354, 101] on div "**********" at bounding box center [422, 159] width 150 height 231
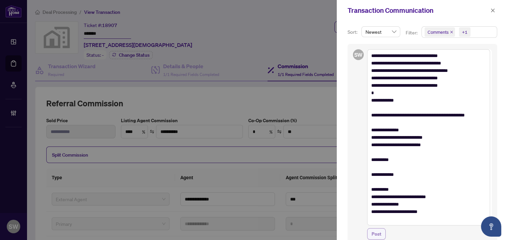
drag, startPoint x: 379, startPoint y: 234, endPoint x: 383, endPoint y: 232, distance: 4.8
click at [379, 234] on span "Post" at bounding box center [376, 234] width 10 height 11
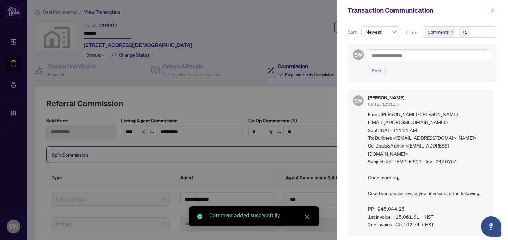
click at [493, 8] on icon "close" at bounding box center [492, 10] width 5 height 5
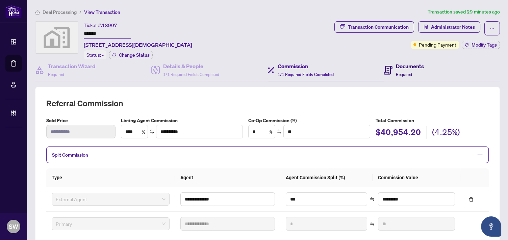
click at [405, 69] on div "Documents Required" at bounding box center [410, 70] width 28 height 16
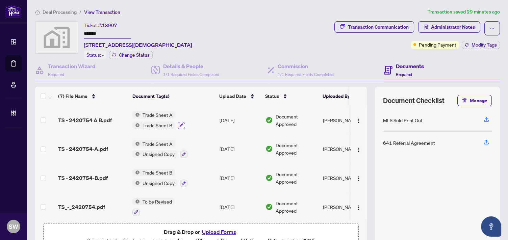
click at [180, 124] on icon "button" at bounding box center [181, 125] width 4 height 4
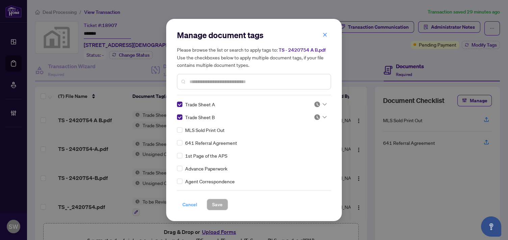
click at [189, 203] on span "Cancel" at bounding box center [189, 204] width 15 height 11
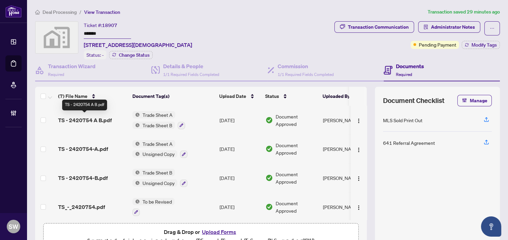
click at [98, 116] on span "TS - 2420754 A B.pdf" at bounding box center [85, 120] width 54 height 8
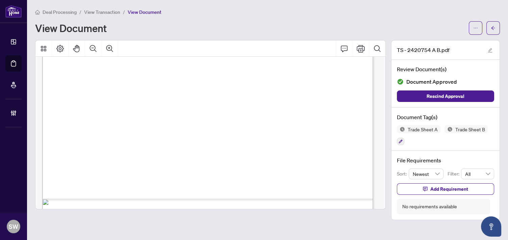
scroll to position [713, 0]
click at [401, 142] on icon "button" at bounding box center [400, 141] width 4 height 4
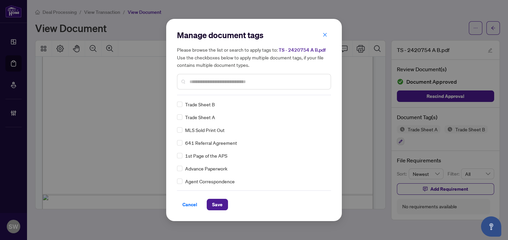
click at [200, 84] on input "text" at bounding box center [257, 81] width 136 height 7
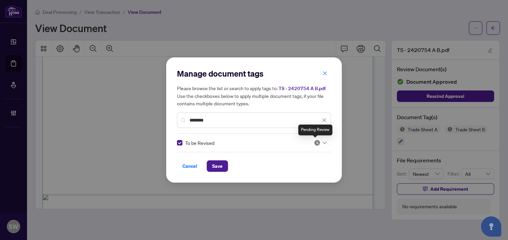
click at [317, 144] on img at bounding box center [317, 142] width 7 height 7
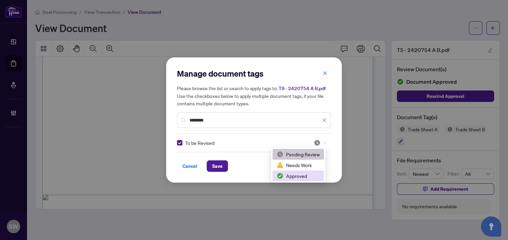
click at [298, 177] on div "Approved" at bounding box center [298, 175] width 43 height 7
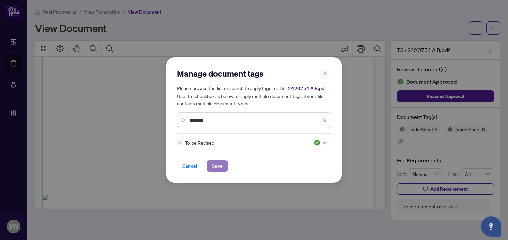
click at [223, 167] on button "Save" at bounding box center [217, 165] width 21 height 11
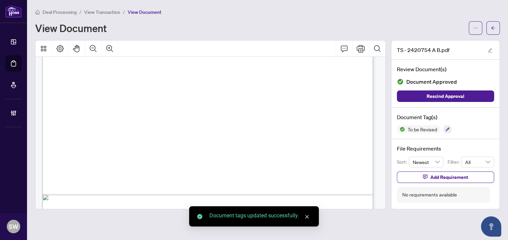
click at [492, 33] on button "button" at bounding box center [493, 28] width 14 height 14
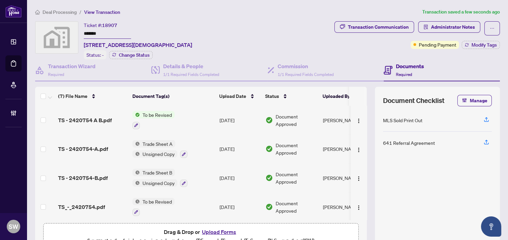
click at [110, 145] on div "TS - 2420754-A.pdf" at bounding box center [92, 149] width 69 height 8
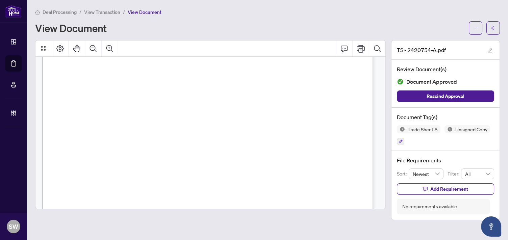
scroll to position [225, 0]
click at [477, 32] on span "button" at bounding box center [475, 28] width 5 height 11
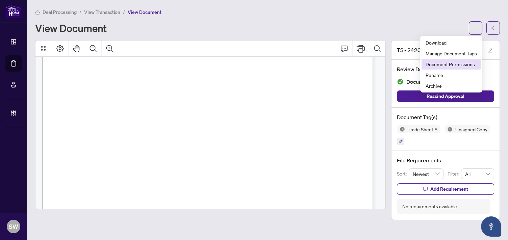
click at [468, 66] on span "Document Permissions" at bounding box center [450, 63] width 51 height 7
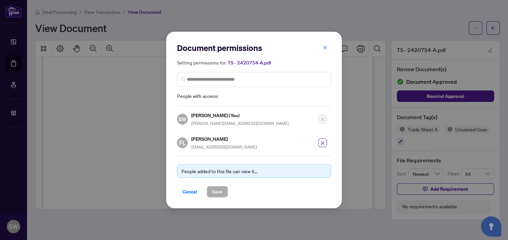
click at [215, 137] on h5 "[PERSON_NAME]" at bounding box center [224, 139] width 66 height 8
copy h5 "[PERSON_NAME]"
click at [324, 144] on icon "close" at bounding box center [323, 143] width 4 height 4
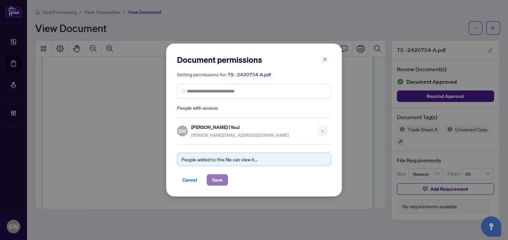
click at [223, 178] on button "Save" at bounding box center [217, 179] width 21 height 11
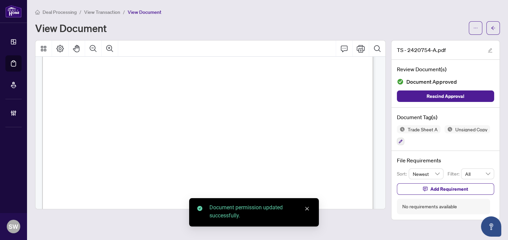
click at [476, 29] on icon "ellipsis" at bounding box center [475, 28] width 5 height 5
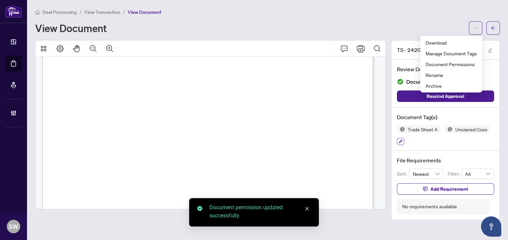
click at [402, 140] on icon "button" at bounding box center [400, 141] width 4 height 4
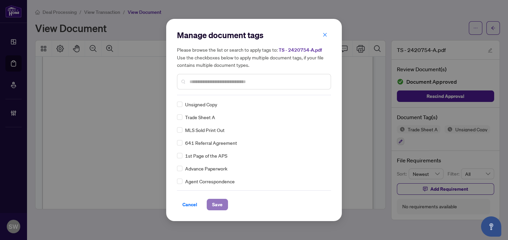
click at [224, 206] on button "Save" at bounding box center [217, 204] width 21 height 11
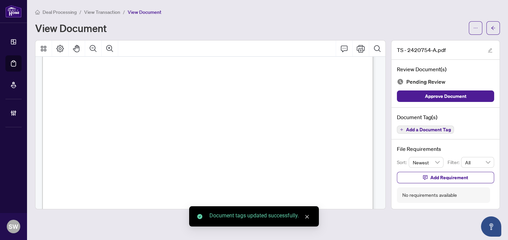
click at [473, 25] on div "Manage document tags Please browse the list or search to apply tags to: TS - 24…" at bounding box center [254, 120] width 508 height 240
click at [474, 34] on button "button" at bounding box center [476, 28] width 14 height 14
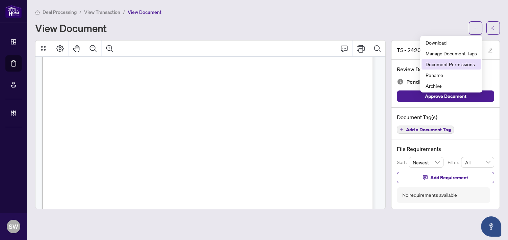
click at [454, 64] on span "Document Permissions" at bounding box center [450, 63] width 51 height 7
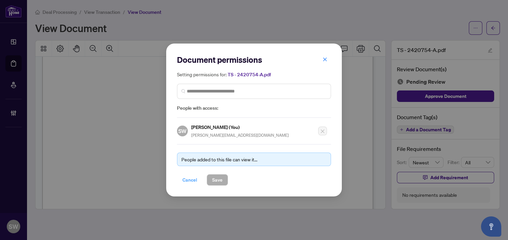
click at [185, 179] on span "Cancel" at bounding box center [189, 180] width 15 height 11
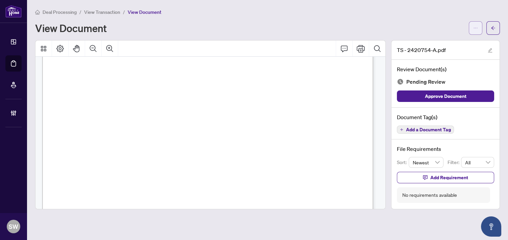
click at [469, 29] on button "button" at bounding box center [476, 28] width 14 height 14
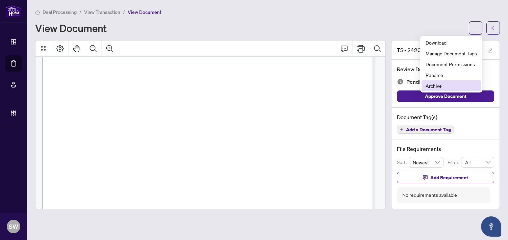
click at [438, 83] on span "Archive" at bounding box center [450, 85] width 51 height 7
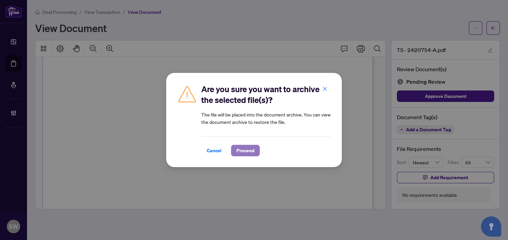
click at [242, 153] on span "Proceed" at bounding box center [245, 150] width 18 height 11
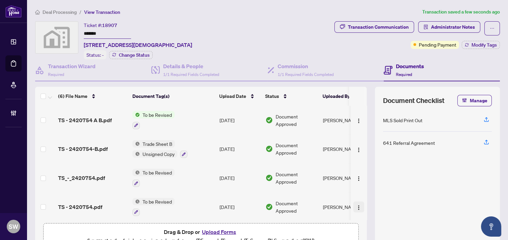
click at [353, 205] on button "button" at bounding box center [358, 207] width 11 height 11
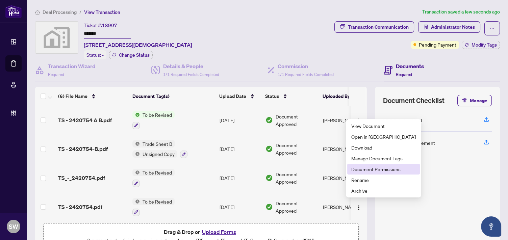
click at [370, 171] on span "Document Permissions" at bounding box center [383, 168] width 64 height 7
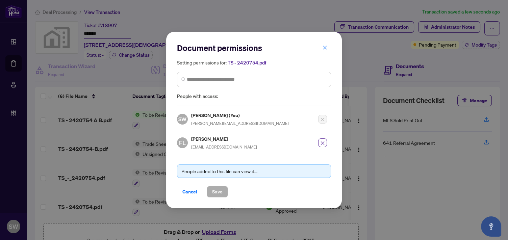
click at [324, 143] on icon "close" at bounding box center [322, 143] width 5 height 5
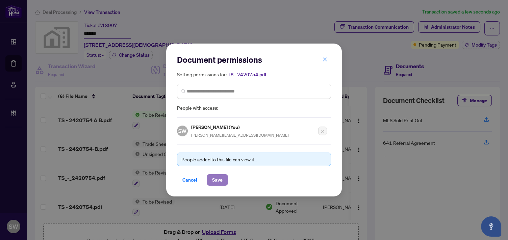
drag, startPoint x: 217, startPoint y: 179, endPoint x: 213, endPoint y: 182, distance: 4.6
click at [217, 179] on span "Save" at bounding box center [217, 180] width 10 height 11
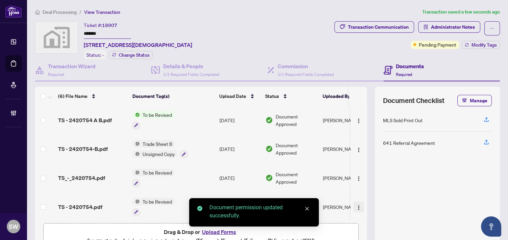
click at [353, 204] on button "button" at bounding box center [358, 207] width 11 height 11
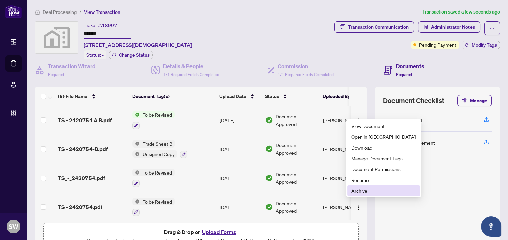
click at [359, 189] on span "Archive" at bounding box center [383, 190] width 64 height 7
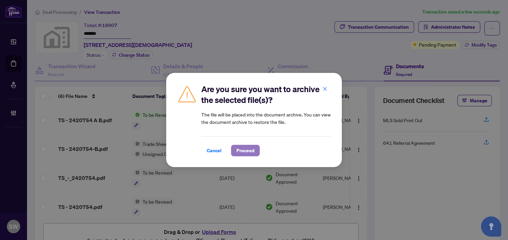
click at [244, 151] on span "Proceed" at bounding box center [245, 150] width 18 height 11
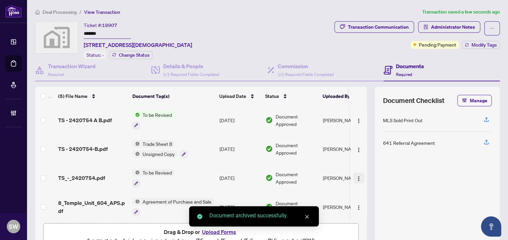
click at [356, 177] on img "button" at bounding box center [358, 178] width 5 height 5
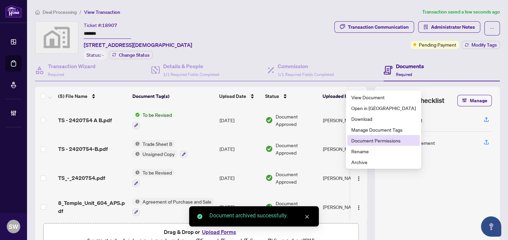
click at [370, 143] on span "Document Permissions" at bounding box center [383, 140] width 64 height 7
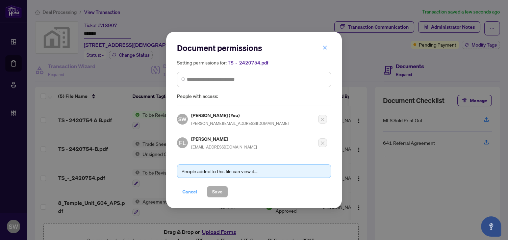
click at [189, 190] on span "Cancel" at bounding box center [189, 191] width 15 height 11
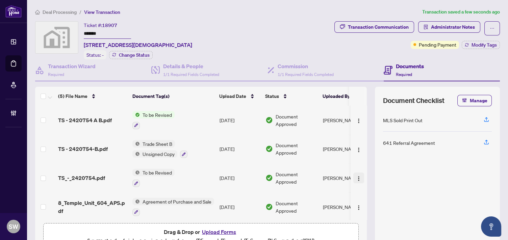
click at [356, 176] on img "button" at bounding box center [358, 178] width 5 height 5
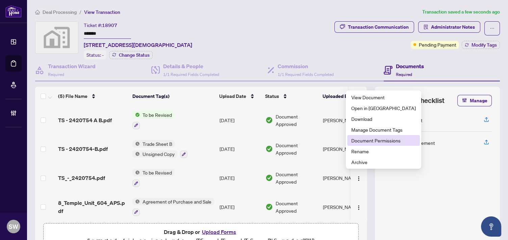
click at [365, 143] on span "Document Permissions" at bounding box center [383, 140] width 64 height 7
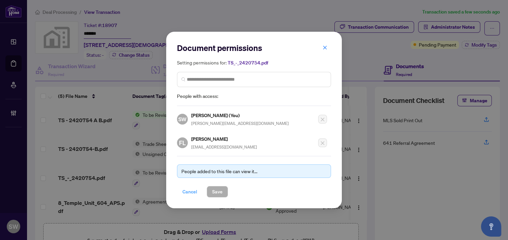
click at [187, 190] on span "Cancel" at bounding box center [189, 191] width 15 height 11
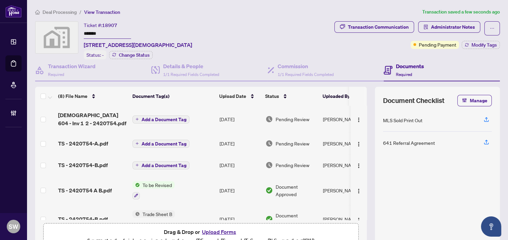
click at [150, 117] on span "Add a Document Tag" at bounding box center [163, 119] width 45 height 5
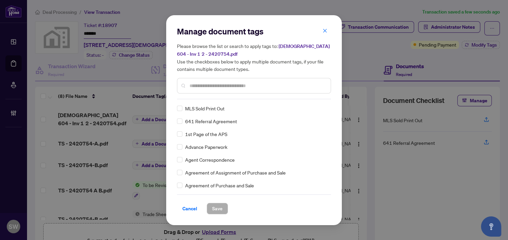
click at [213, 86] on input "text" at bounding box center [257, 85] width 136 height 7
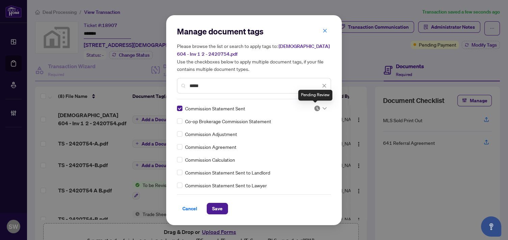
click at [317, 106] on img at bounding box center [317, 108] width 7 height 7
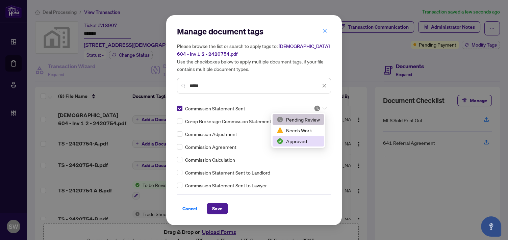
click at [295, 138] on div "Approved" at bounding box center [298, 140] width 43 height 7
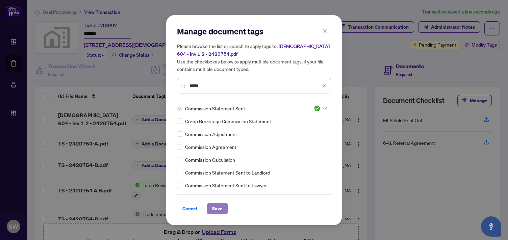
click at [214, 207] on span "Save" at bounding box center [217, 208] width 10 height 11
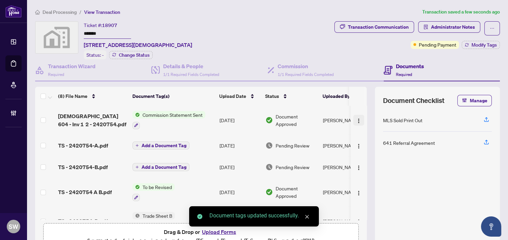
click at [356, 119] on img "button" at bounding box center [358, 120] width 5 height 5
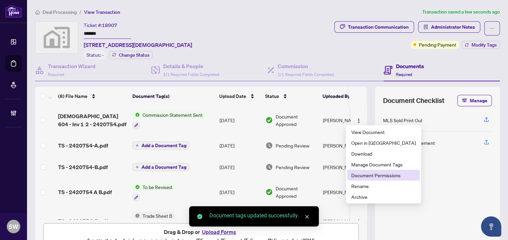
click at [381, 178] on span "Document Permissions" at bounding box center [383, 175] width 64 height 7
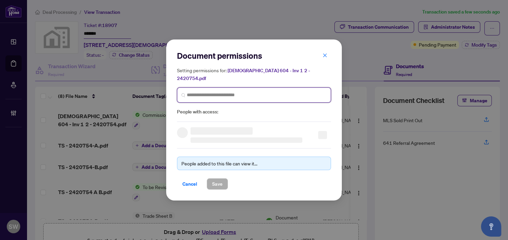
click at [220, 93] on input "search" at bounding box center [257, 95] width 140 height 7
paste input "**********"
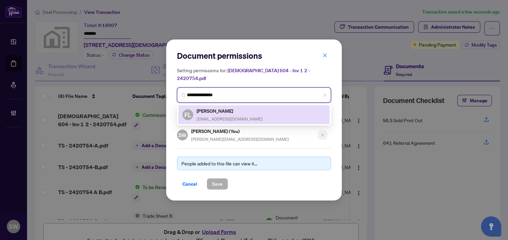
click at [226, 112] on div "[PERSON_NAME] [EMAIL_ADDRESS][DOMAIN_NAME]" at bounding box center [230, 115] width 66 height 16
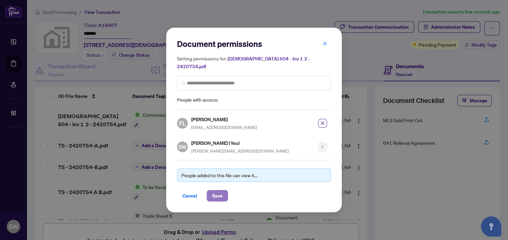
click at [222, 190] on button "Save" at bounding box center [217, 195] width 21 height 11
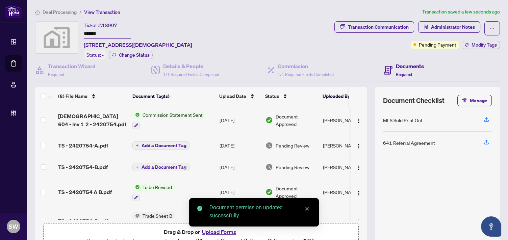
click at [107, 143] on div "TS - 2420754-A.pdf" at bounding box center [92, 145] width 69 height 8
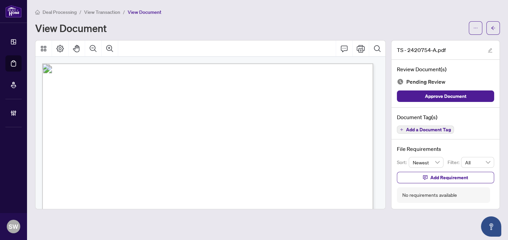
click at [431, 127] on span "Add a Document Tag" at bounding box center [428, 129] width 45 height 5
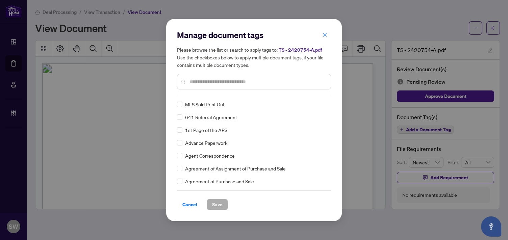
click at [204, 82] on input "text" at bounding box center [257, 81] width 136 height 7
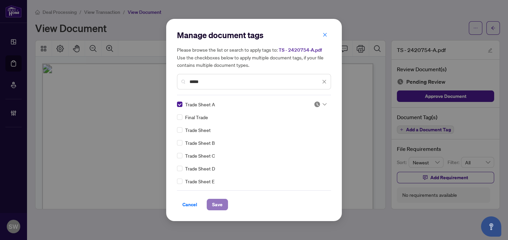
click at [220, 205] on span "Save" at bounding box center [217, 204] width 10 height 11
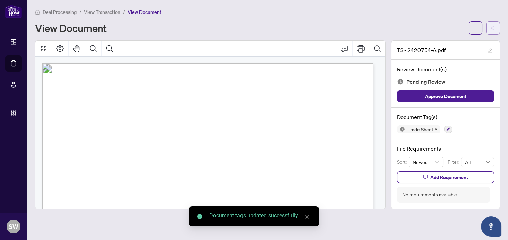
click at [495, 27] on icon "arrow-left" at bounding box center [493, 28] width 5 height 5
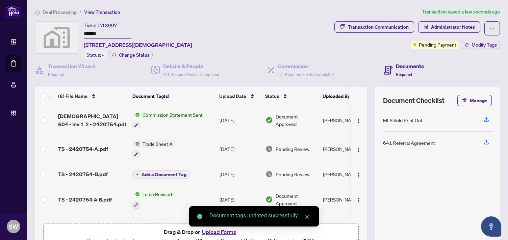
click at [97, 170] on span "TS - 2420754-B.pdf" at bounding box center [83, 174] width 50 height 8
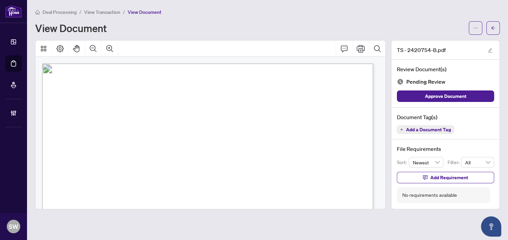
click at [439, 128] on span "Add a Document Tag" at bounding box center [428, 129] width 45 height 5
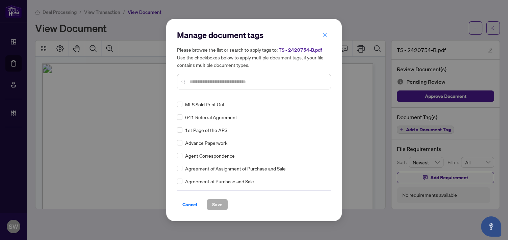
click at [213, 83] on input "text" at bounding box center [257, 81] width 136 height 7
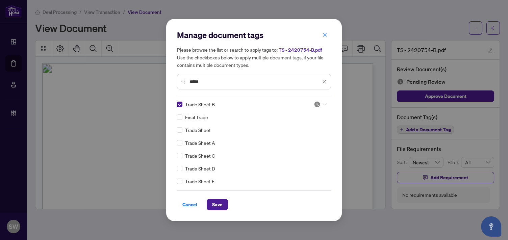
click at [320, 106] on div at bounding box center [320, 104] width 13 height 7
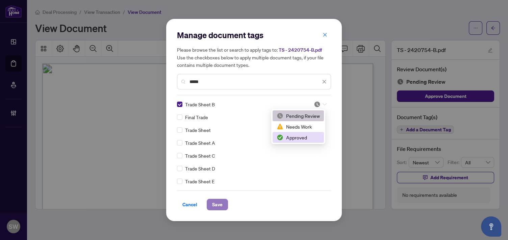
click at [217, 207] on span "Save" at bounding box center [217, 204] width 10 height 11
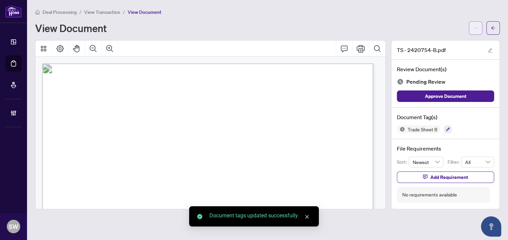
click at [475, 27] on icon "ellipsis" at bounding box center [475, 28] width 5 height 5
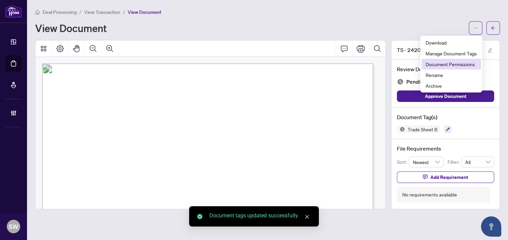
click at [471, 63] on span "Document Permissions" at bounding box center [450, 63] width 51 height 7
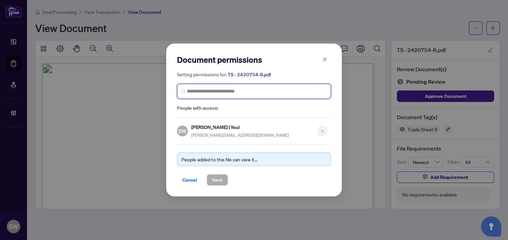
click at [211, 93] on input "search" at bounding box center [257, 91] width 140 height 7
paste input "**********"
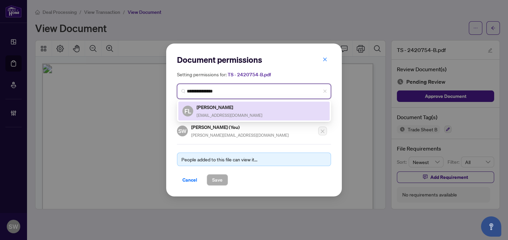
click at [226, 111] on div "[PERSON_NAME] [EMAIL_ADDRESS][DOMAIN_NAME]" at bounding box center [230, 111] width 66 height 16
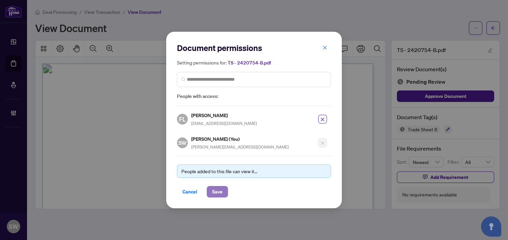
click at [220, 193] on span "Save" at bounding box center [217, 191] width 10 height 11
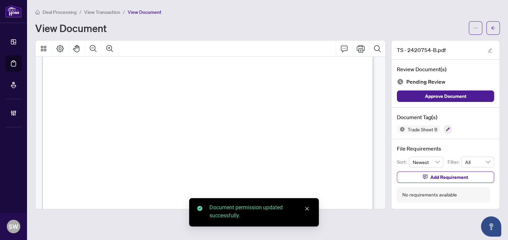
scroll to position [225, 0]
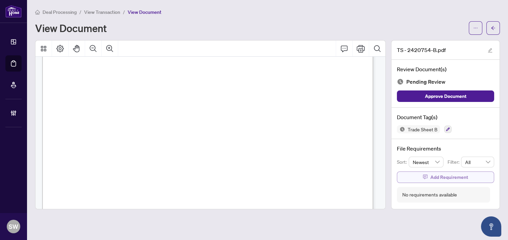
click at [454, 178] on span "Add Requirement" at bounding box center [449, 177] width 38 height 11
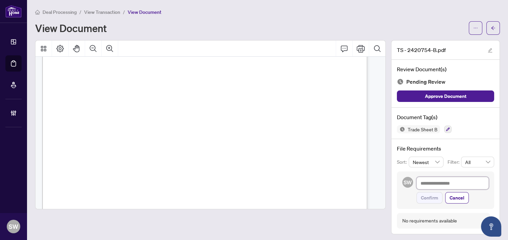
click at [434, 180] on textarea at bounding box center [452, 183] width 72 height 13
paste textarea "**********"
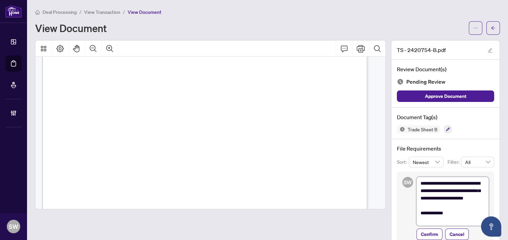
scroll to position [0, 0]
click at [427, 236] on span "Confirm" at bounding box center [429, 235] width 17 height 11
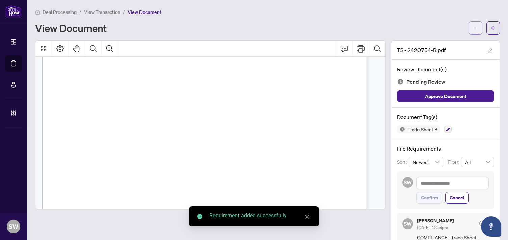
click at [473, 29] on icon "ellipsis" at bounding box center [475, 28] width 5 height 5
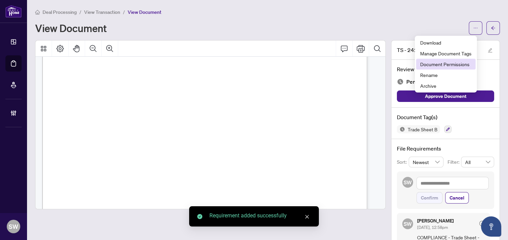
click at [452, 61] on span "Document Permissions" at bounding box center [445, 63] width 51 height 7
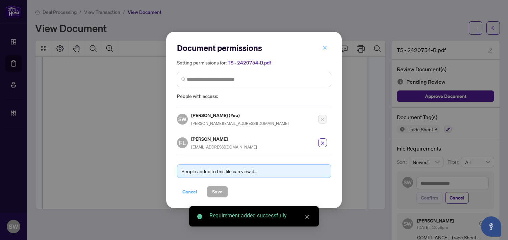
click at [189, 191] on span "Cancel" at bounding box center [189, 191] width 15 height 11
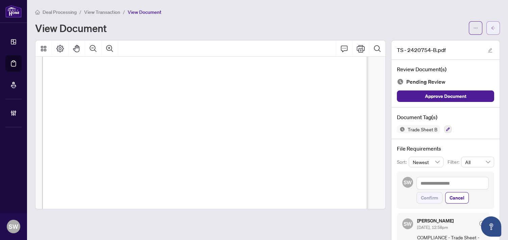
click at [491, 26] on button "button" at bounding box center [493, 28] width 14 height 14
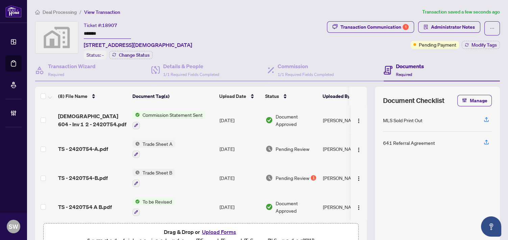
click at [113, 148] on div "TS - 2420754-A.pdf" at bounding box center [92, 149] width 69 height 8
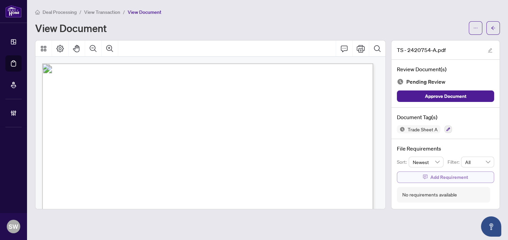
click at [436, 175] on span "Add Requirement" at bounding box center [449, 177] width 38 height 11
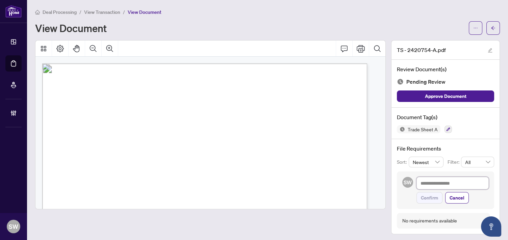
click at [432, 186] on textarea at bounding box center [452, 183] width 72 height 13
paste textarea "**********"
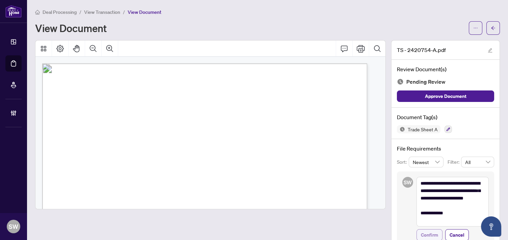
click at [421, 234] on span "Confirm" at bounding box center [429, 235] width 17 height 11
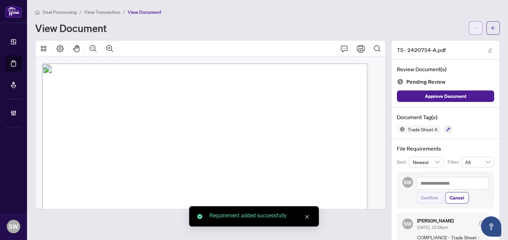
click at [474, 29] on button "button" at bounding box center [476, 28] width 14 height 14
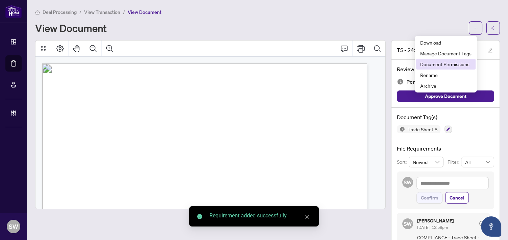
click at [470, 63] on span "Document Permissions" at bounding box center [445, 63] width 51 height 7
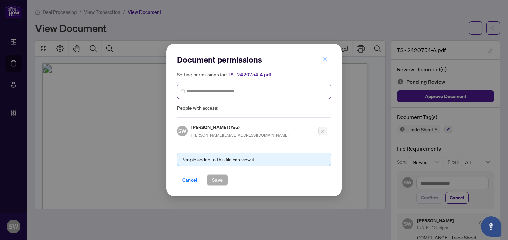
click at [215, 96] on span at bounding box center [254, 91] width 154 height 15
click at [193, 92] on input "search" at bounding box center [257, 91] width 140 height 7
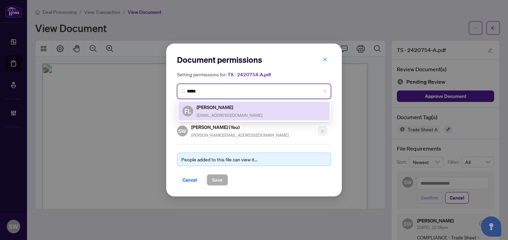
click at [244, 108] on div "FL [PERSON_NAME] [EMAIL_ADDRESS][DOMAIN_NAME]" at bounding box center [253, 111] width 143 height 16
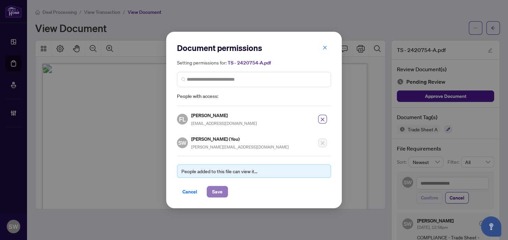
click at [217, 192] on span "Save" at bounding box center [217, 191] width 10 height 11
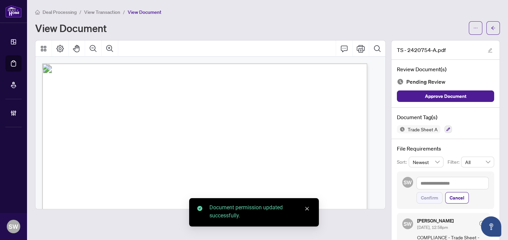
click at [491, 27] on icon "arrow-left" at bounding box center [493, 28] width 5 height 5
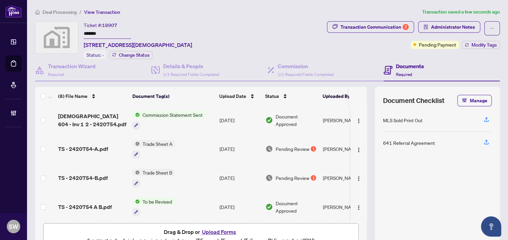
click at [483, 49] on div "Transaction Communication 2 Administrator Notes Pending Payment Modify Tags" at bounding box center [414, 40] width 176 height 38
click at [483, 46] on span "Modify Tags" at bounding box center [483, 45] width 25 height 5
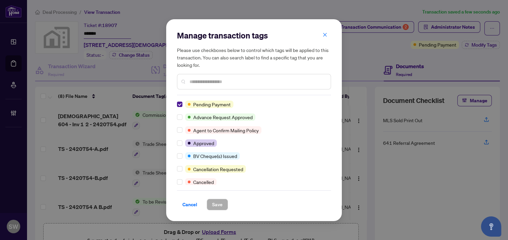
click at [200, 81] on input "text" at bounding box center [257, 81] width 136 height 7
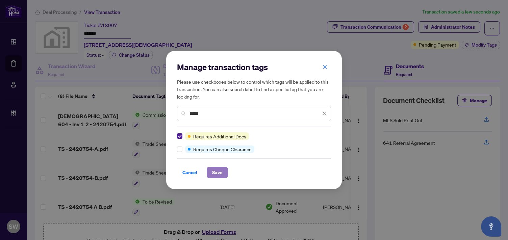
click at [213, 174] on span "Save" at bounding box center [217, 172] width 10 height 11
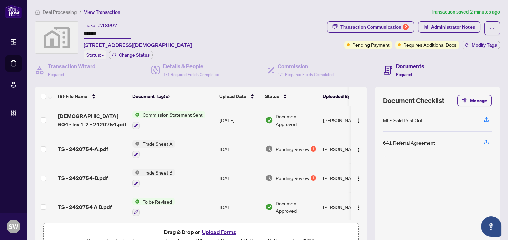
click at [359, 12] on ol "Deal Processing / View Transaction" at bounding box center [231, 12] width 393 height 8
